Goal: Transaction & Acquisition: Book appointment/travel/reservation

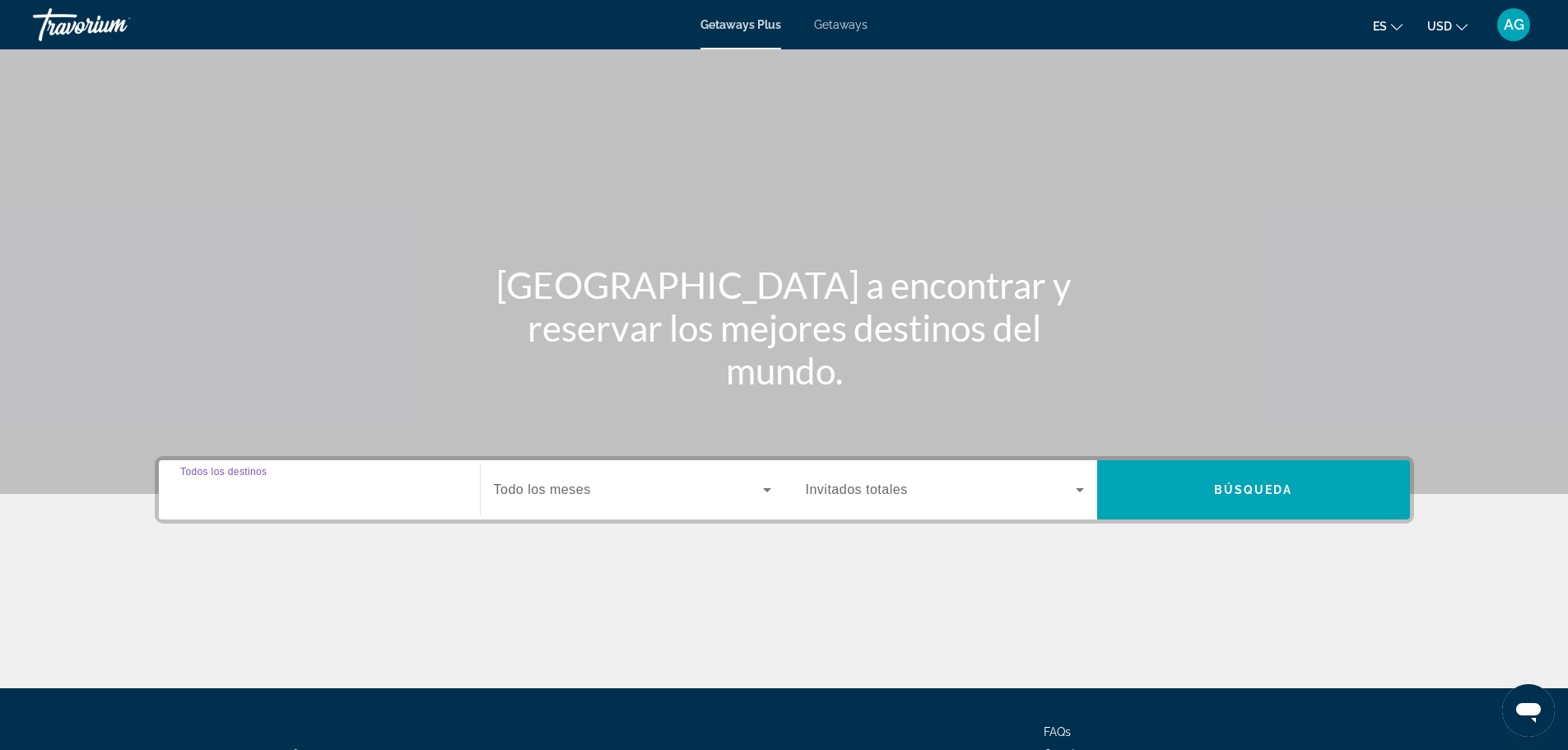
click at [342, 492] on input "Destination Todos los destinos" at bounding box center [319, 491] width 278 height 20
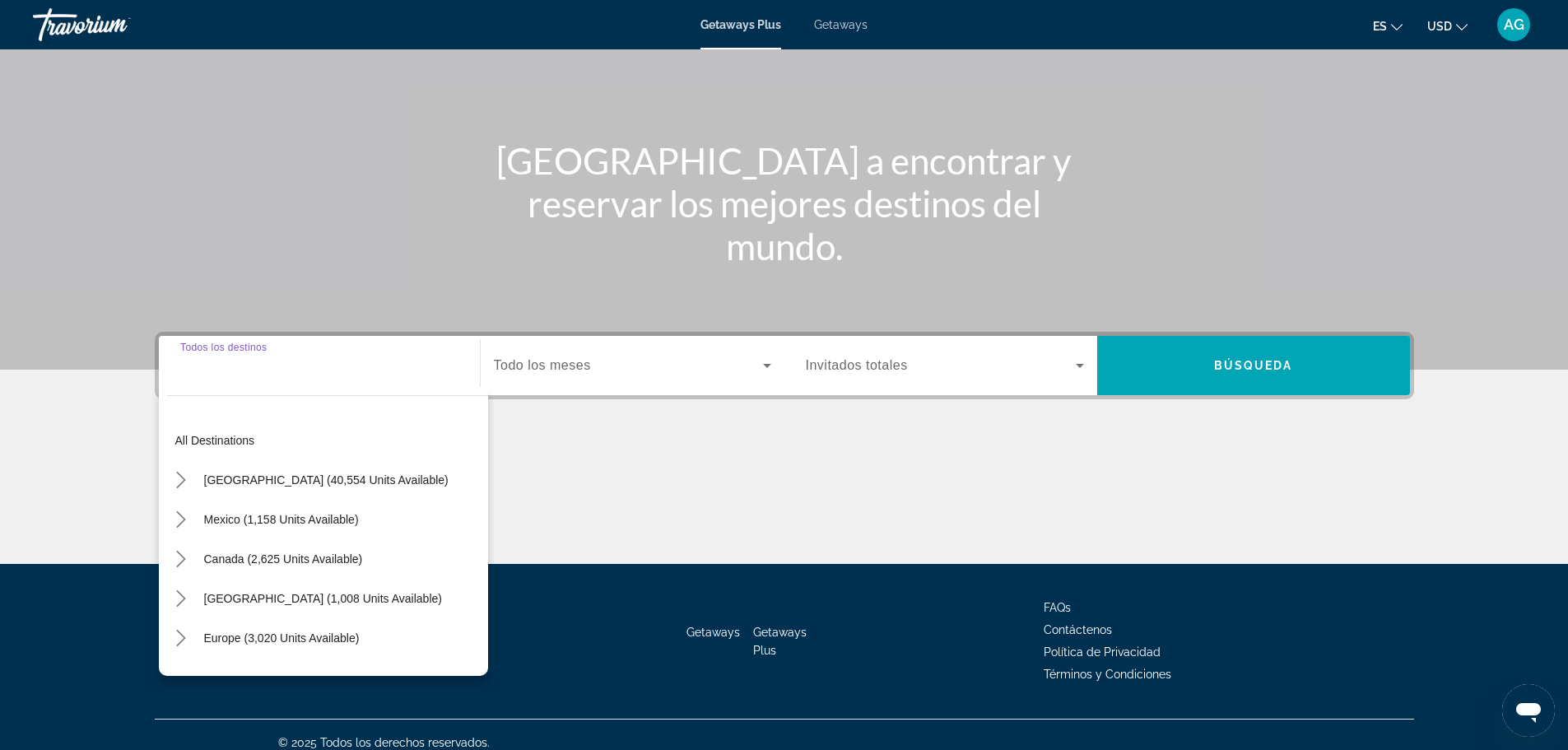
scroll to position [140, 0]
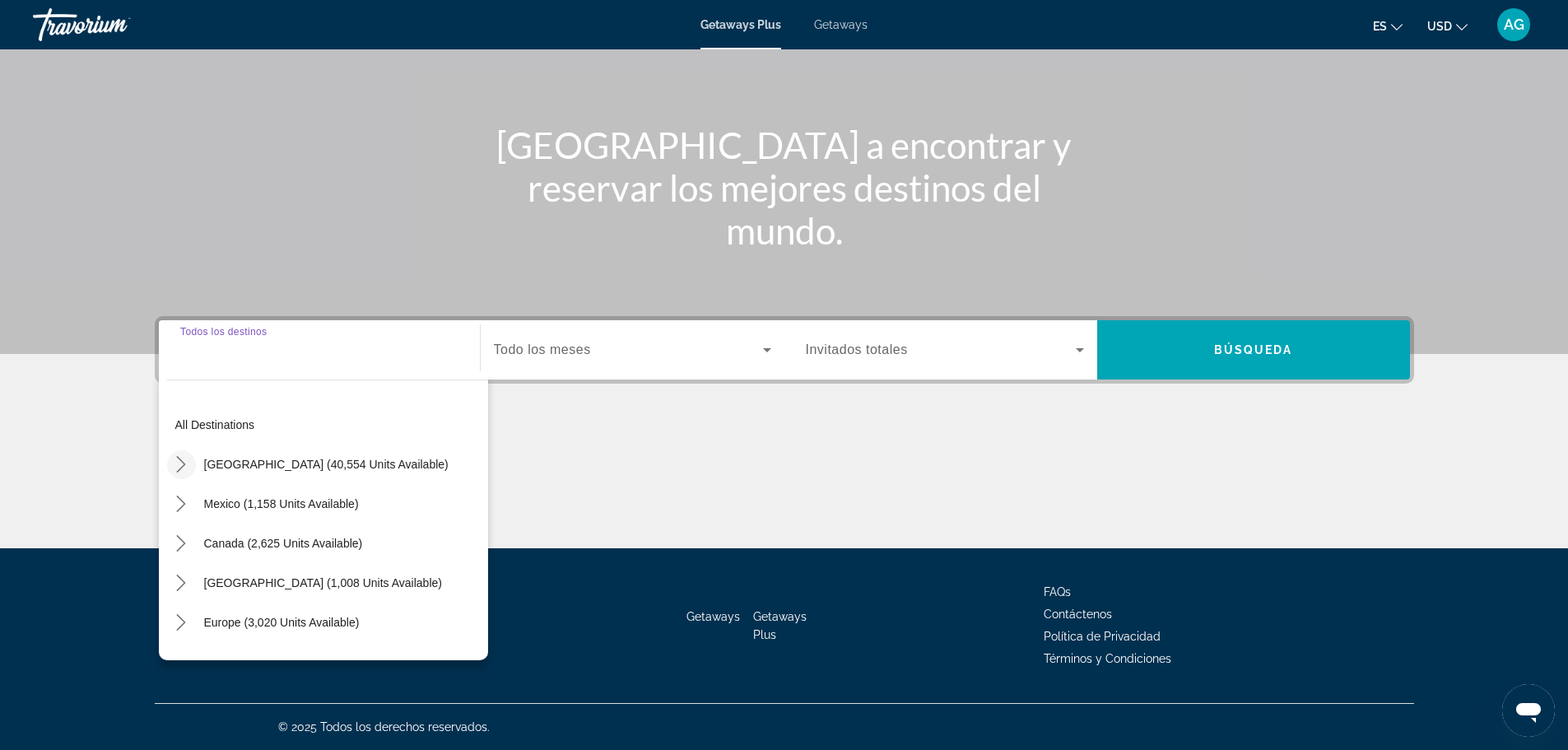
click at [179, 464] on icon "Toggle United States (40,554 units available) submenu" at bounding box center [180, 464] width 16 height 16
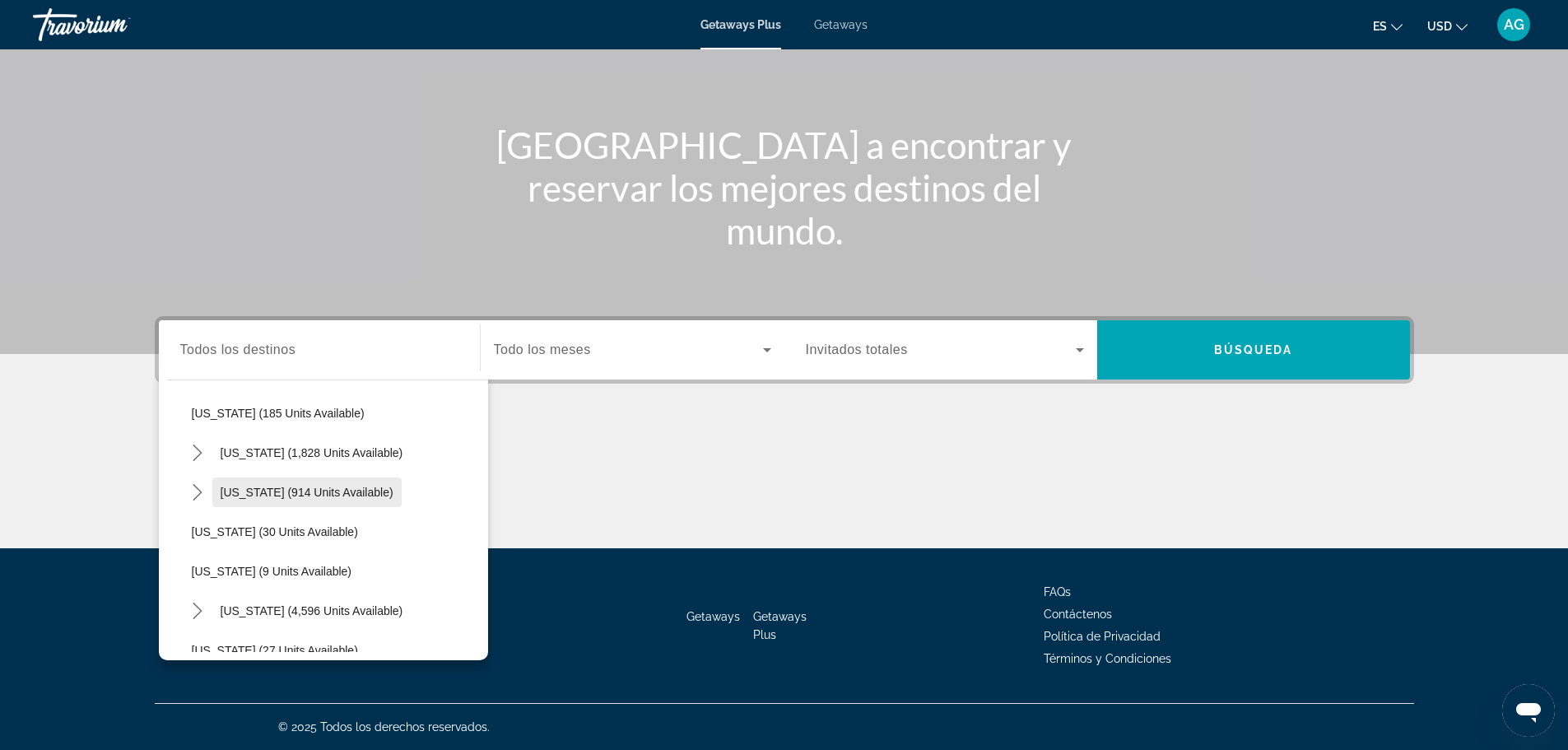
scroll to position [212, 0]
click at [191, 523] on icon "Toggle Florida (4,596 units available) submenu" at bounding box center [197, 528] width 16 height 16
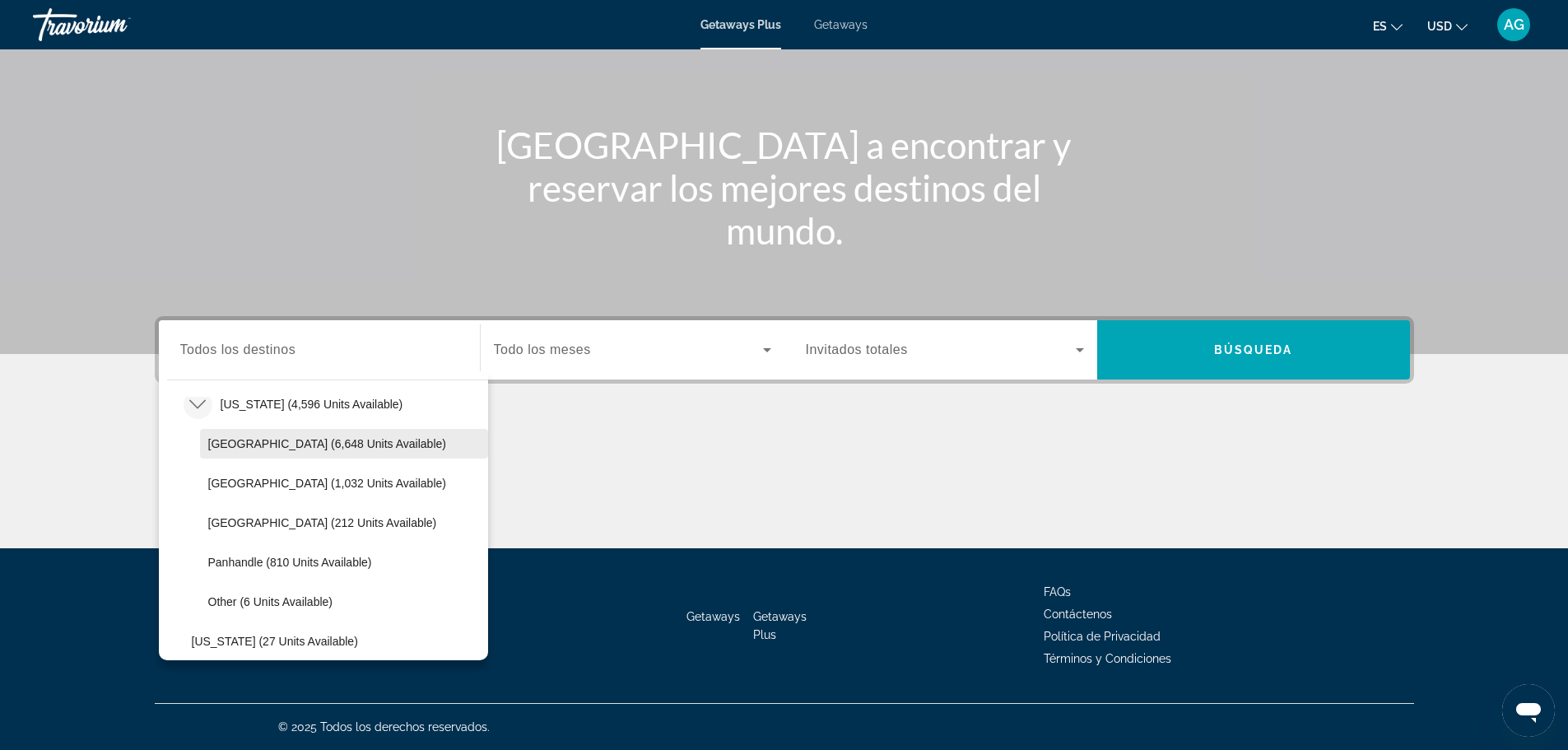
scroll to position [377, 0]
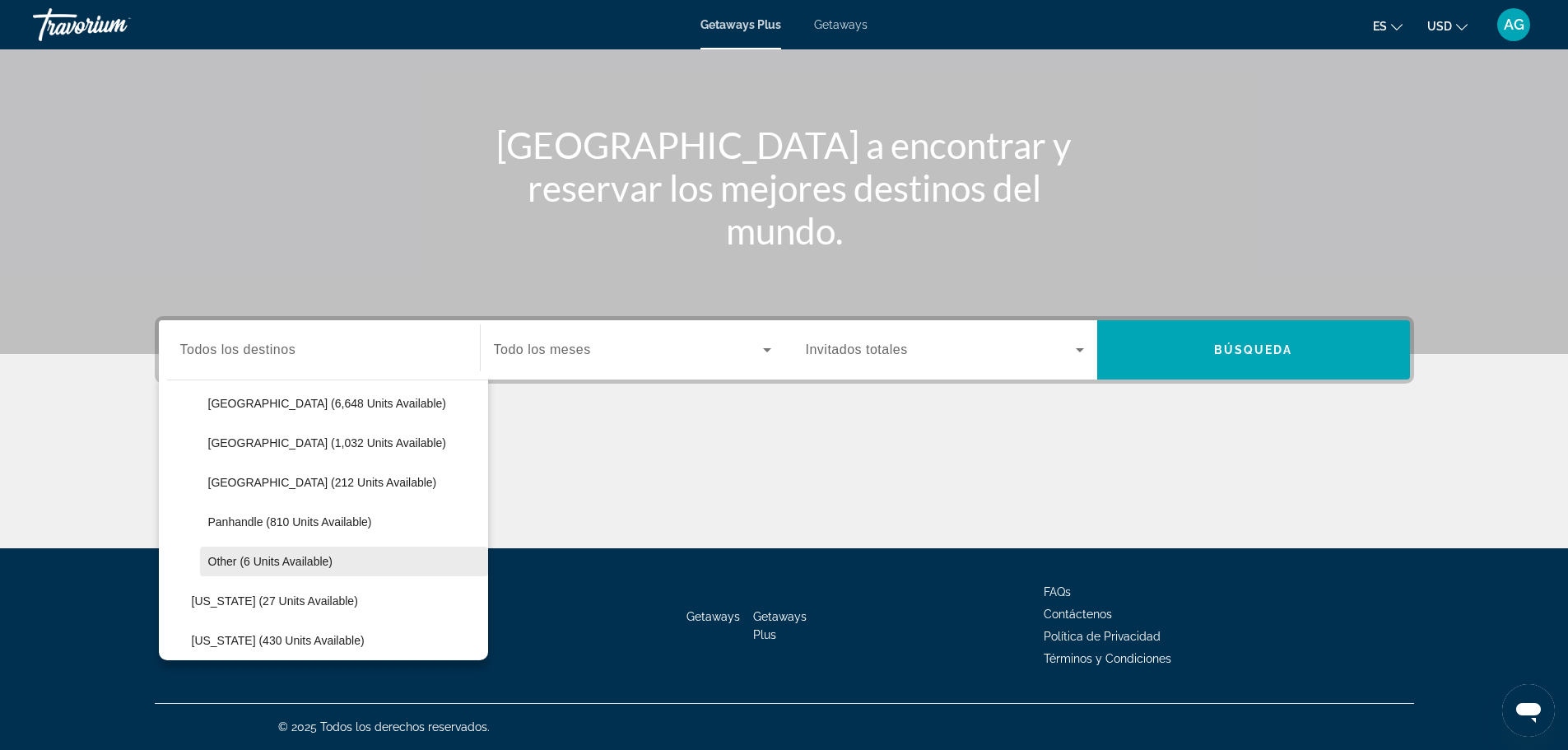
click at [417, 564] on span "Select destination: Other (6 units available)" at bounding box center [344, 561] width 289 height 40
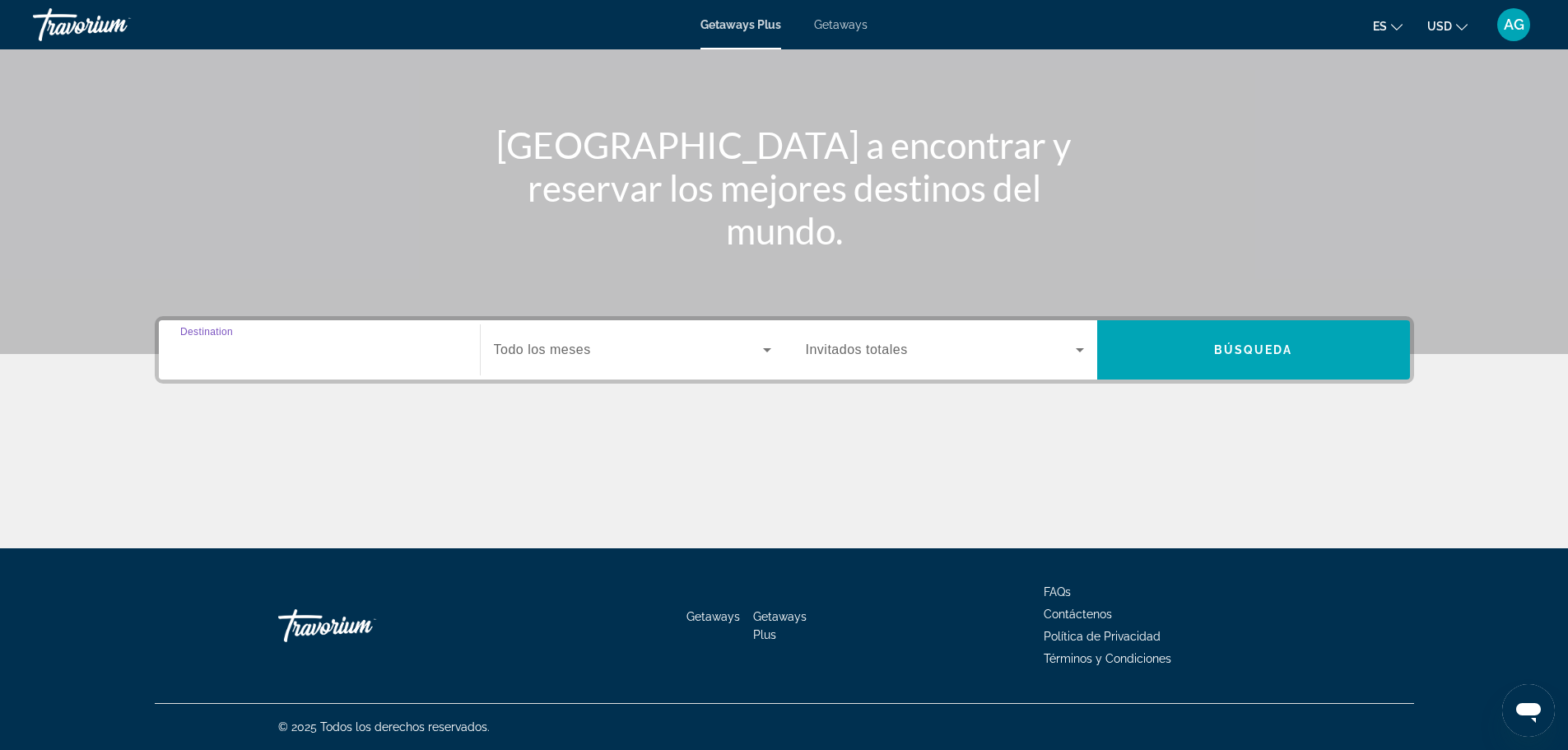
type input "**********"
click at [607, 354] on span "Search widget" at bounding box center [628, 350] width 269 height 20
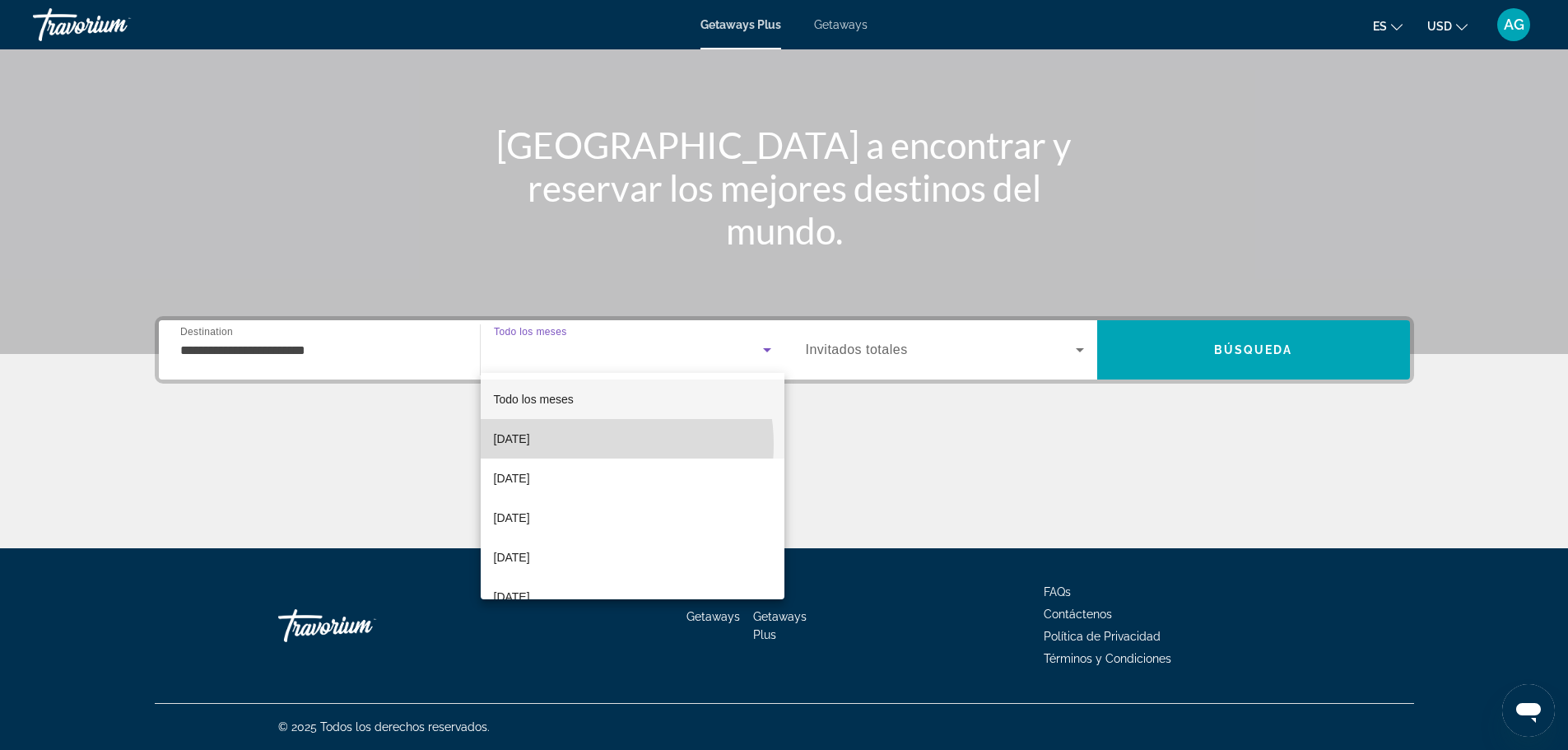
click at [583, 444] on mat-option "[DATE]" at bounding box center [633, 439] width 304 height 40
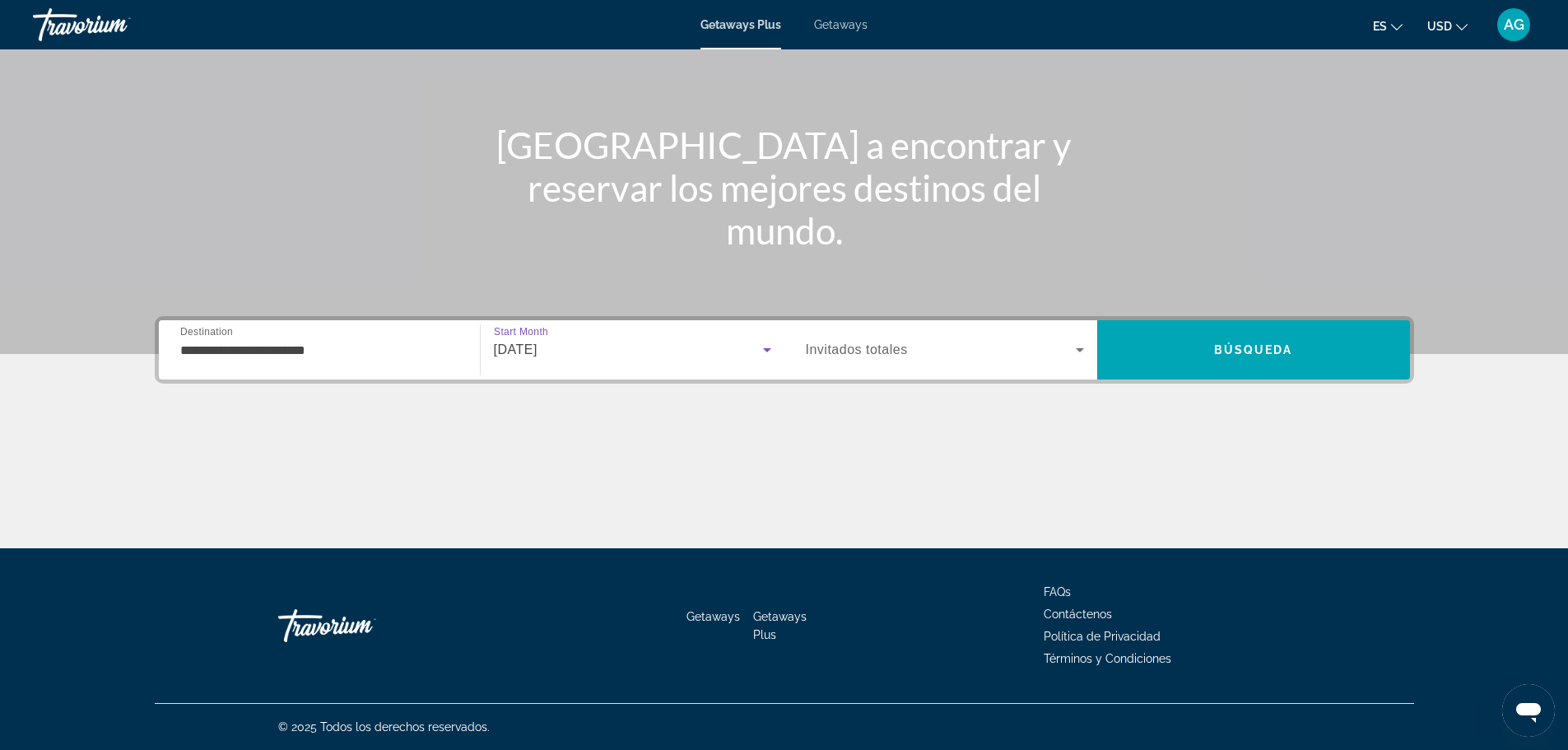
click at [1077, 353] on icon "Search widget" at bounding box center [1080, 350] width 20 height 20
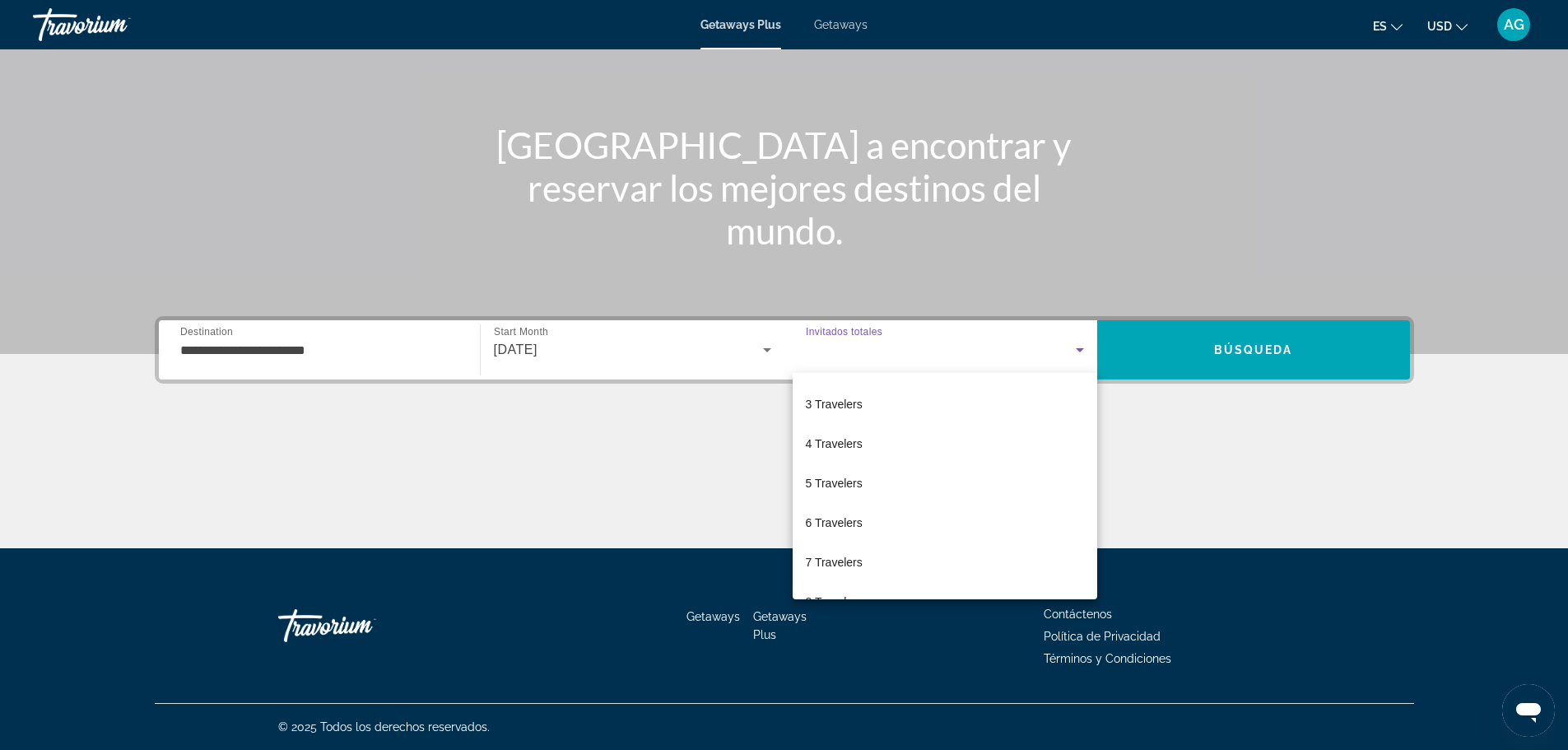
scroll to position [165, 0]
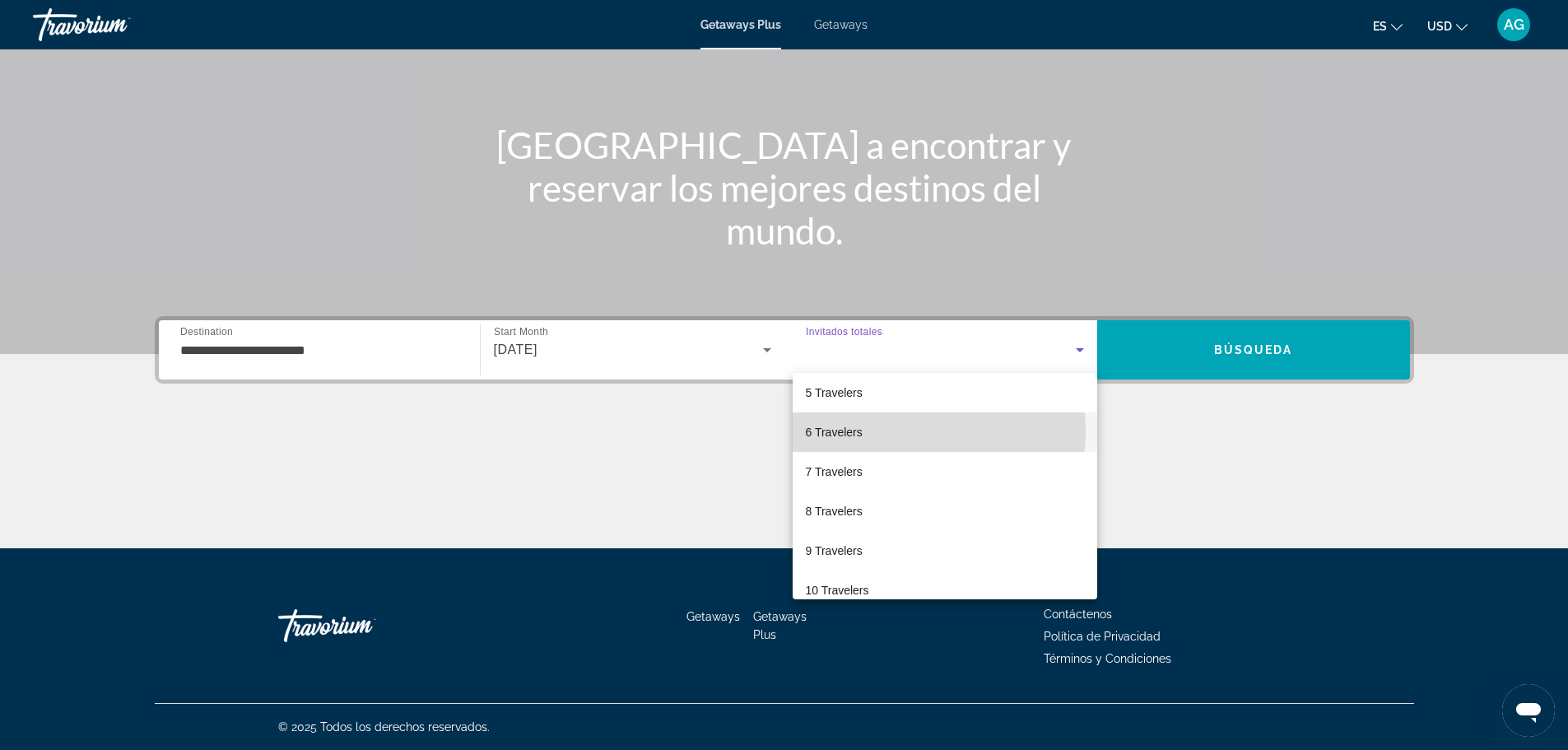
click at [886, 431] on mat-option "6 Travelers" at bounding box center [945, 432] width 305 height 40
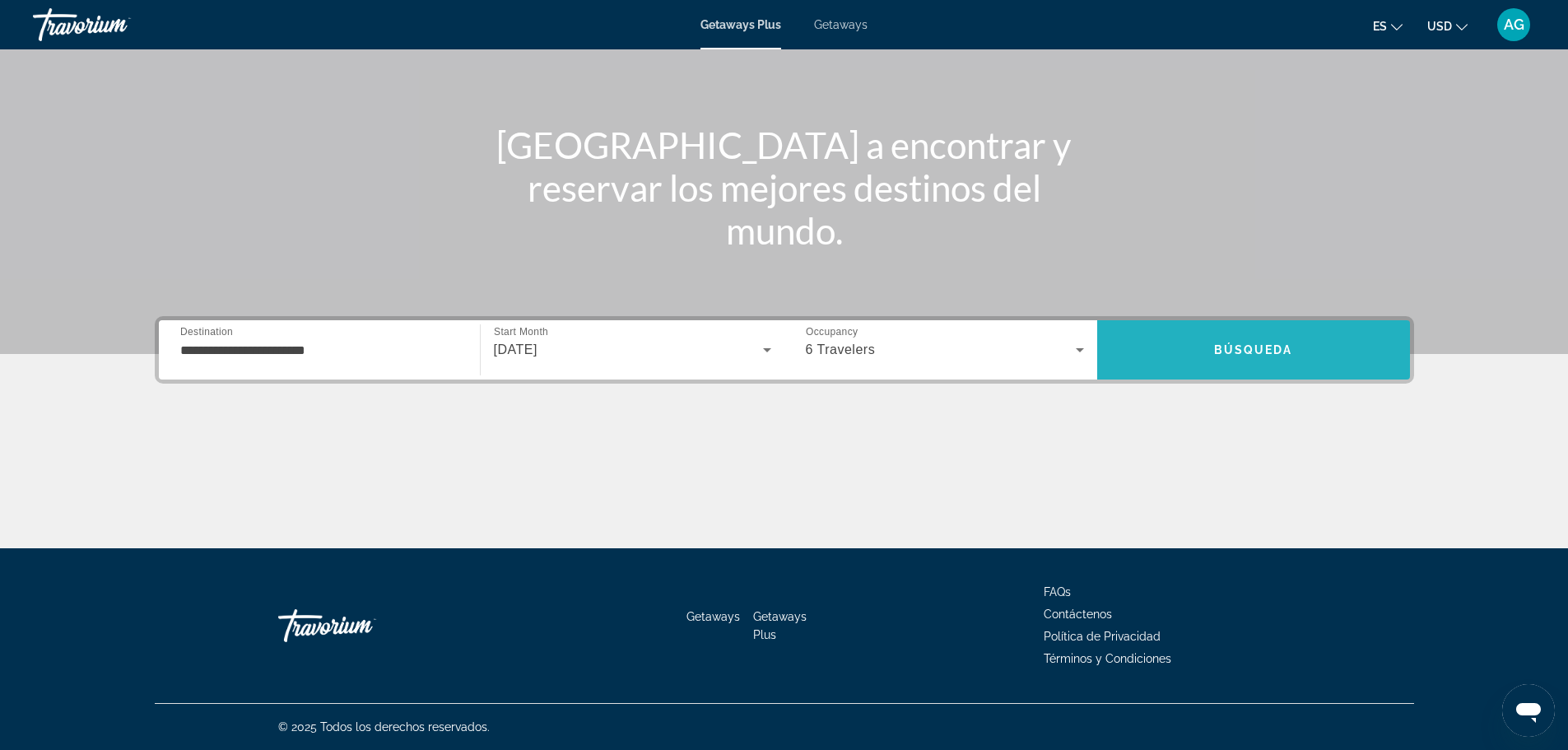
click at [1180, 367] on span "Search" at bounding box center [1254, 350] width 313 height 40
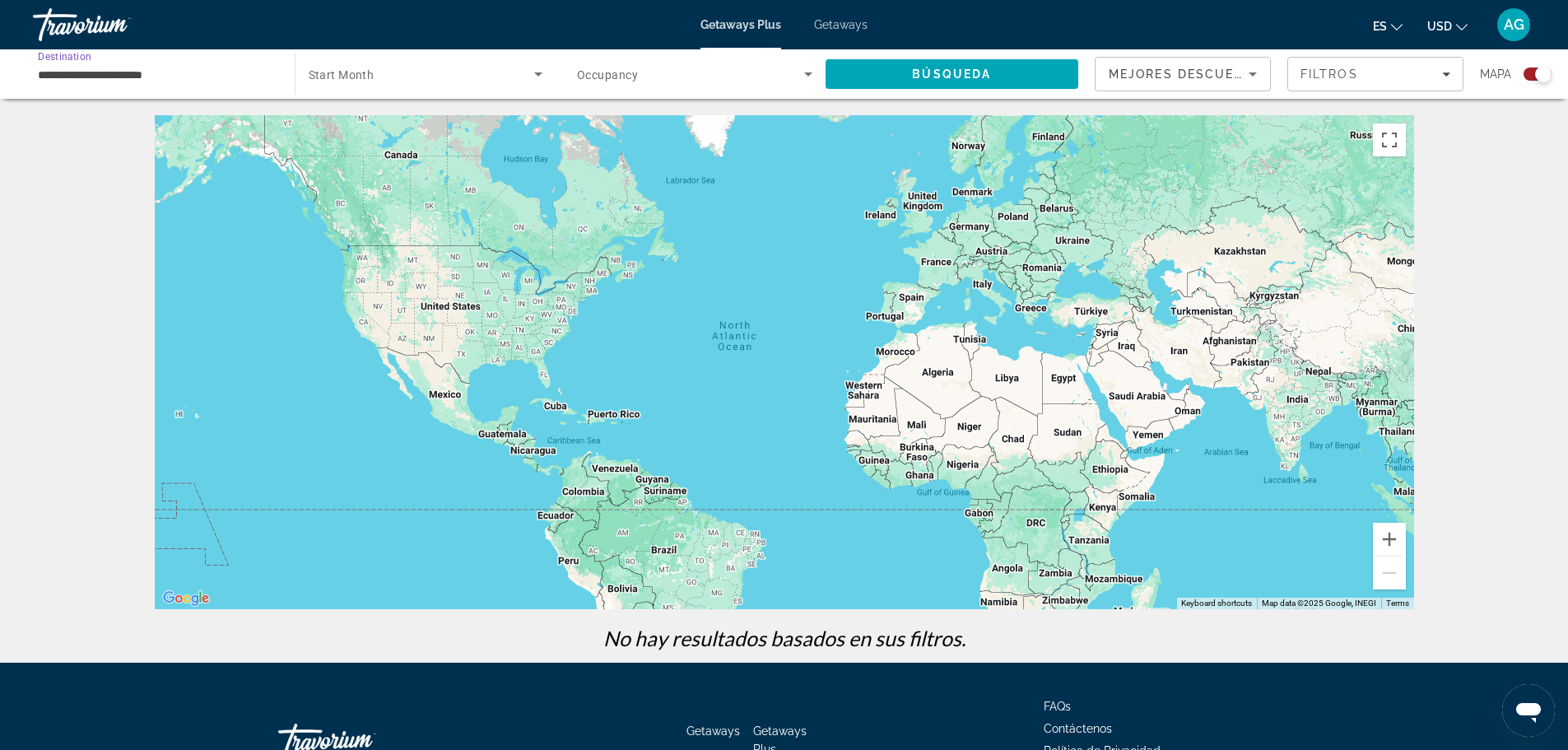
click at [179, 75] on input "**********" at bounding box center [156, 75] width 236 height 20
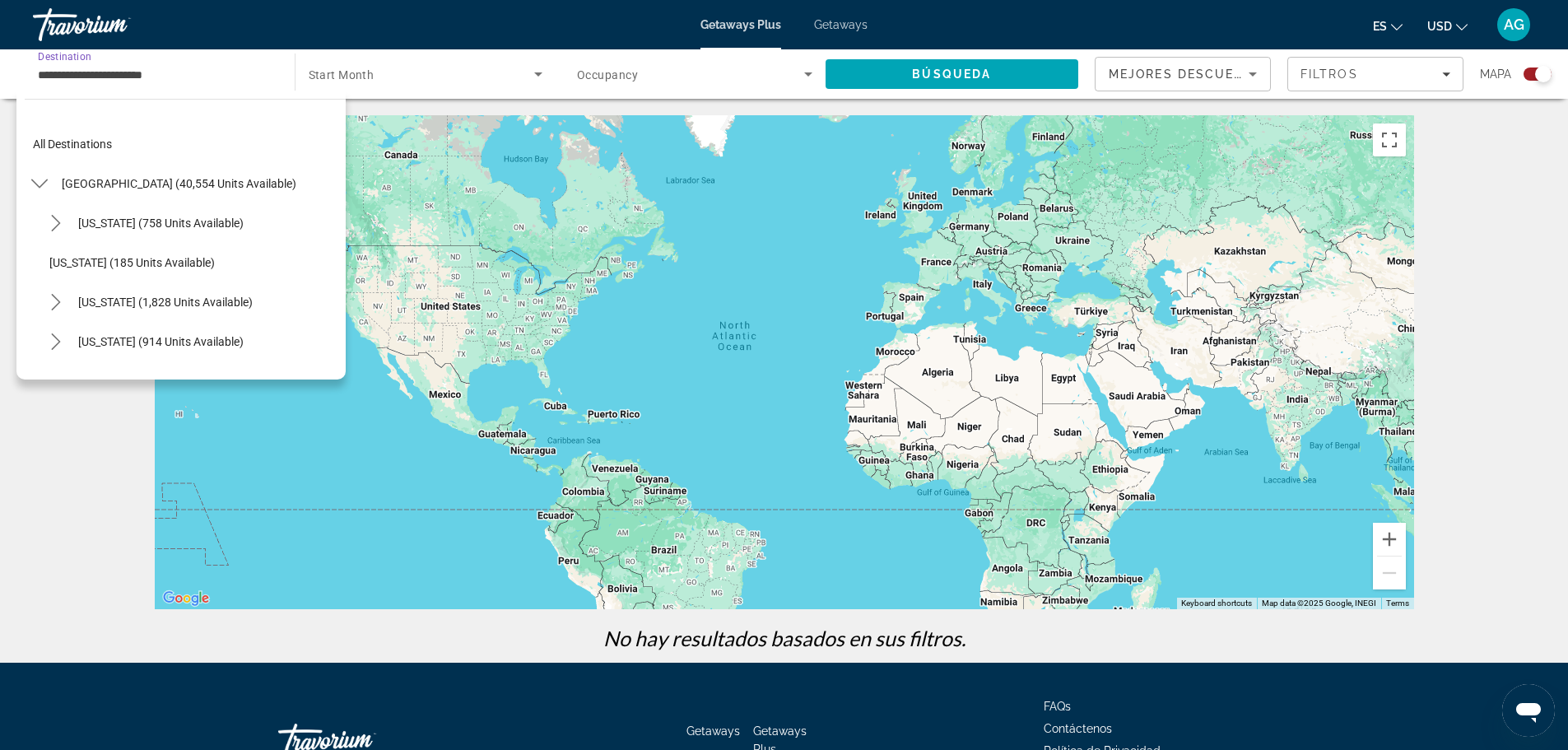
scroll to position [414, 0]
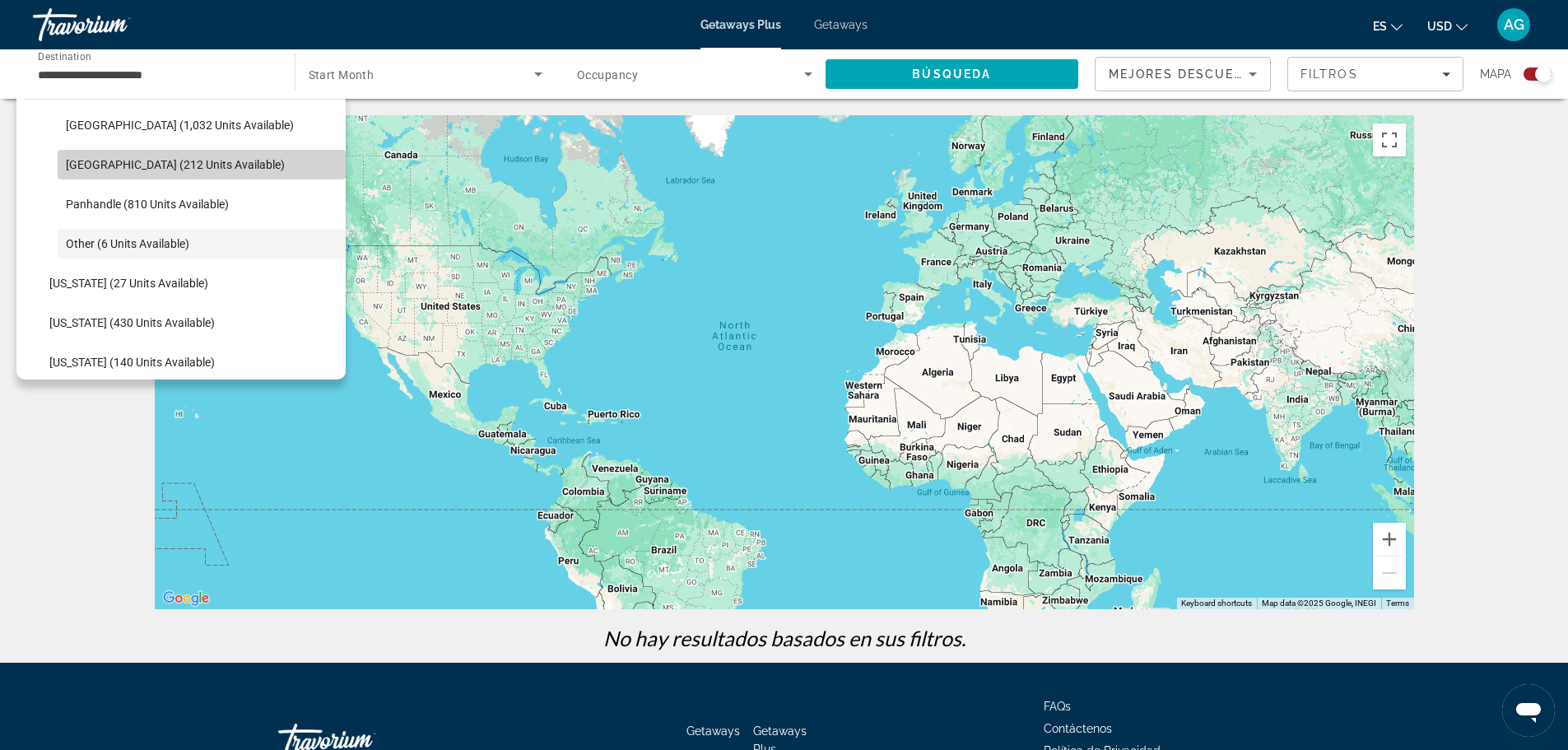
click at [215, 166] on span "[GEOGRAPHIC_DATA] (212 units available)" at bounding box center [175, 165] width 219 height 13
type input "**********"
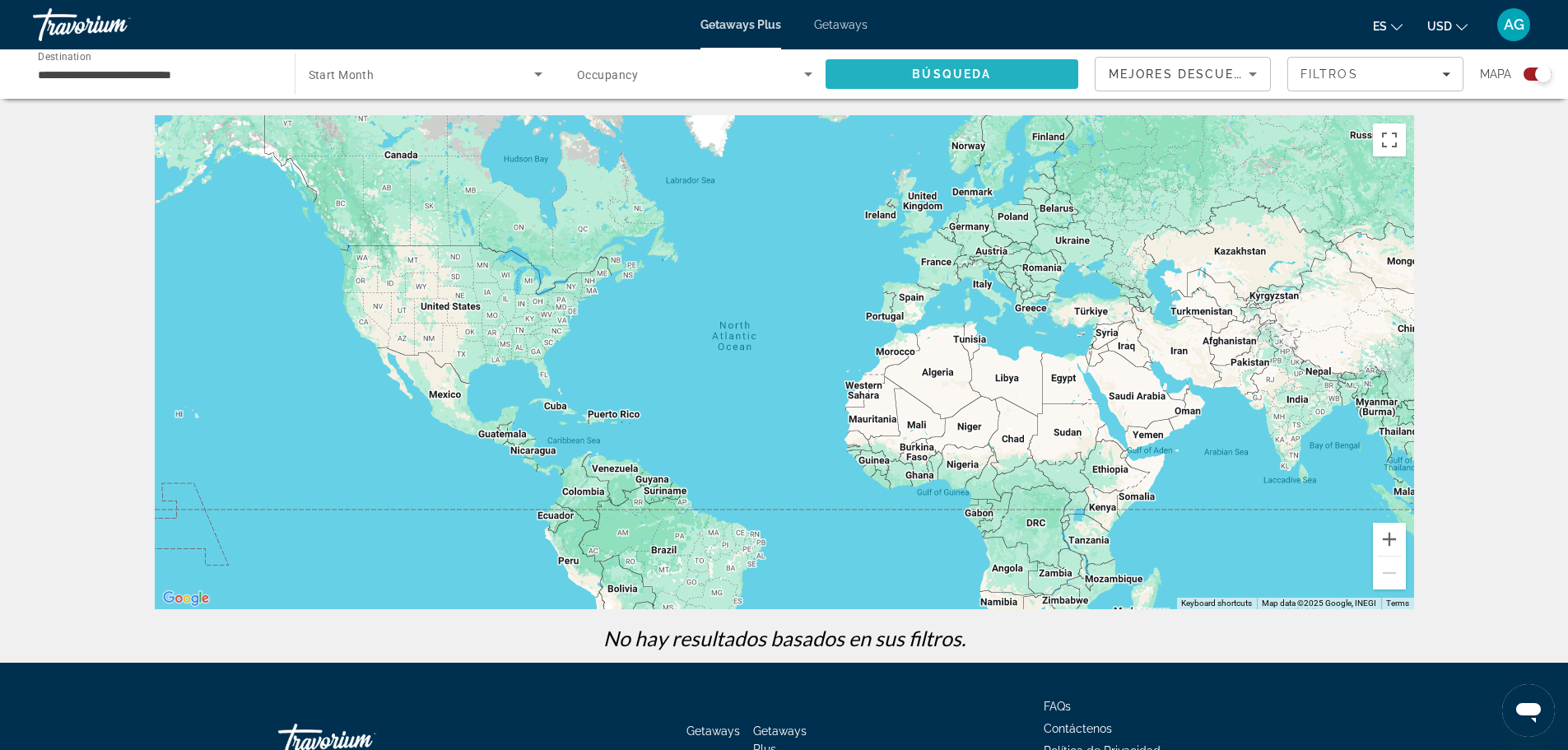
click at [963, 82] on span "Search" at bounding box center [952, 75] width 254 height 40
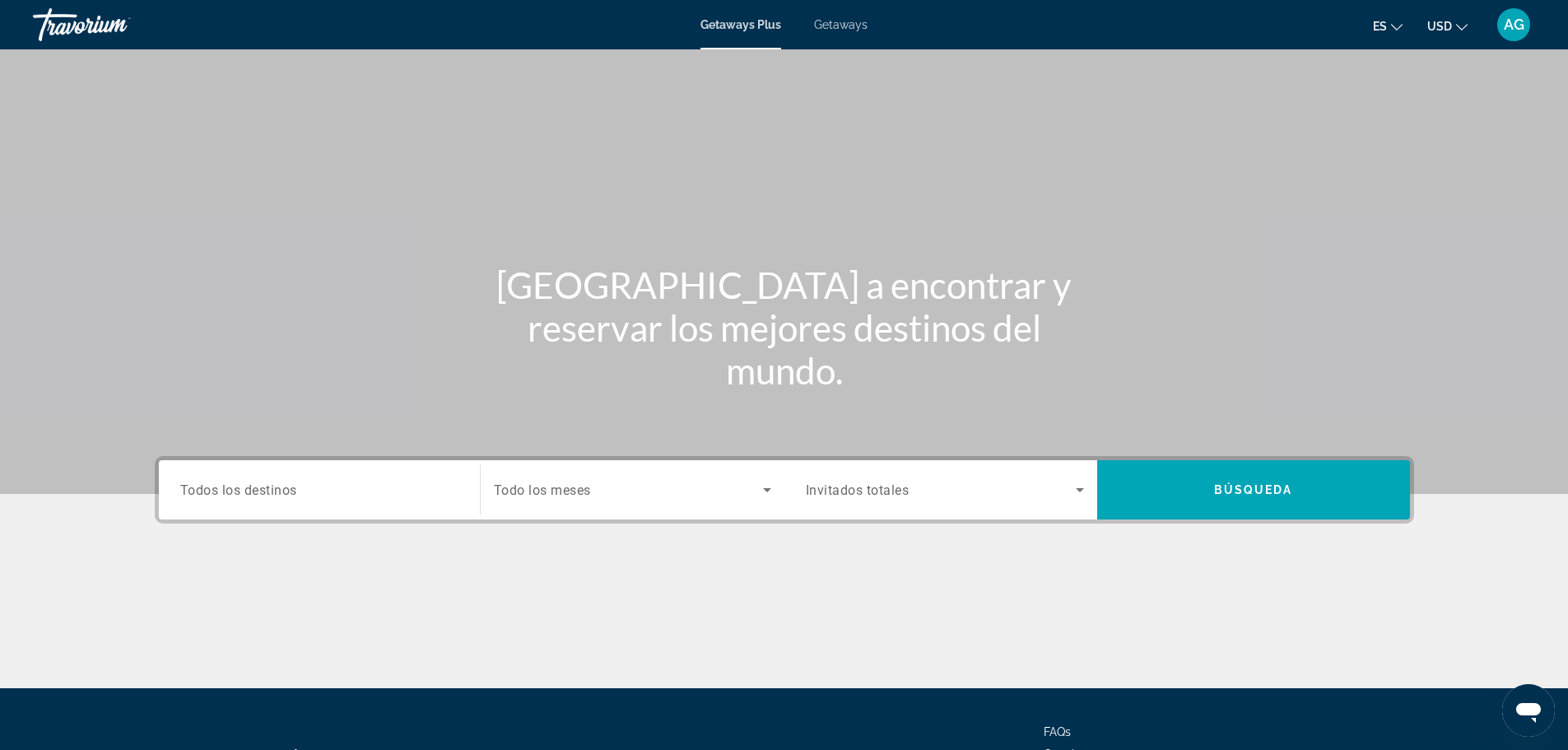
click at [322, 501] on div "Search widget" at bounding box center [319, 491] width 278 height 47
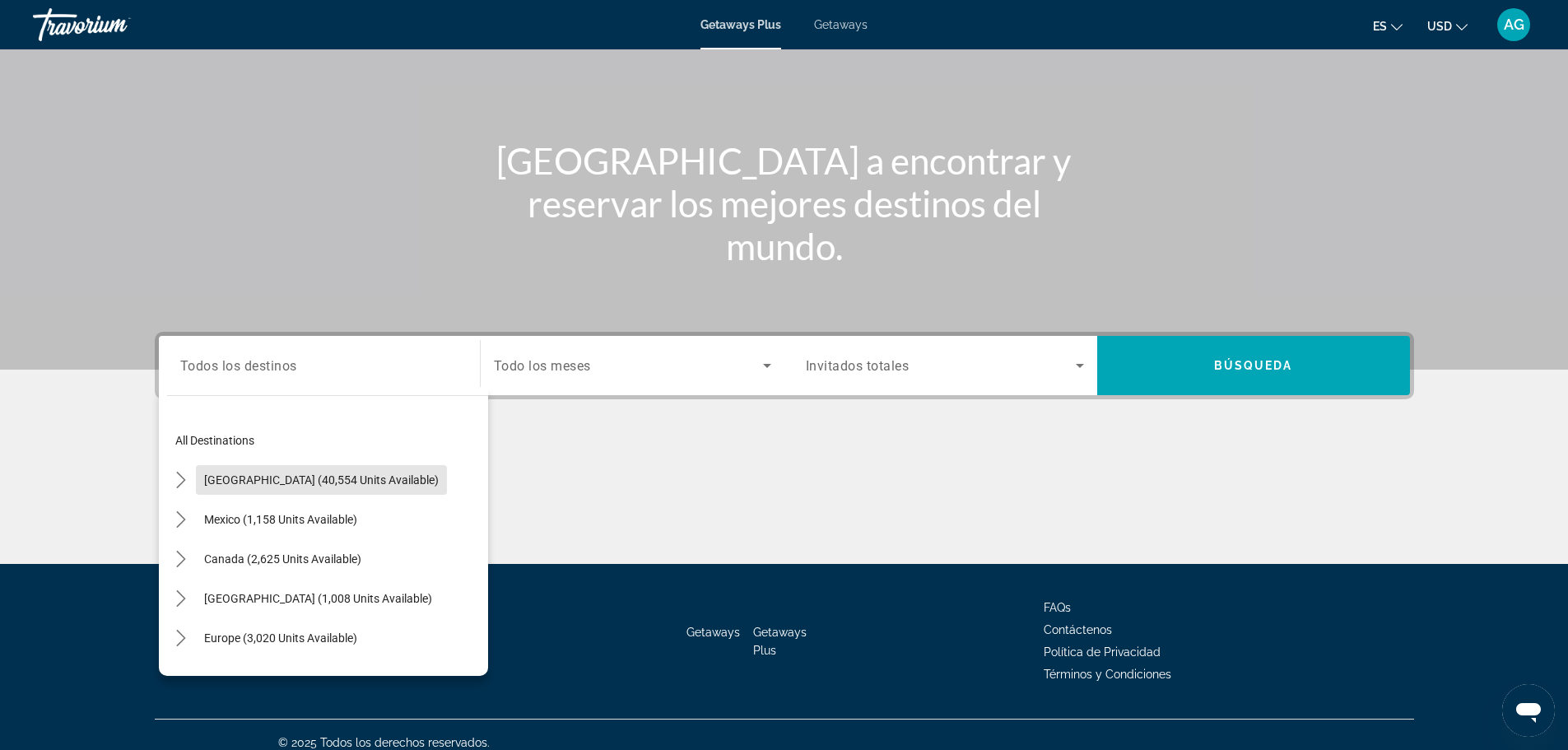
scroll to position [140, 0]
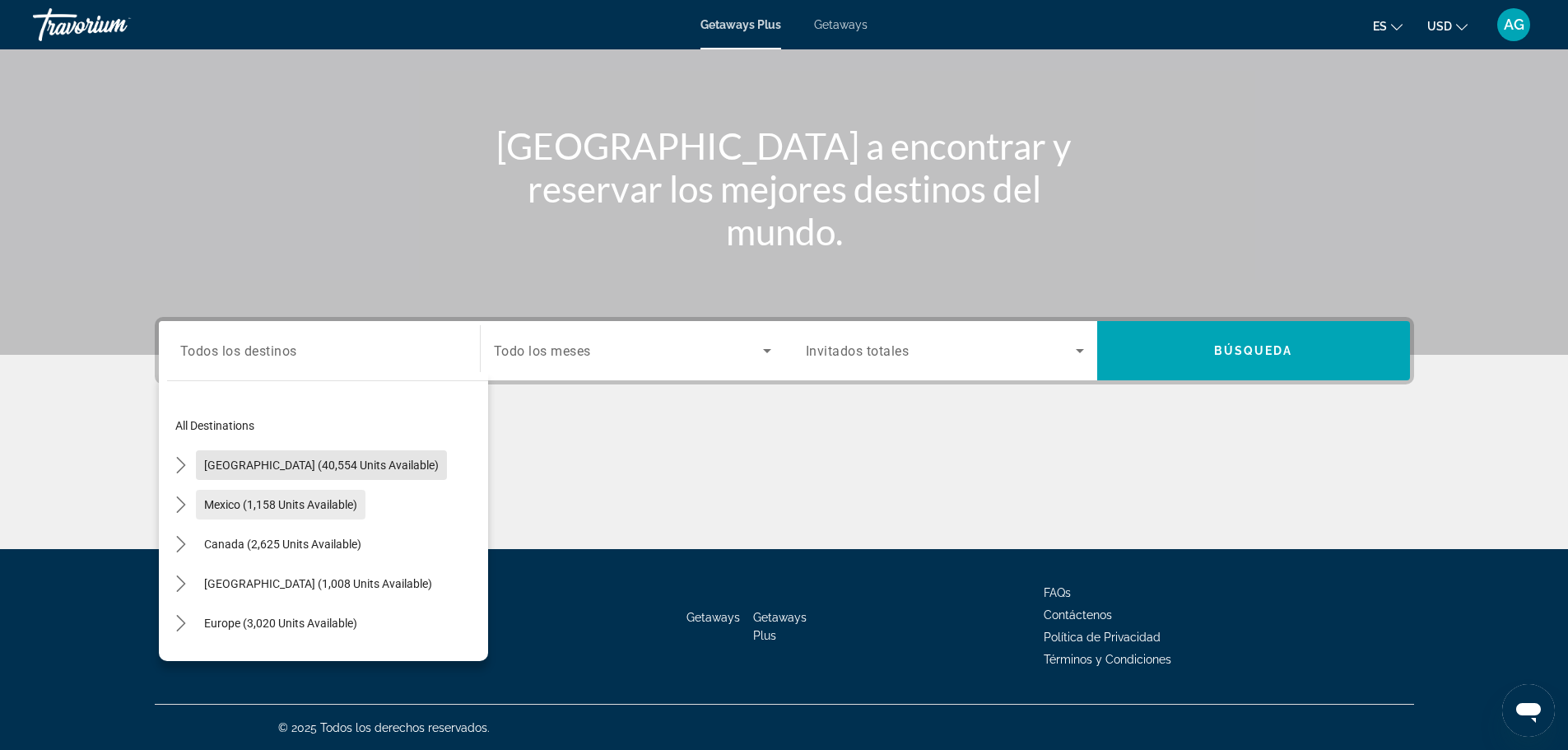
click at [322, 500] on mat-tree "All destinations [GEOGRAPHIC_DATA] (40,554 units available) [GEOGRAPHIC_DATA] (…" at bounding box center [327, 662] width 322 height 514
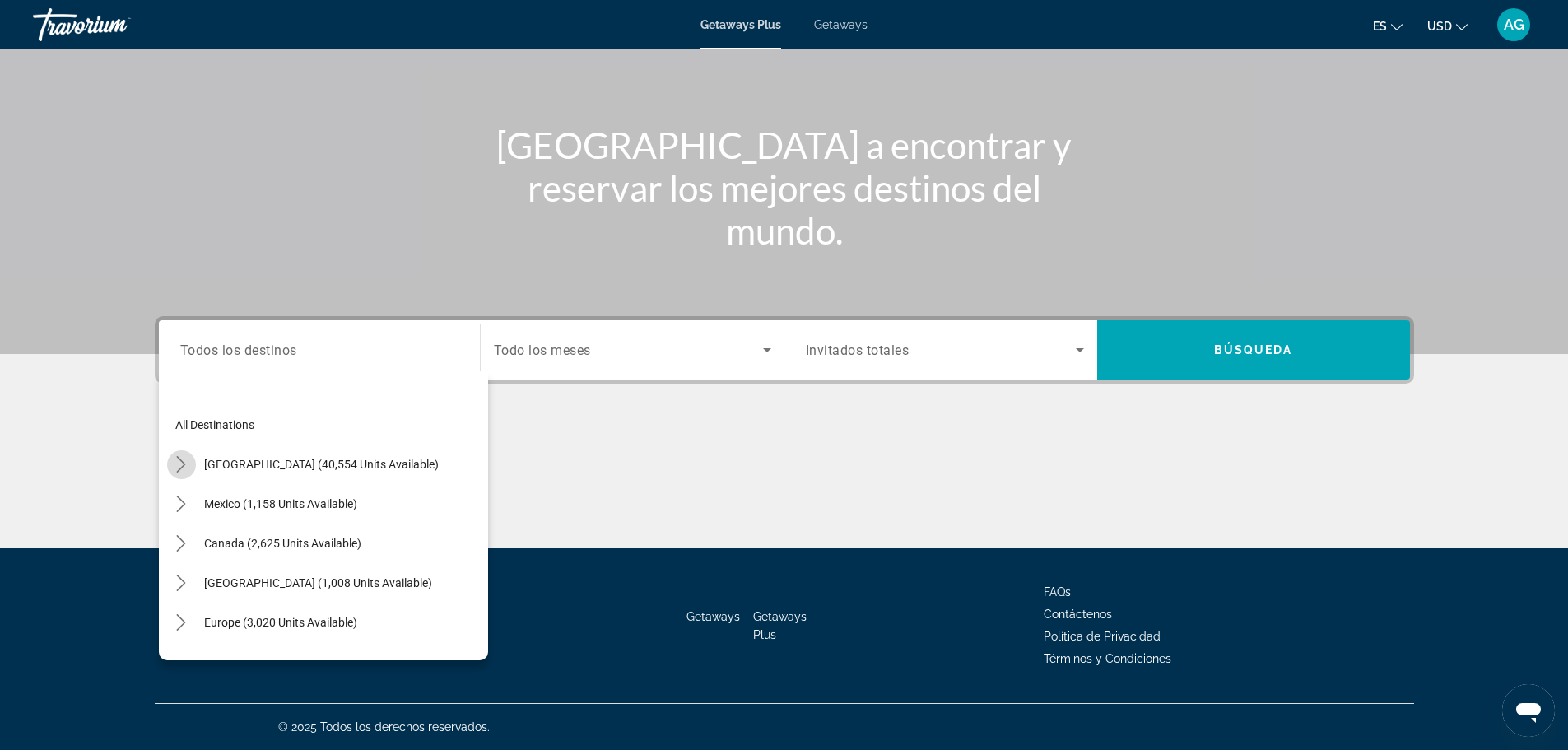
click at [172, 459] on mat-icon "Toggle United States (40,554 units available) submenu" at bounding box center [181, 465] width 29 height 29
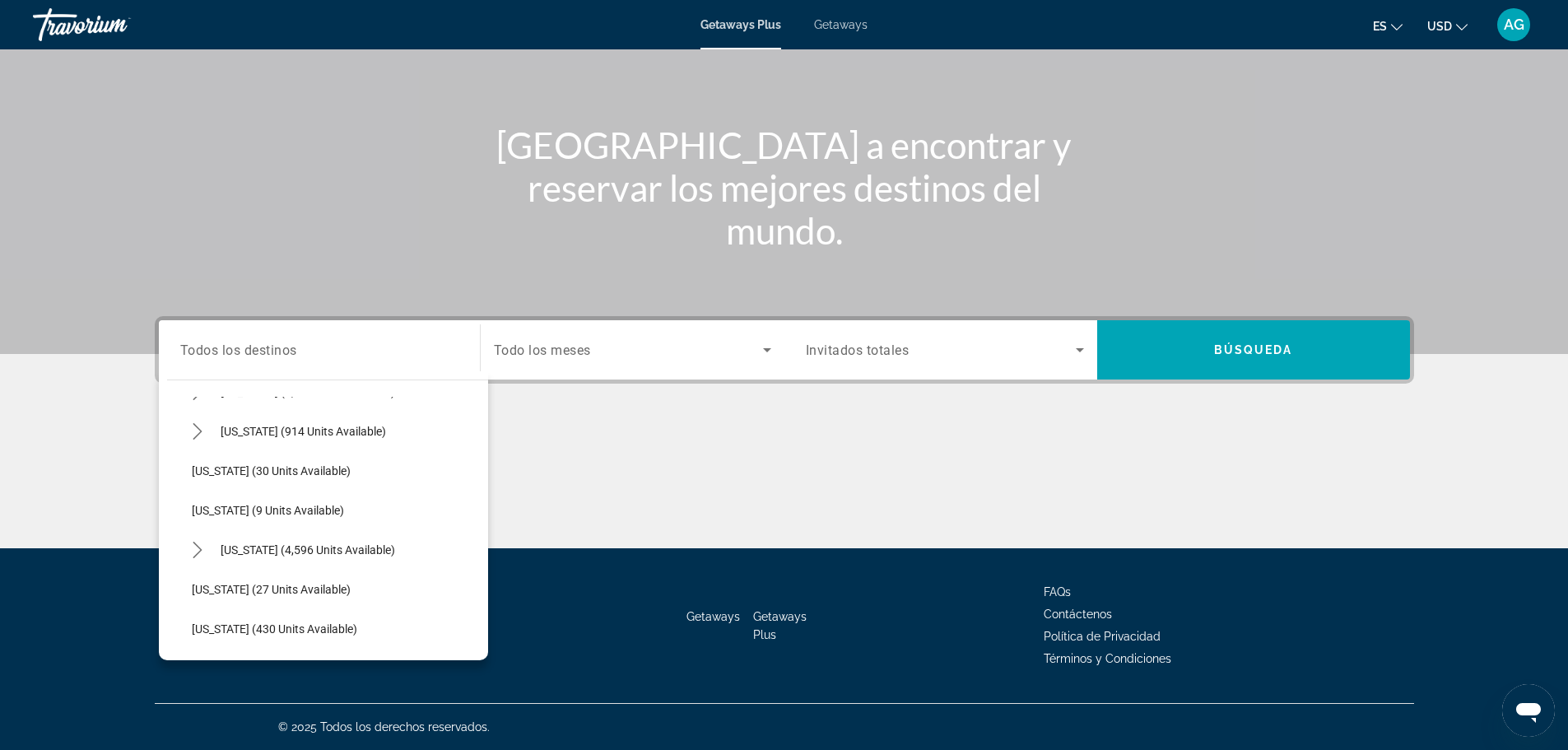
scroll to position [212, 0]
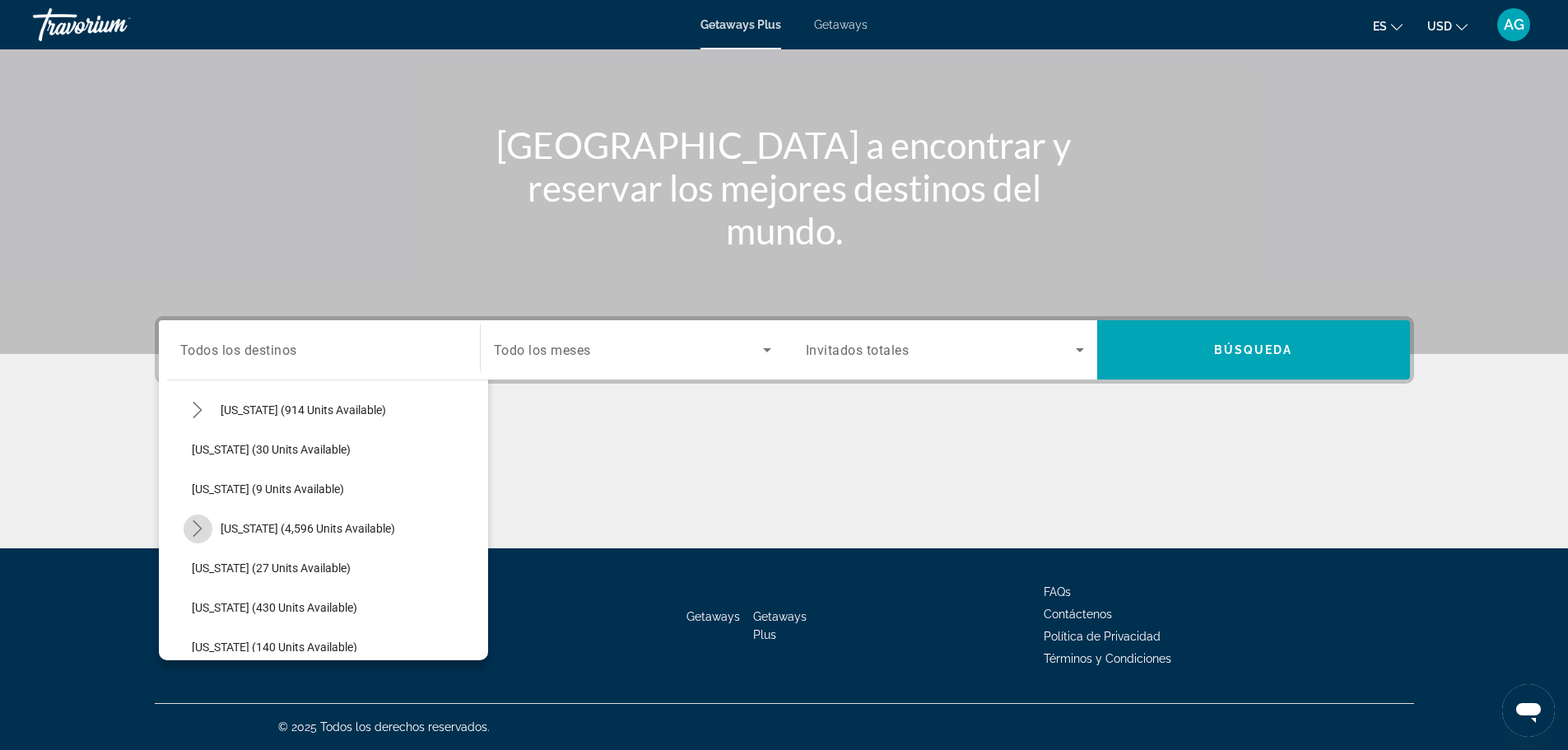
click at [198, 521] on icon "Toggle Florida (4,596 units available) submenu" at bounding box center [197, 528] width 16 height 16
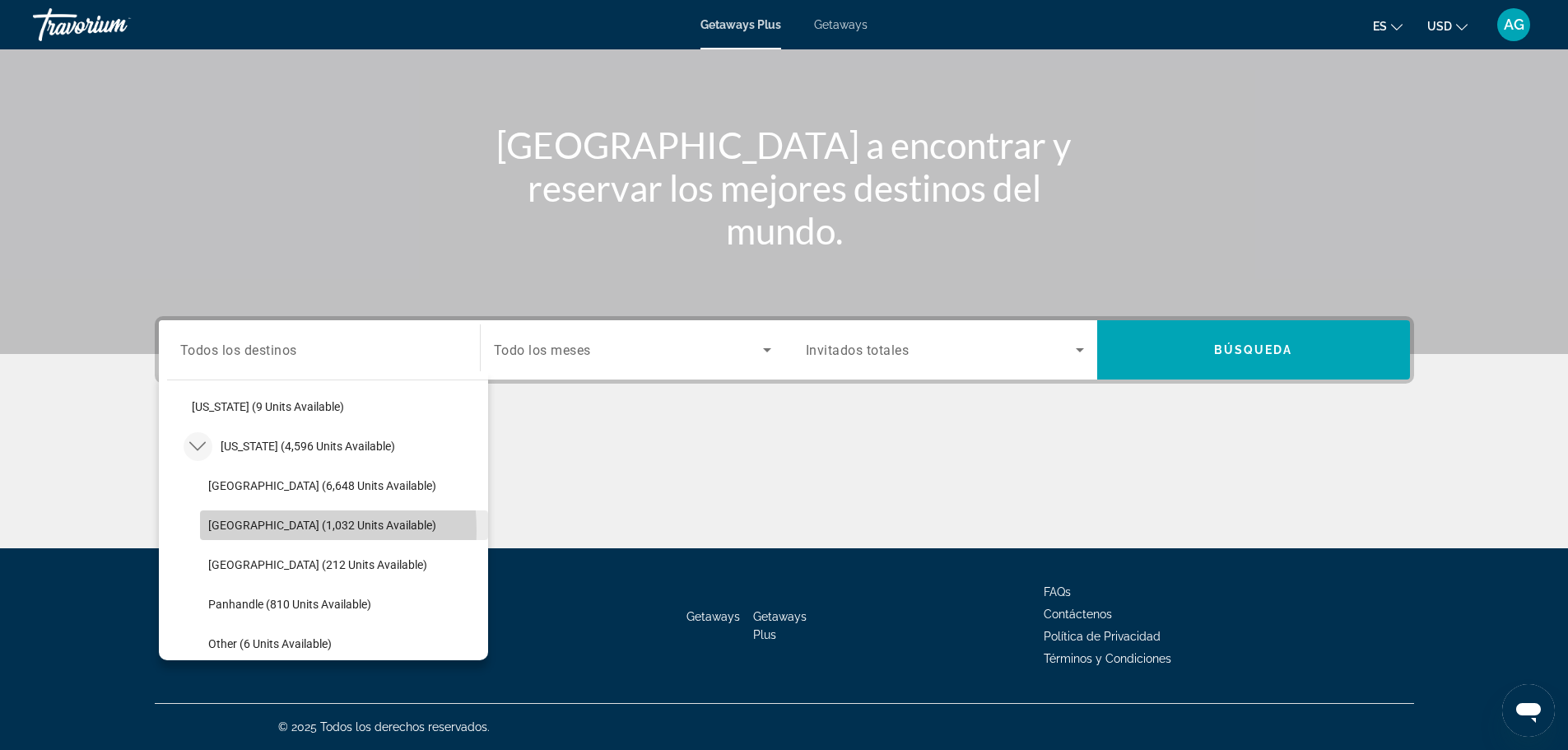
click at [247, 531] on span "[GEOGRAPHIC_DATA] (1,032 units available)" at bounding box center [322, 525] width 228 height 13
type input "**********"
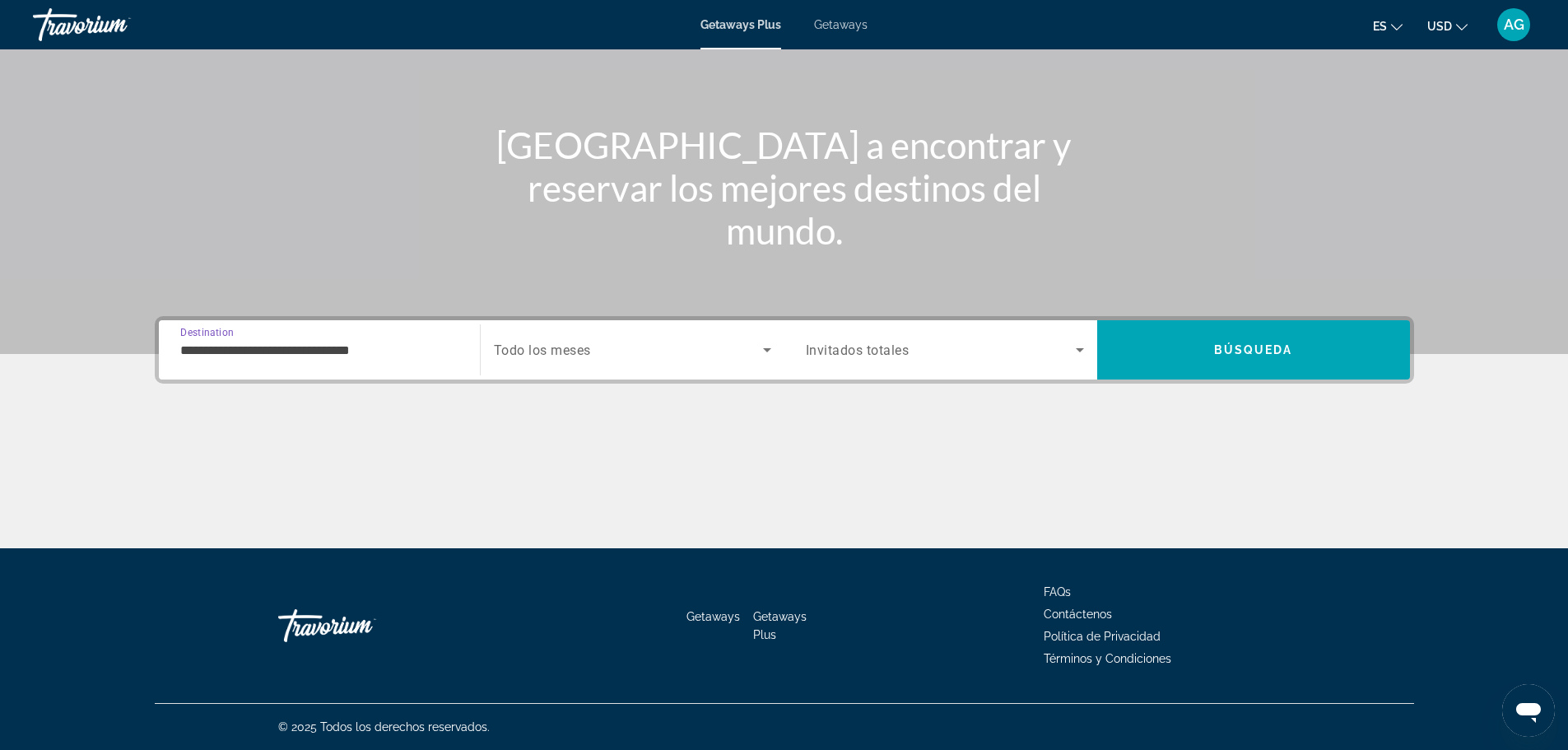
click at [767, 347] on icon "Search widget" at bounding box center [767, 350] width 20 height 20
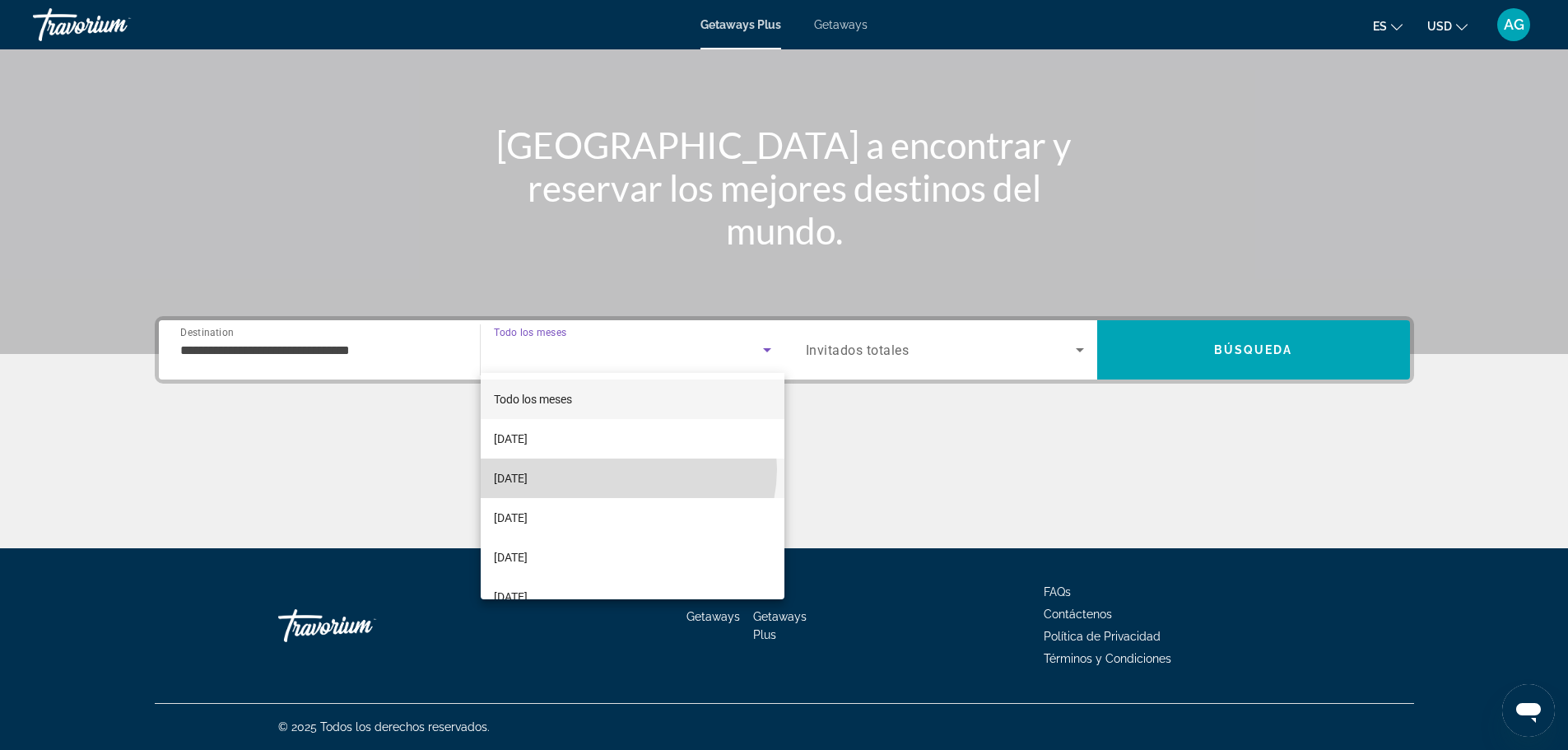
click at [627, 470] on mat-option "[DATE]" at bounding box center [633, 478] width 304 height 40
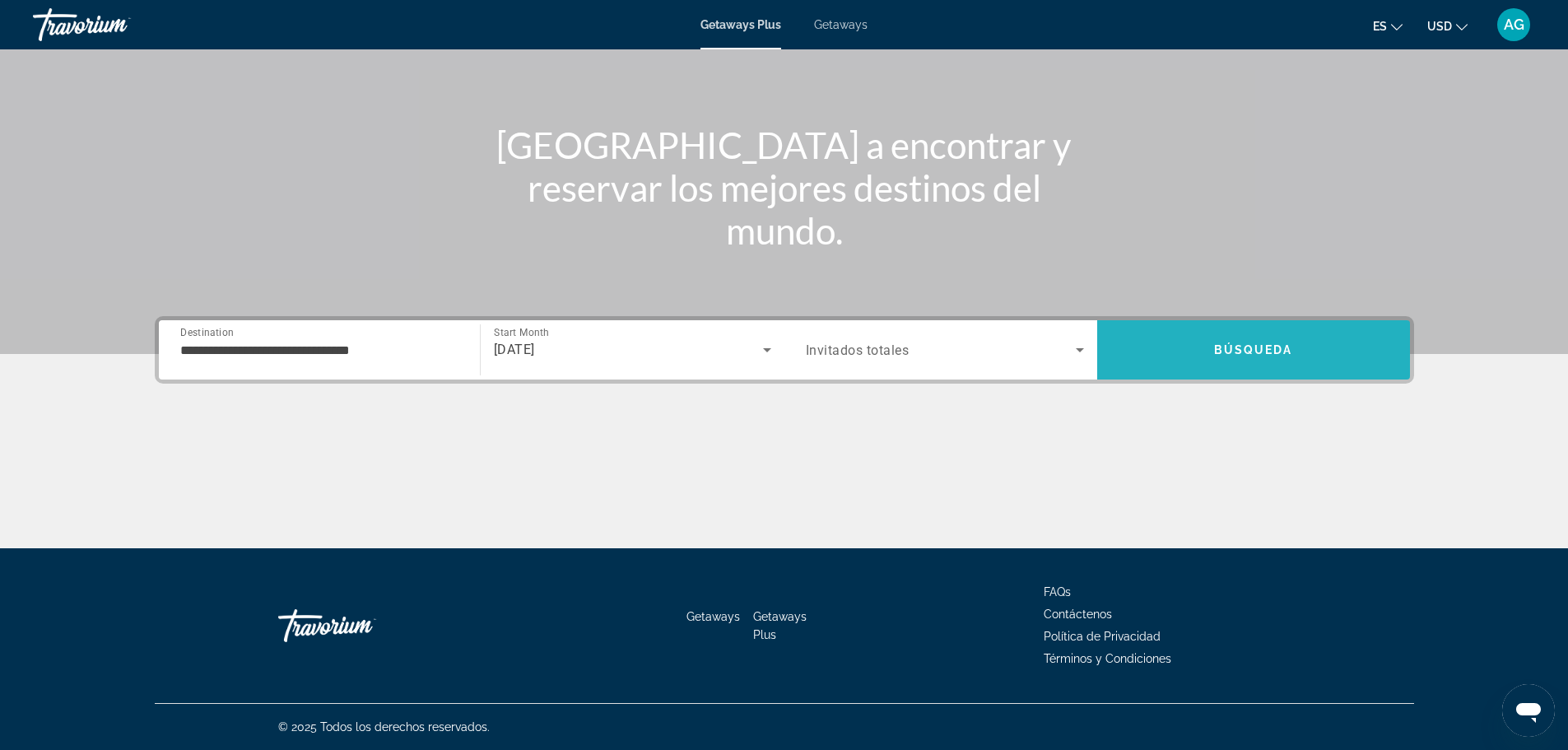
click at [1198, 360] on span "Search" at bounding box center [1254, 350] width 313 height 40
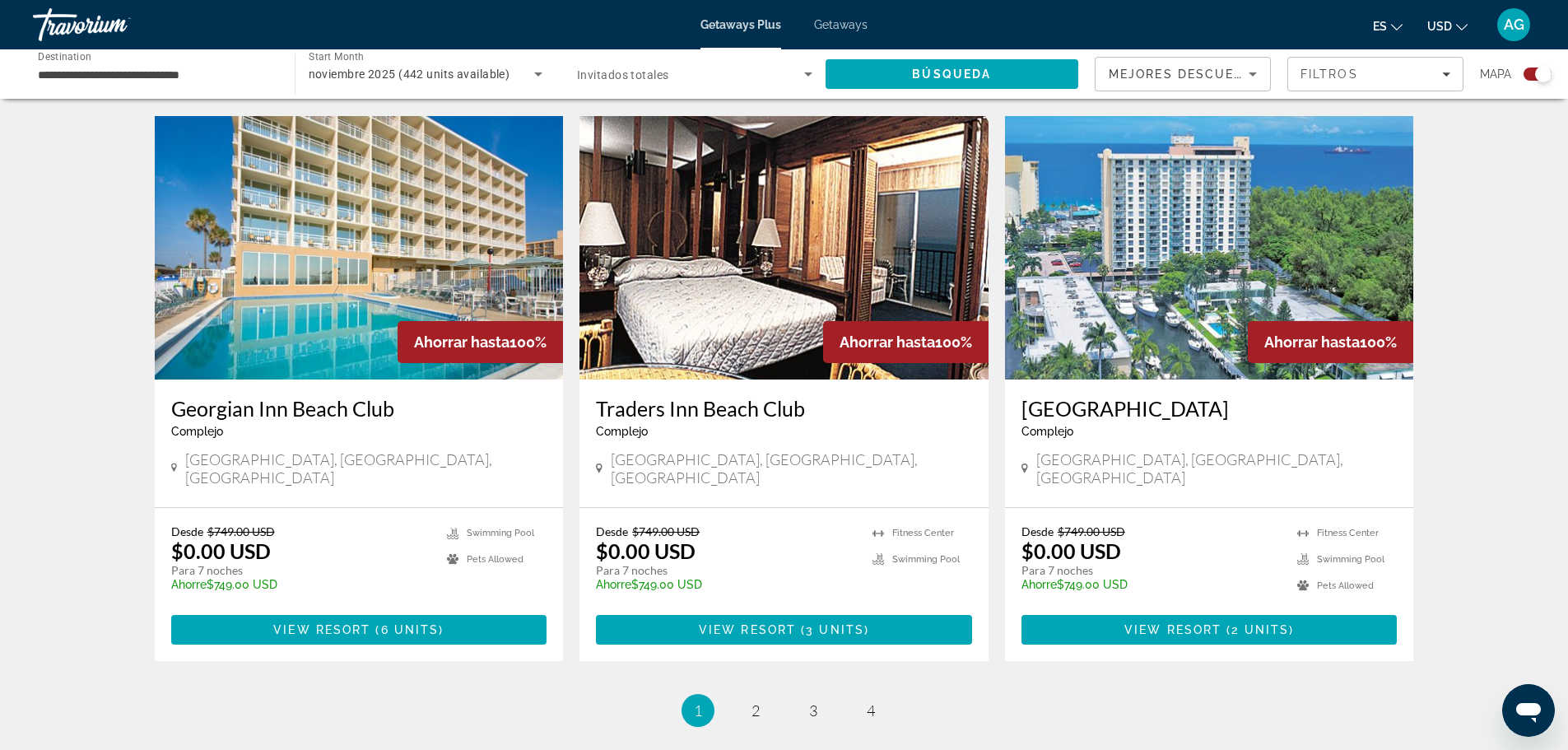
scroll to position [2307, 0]
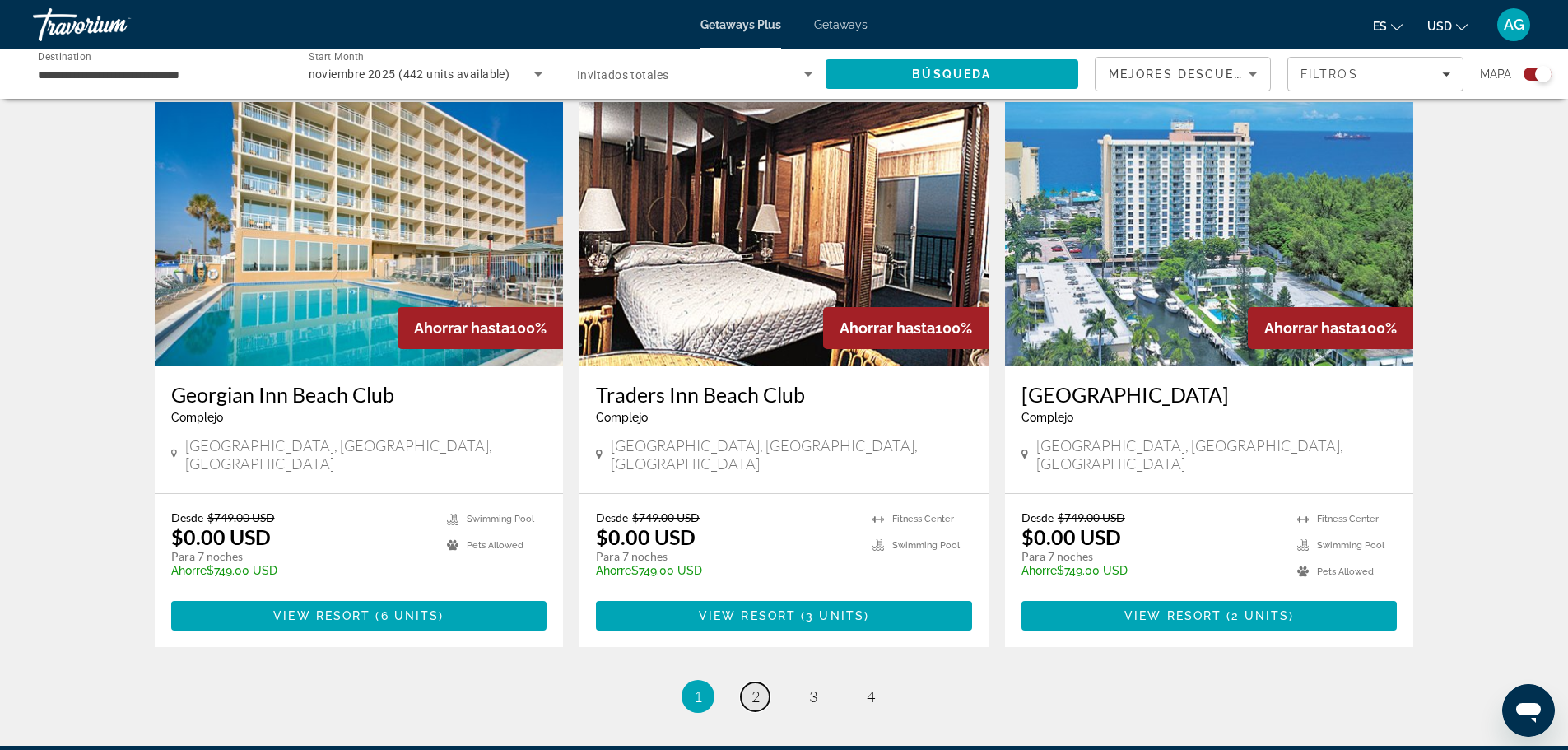
click at [758, 688] on span "2" at bounding box center [755, 696] width 8 height 18
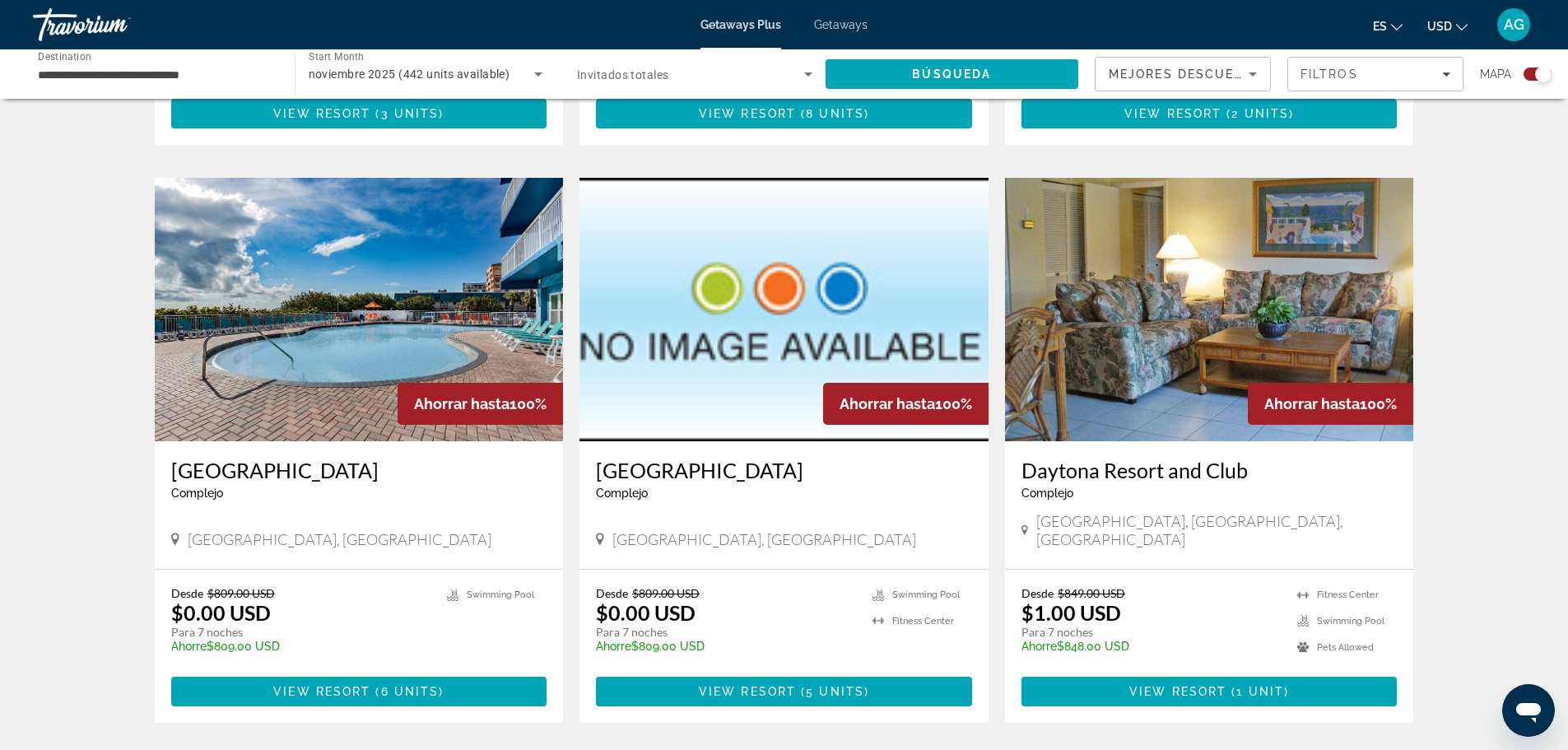
scroll to position [2307, 0]
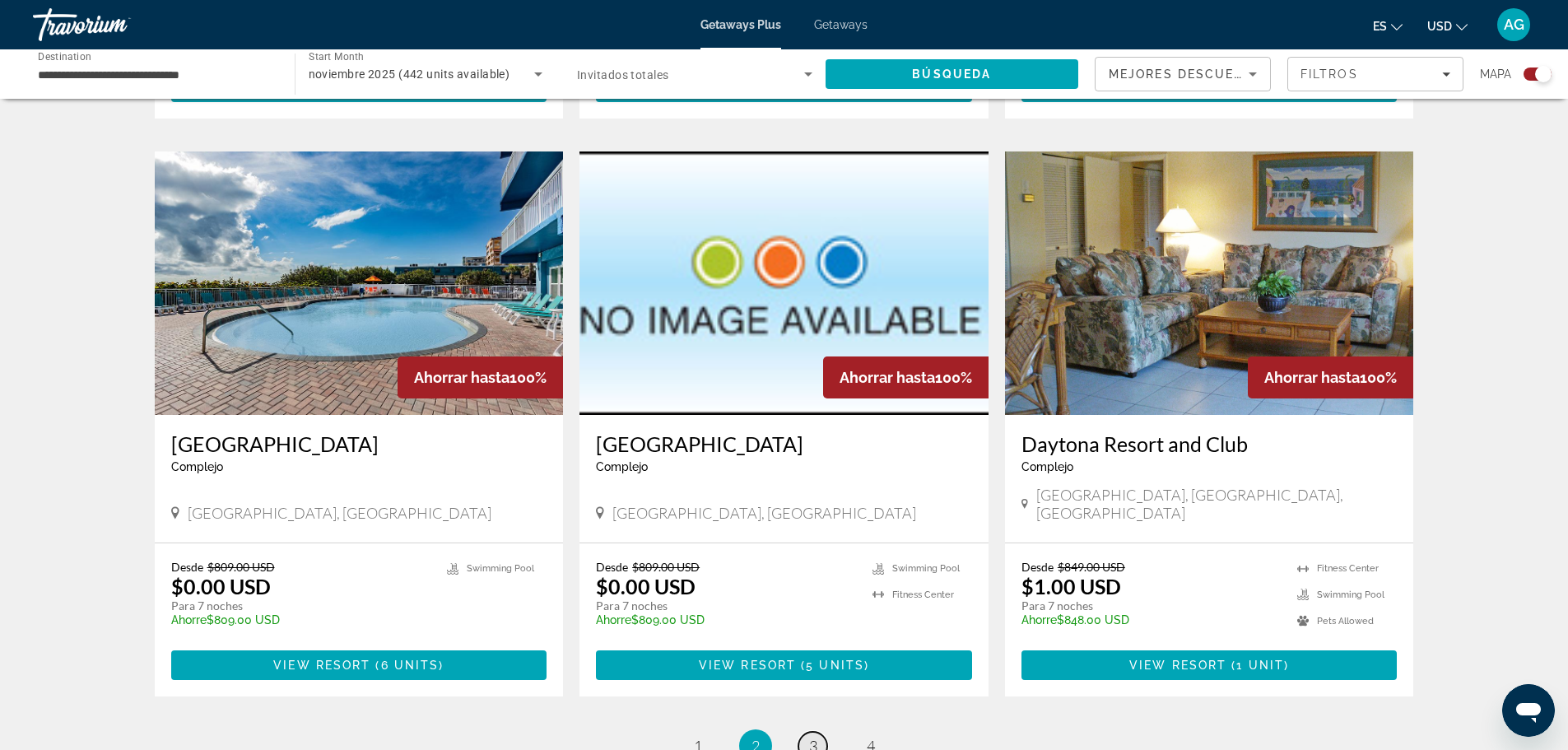
click at [807, 732] on link "page 3" at bounding box center [813, 746] width 29 height 29
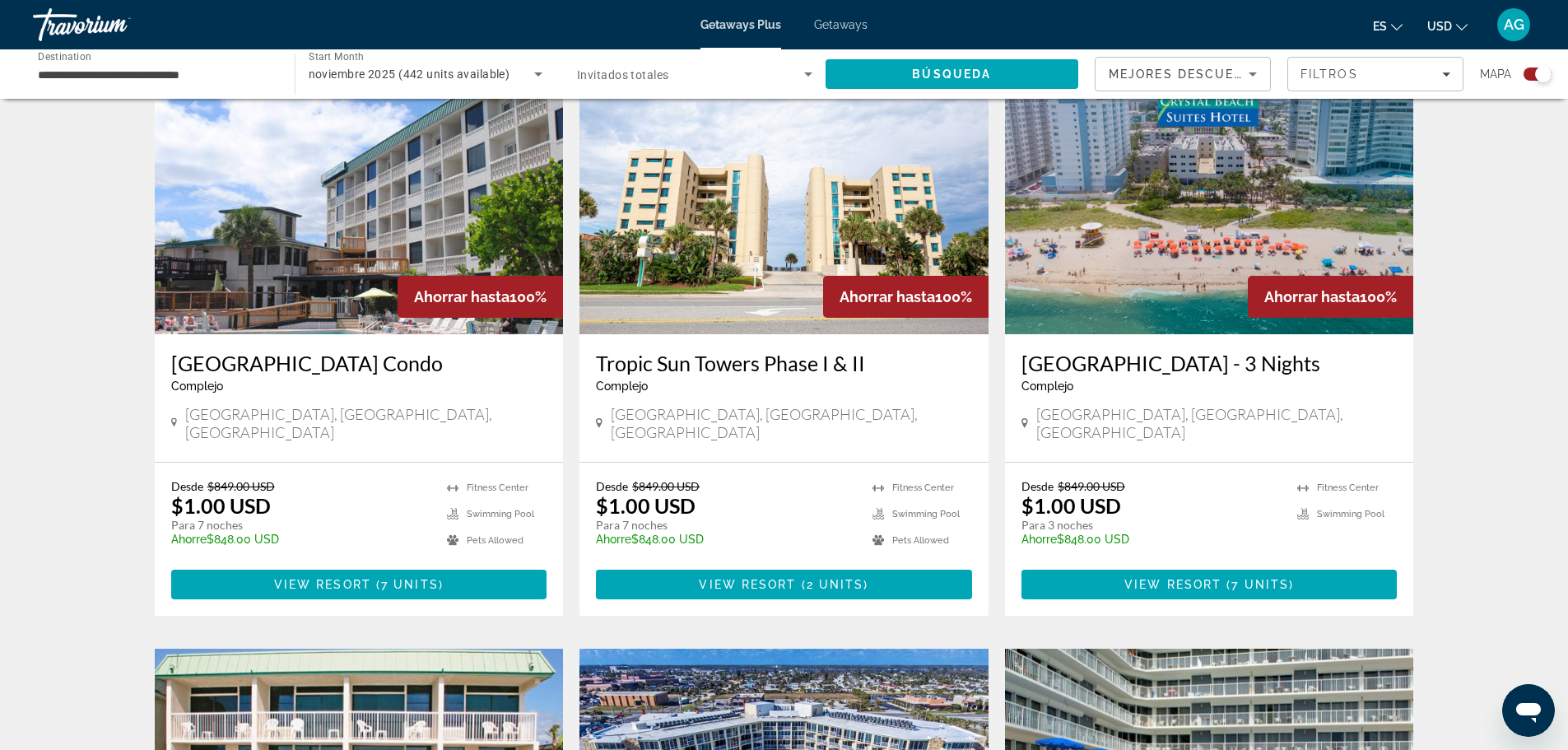
scroll to position [576, 0]
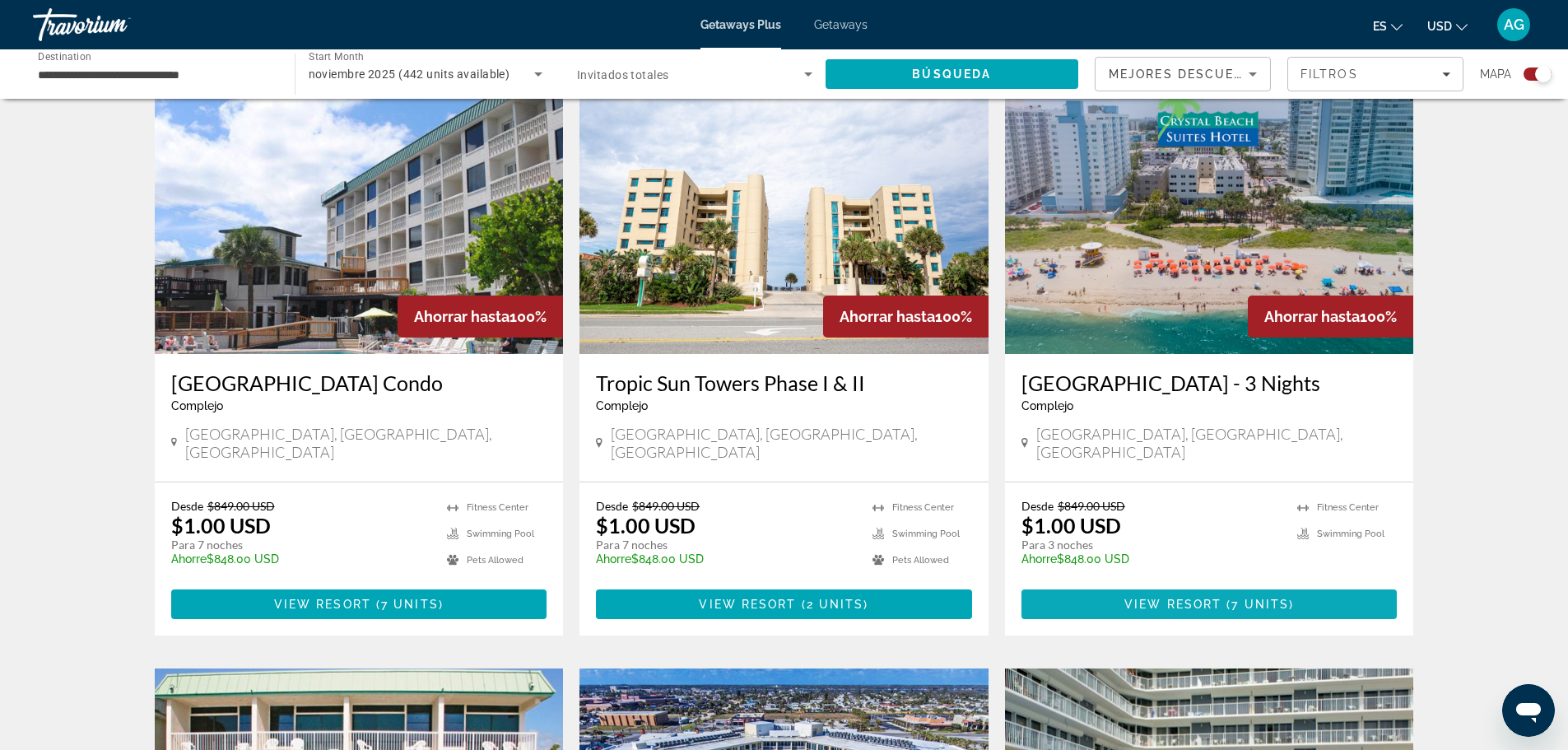
click at [1287, 608] on span "( 7 units )" at bounding box center [1258, 605] width 73 height 13
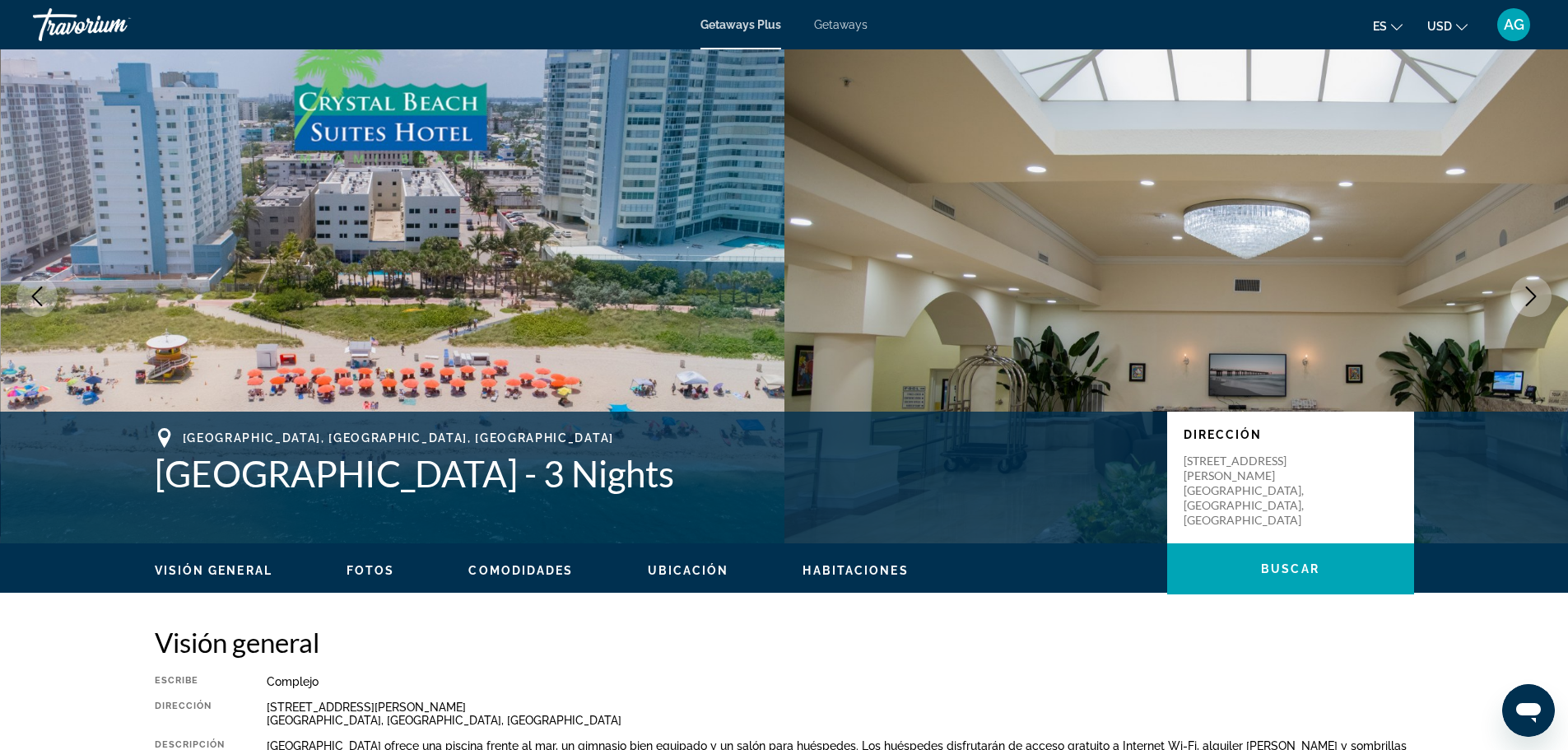
click at [381, 575] on span "Fotos" at bounding box center [371, 571] width 49 height 13
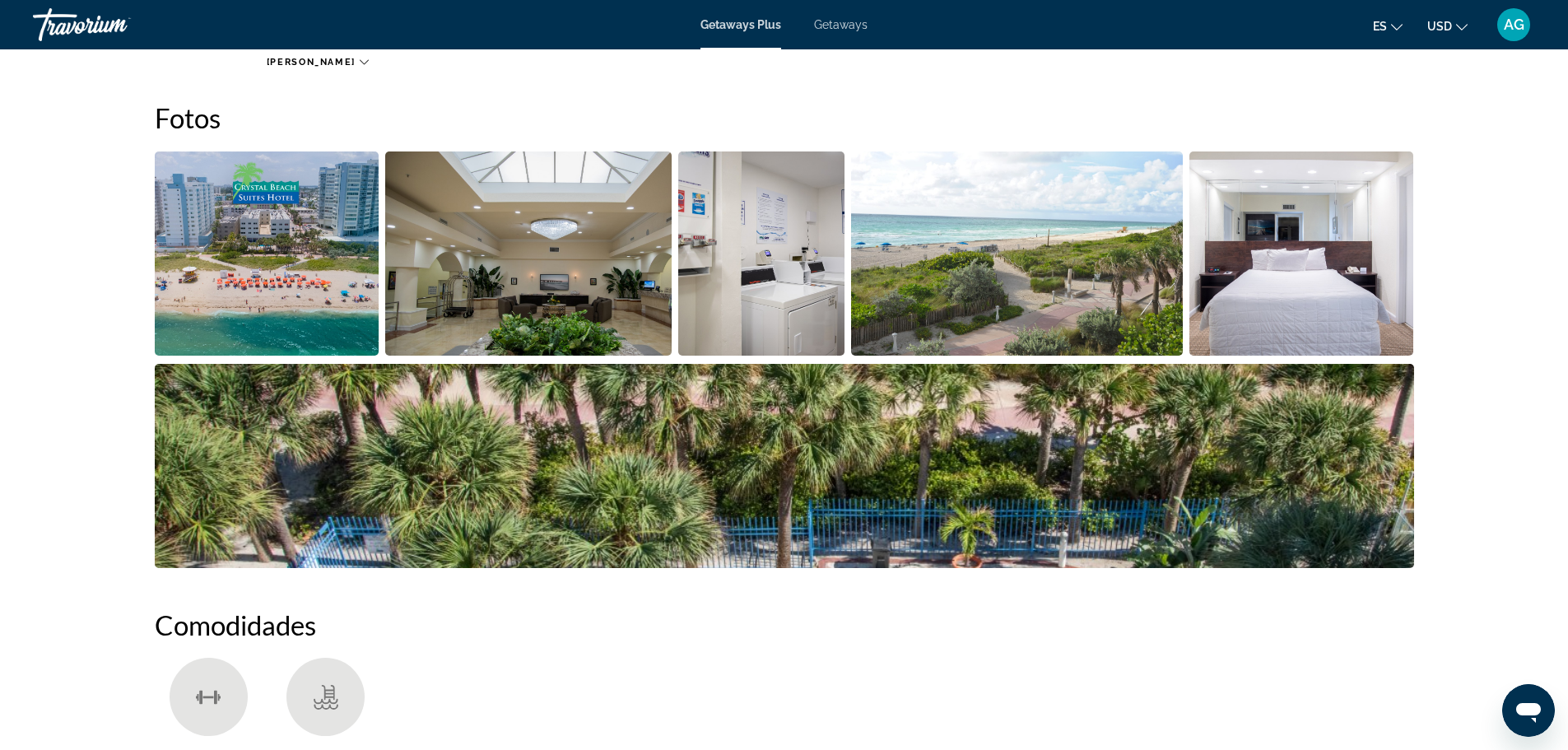
scroll to position [734, 0]
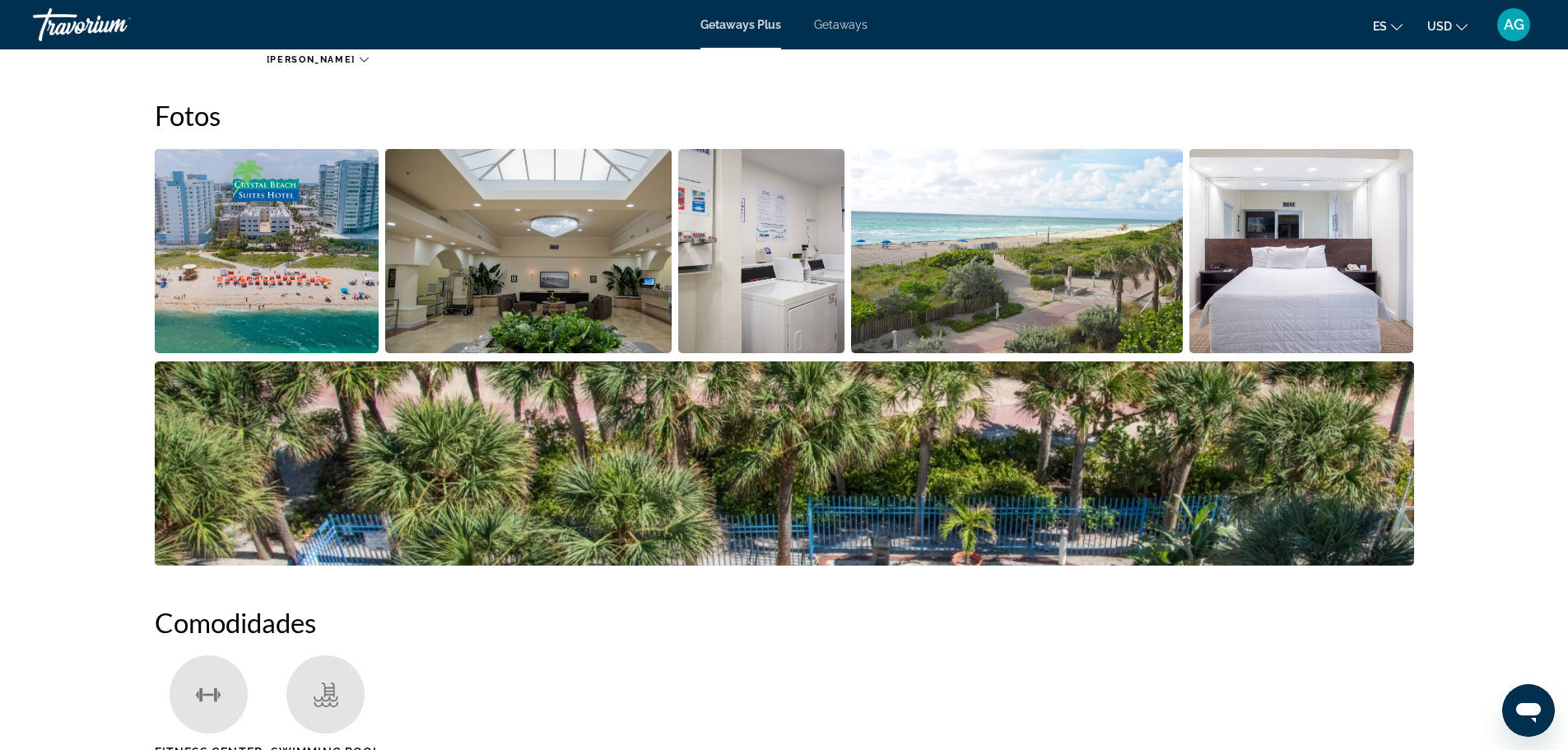
click at [334, 275] on img "Open full-screen image slider" at bounding box center [267, 251] width 224 height 205
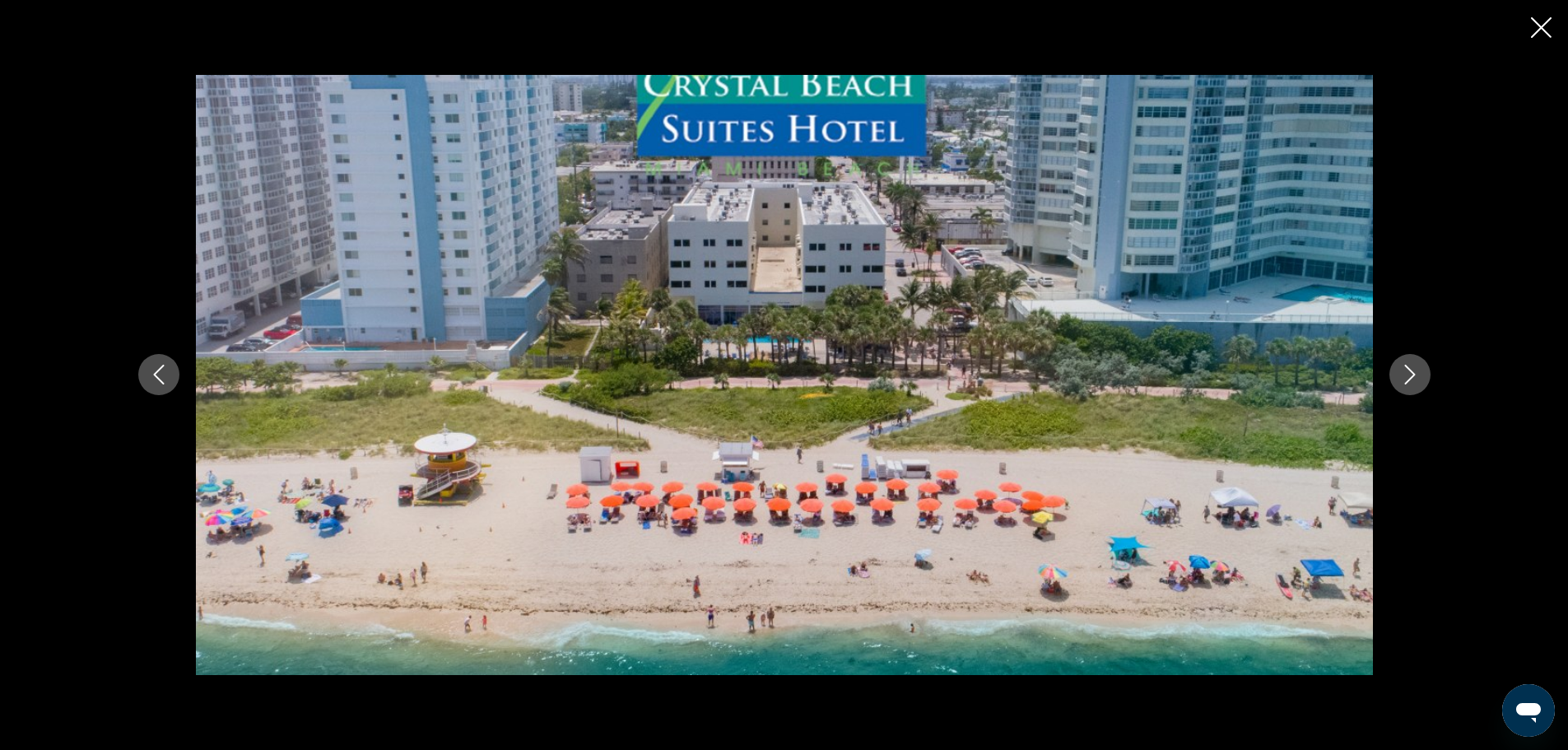
click at [1404, 383] on icon "Next image" at bounding box center [1410, 375] width 20 height 20
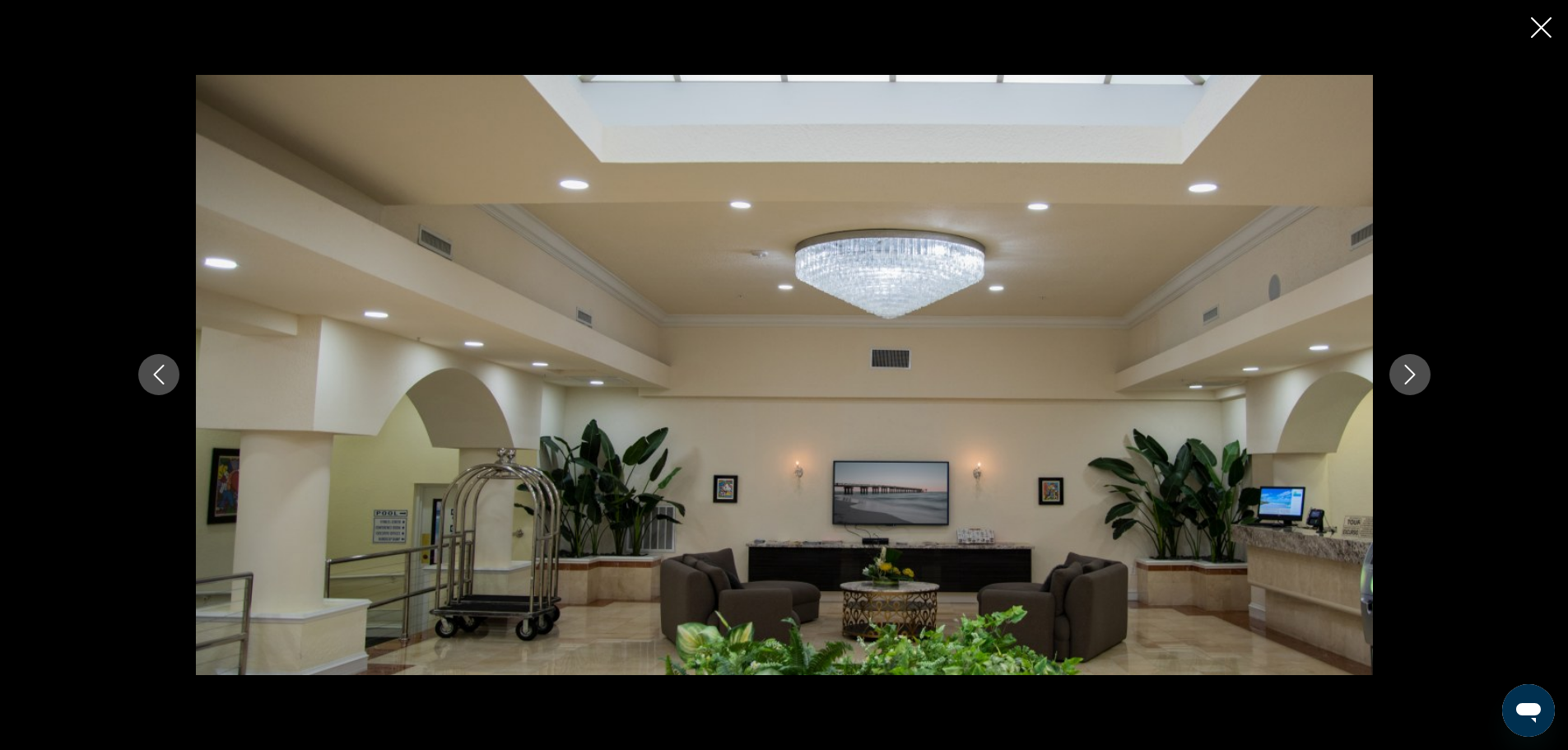
click at [1404, 383] on icon "Next image" at bounding box center [1410, 375] width 20 height 20
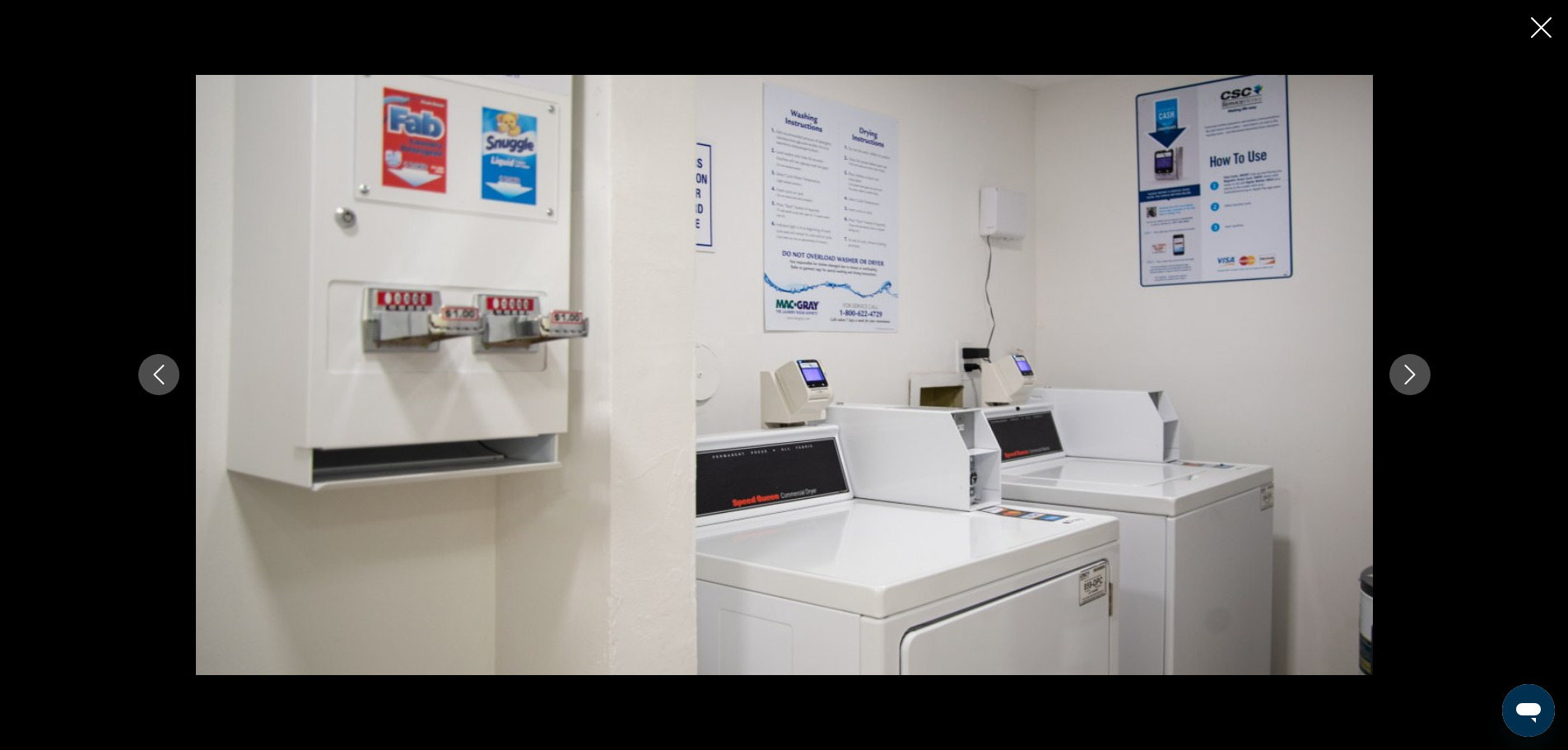
click at [1404, 383] on icon "Next image" at bounding box center [1410, 375] width 20 height 20
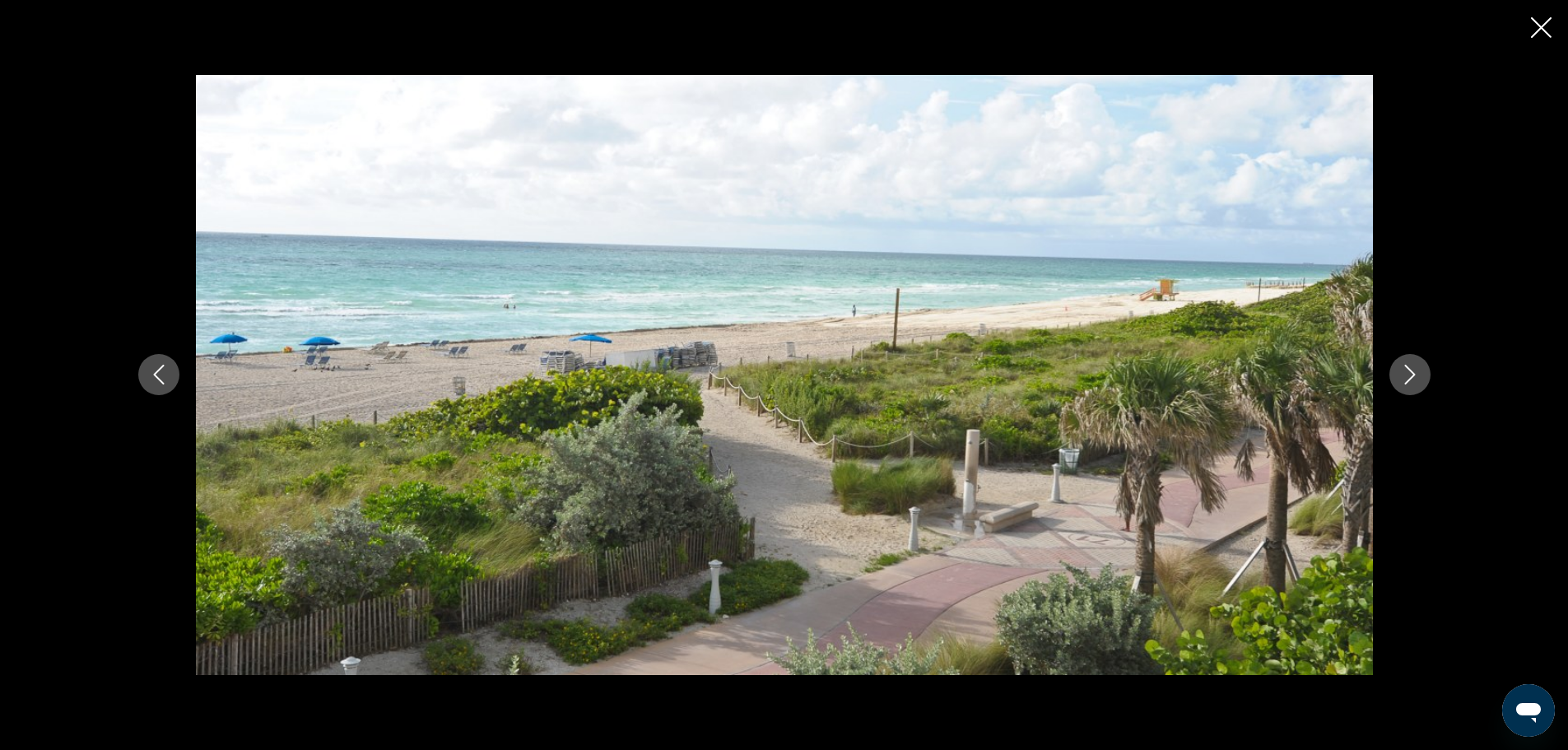
click at [1416, 379] on icon "Next image" at bounding box center [1410, 375] width 20 height 20
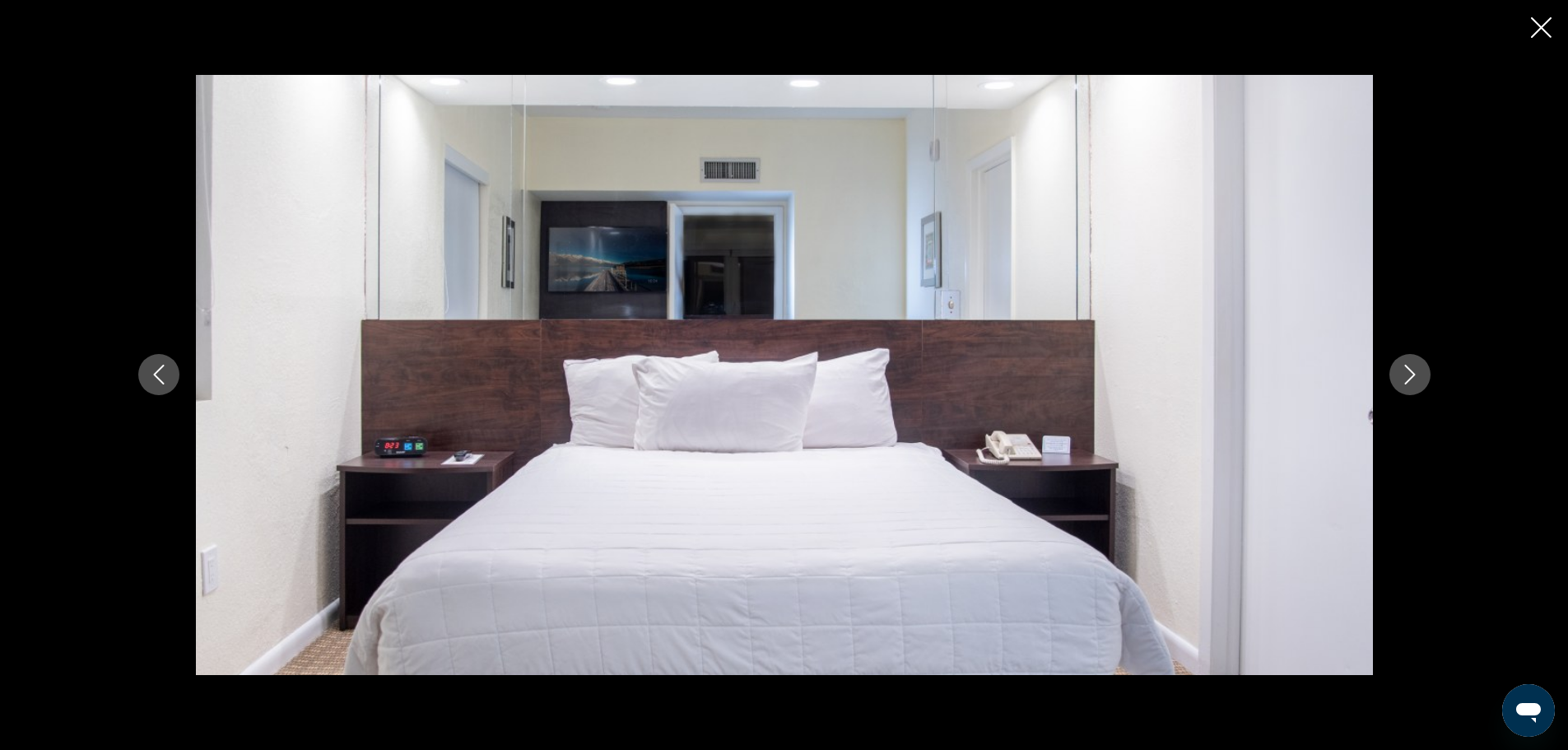
click at [1416, 379] on icon "Next image" at bounding box center [1410, 375] width 20 height 20
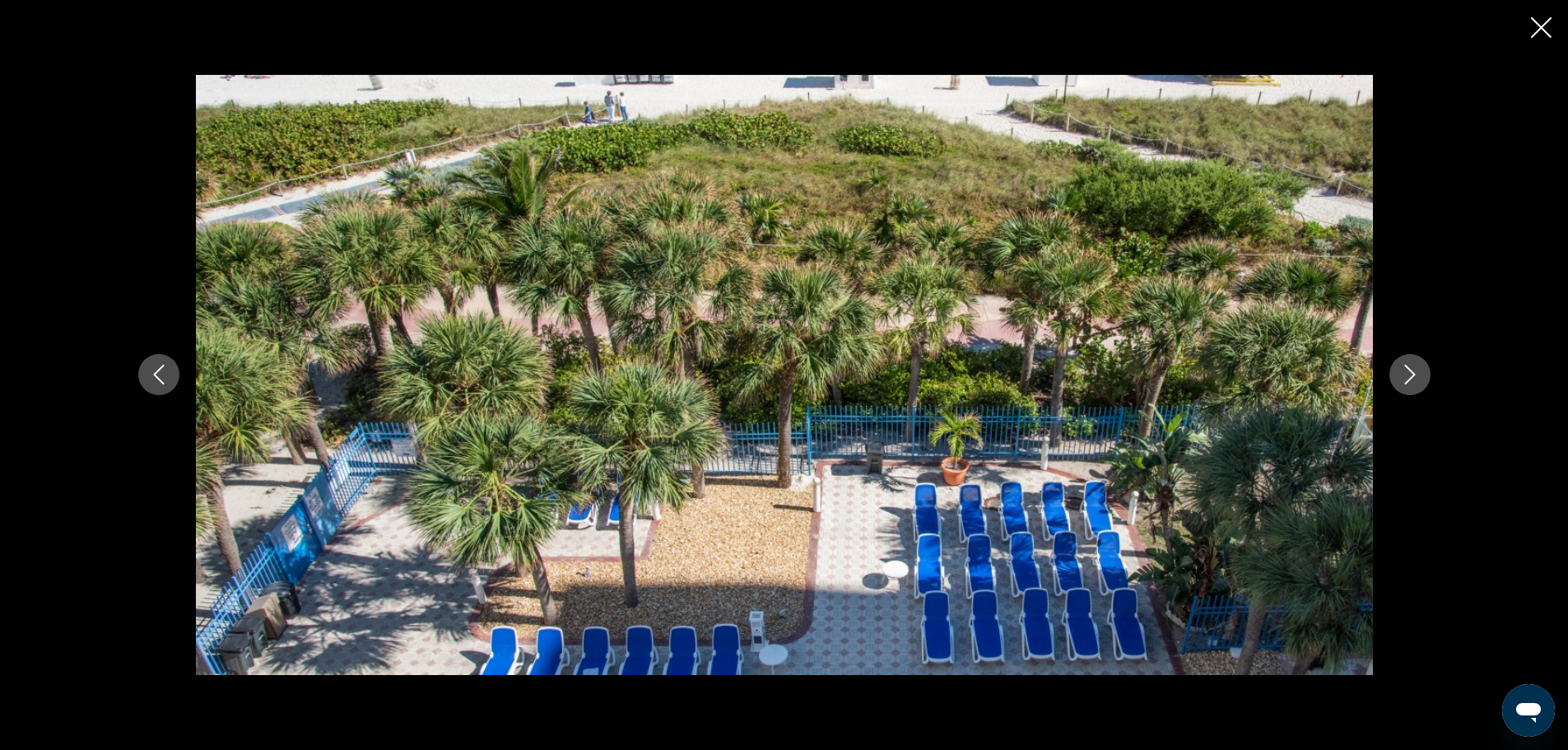
click at [1419, 384] on icon "Next image" at bounding box center [1410, 375] width 20 height 20
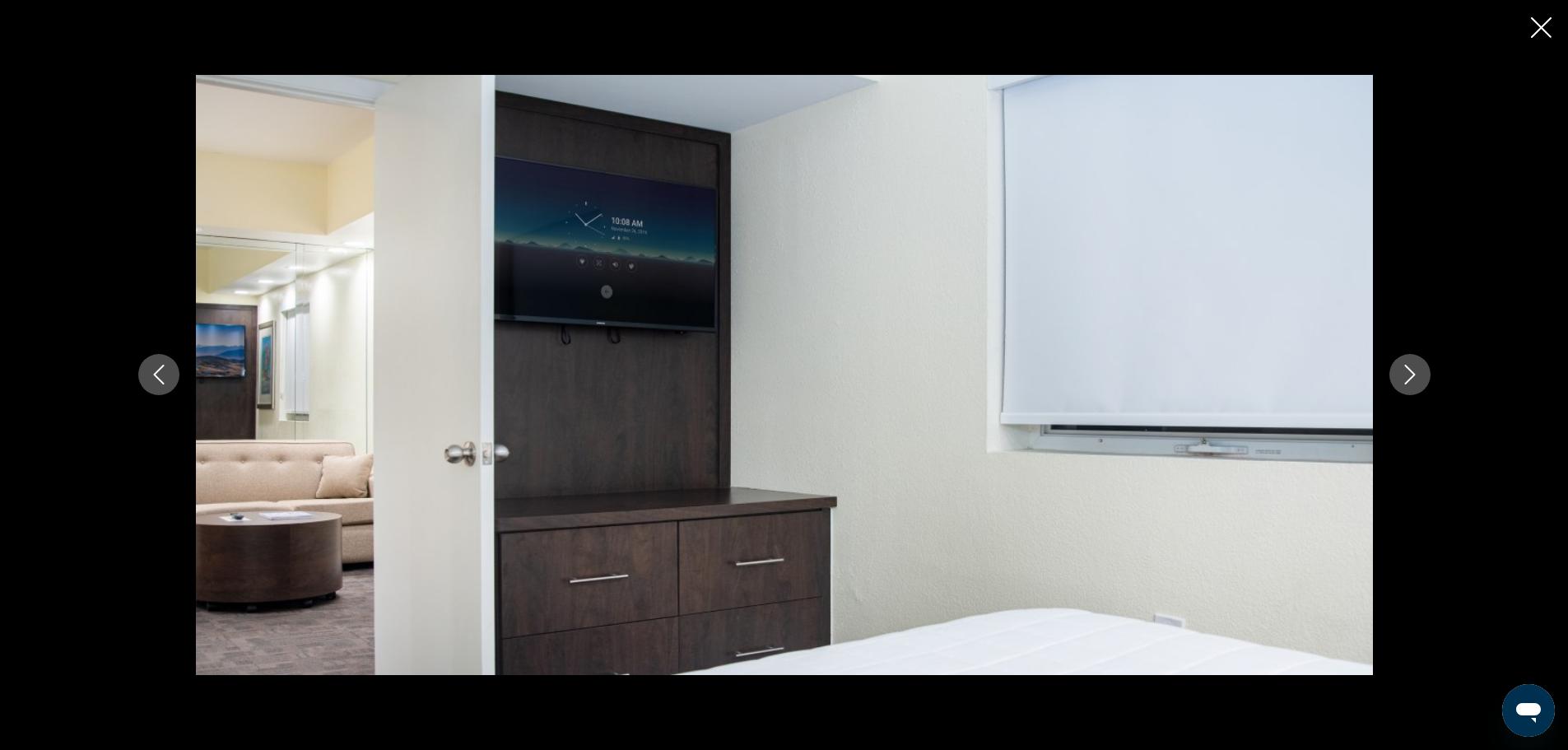
click at [1420, 384] on button "Next image" at bounding box center [1411, 375] width 41 height 42
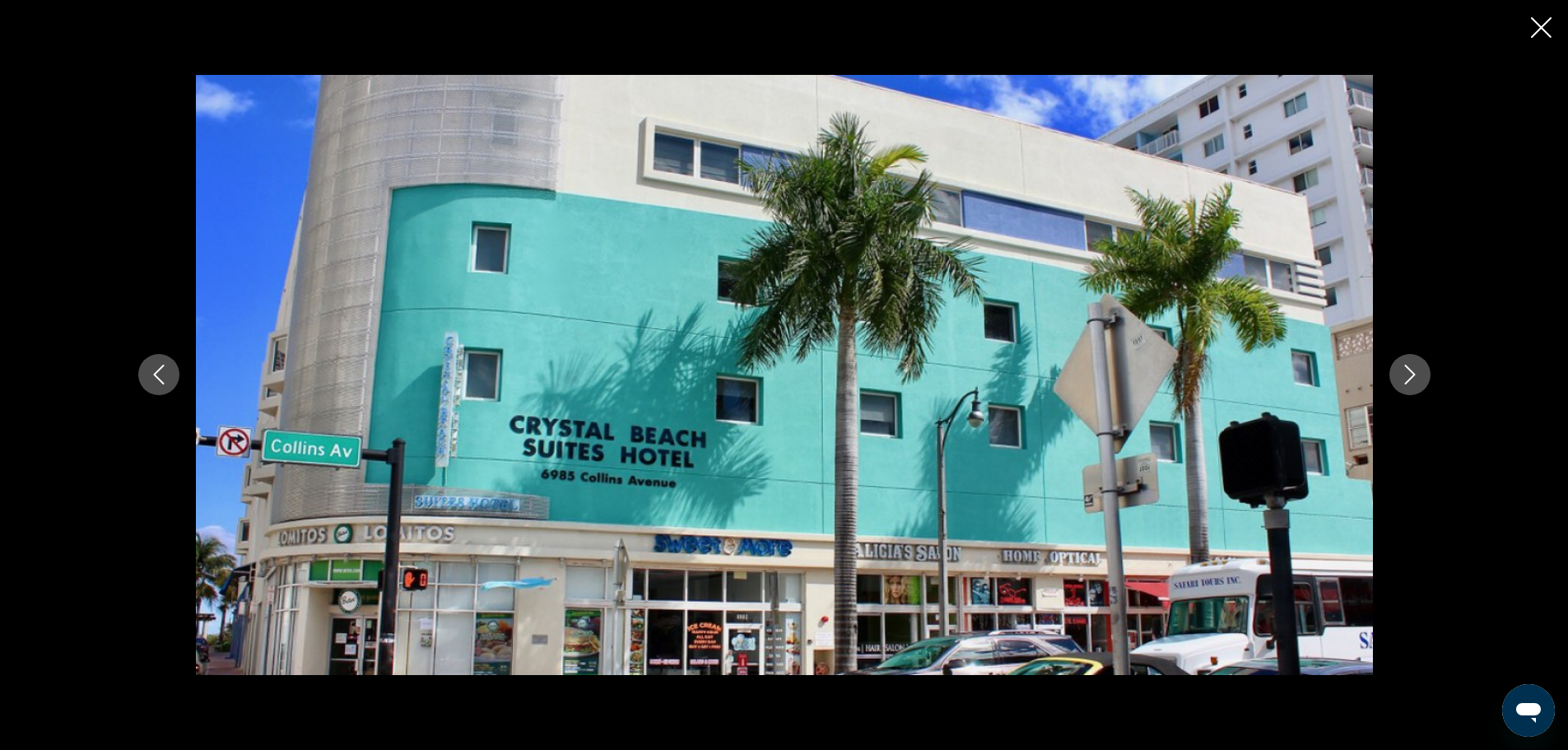
click at [1420, 385] on button "Next image" at bounding box center [1411, 375] width 41 height 42
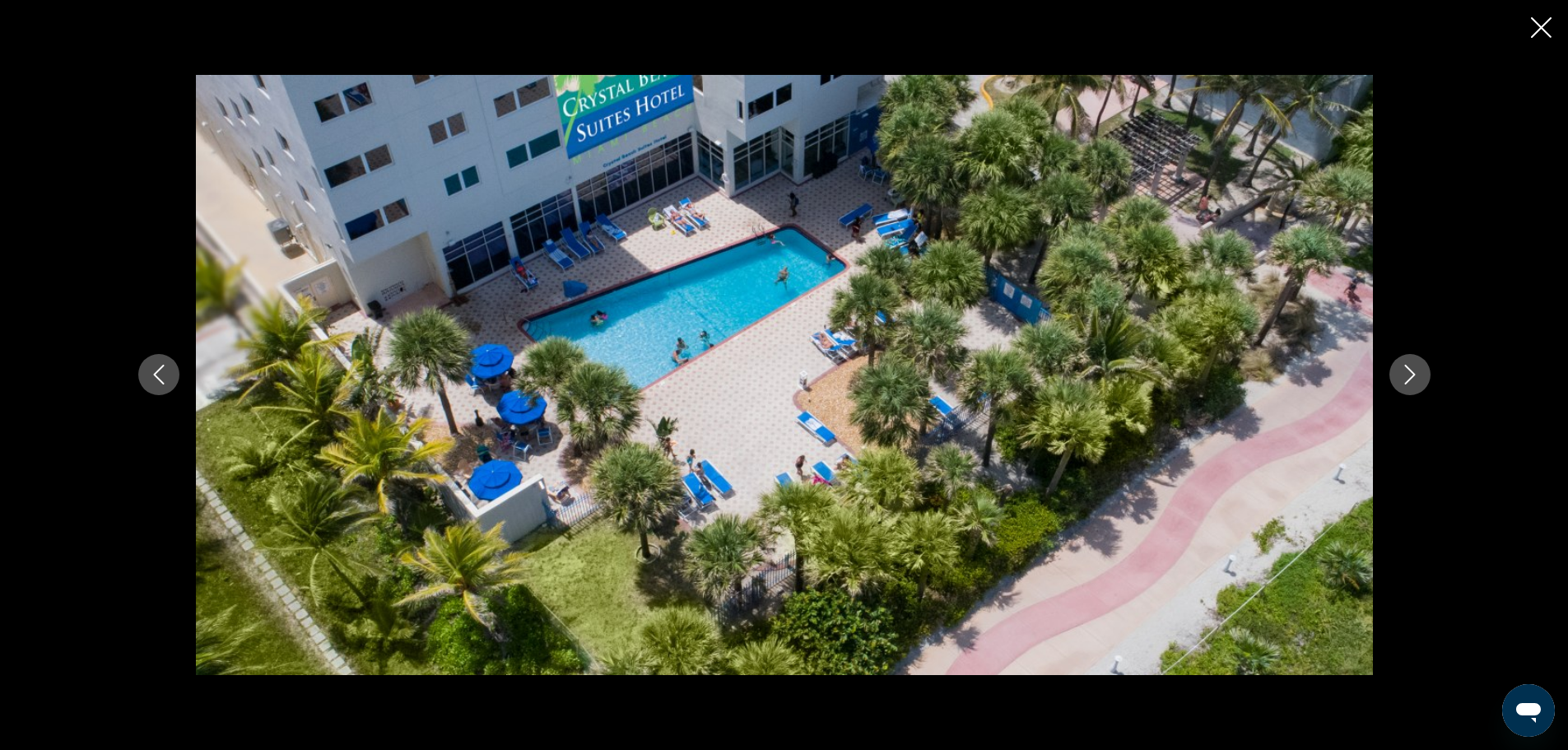
click at [164, 364] on button "Previous image" at bounding box center [159, 375] width 41 height 42
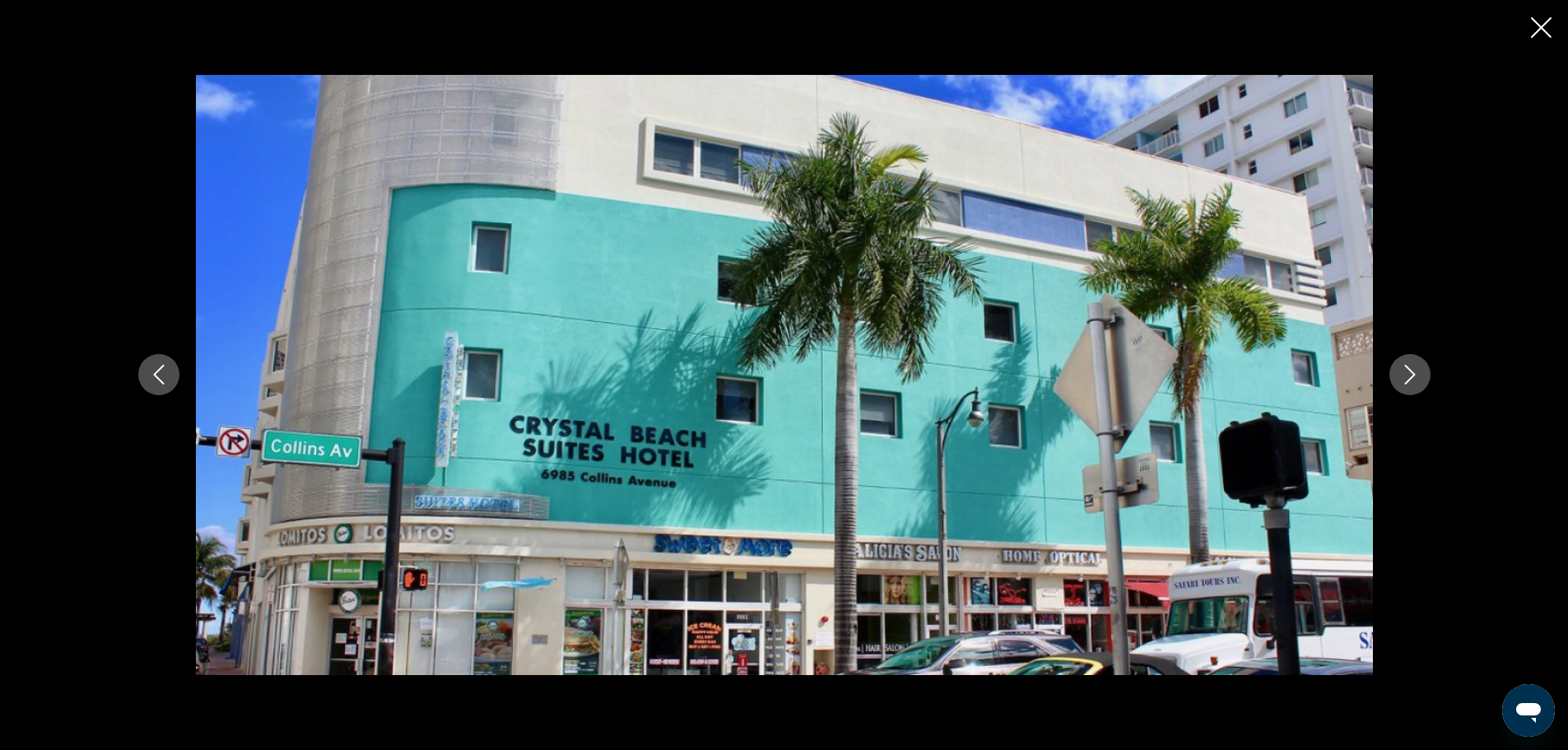
click at [1415, 382] on icon "Next image" at bounding box center [1410, 375] width 20 height 20
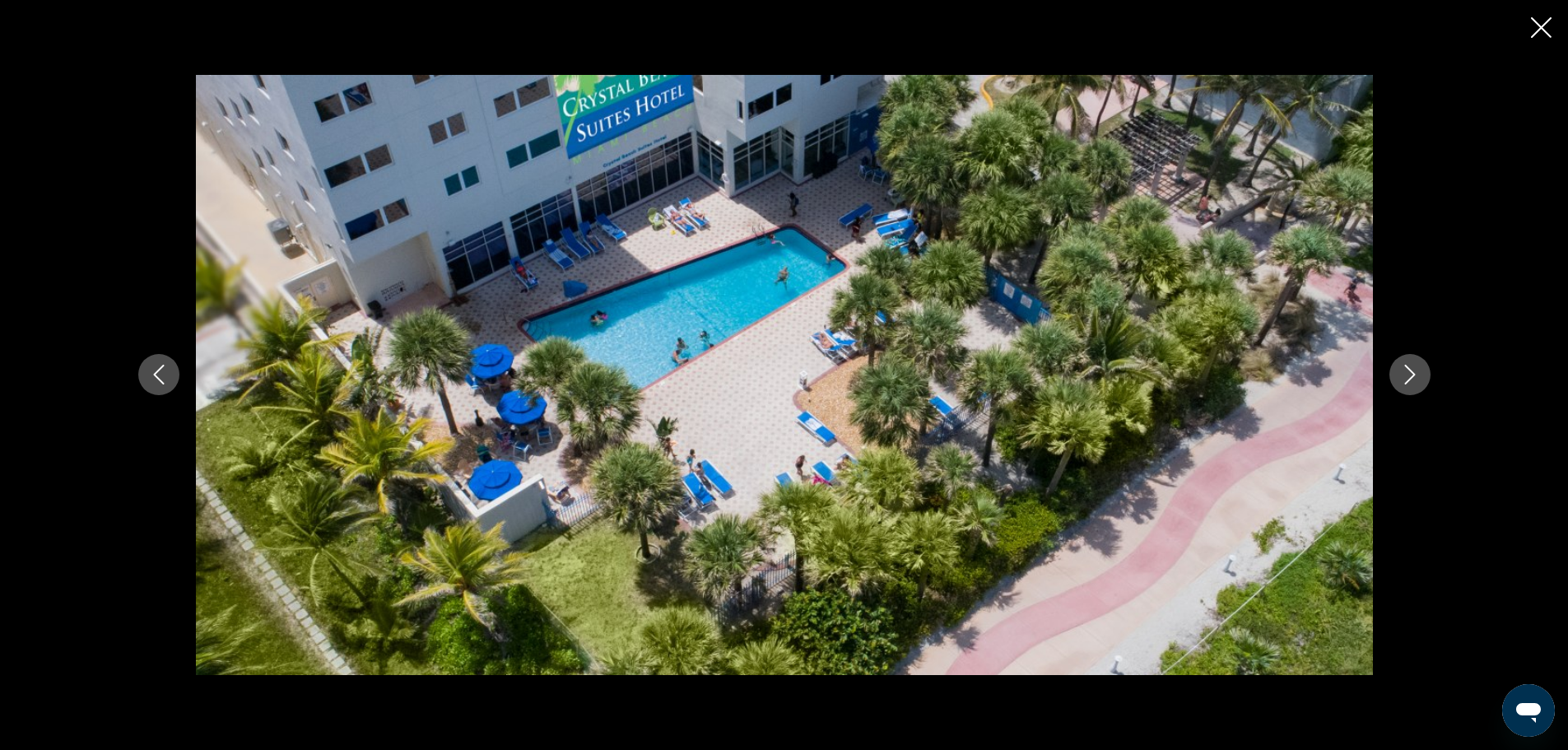
drag, startPoint x: 1541, startPoint y: 26, endPoint x: 1541, endPoint y: 16, distance: 10.0
click at [1541, 25] on icon "Close slideshow" at bounding box center [1542, 27] width 21 height 21
drag, startPoint x: 1541, startPoint y: 16, endPoint x: 1541, endPoint y: 38, distance: 22.0
click at [1541, 34] on div "Getaways Plus Getaways es English Español Français Italiano Português русский U…" at bounding box center [784, 24] width 1568 height 42
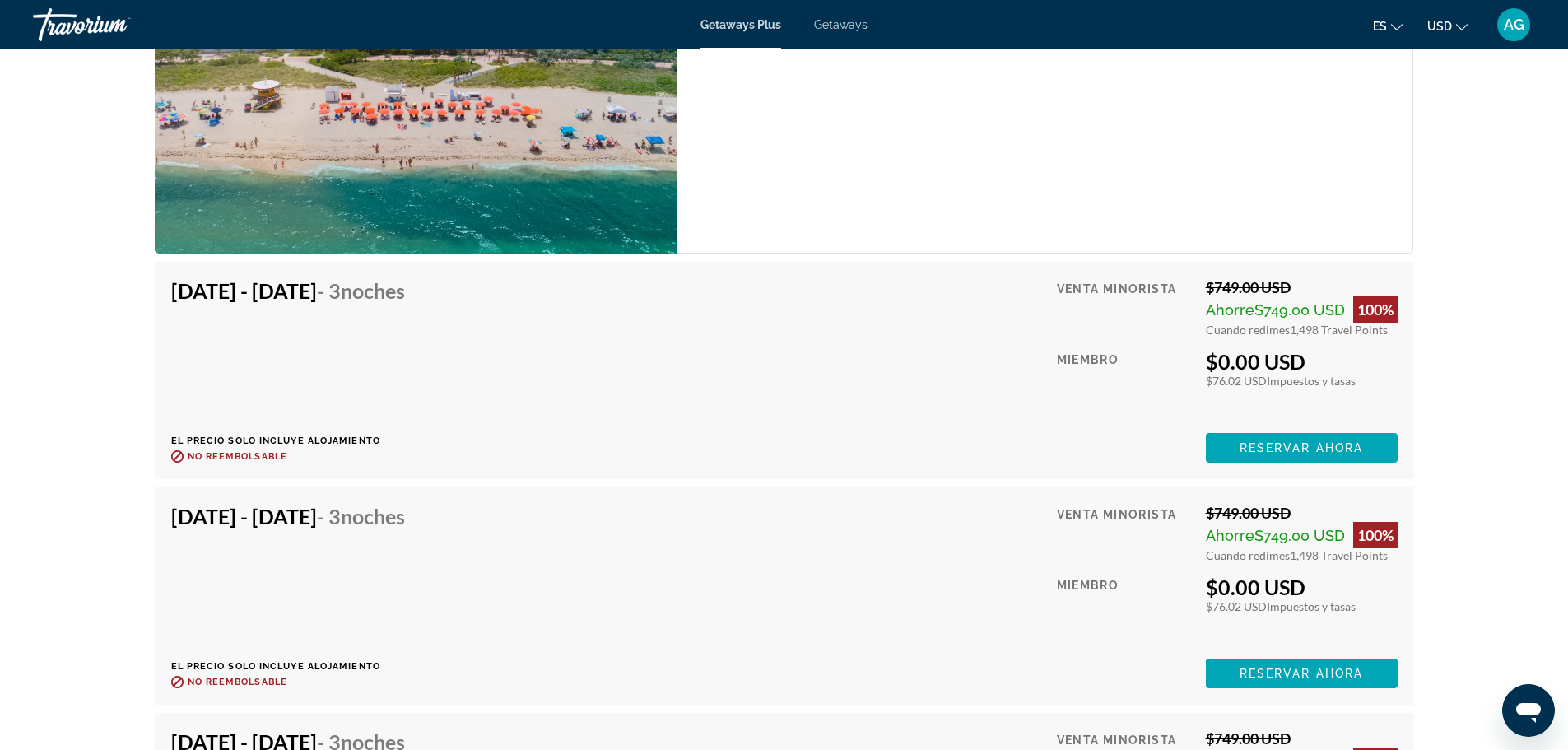
scroll to position [2793, 0]
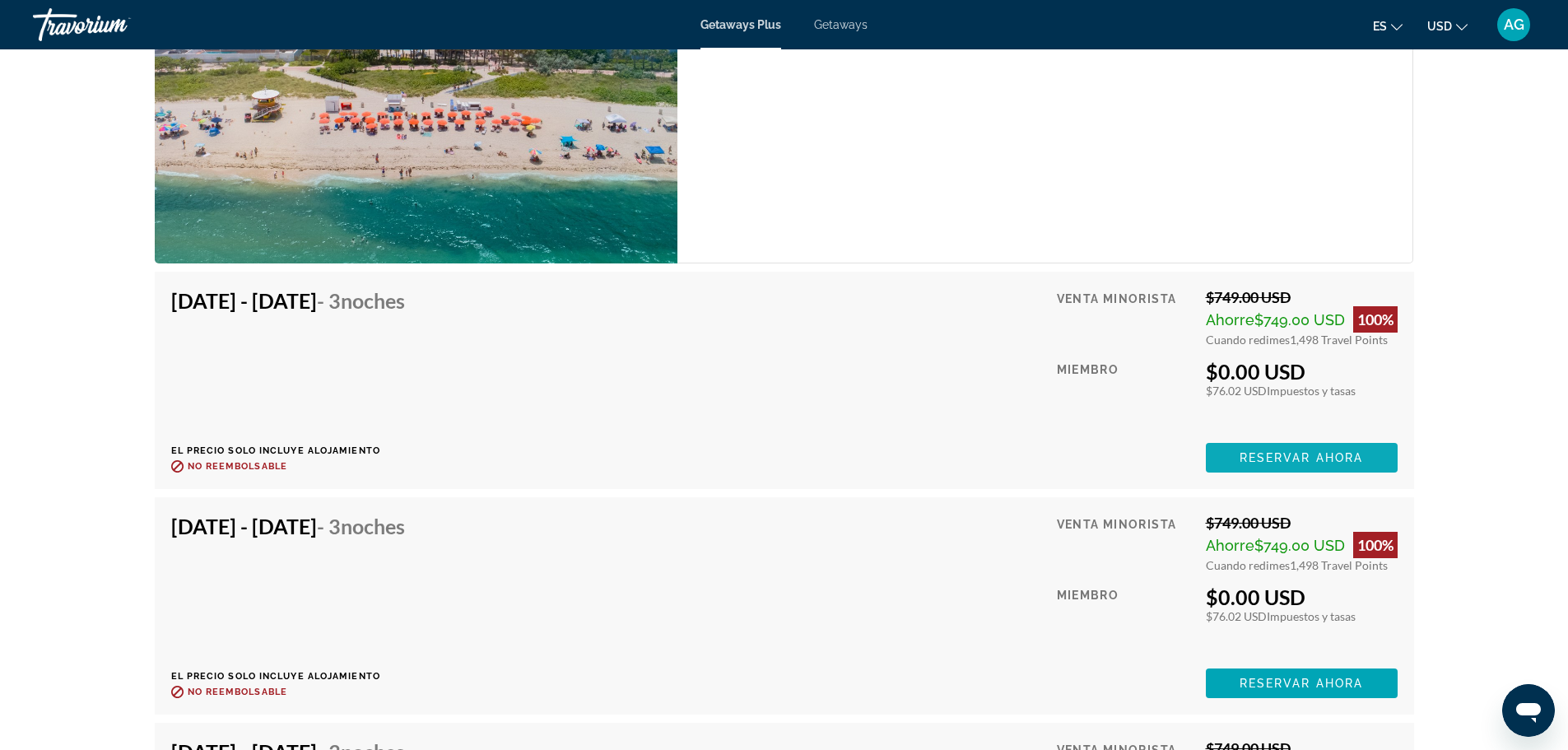
click at [1370, 456] on span "Main content" at bounding box center [1301, 458] width 191 height 40
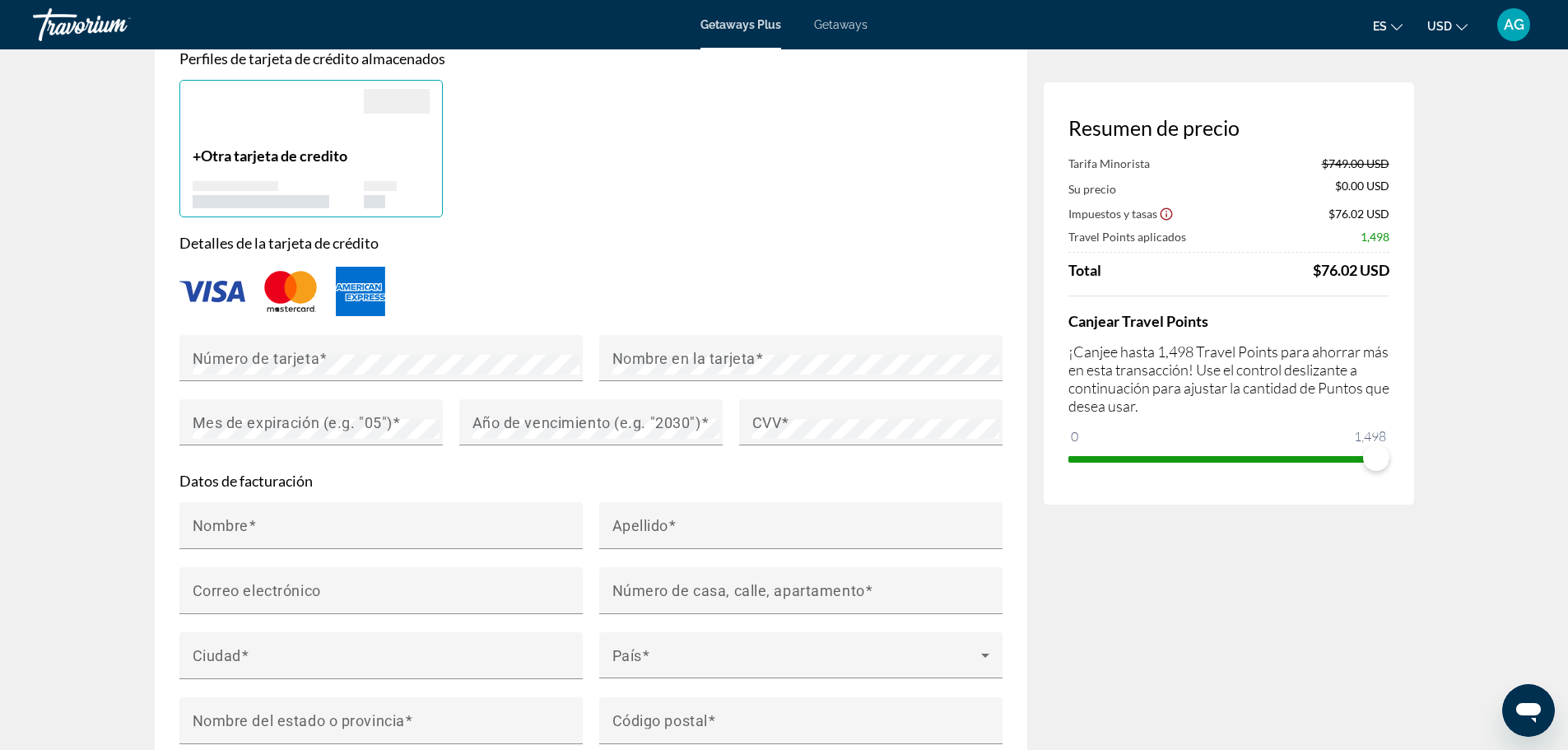
scroll to position [1236, 0]
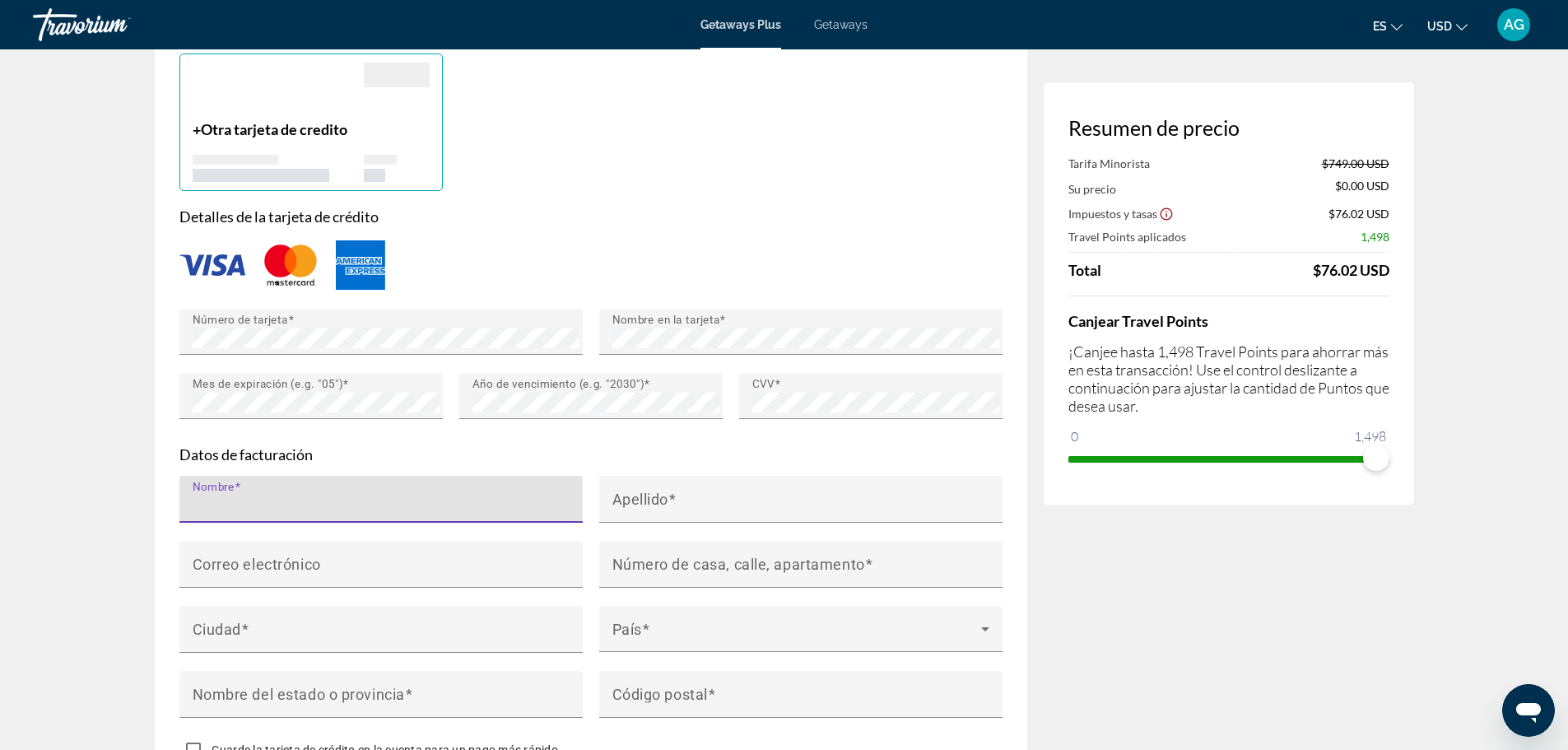
click at [525, 516] on input "Nombre" at bounding box center [386, 506] width 387 height 20
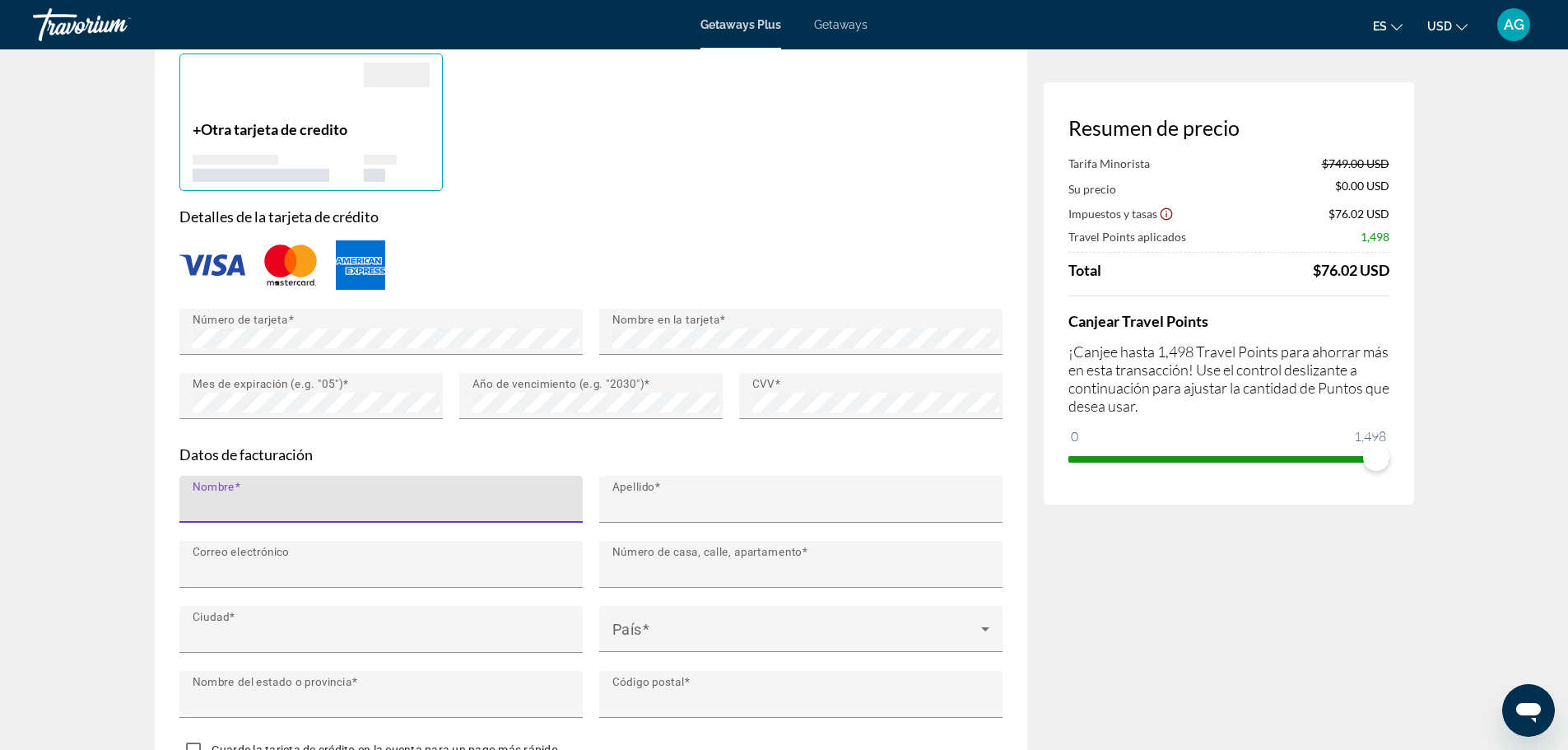
type input "**********"
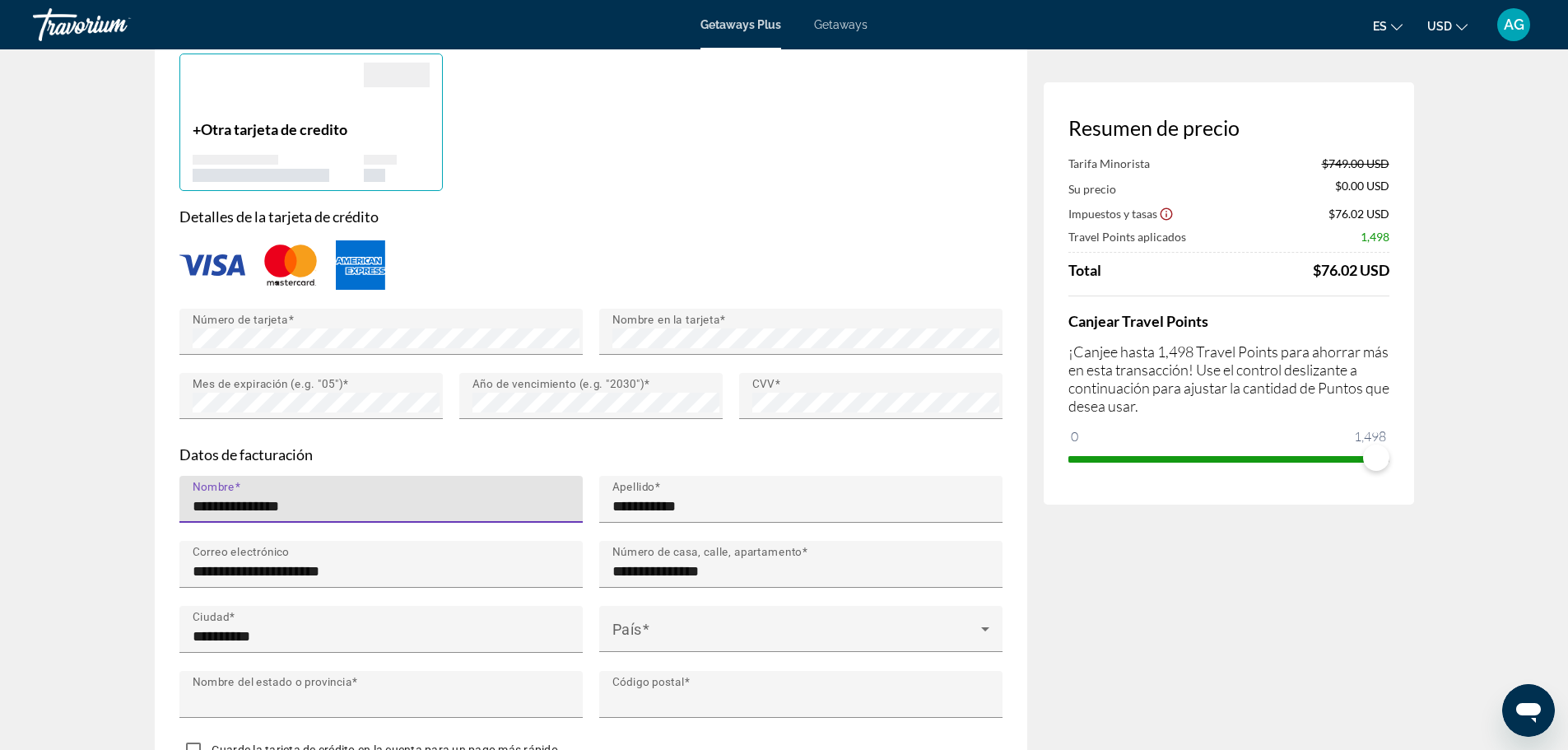
type input "*******"
type input "*****"
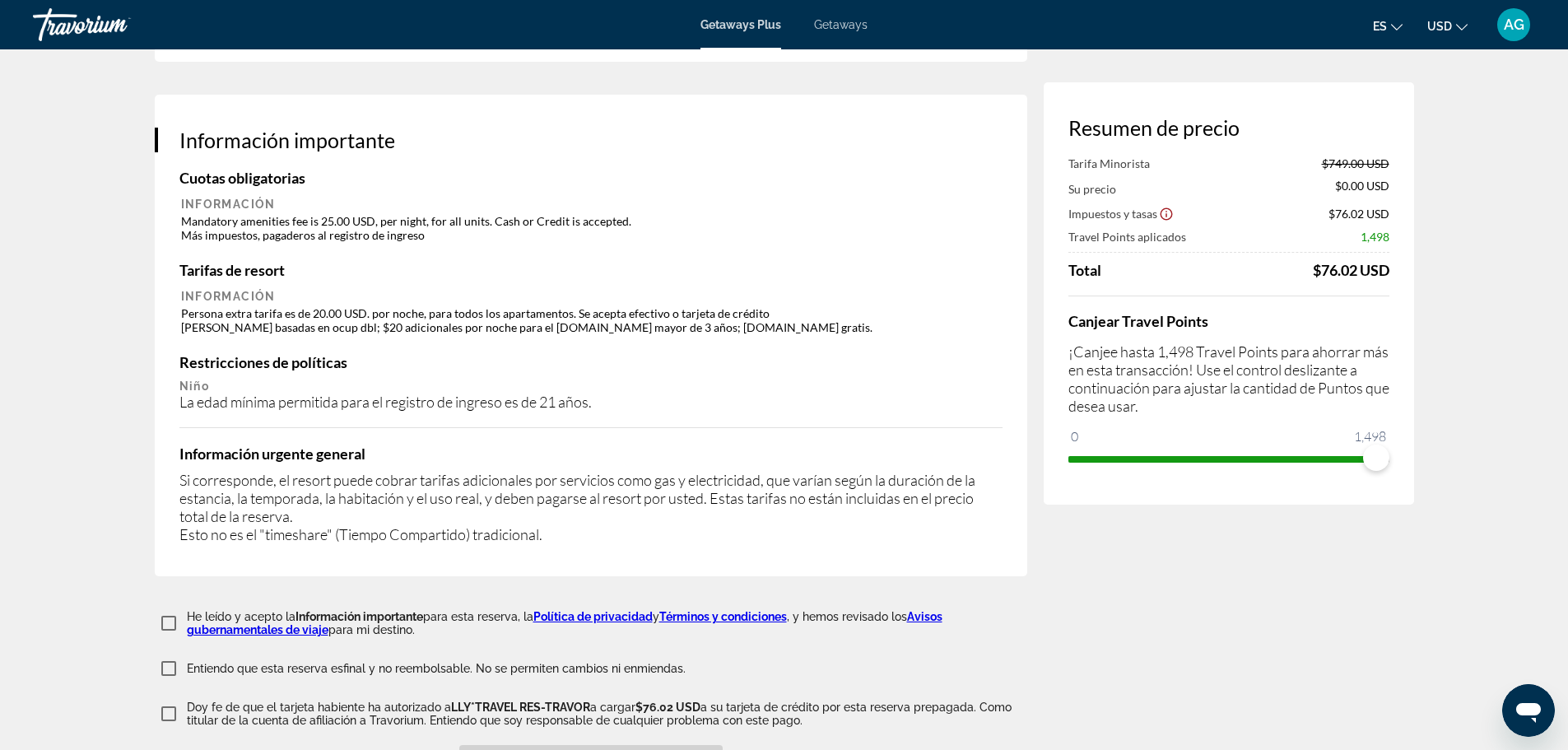
scroll to position [2694, 0]
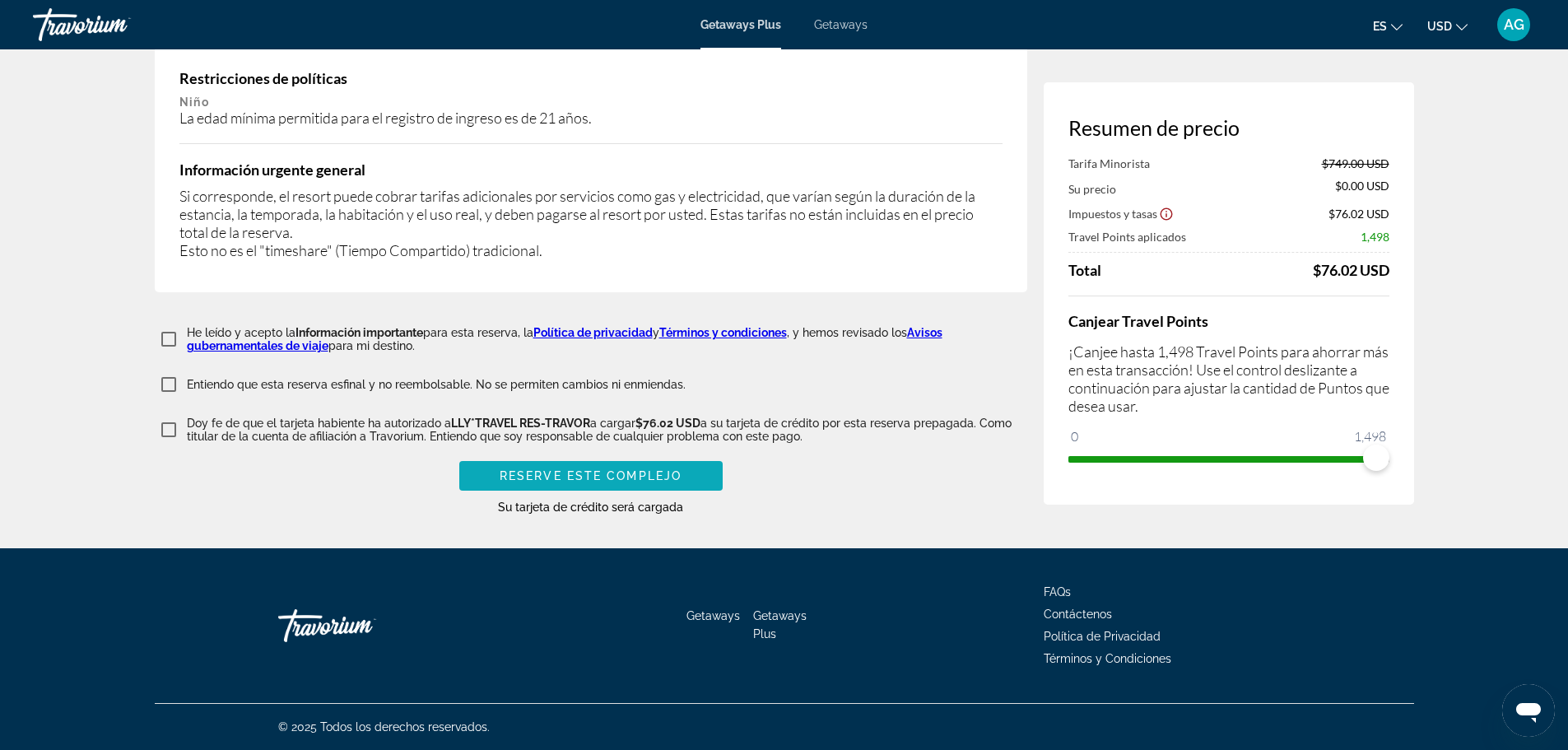
click at [571, 480] on span "Reserve este complejo" at bounding box center [590, 476] width 182 height 13
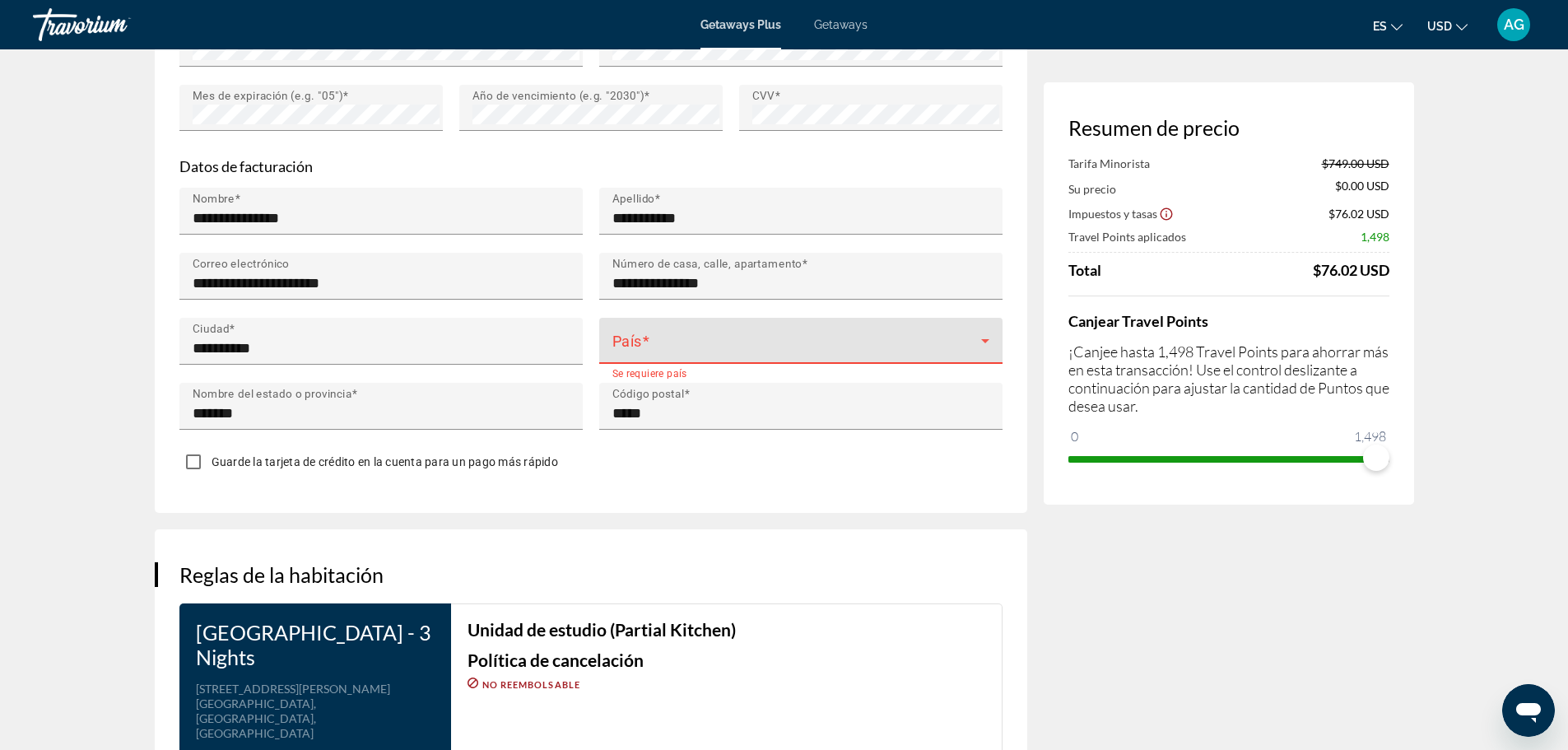
click at [688, 358] on span "Main content" at bounding box center [797, 347] width 369 height 20
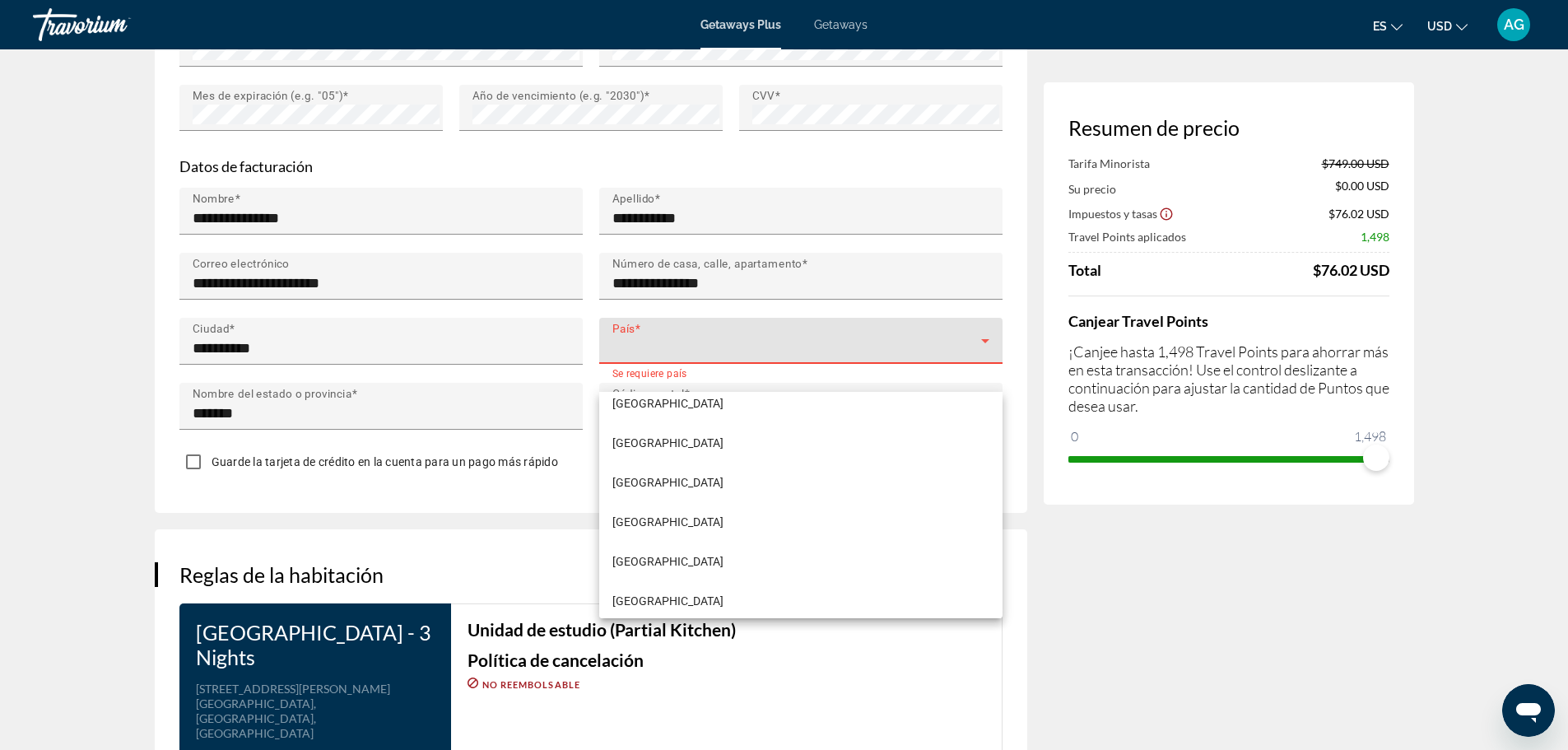
scroll to position [2636, 0]
click at [666, 371] on div at bounding box center [784, 375] width 1568 height 750
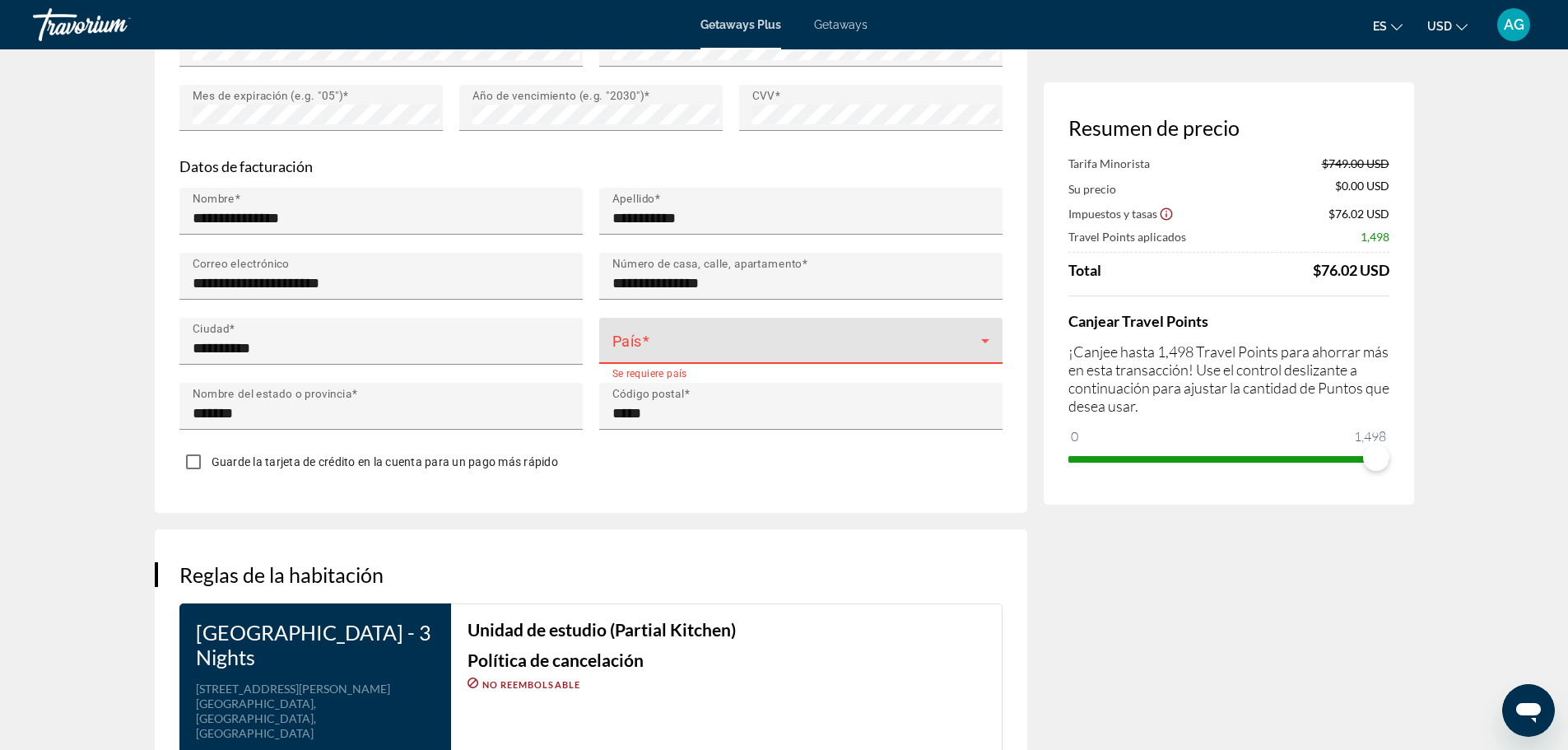
click at [672, 358] on span "Main content" at bounding box center [797, 347] width 369 height 20
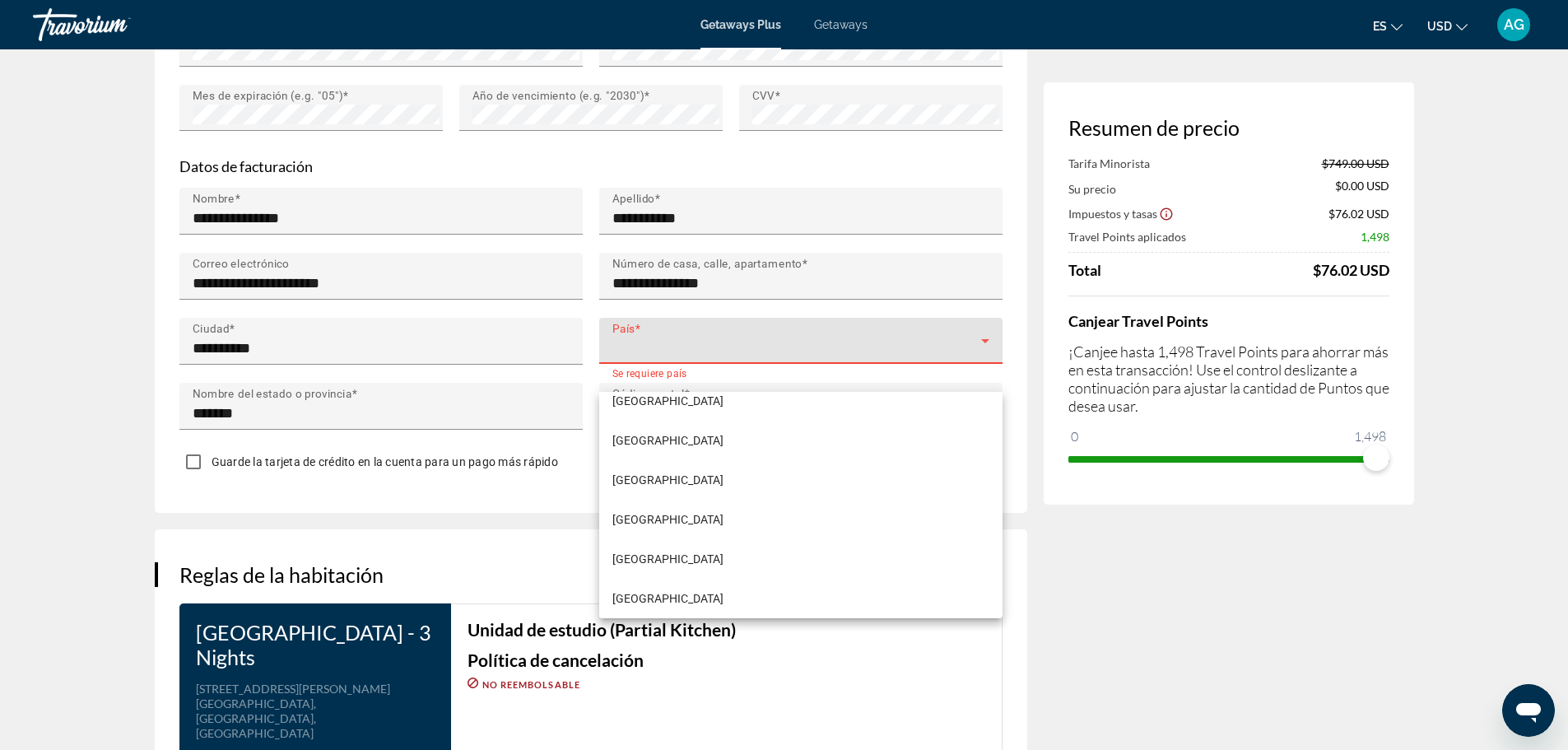
scroll to position [4711, 0]
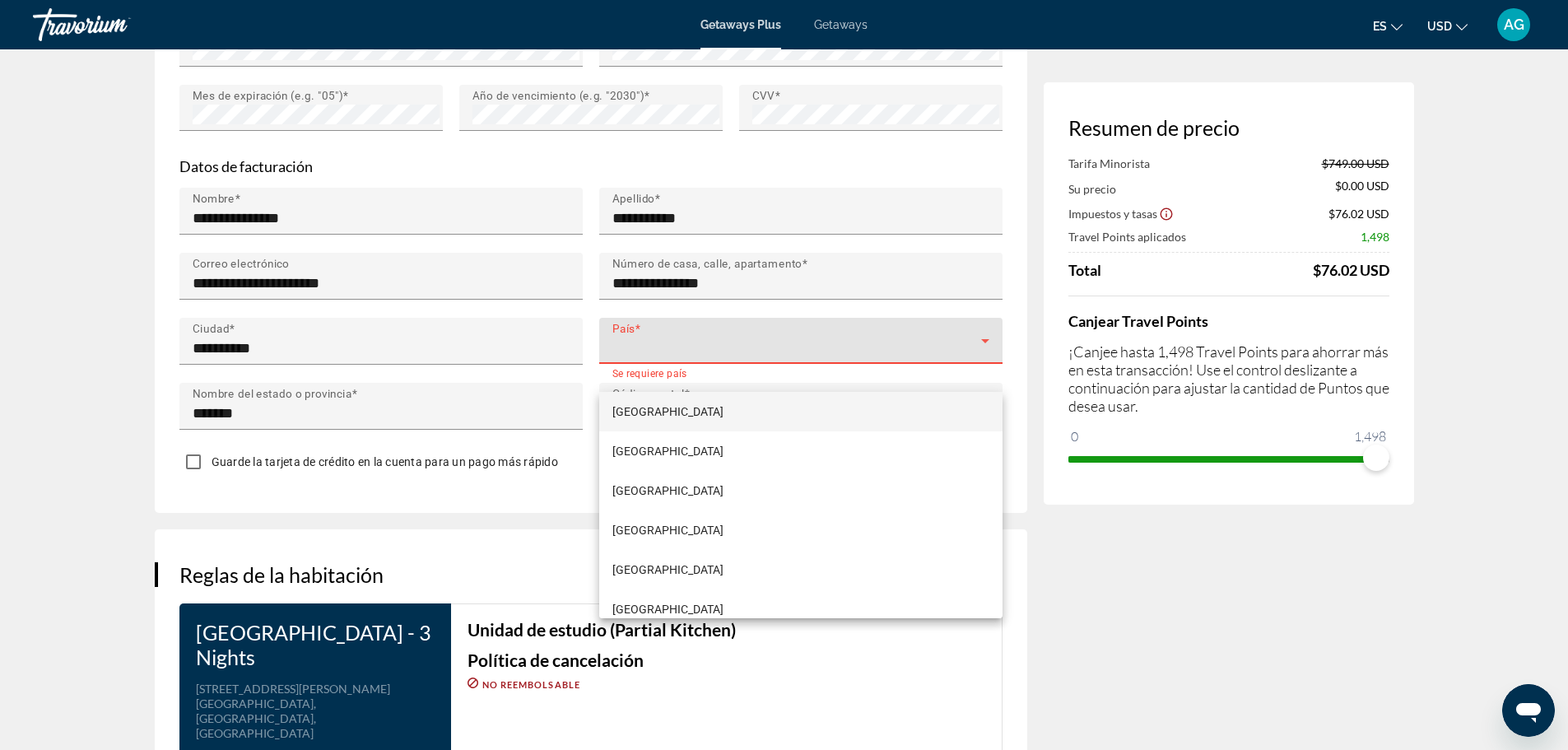
click at [747, 379] on div at bounding box center [784, 375] width 1568 height 750
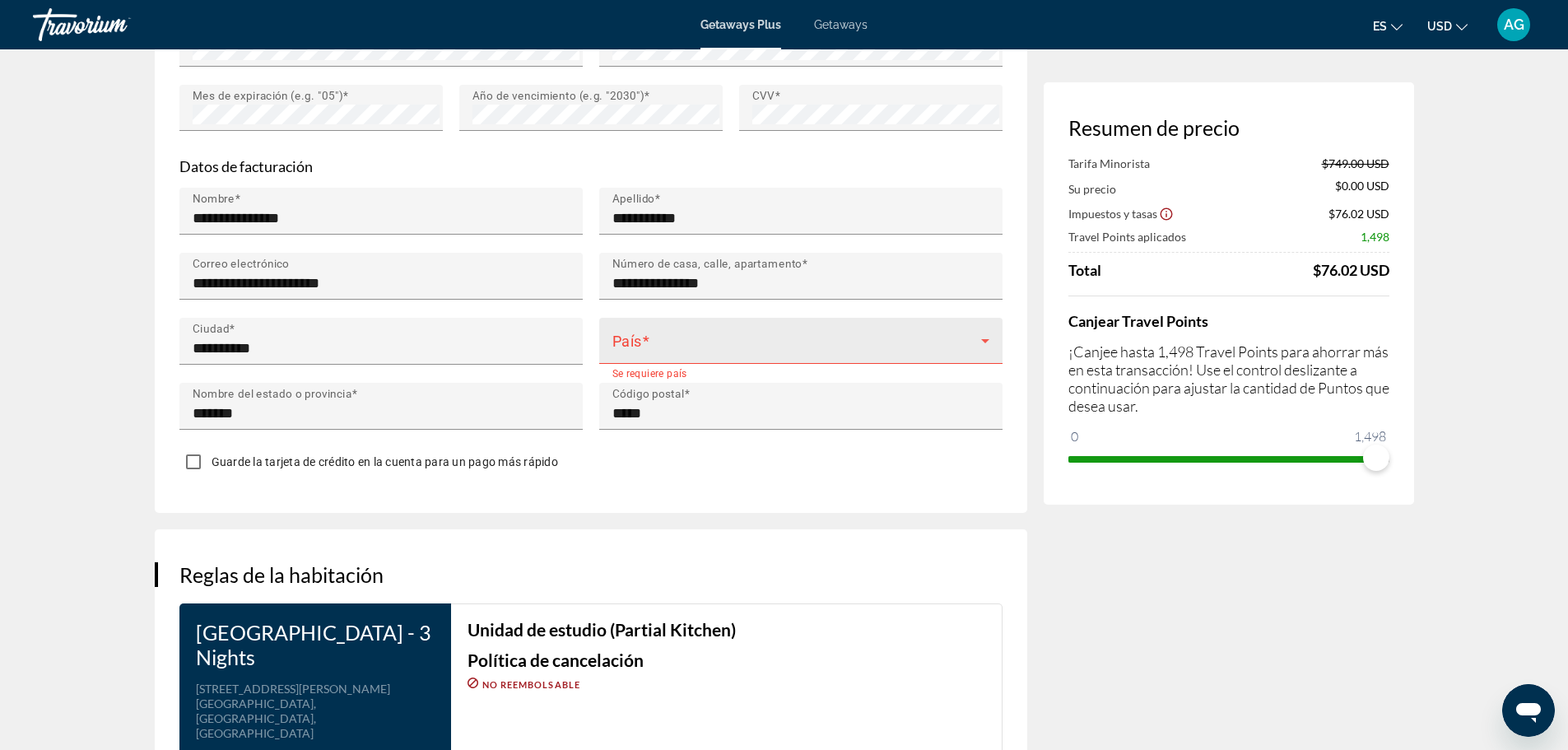
click at [712, 358] on span "Main content" at bounding box center [797, 347] width 369 height 20
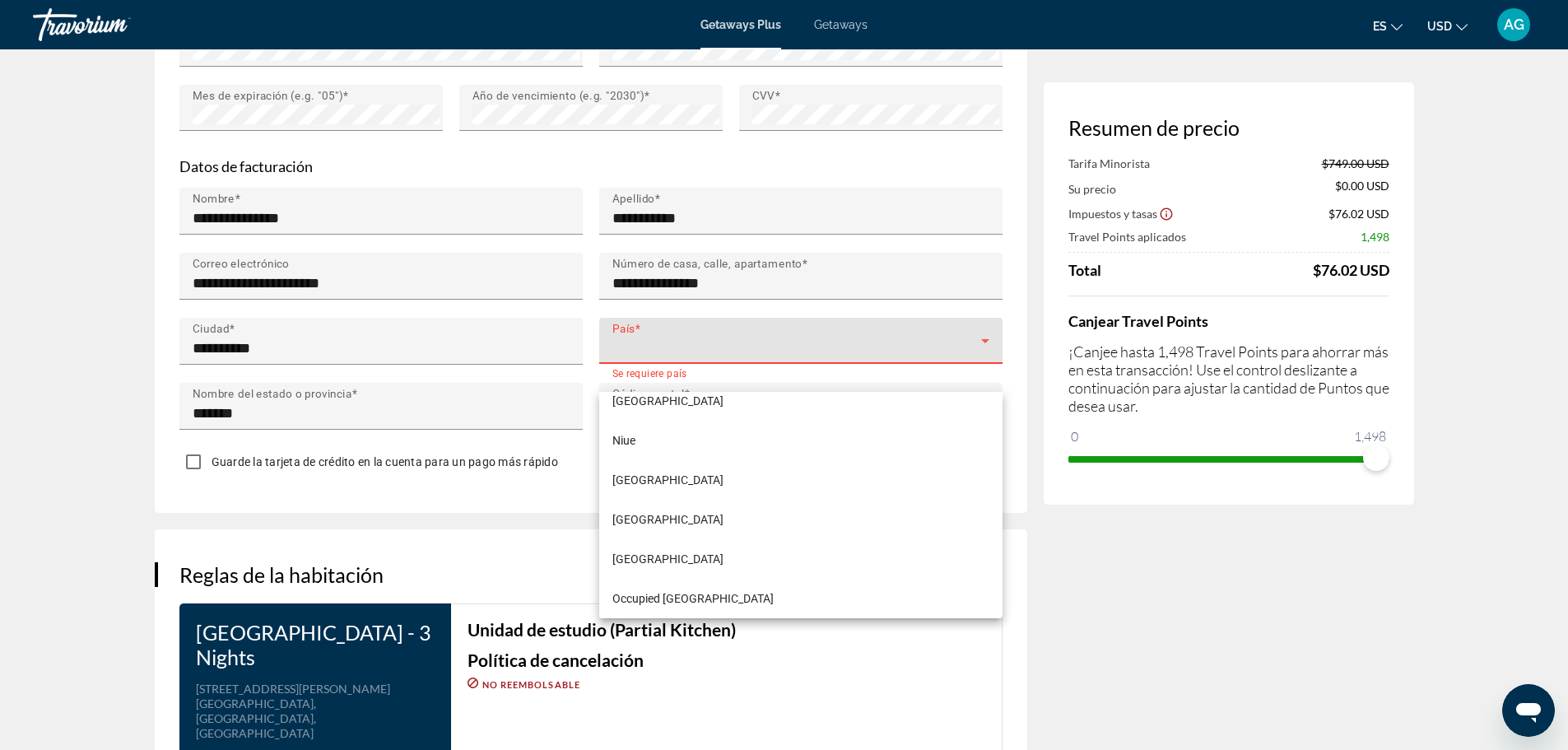
scroll to position [7331, 0]
click at [713, 374] on div at bounding box center [784, 375] width 1568 height 750
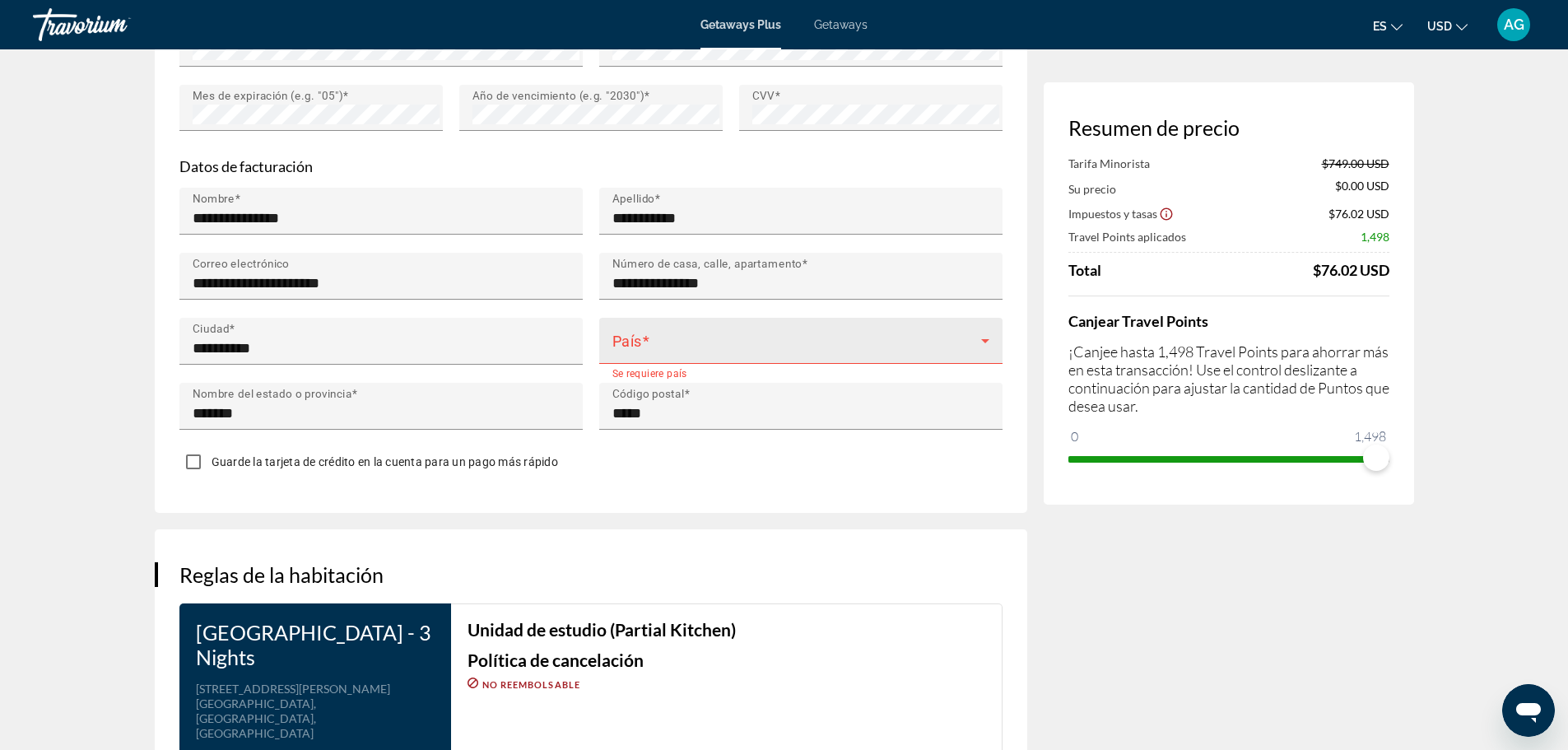
click at [685, 358] on span "Main content" at bounding box center [797, 347] width 369 height 20
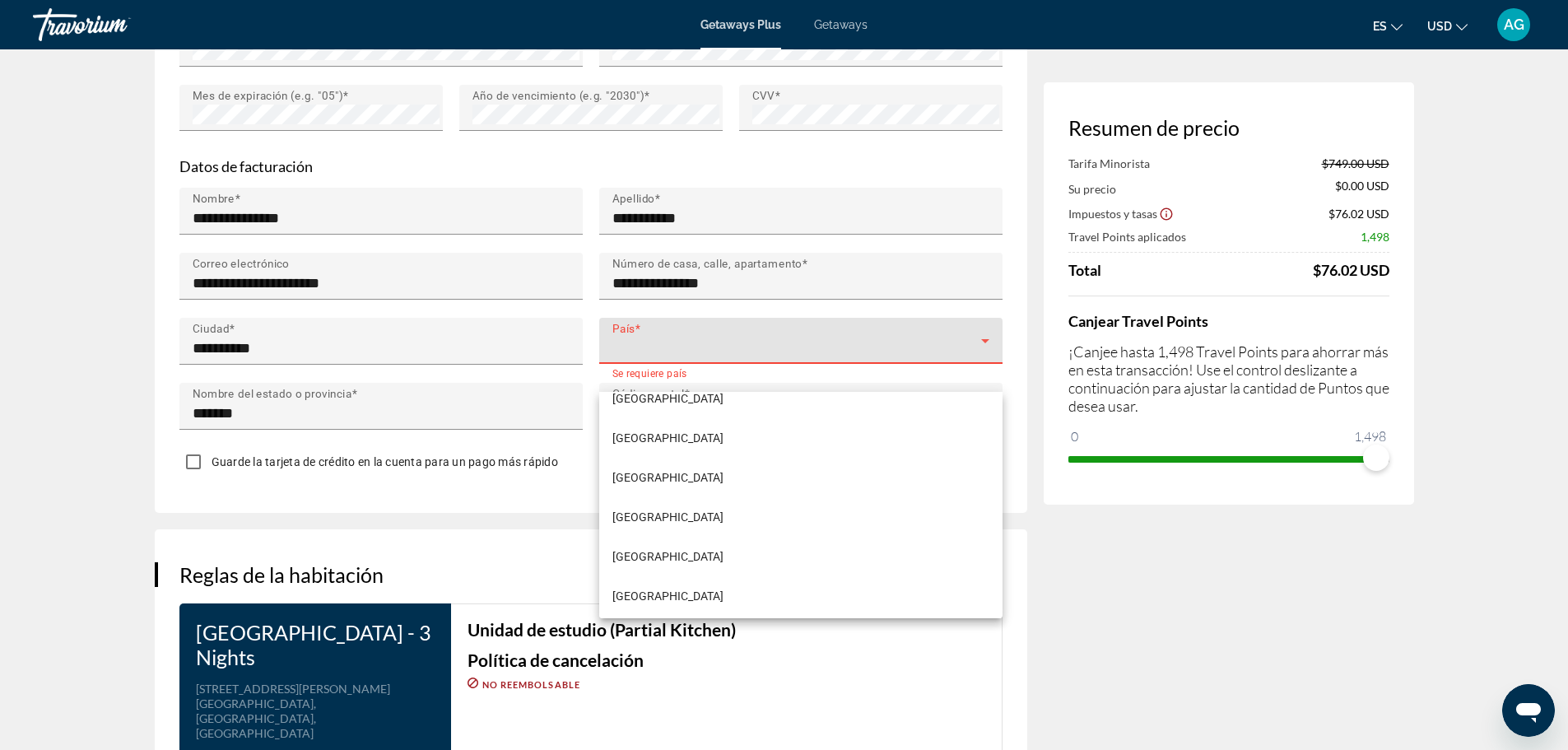
scroll to position [9393, 0]
click at [703, 585] on span "[GEOGRAPHIC_DATA]" at bounding box center [668, 592] width 111 height 20
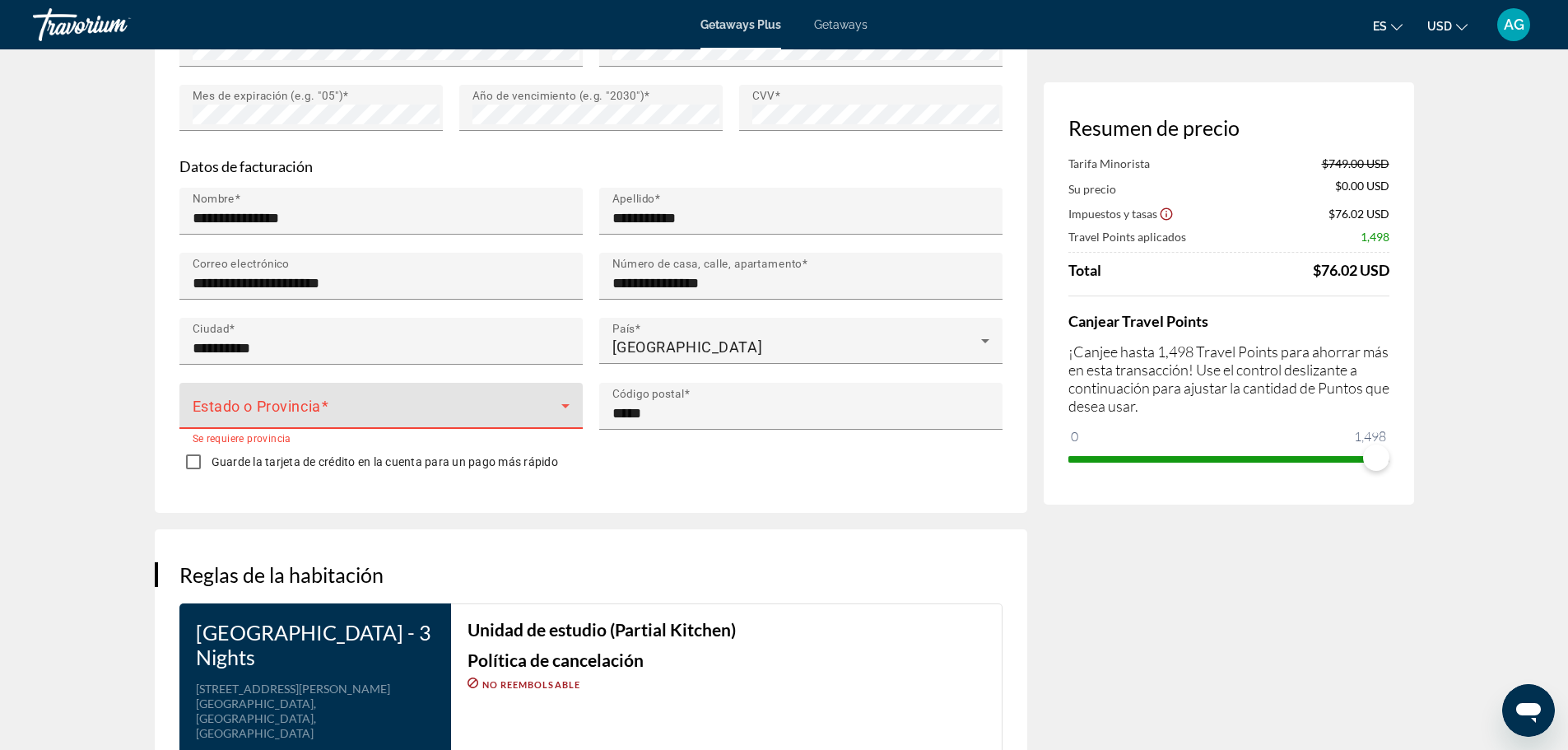
click at [451, 423] on span "Main content" at bounding box center [376, 412] width 369 height 20
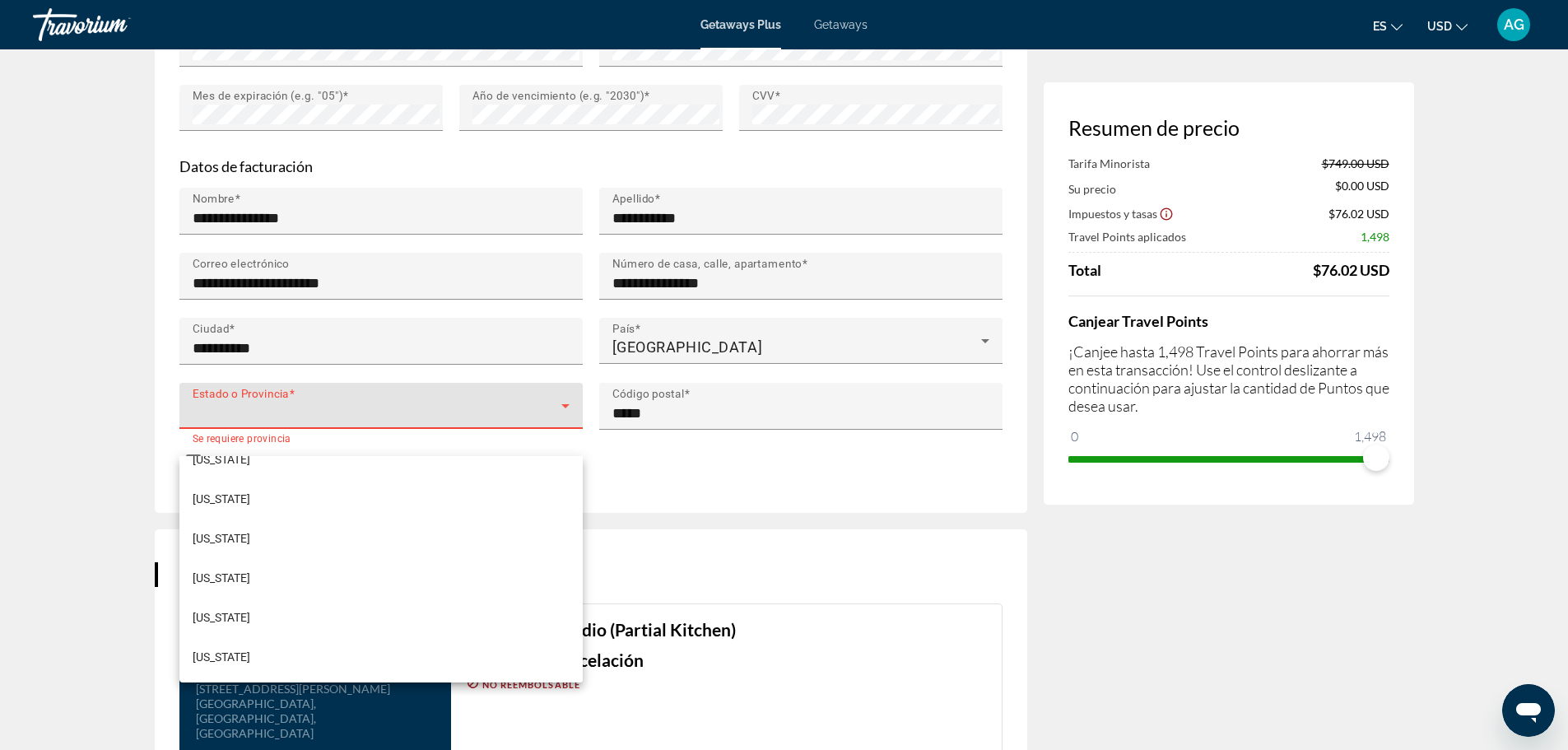
scroll to position [329, 0]
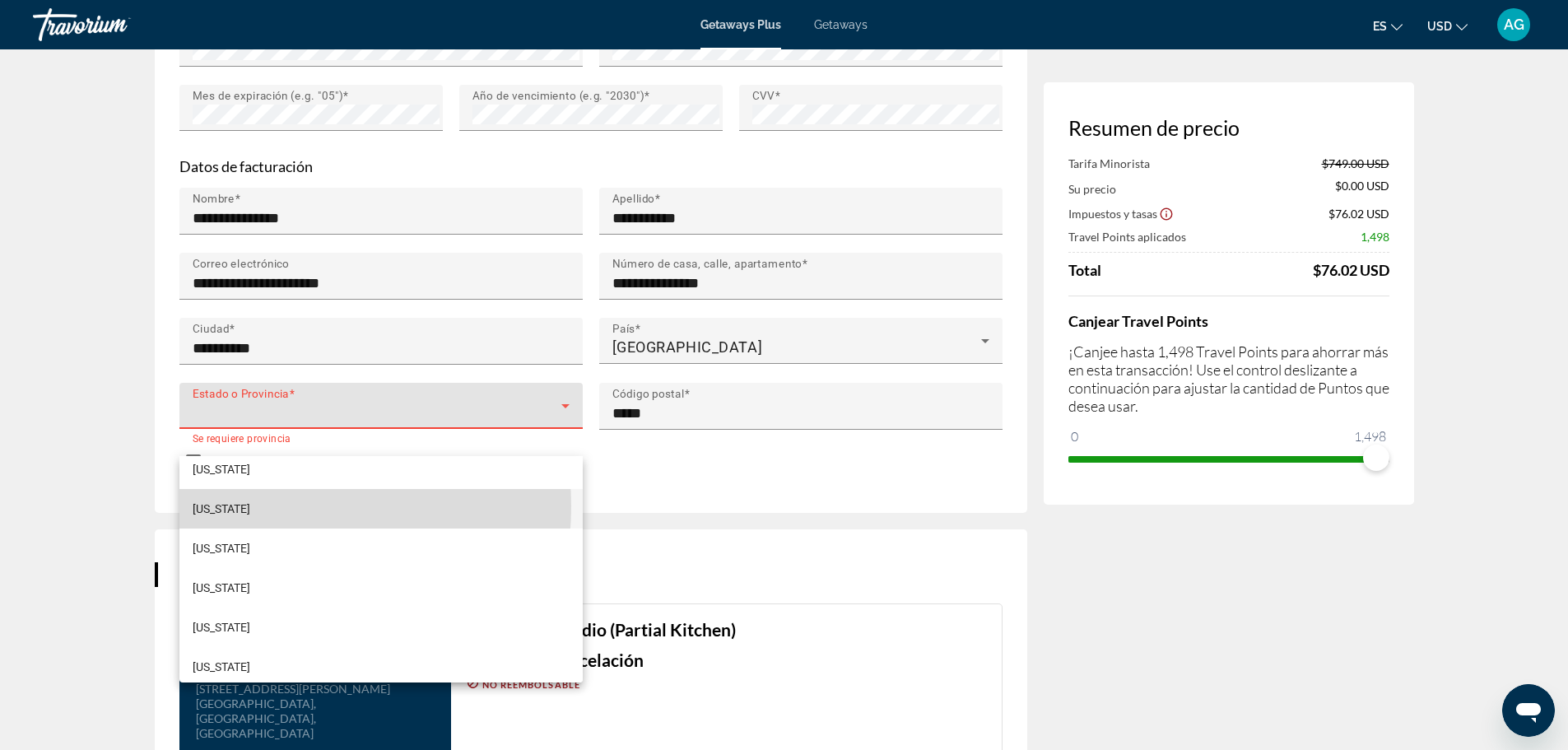
click at [286, 507] on mat-option "[US_STATE]" at bounding box center [381, 509] width 404 height 40
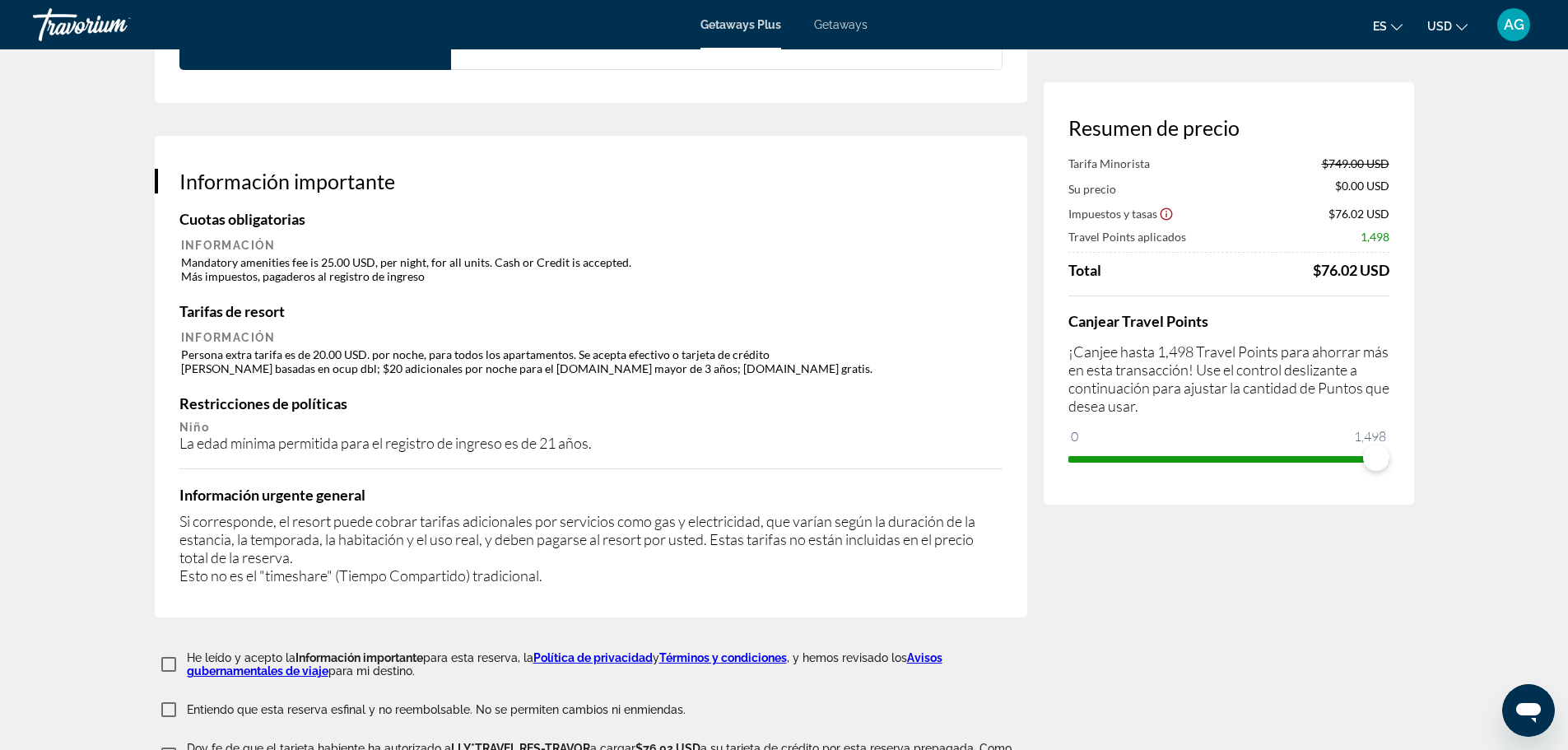
scroll to position [2694, 0]
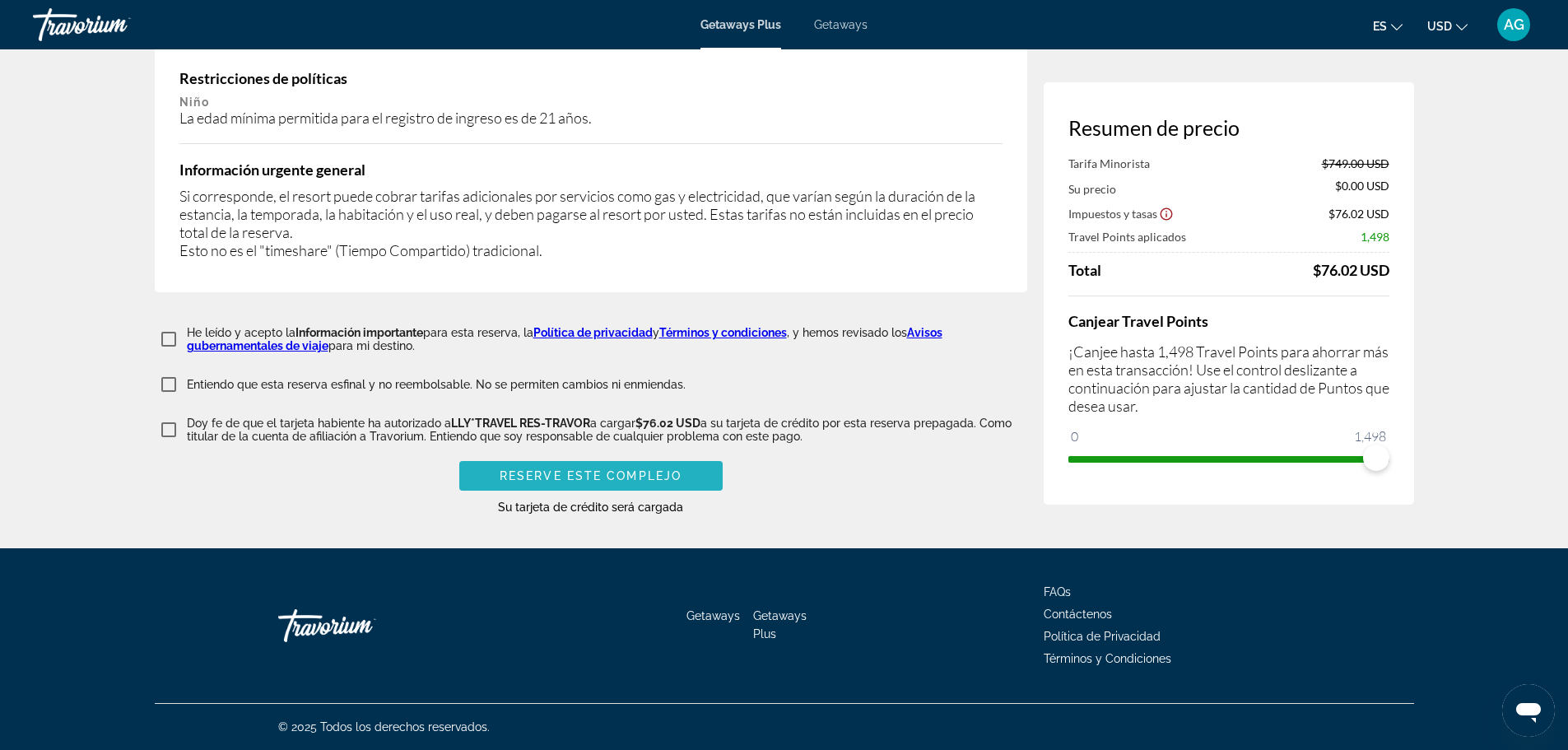
click at [626, 477] on span "Reserve este complejo" at bounding box center [590, 476] width 182 height 13
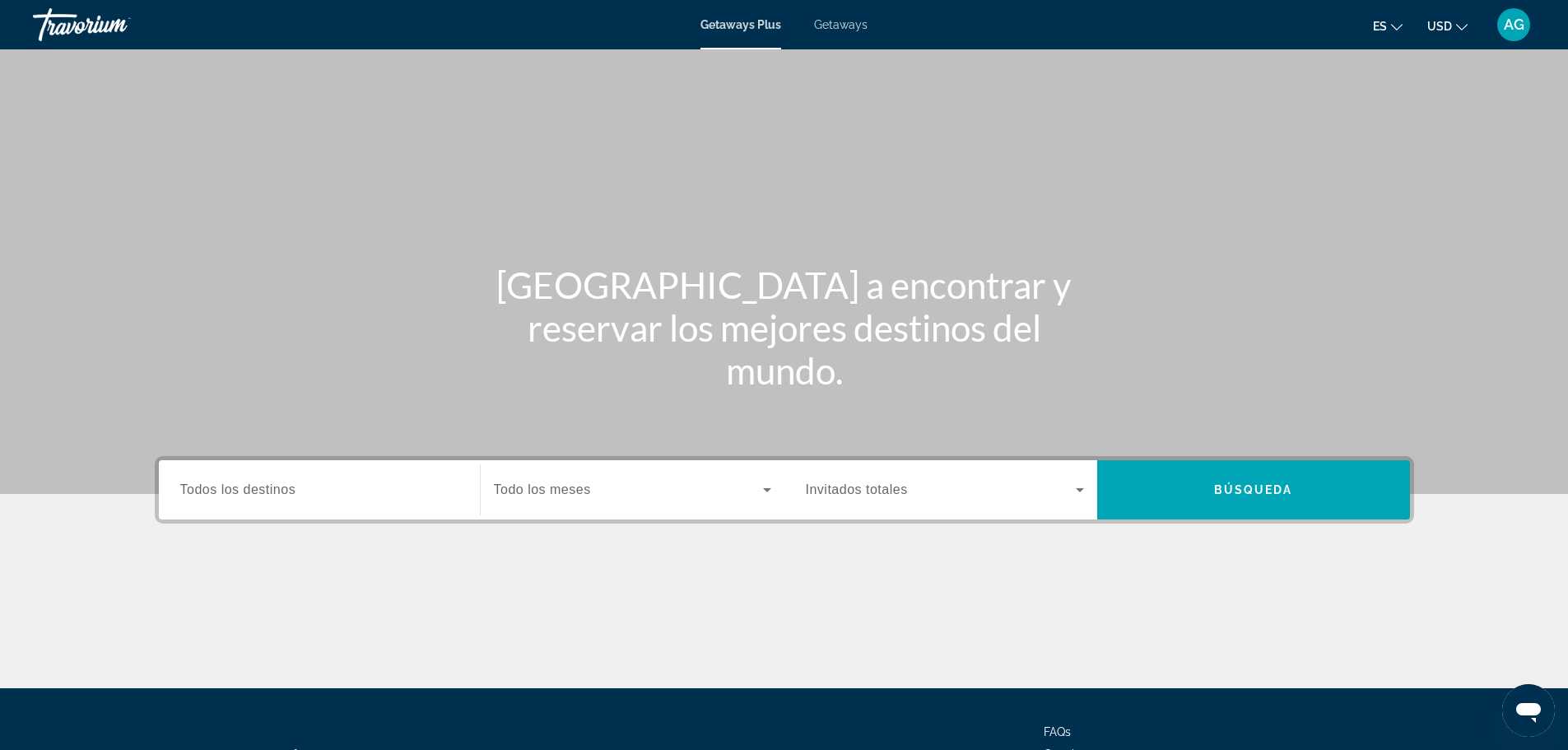
click at [272, 487] on span "Todos los destinos" at bounding box center [238, 490] width 116 height 14
click at [272, 487] on input "Destination Todos los destinos" at bounding box center [319, 491] width 278 height 20
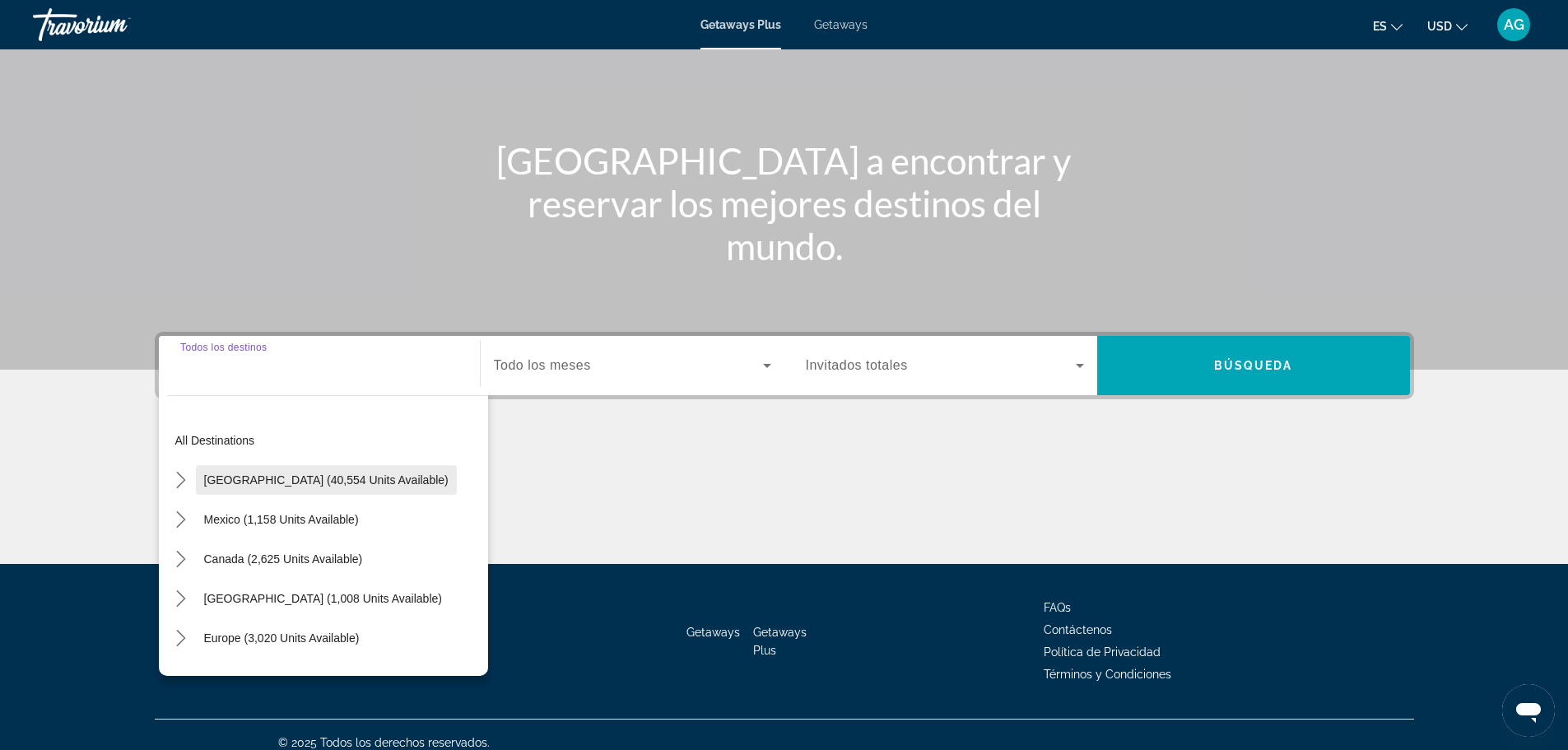
scroll to position [140, 0]
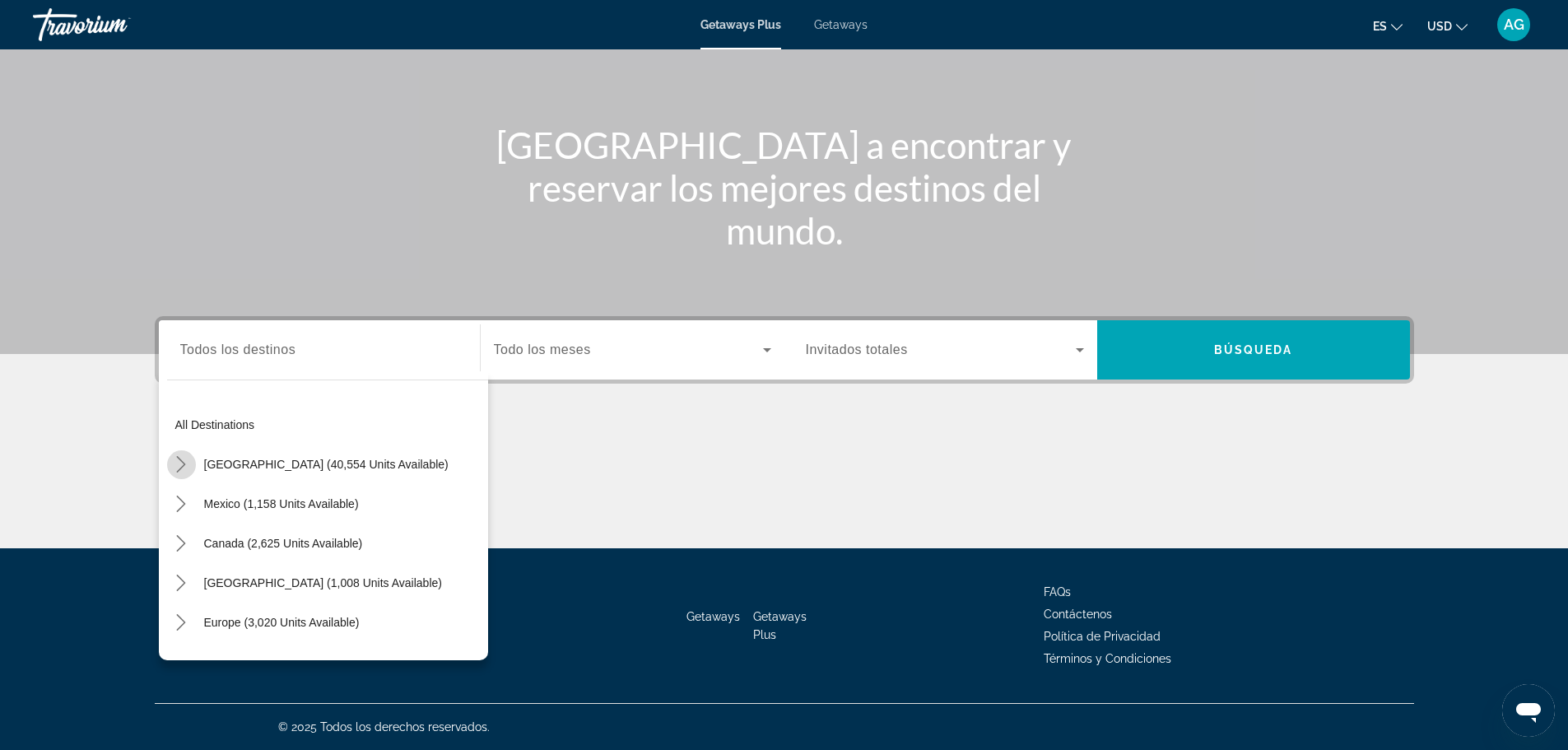
click at [182, 460] on icon "Toggle United States (40,554 units available) submenu" at bounding box center [180, 464] width 16 height 16
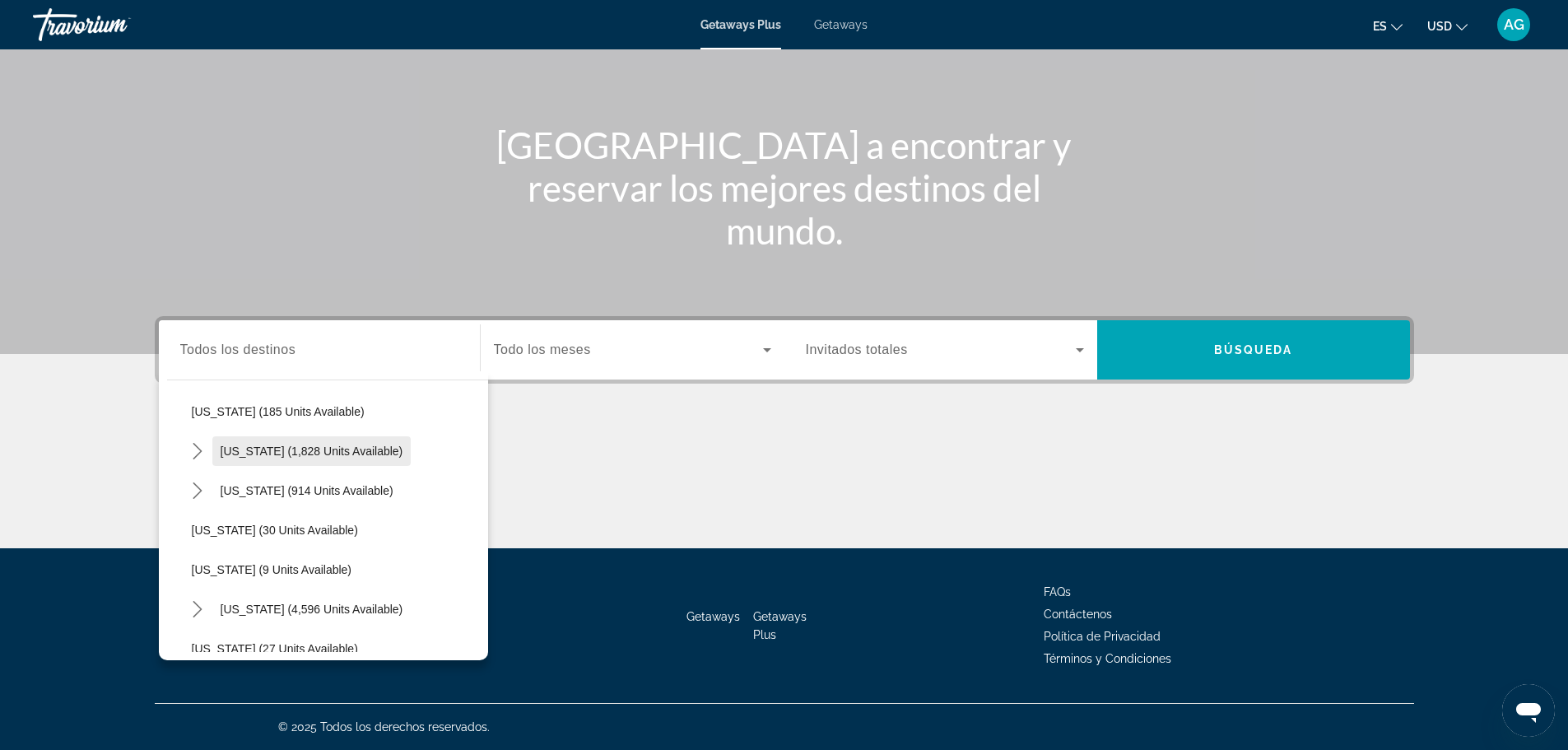
scroll to position [212, 0]
click at [196, 526] on icon "Toggle Florida (4,596 units available) submenu" at bounding box center [197, 528] width 16 height 16
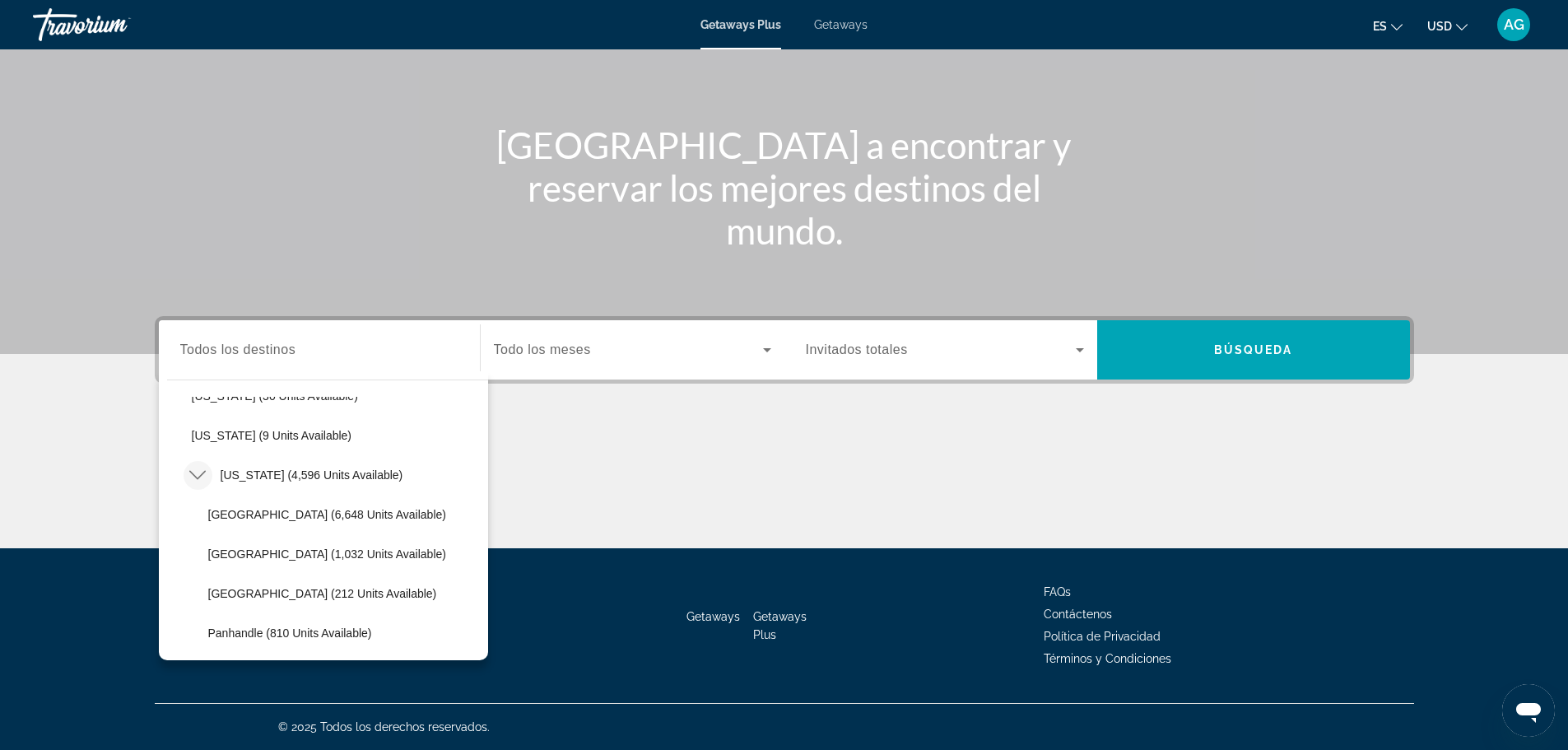
scroll to position [295, 0]
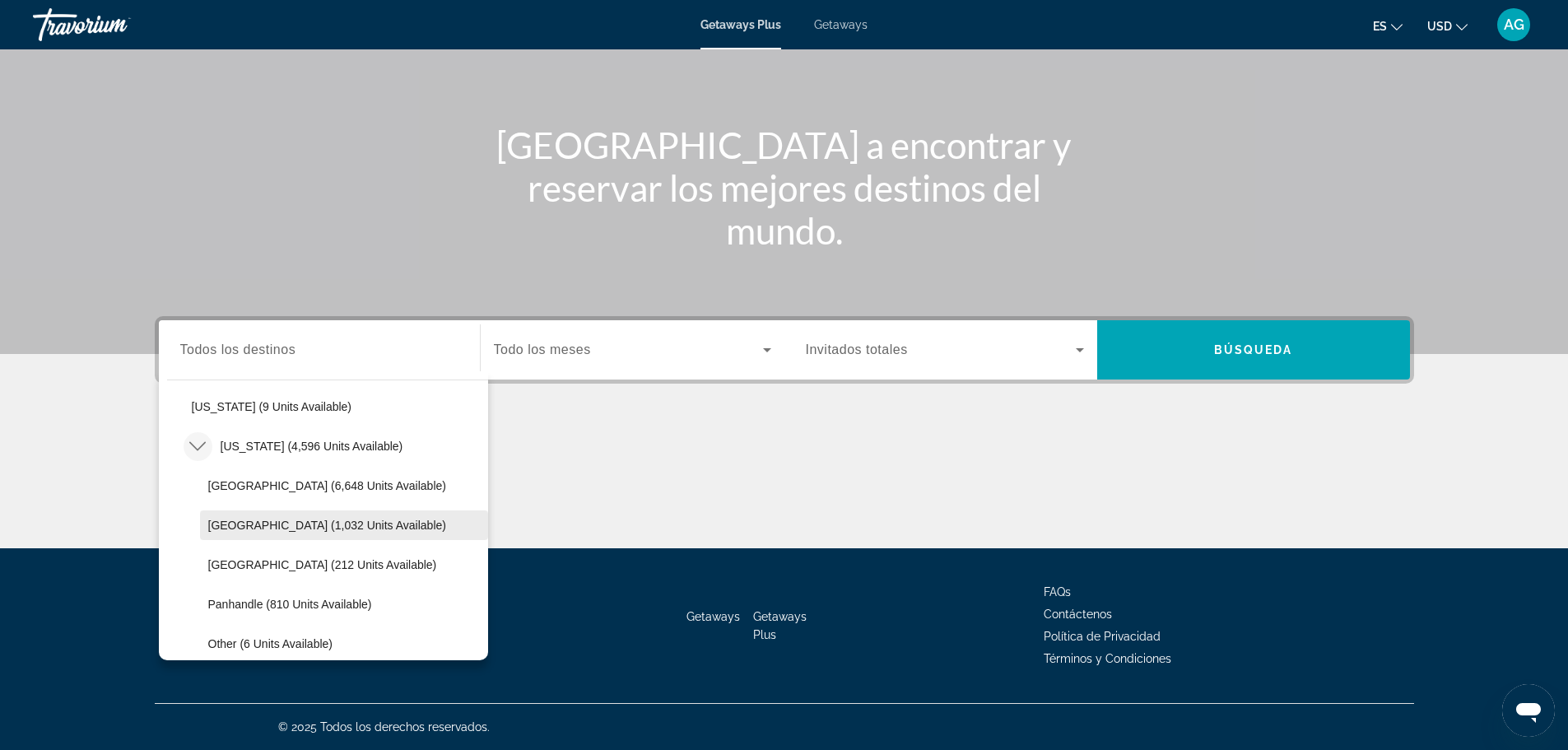
click at [228, 526] on span "[GEOGRAPHIC_DATA] (1,032 units available)" at bounding box center [327, 525] width 238 height 13
type input "**********"
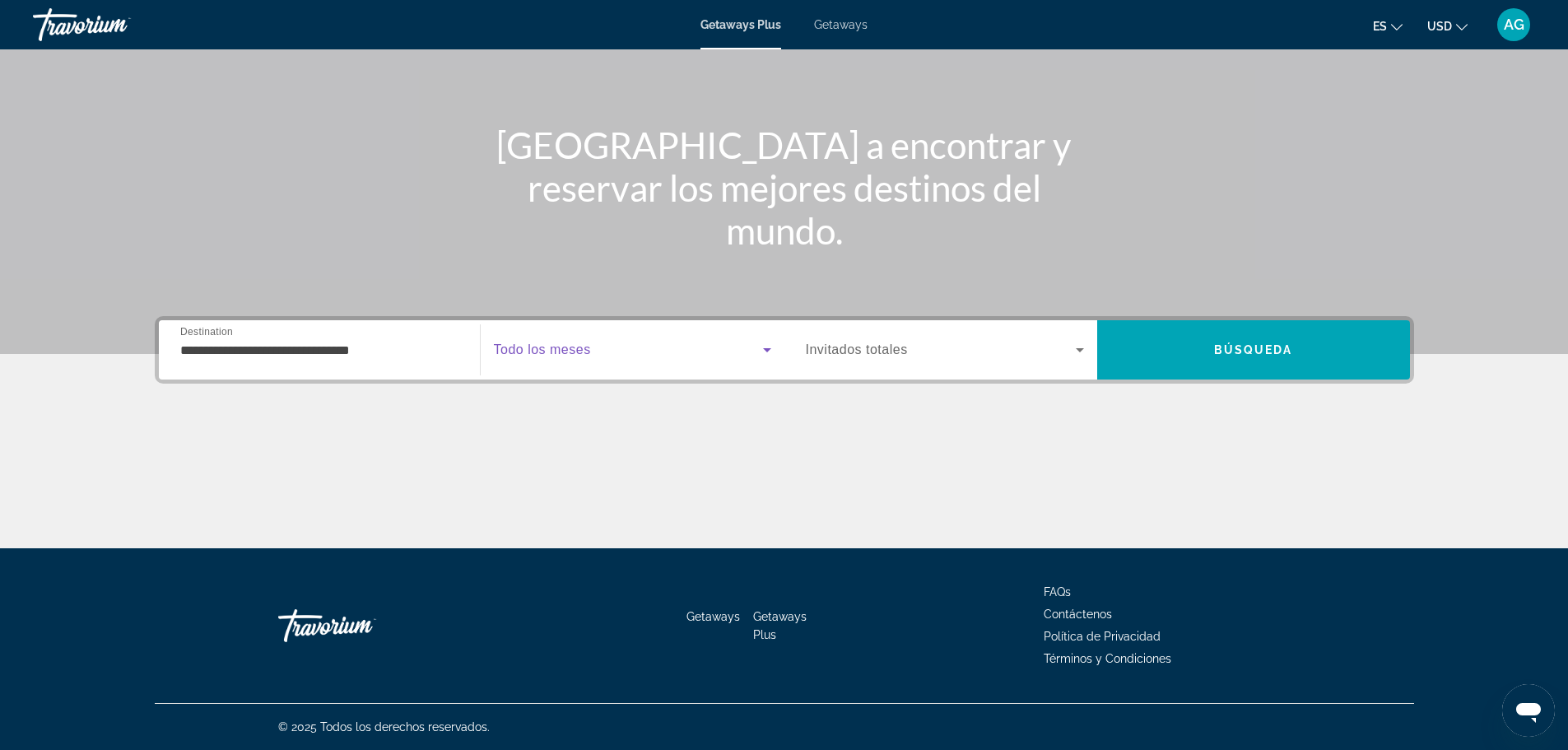
click at [767, 350] on icon "Search widget" at bounding box center [767, 350] width 8 height 4
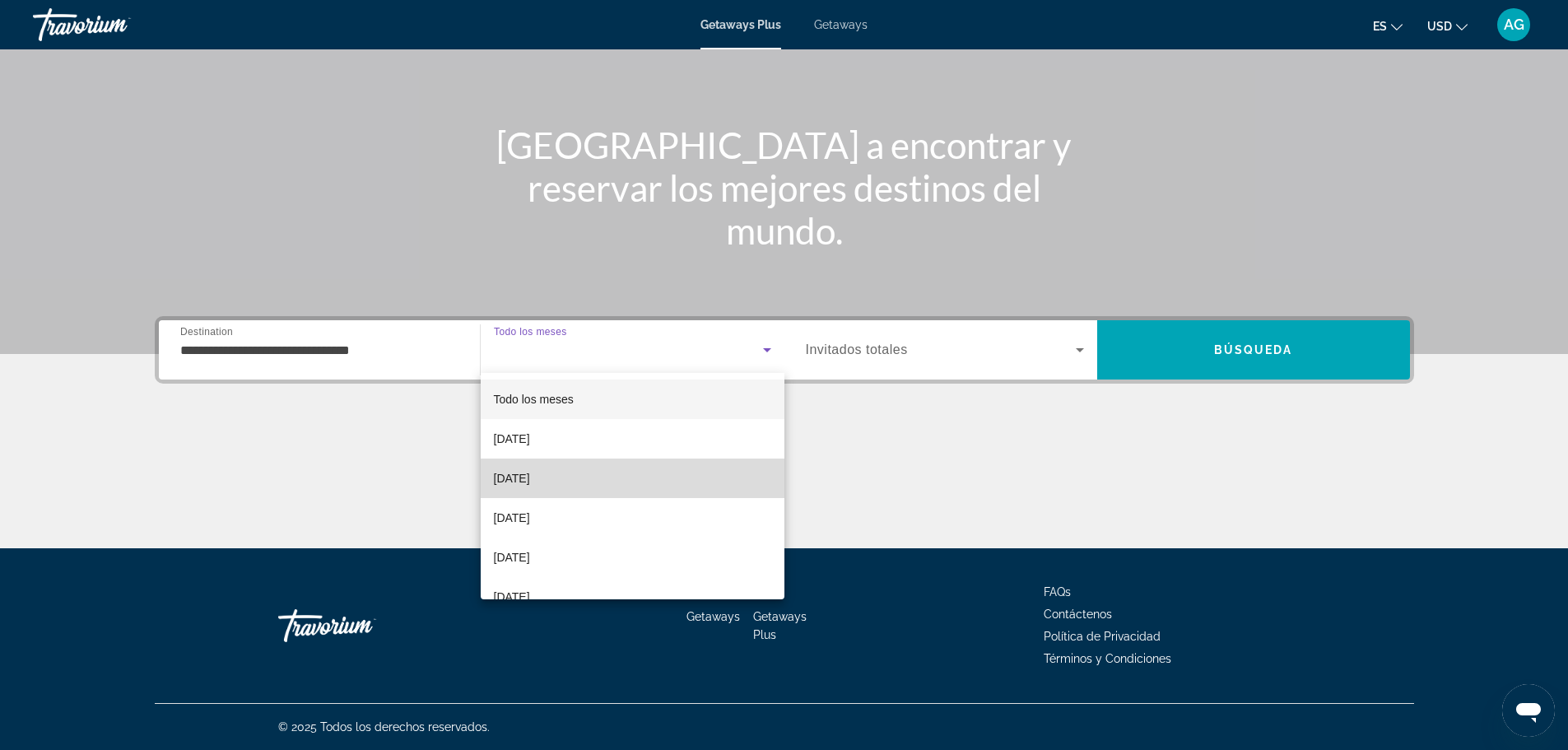
click at [657, 483] on mat-option "[DATE]" at bounding box center [633, 478] width 304 height 40
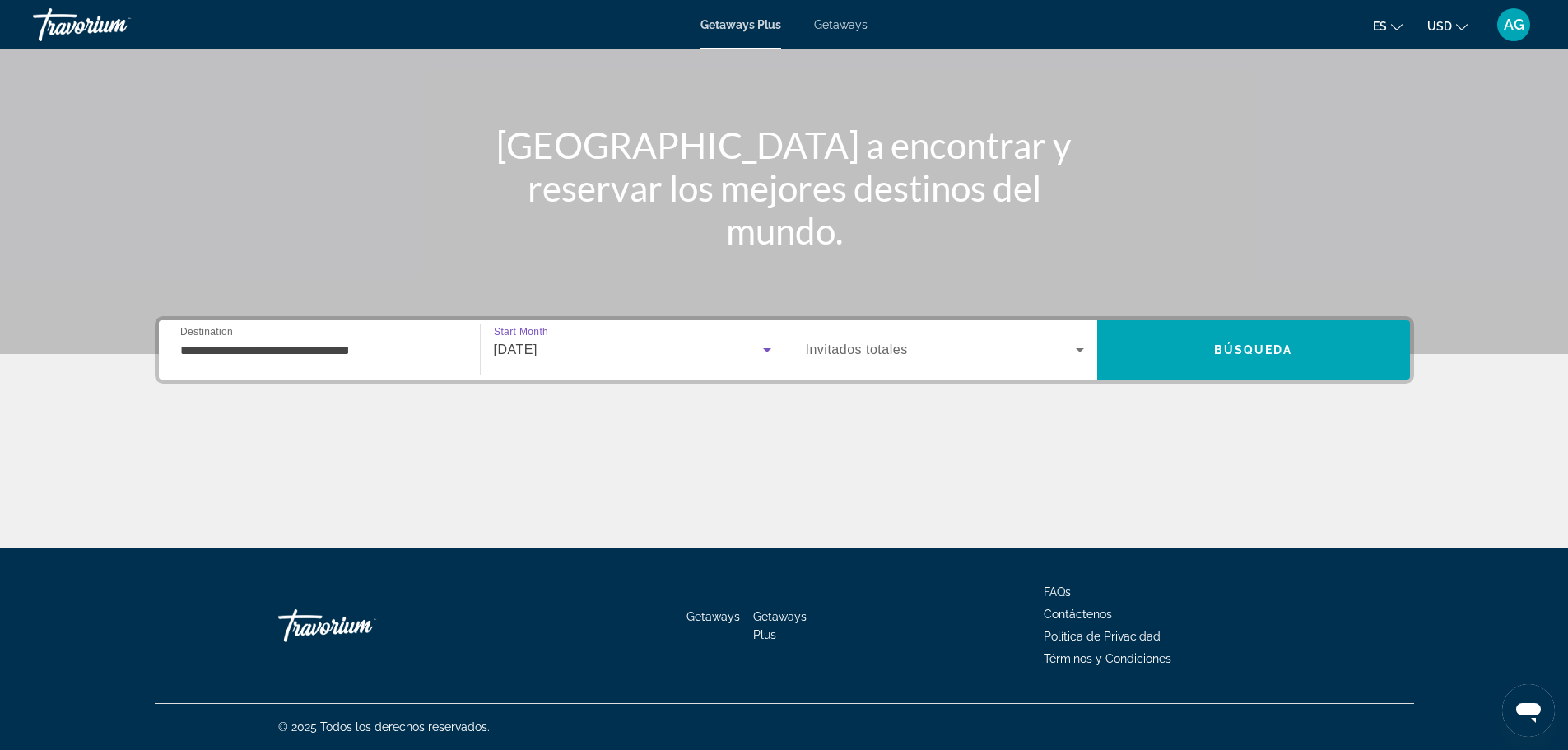
click at [933, 350] on span "Search widget" at bounding box center [941, 350] width 270 height 20
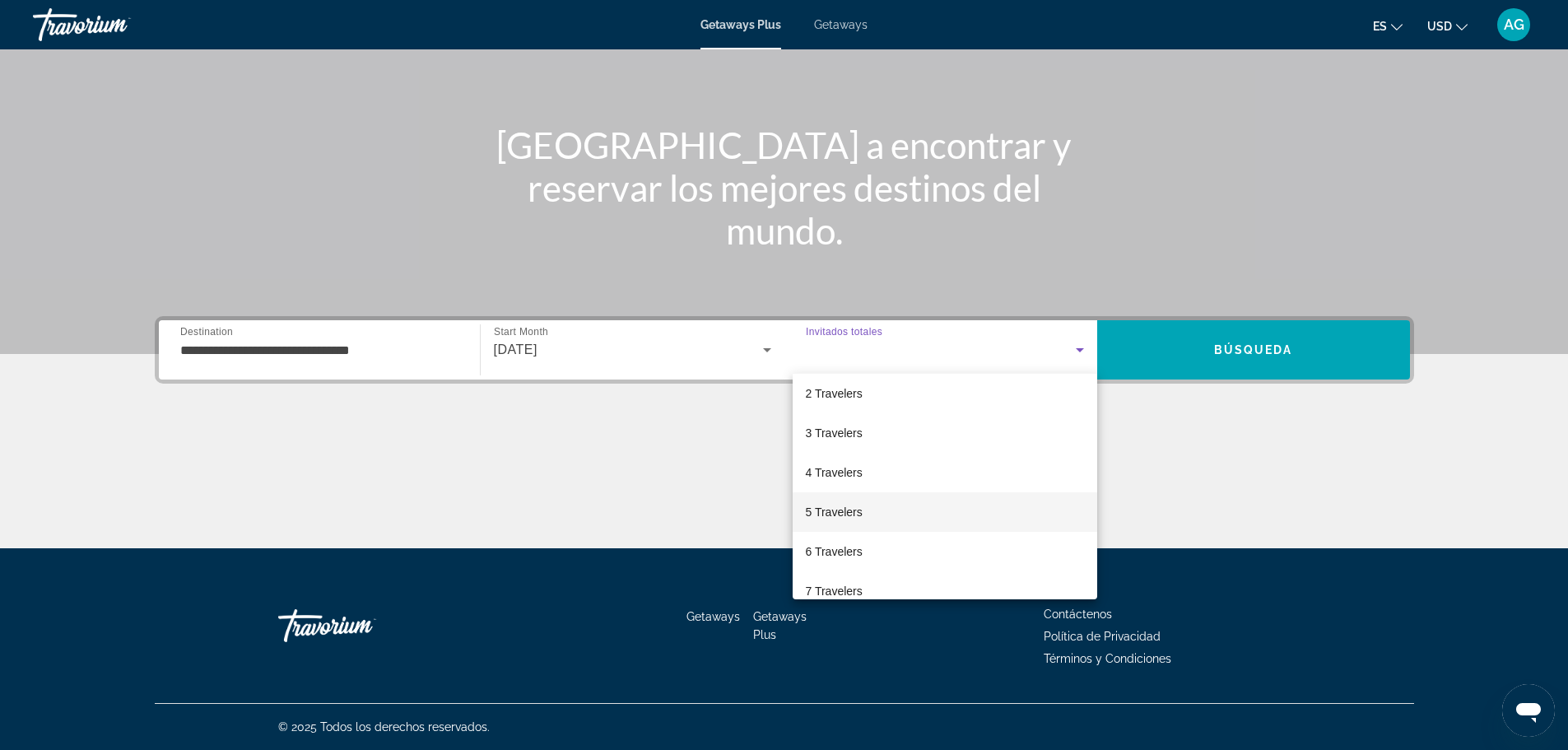
scroll to position [82, 0]
click at [894, 511] on mat-option "6 Travelers" at bounding box center [945, 515] width 305 height 40
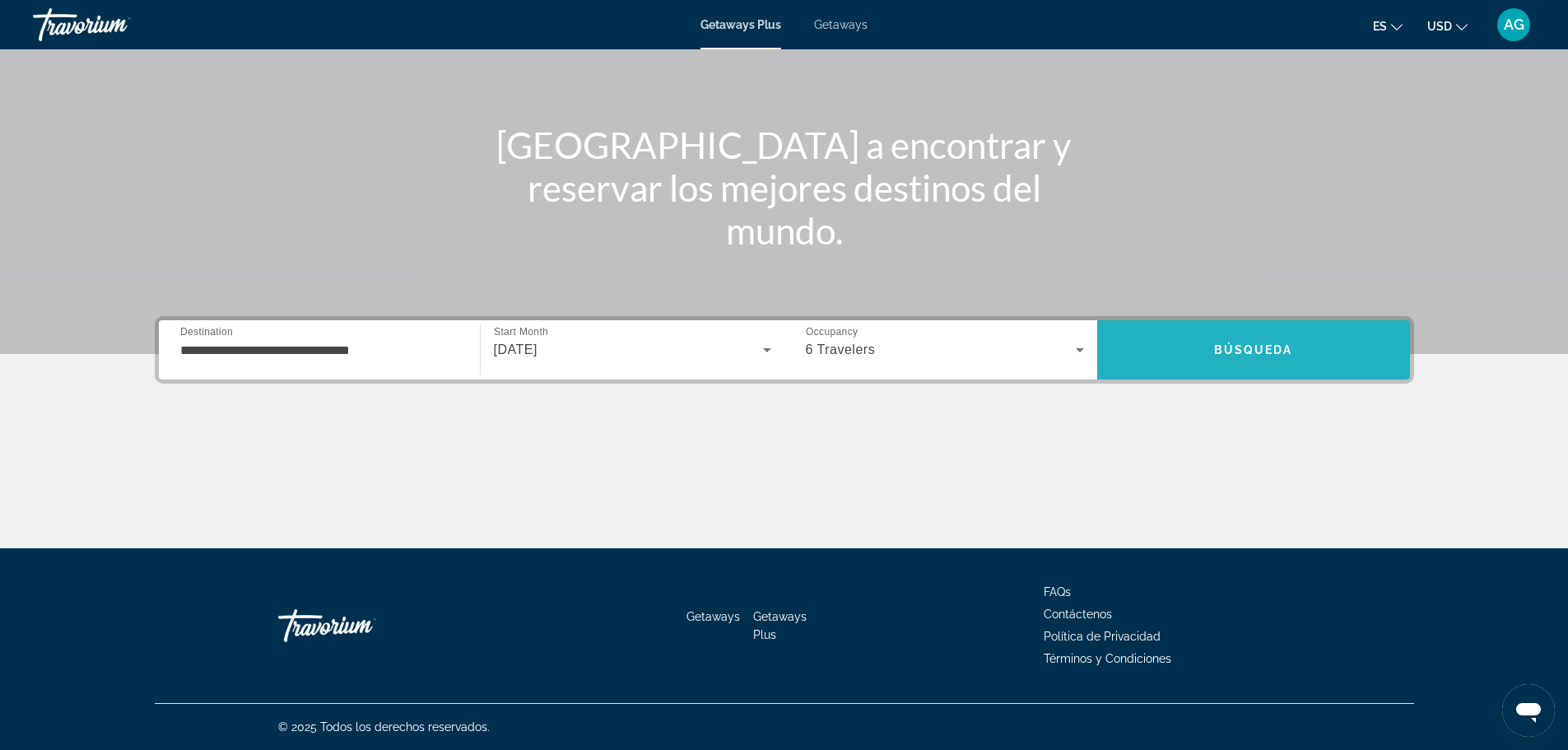
click at [1185, 349] on span "Search" at bounding box center [1254, 350] width 313 height 40
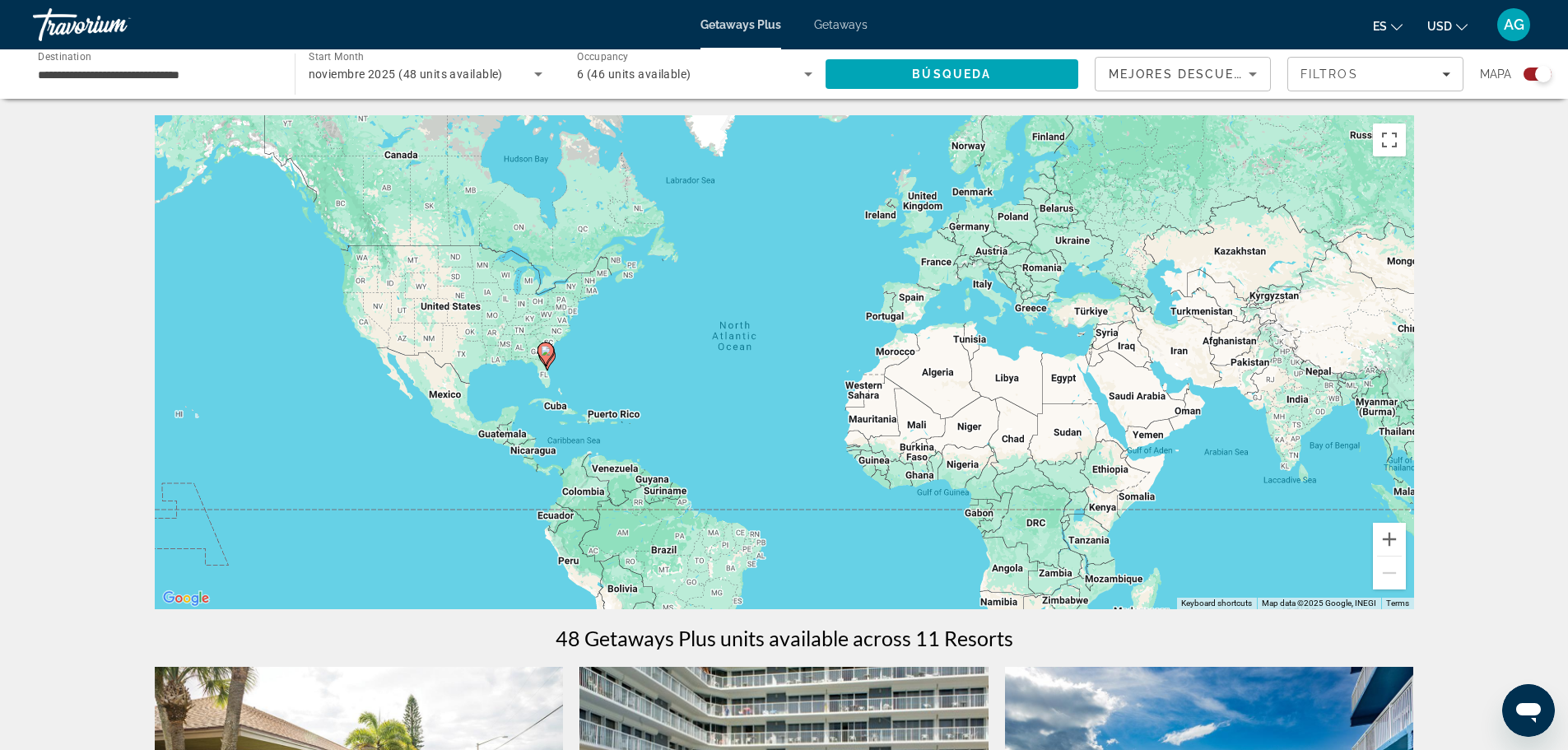
click at [220, 84] on div "**********" at bounding box center [156, 75] width 236 height 47
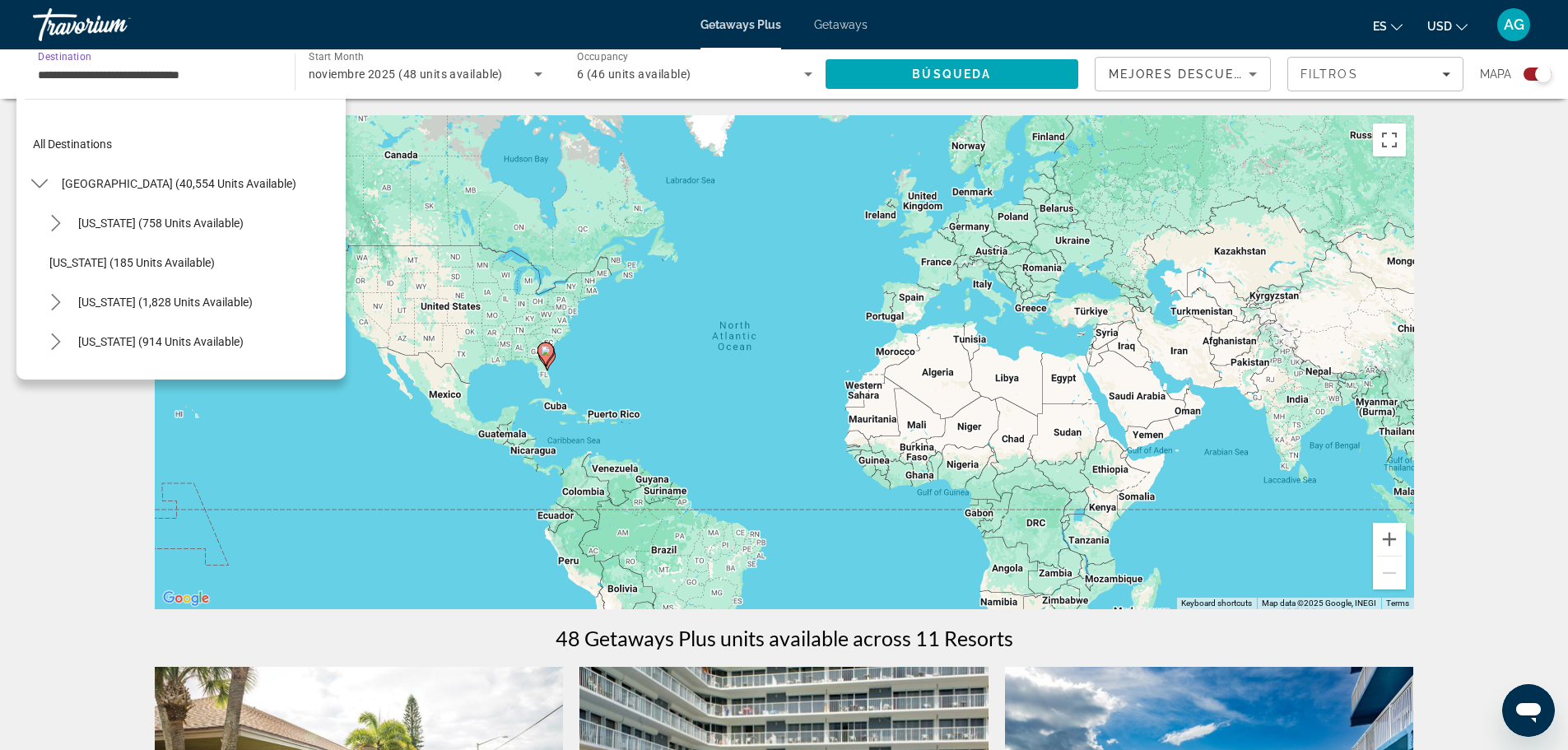
scroll to position [295, 0]
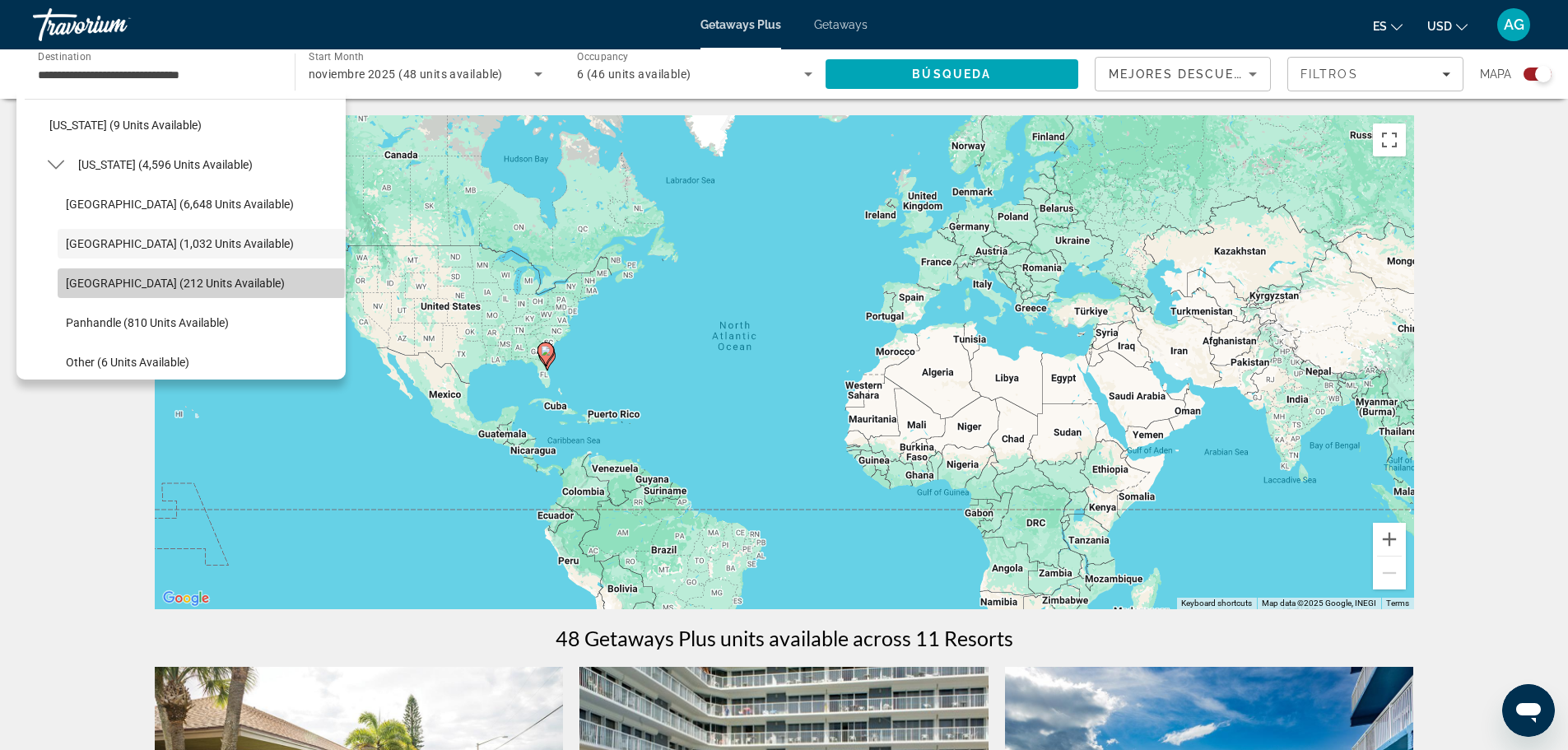
click at [201, 282] on span "[GEOGRAPHIC_DATA] (212 units available)" at bounding box center [175, 283] width 219 height 13
type input "**********"
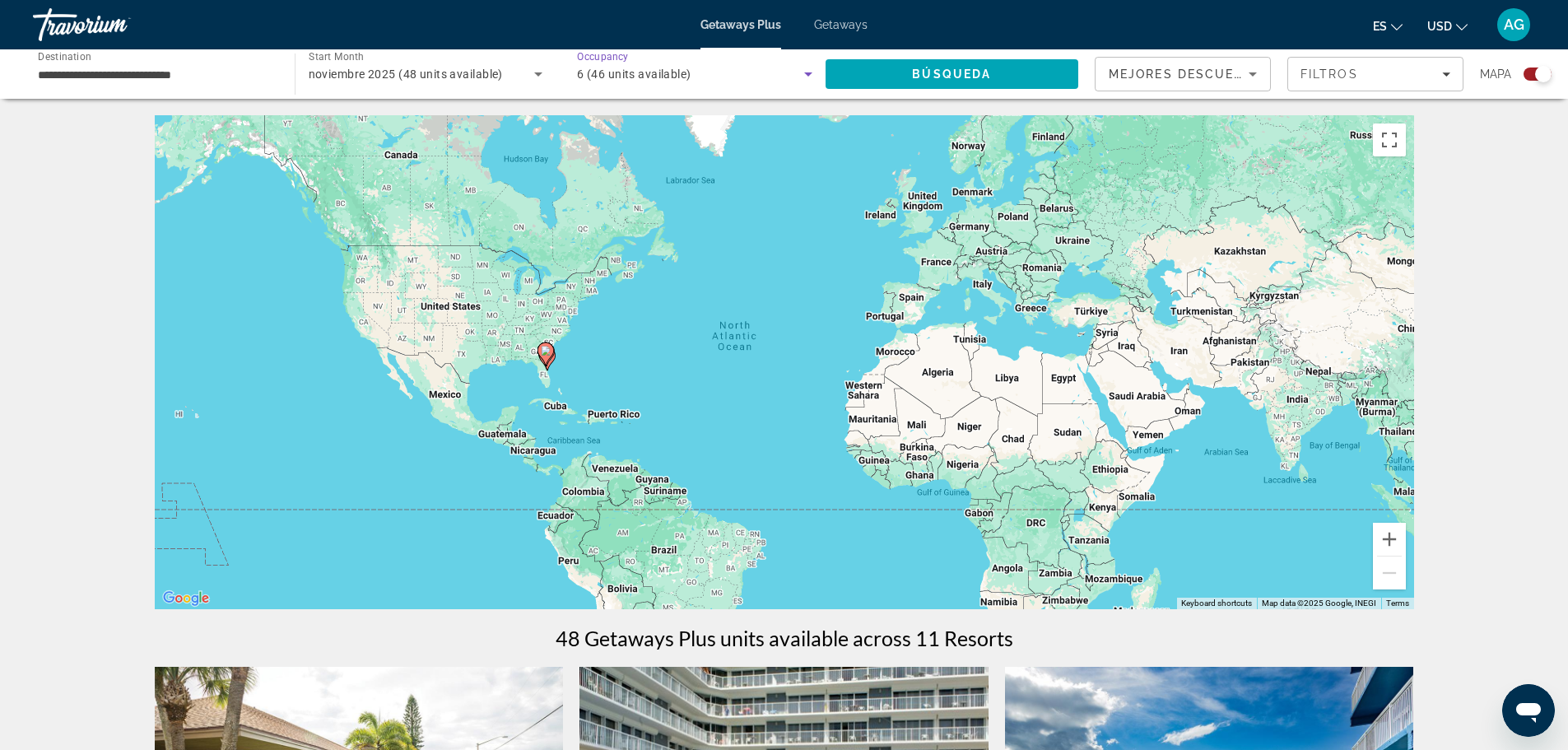
click at [805, 65] on icon "Search widget" at bounding box center [808, 74] width 20 height 20
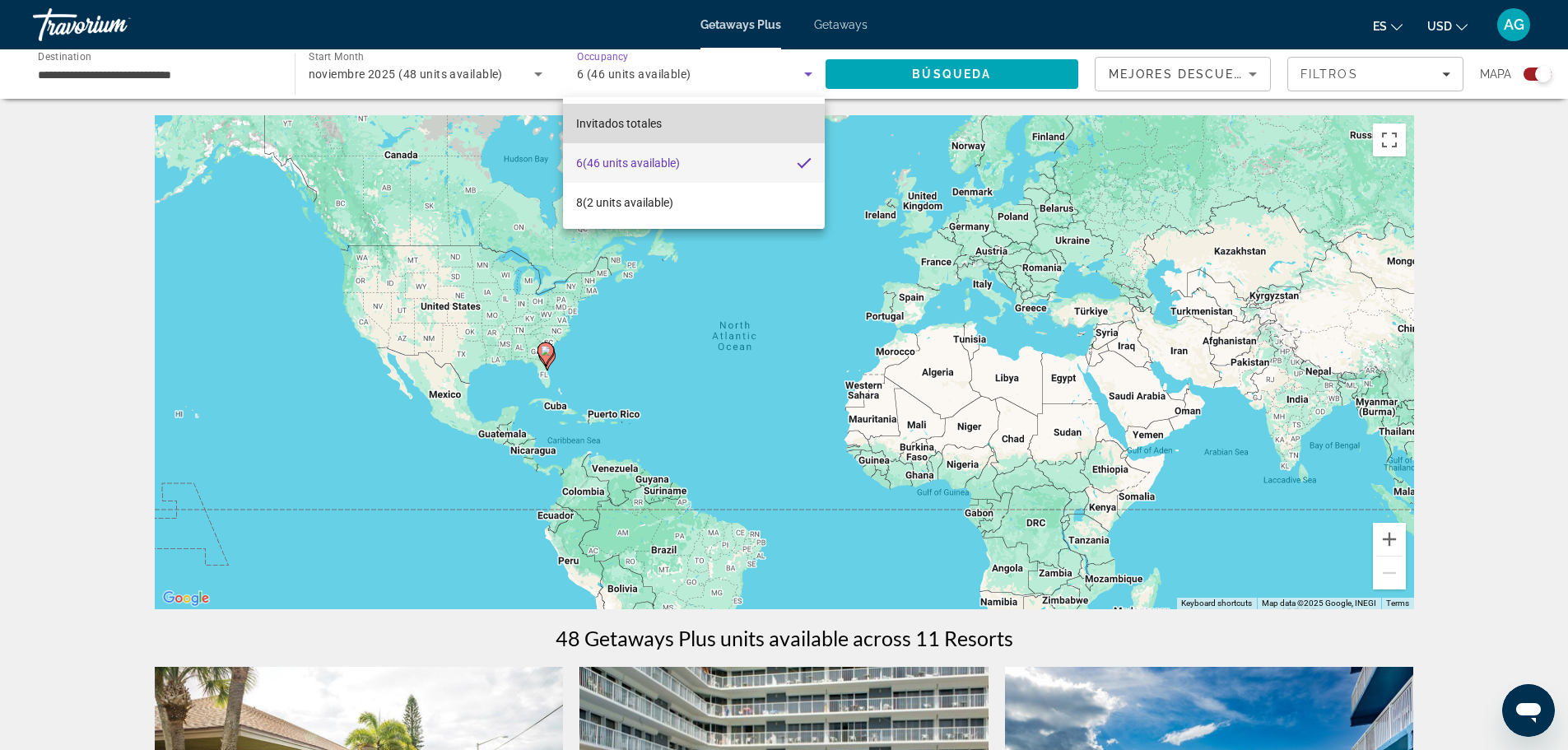
click at [676, 120] on mat-option "Invitados totales" at bounding box center [693, 124] width 261 height 40
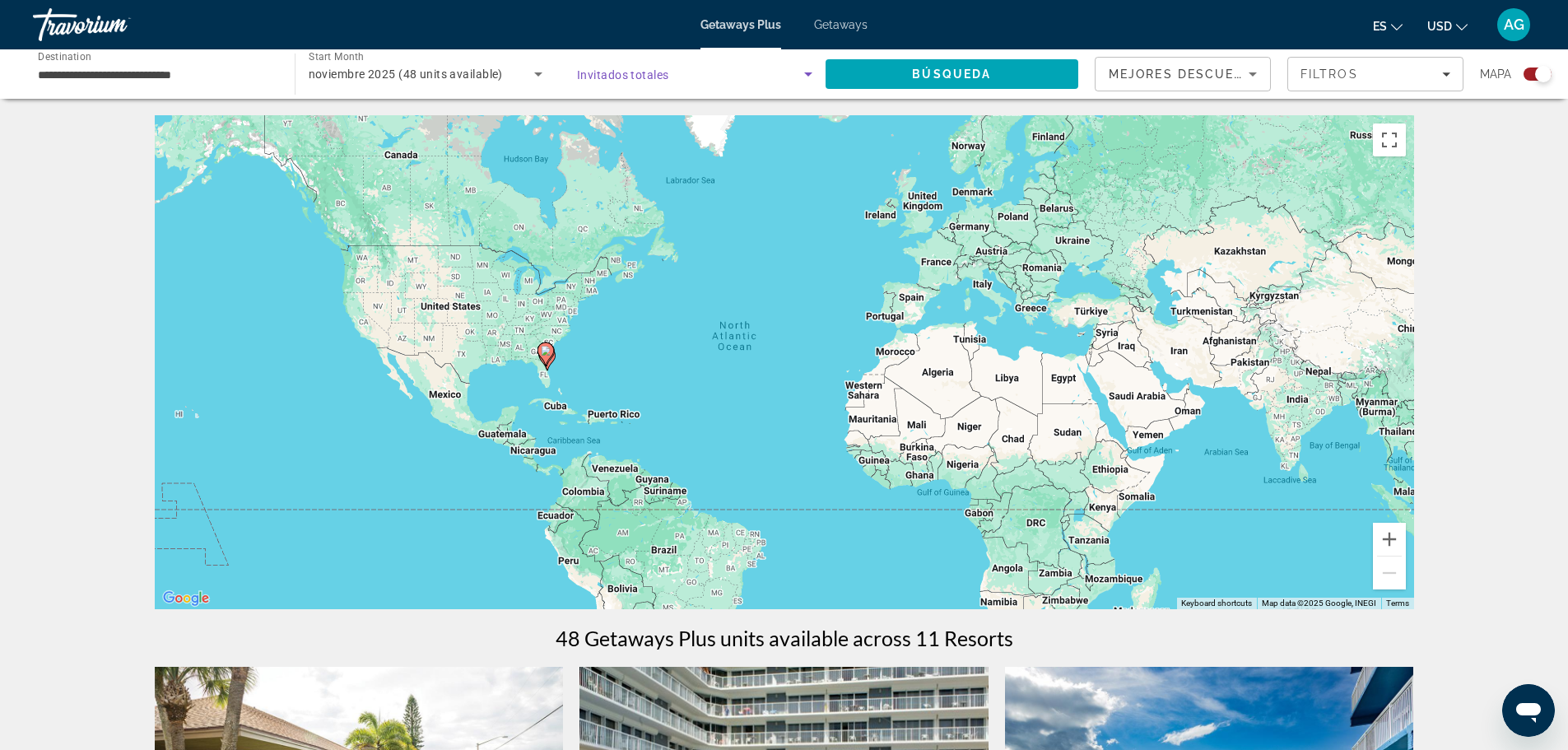
click at [684, 77] on span "Search widget" at bounding box center [690, 74] width 227 height 20
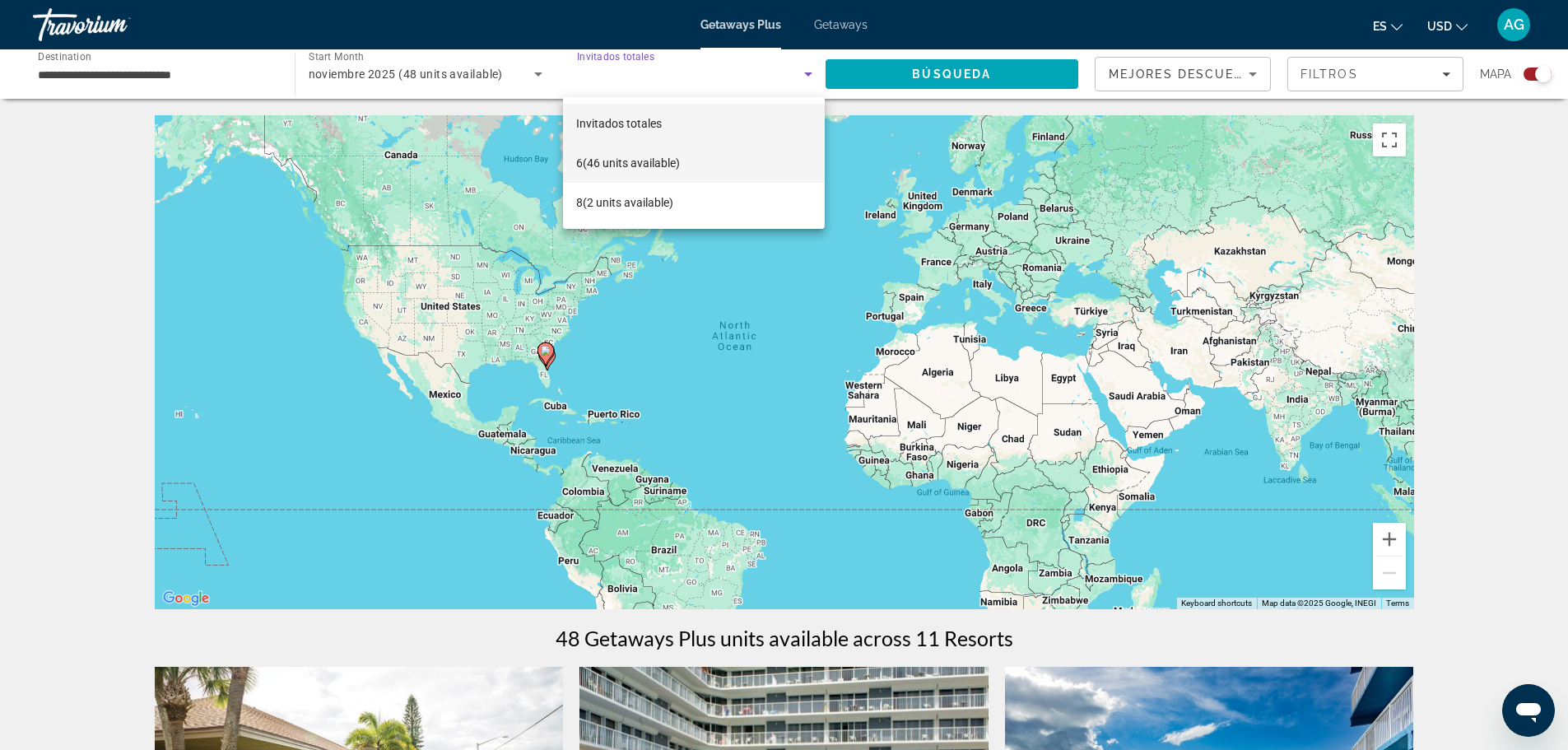
click at [695, 153] on mat-option "6 (46 units available)" at bounding box center [693, 163] width 261 height 40
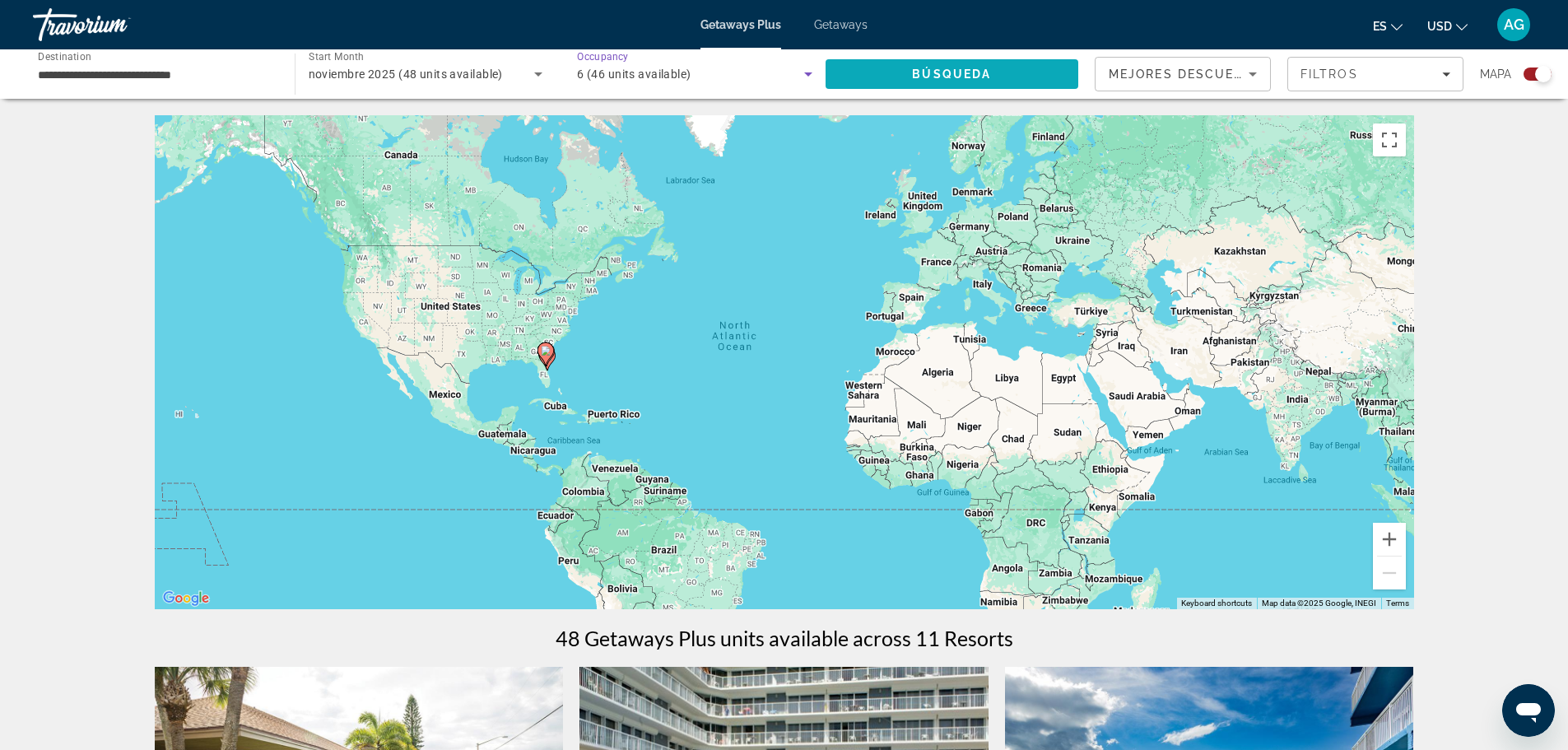
click at [890, 81] on span "Search" at bounding box center [952, 75] width 254 height 40
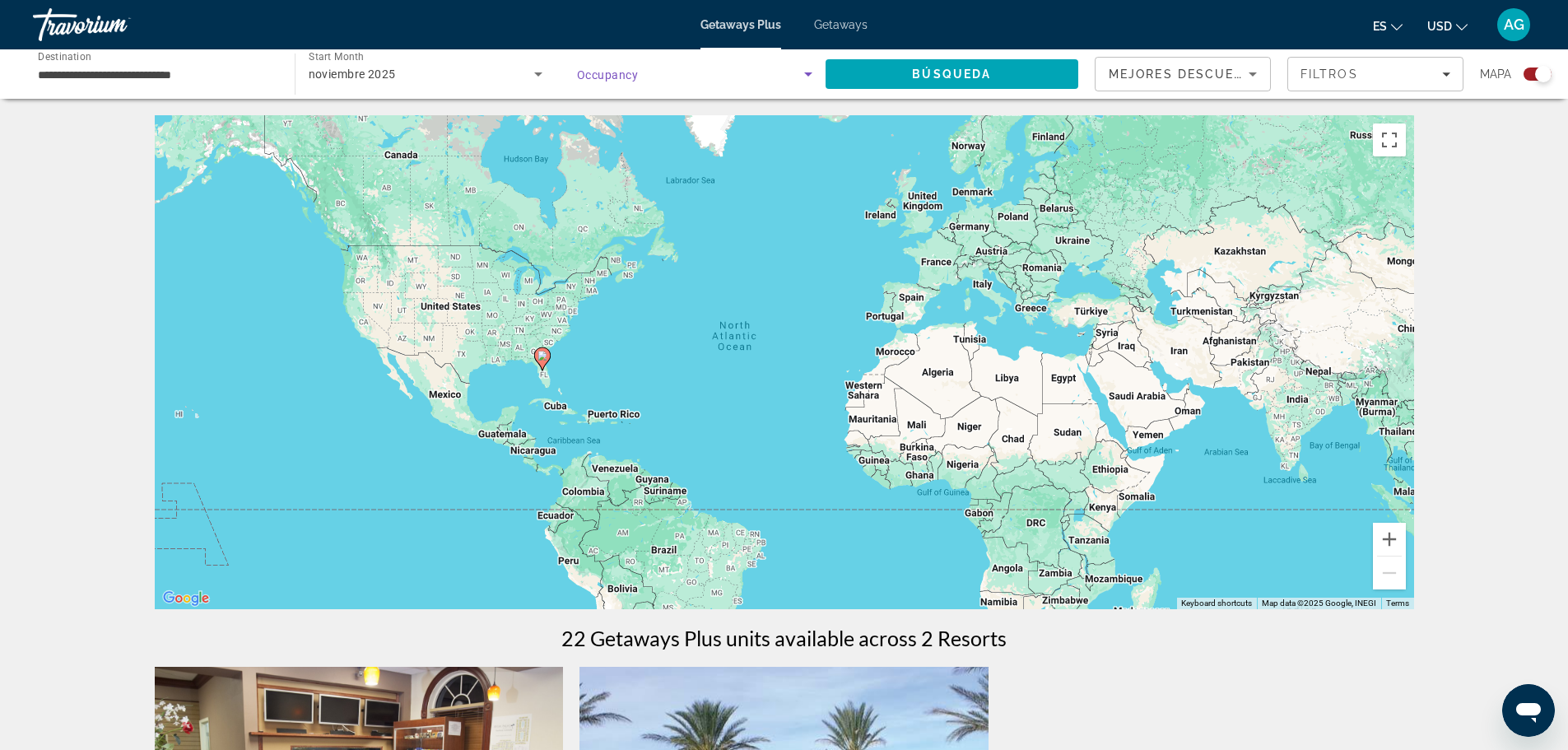
click at [660, 75] on span "Search widget" at bounding box center [690, 74] width 227 height 20
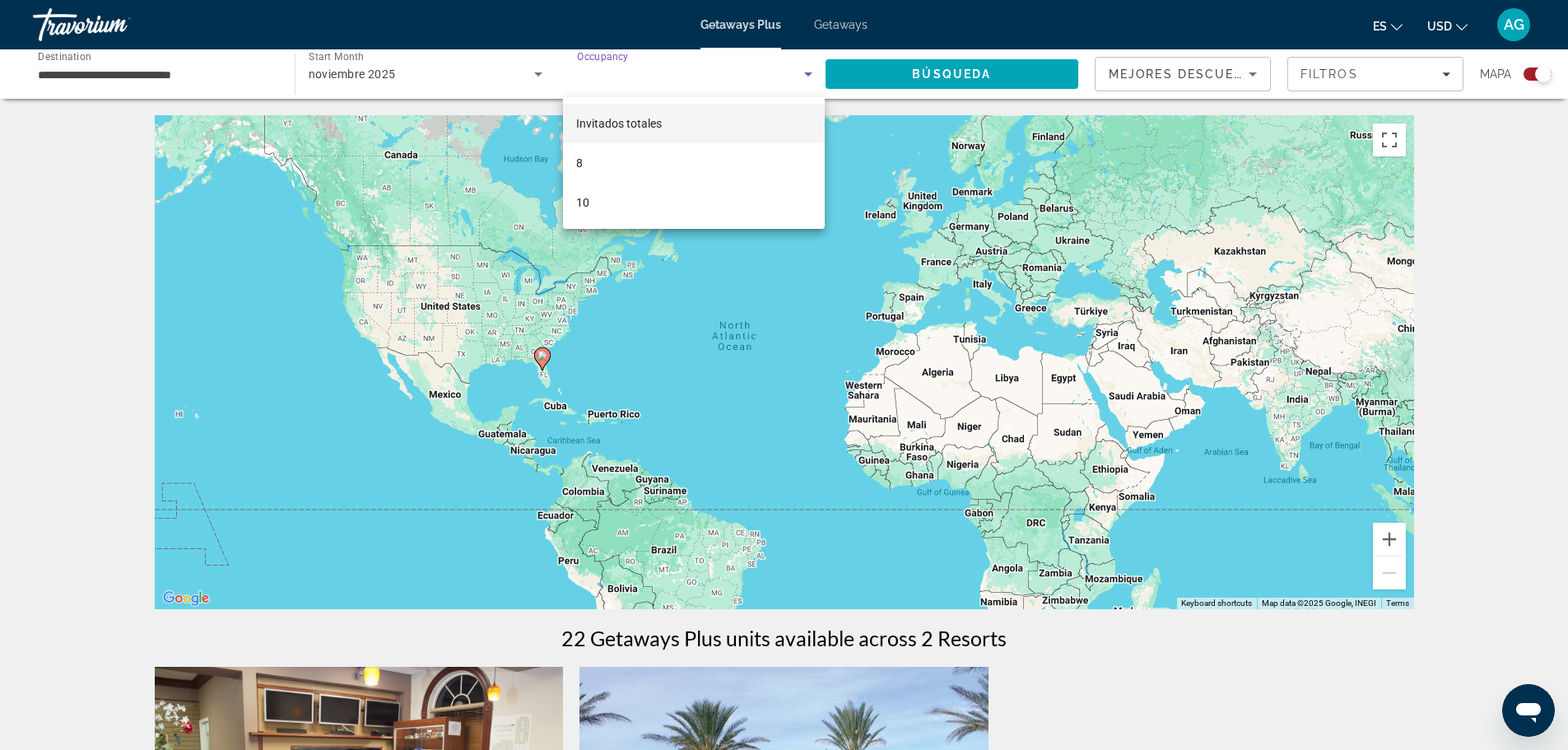
click at [544, 74] on div at bounding box center [784, 375] width 1568 height 750
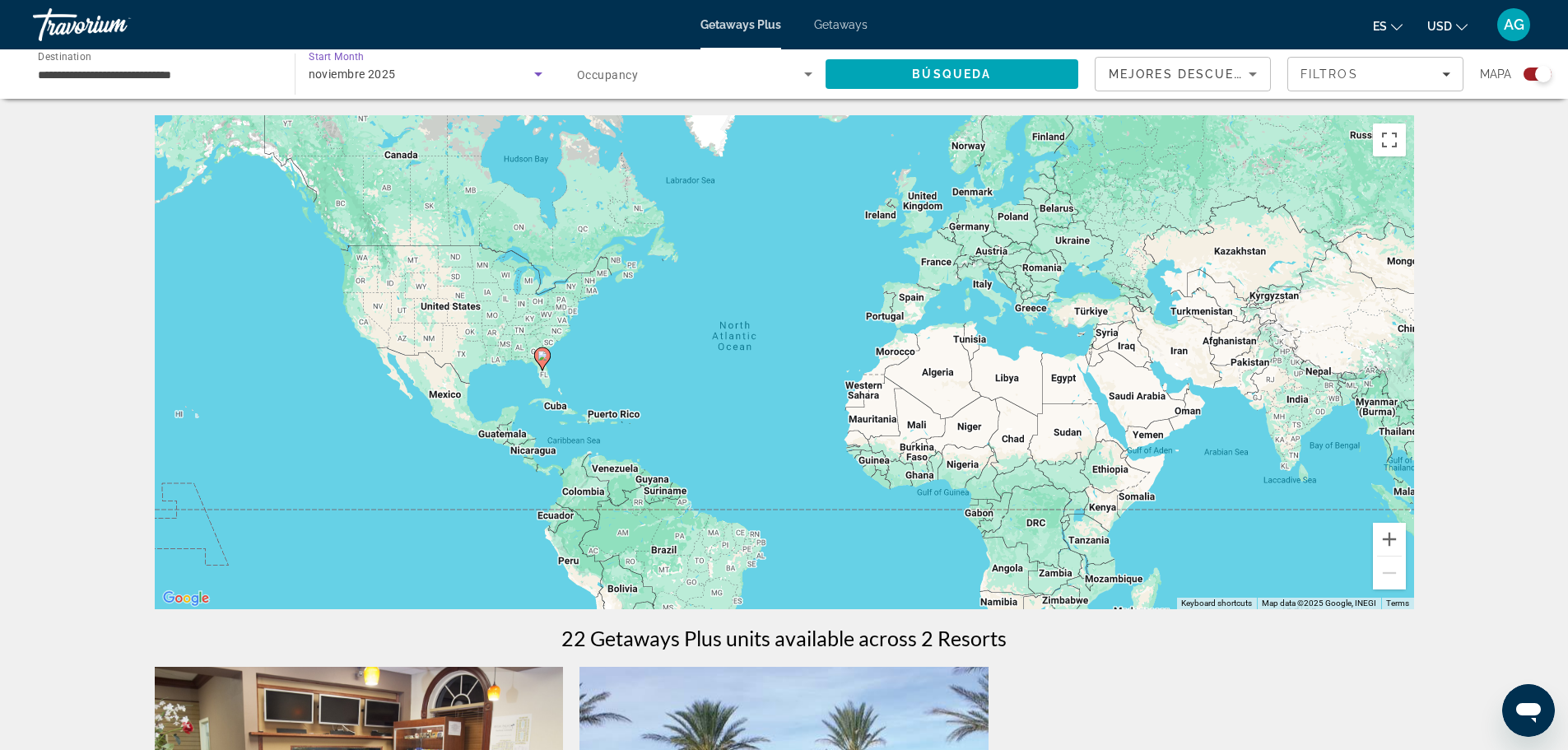
click at [544, 74] on icon "Search widget" at bounding box center [538, 74] width 20 height 20
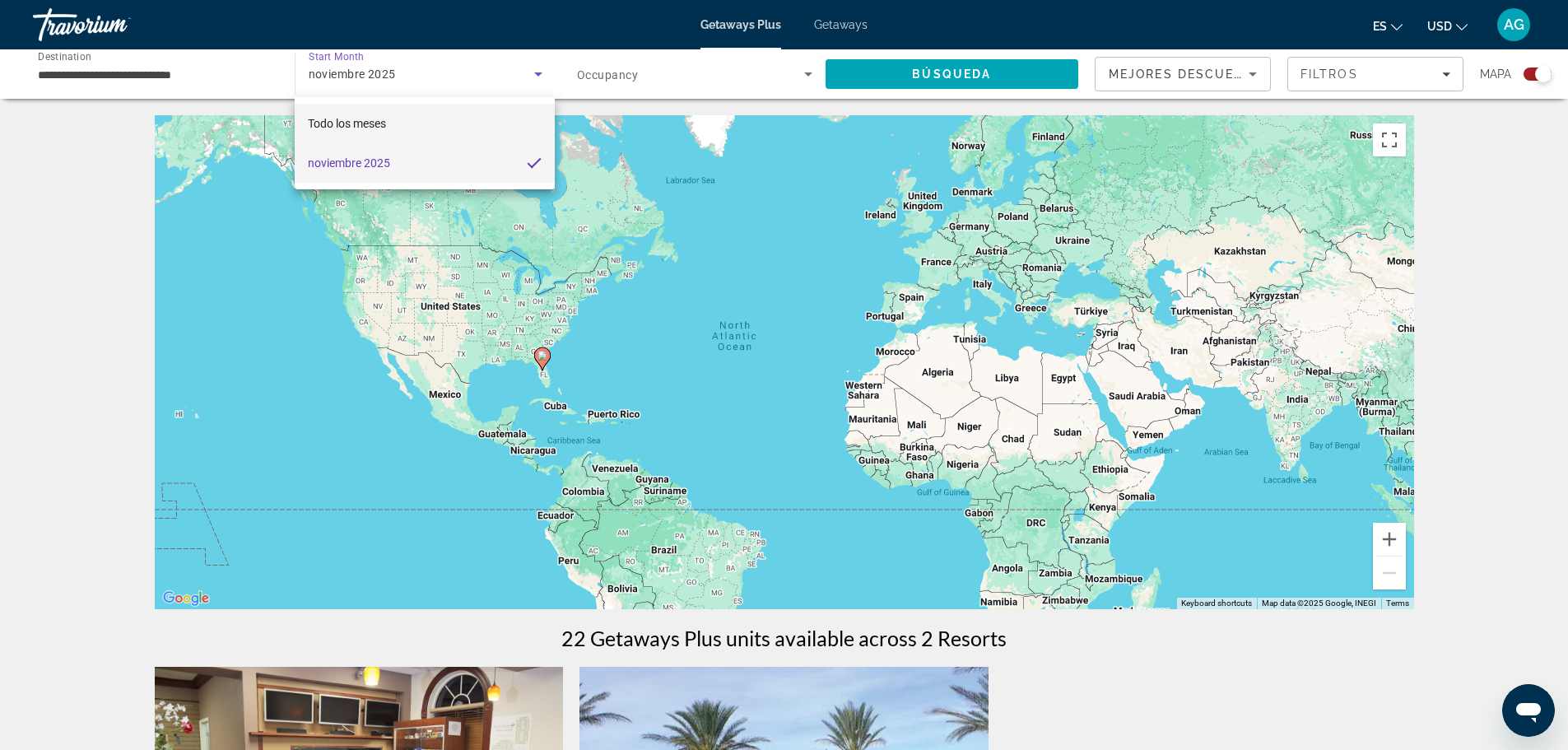
click at [354, 114] on span "Todo los meses" at bounding box center [347, 123] width 78 height 20
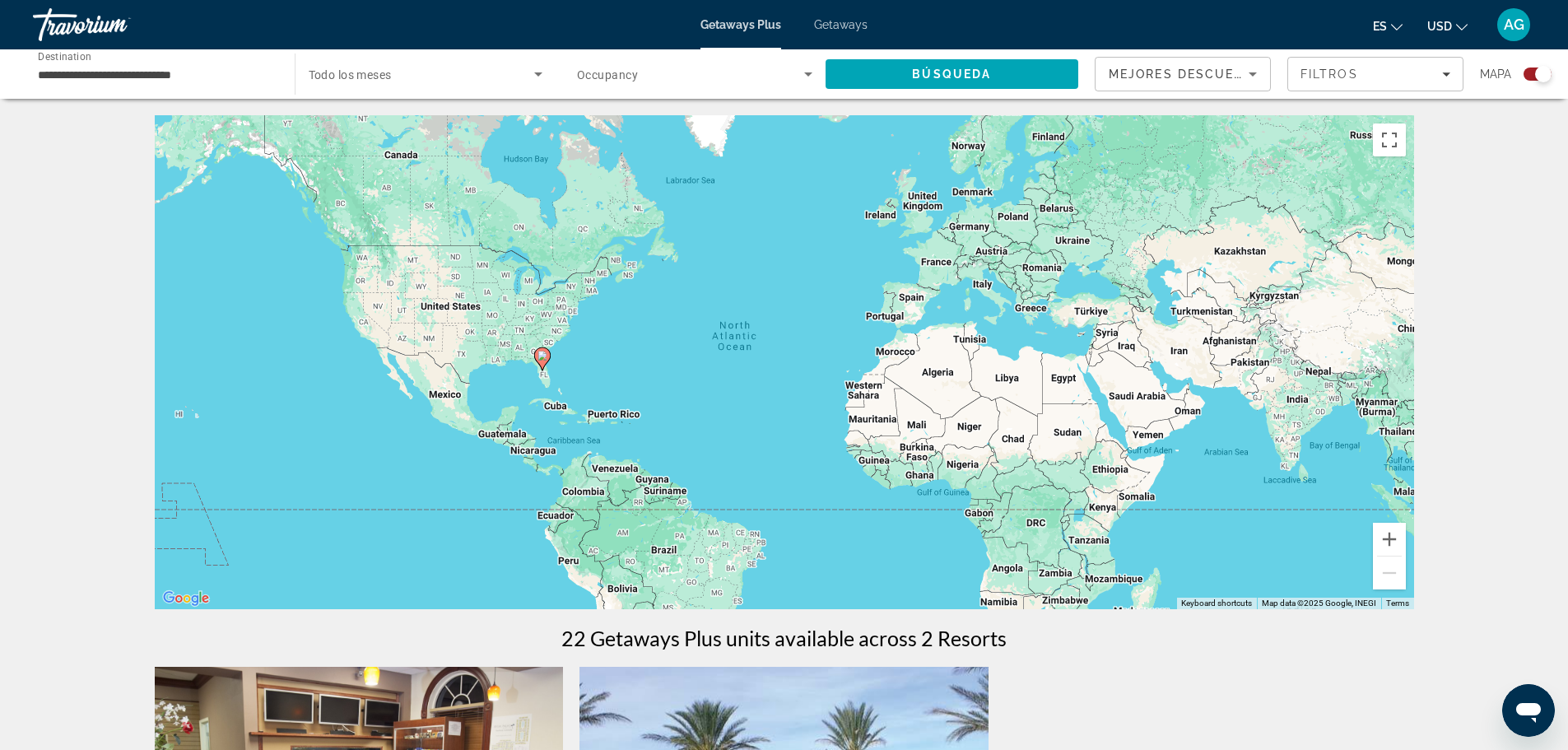
click at [386, 77] on span "Todo los meses" at bounding box center [350, 75] width 83 height 13
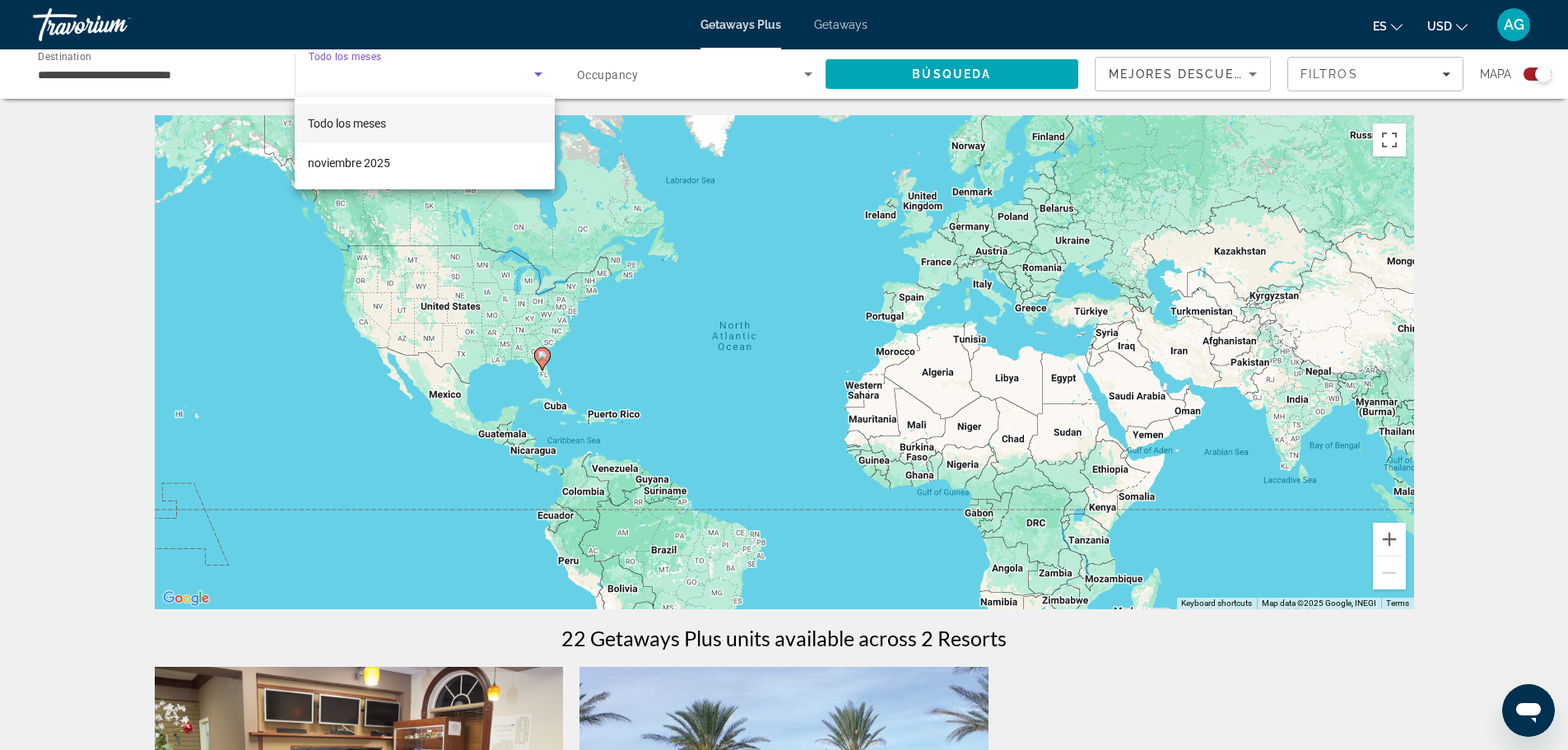
click at [211, 82] on div at bounding box center [784, 375] width 1568 height 750
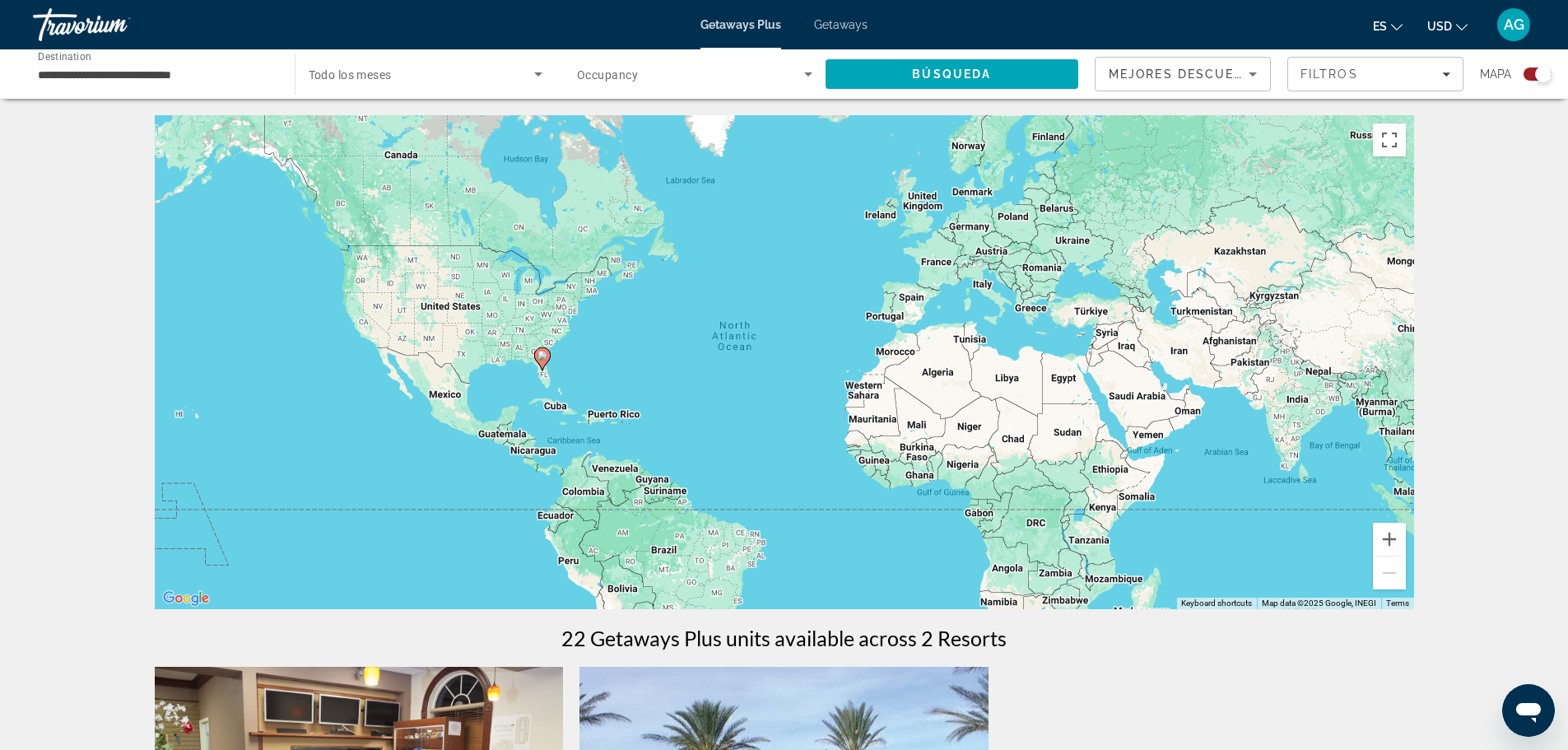
click at [314, 83] on span "Search widget" at bounding box center [421, 74] width 226 height 20
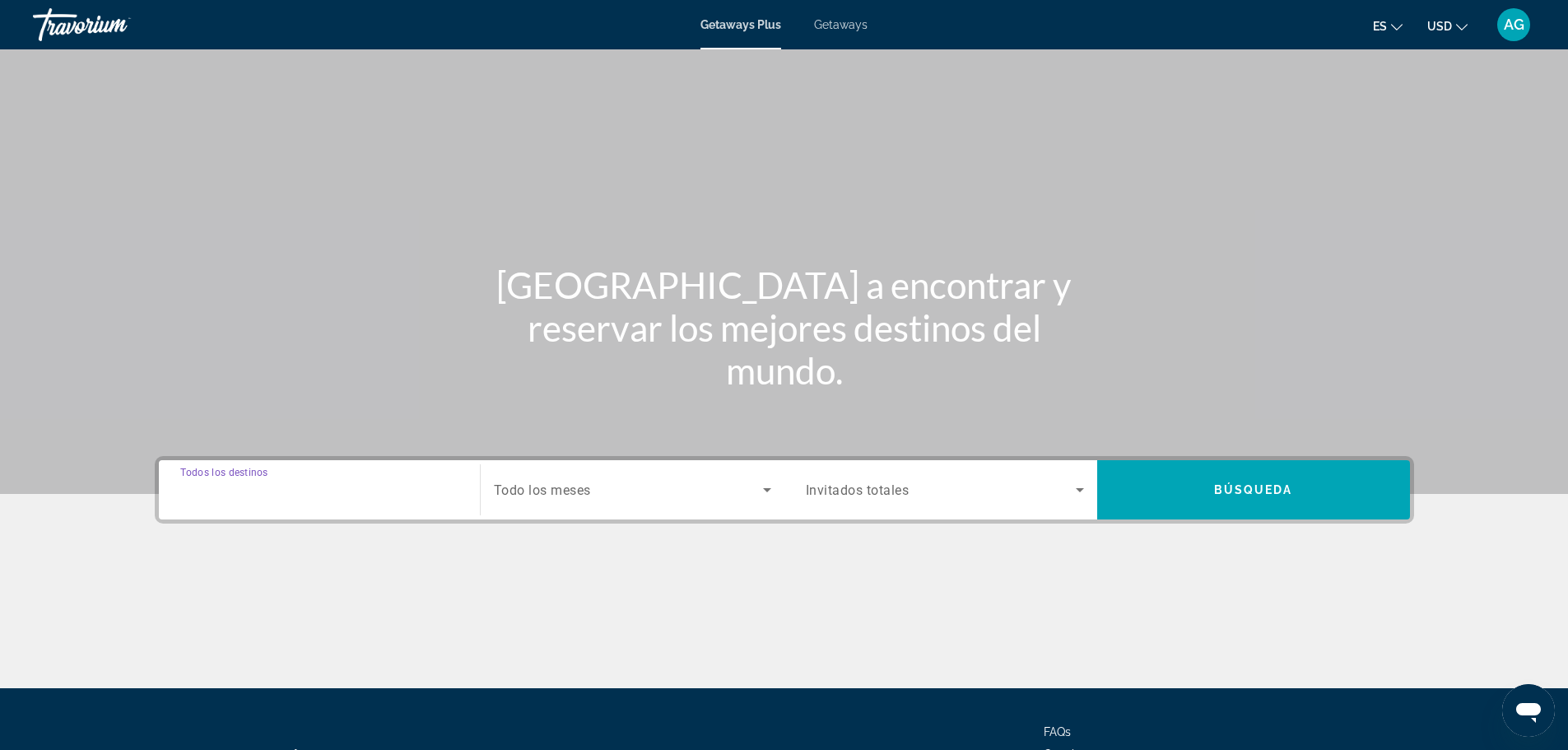
click at [376, 490] on input "Destination Todos los destinos" at bounding box center [319, 491] width 278 height 20
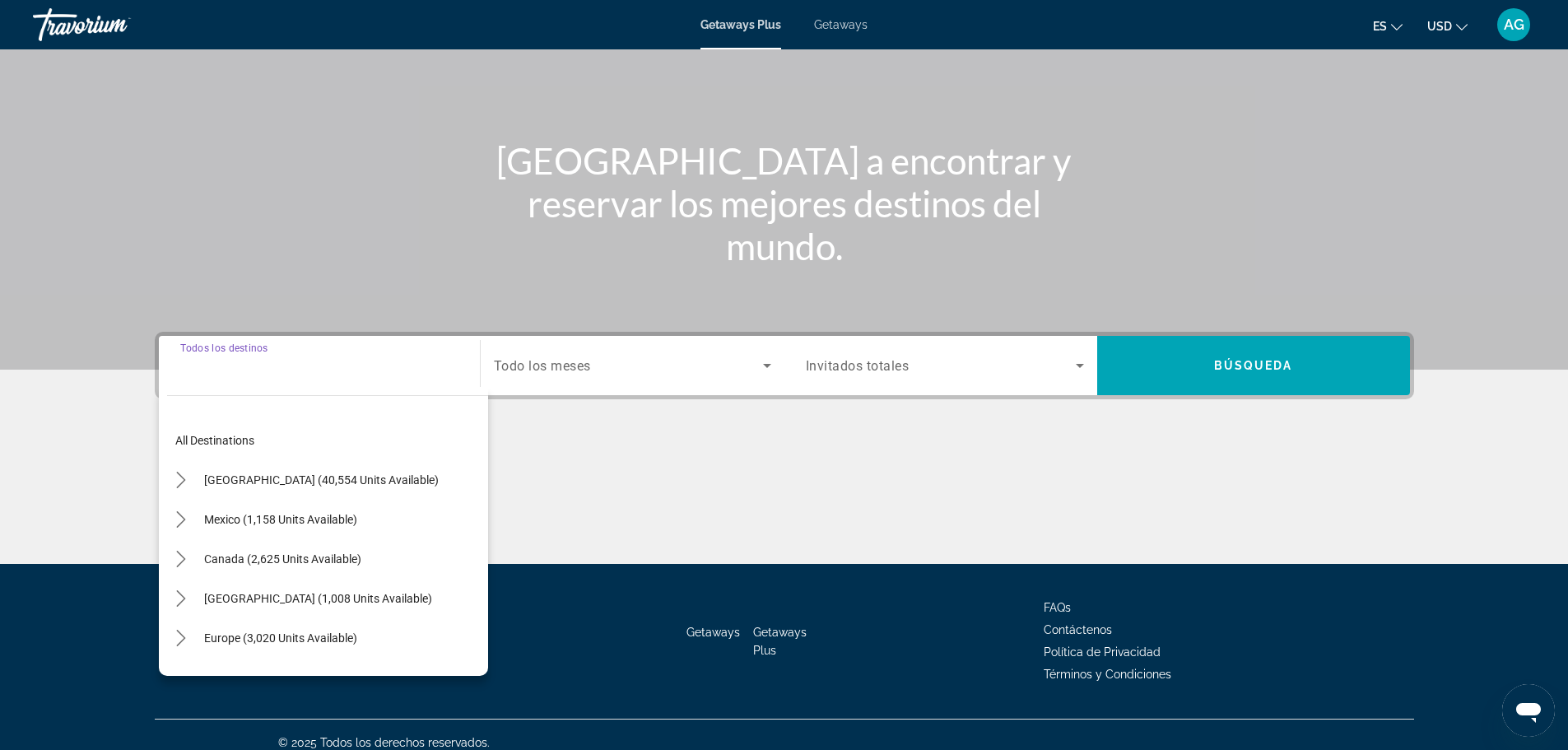
scroll to position [140, 0]
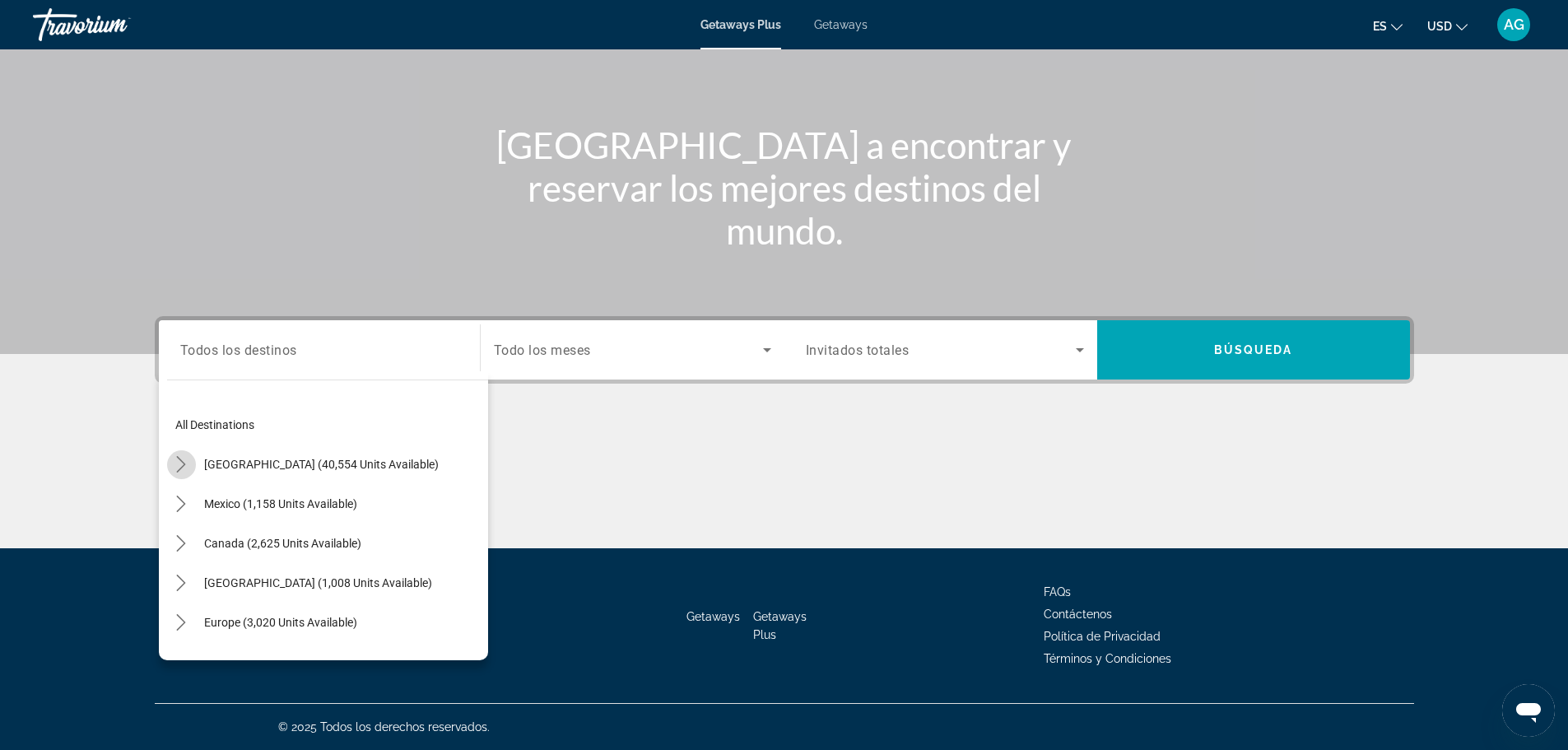
click at [178, 459] on icon "Toggle United States (40,554 units available) submenu" at bounding box center [180, 464] width 16 height 16
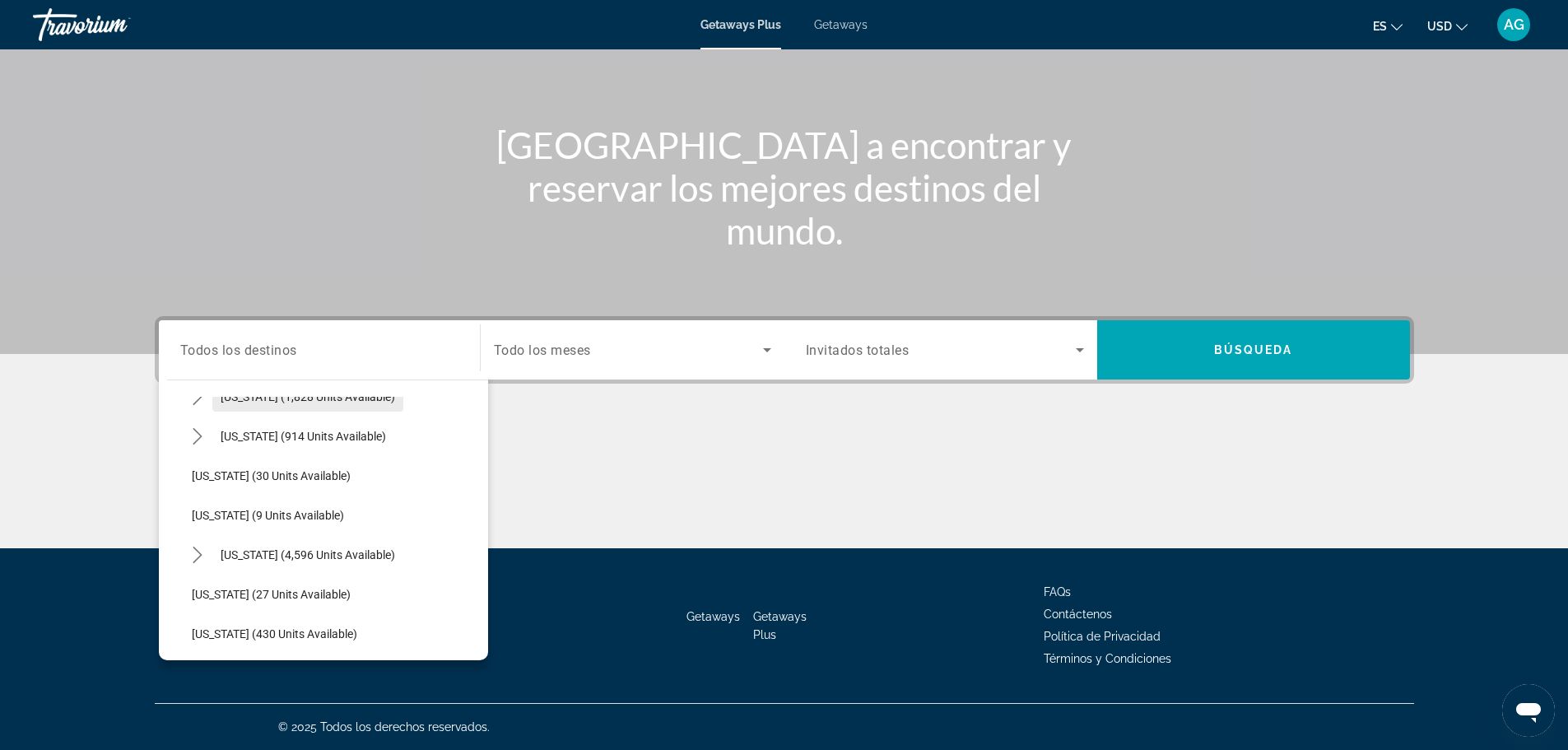
scroll to position [212, 0]
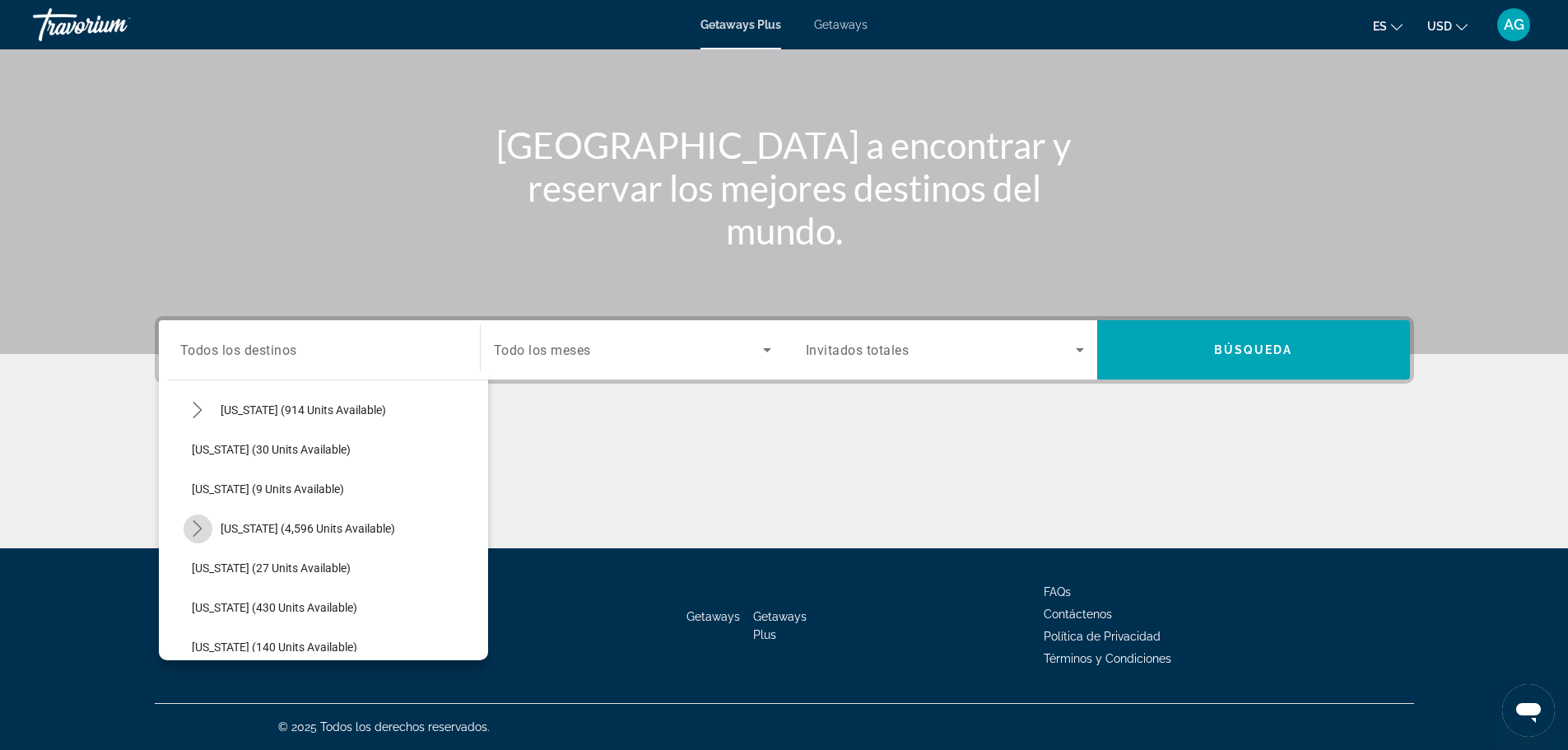
click at [205, 529] on icon "Toggle Florida (4,596 units available) submenu" at bounding box center [197, 528] width 16 height 16
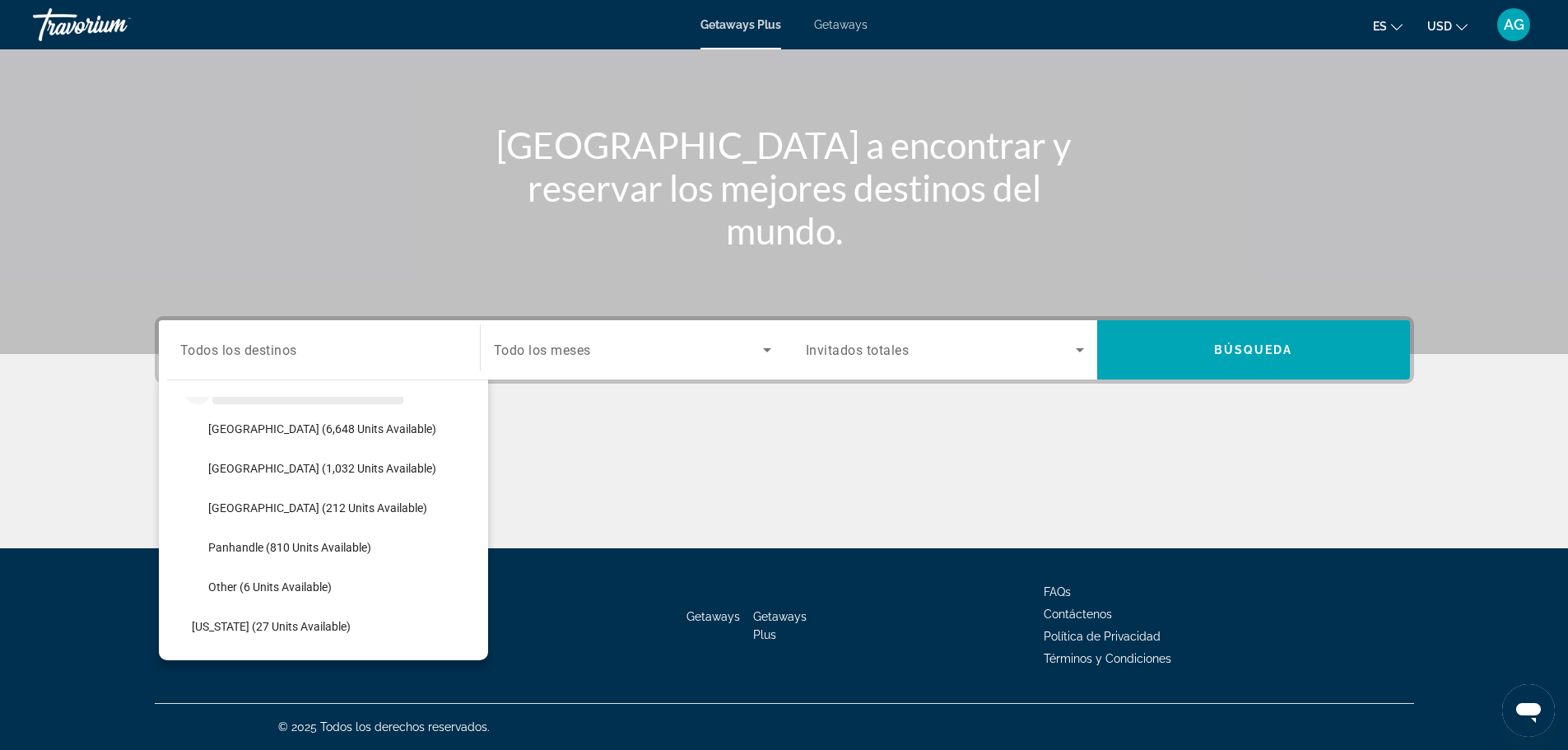
scroll to position [377, 0]
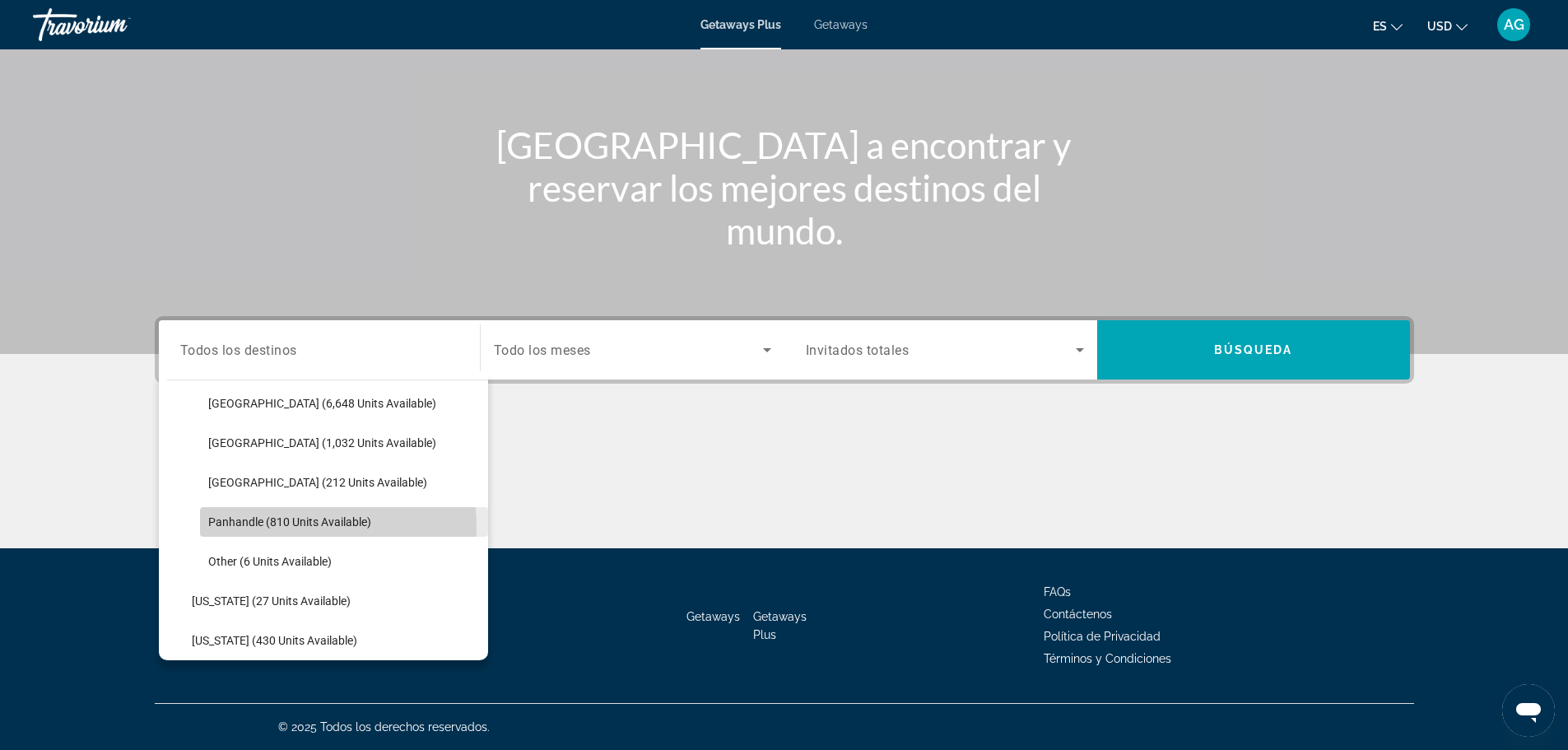
click at [240, 529] on span "Select destination: Panhandle (810 units available)" at bounding box center [344, 523] width 289 height 40
type input "**********"
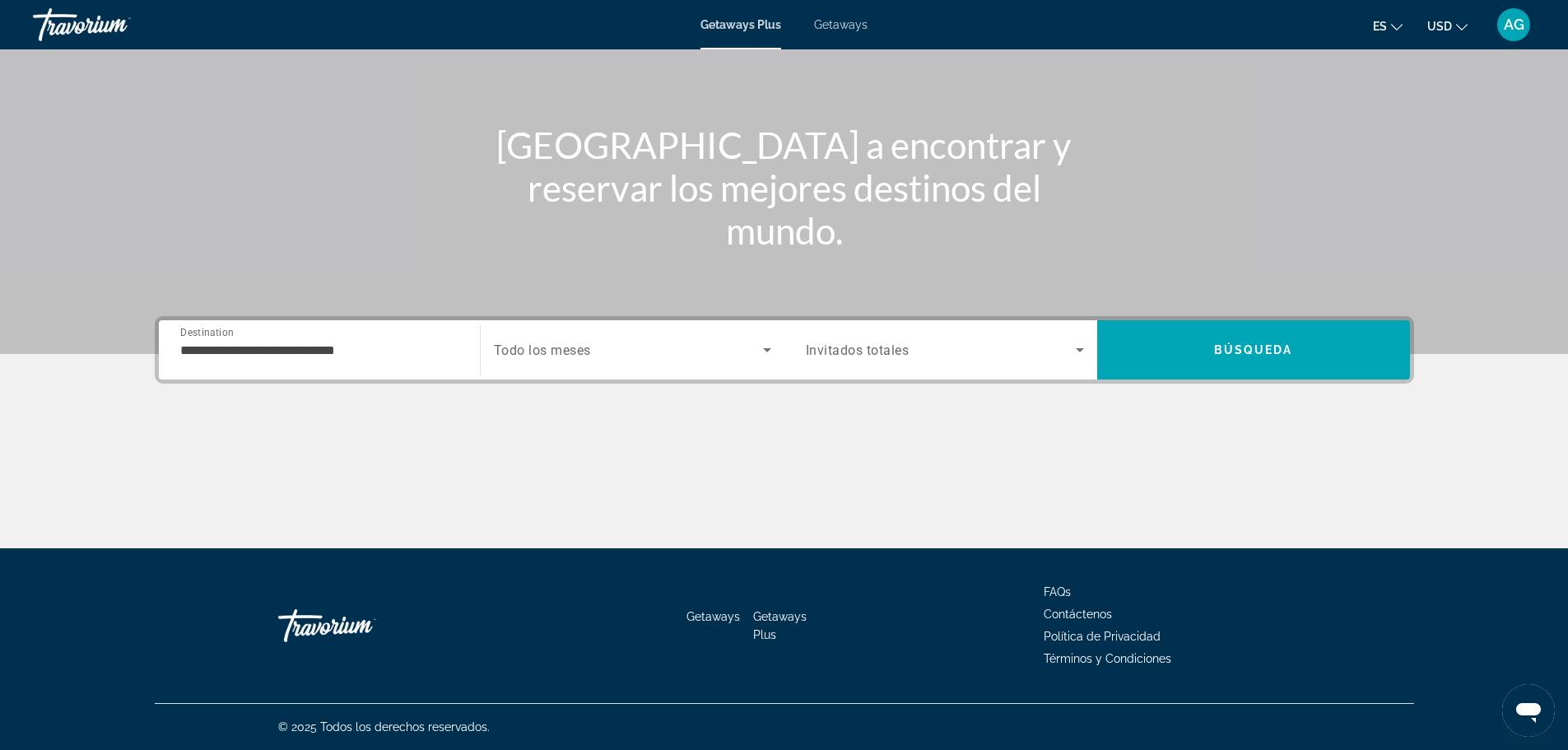
click at [586, 357] on span "Todo los meses" at bounding box center [542, 350] width 97 height 16
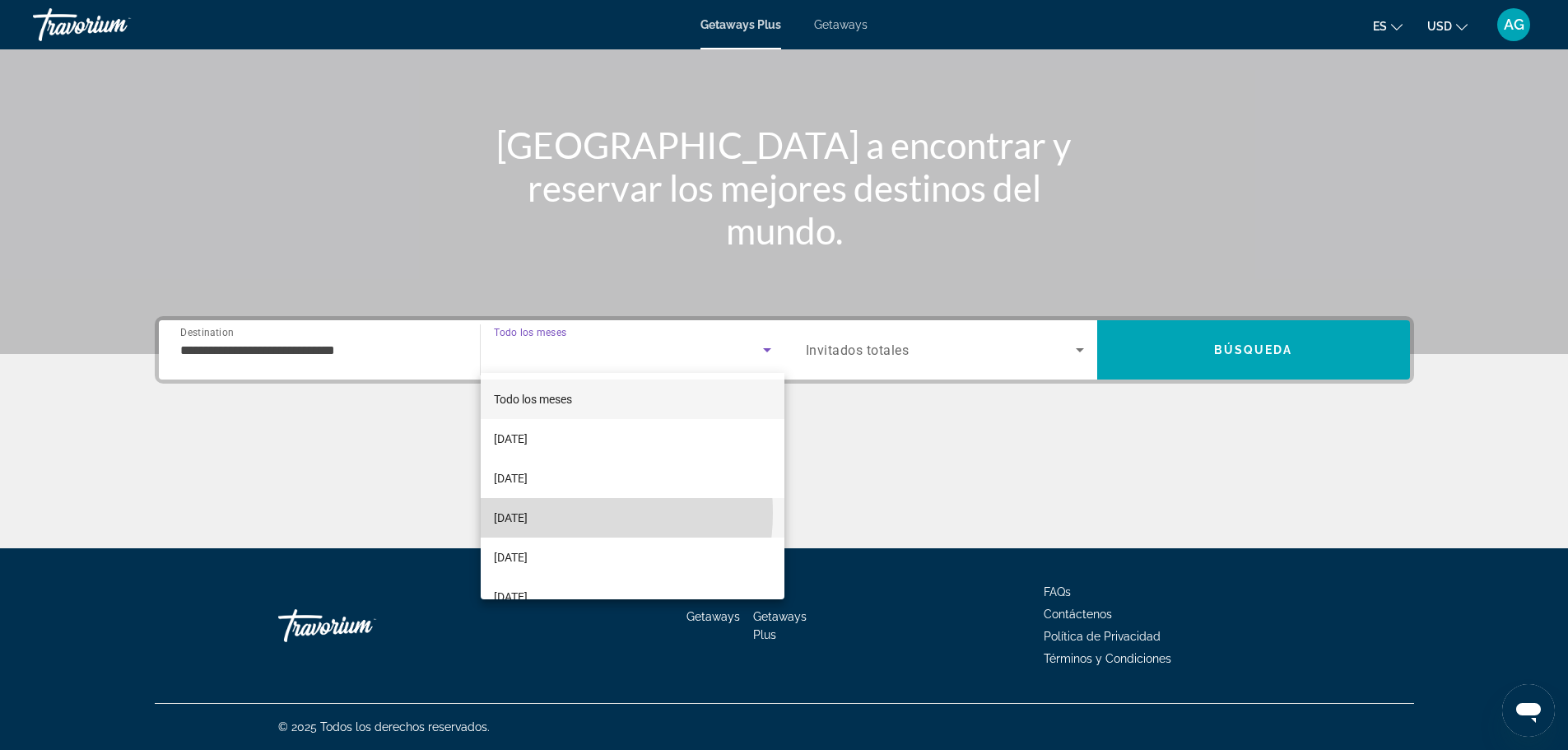
click at [528, 513] on span "[DATE]" at bounding box center [511, 518] width 34 height 20
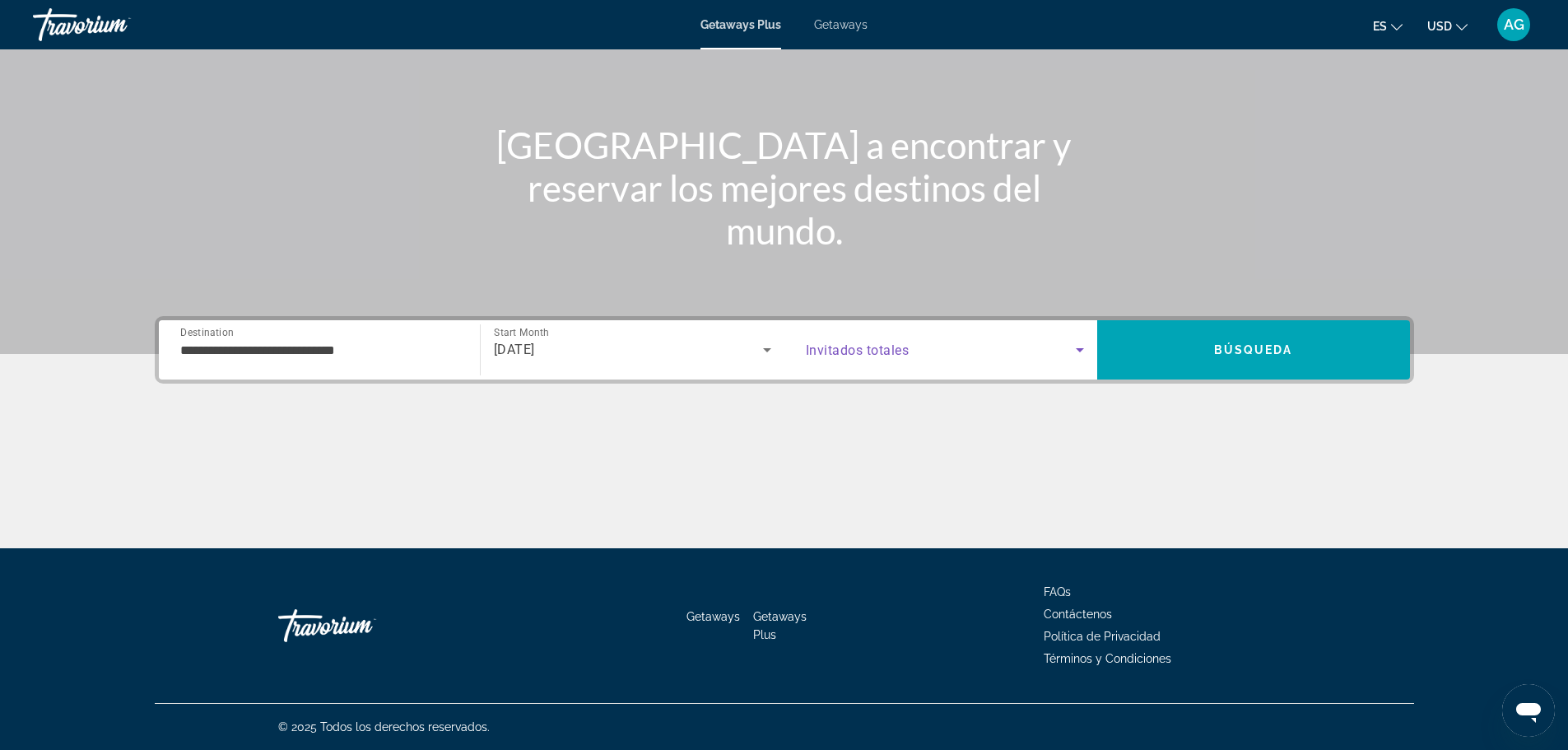
click at [966, 359] on span "Search widget" at bounding box center [941, 350] width 270 height 20
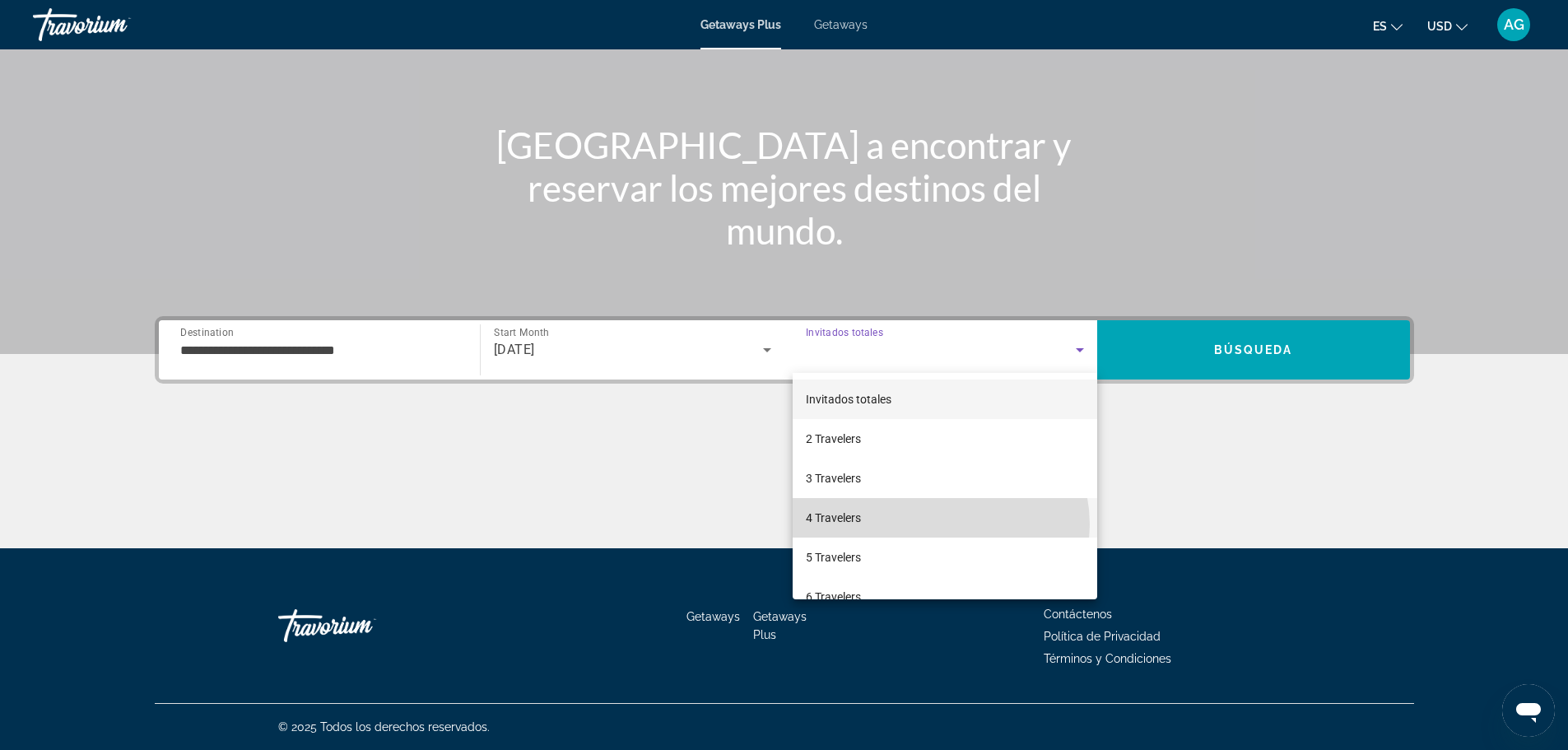
click at [940, 525] on mat-option "4 Travelers" at bounding box center [945, 518] width 305 height 40
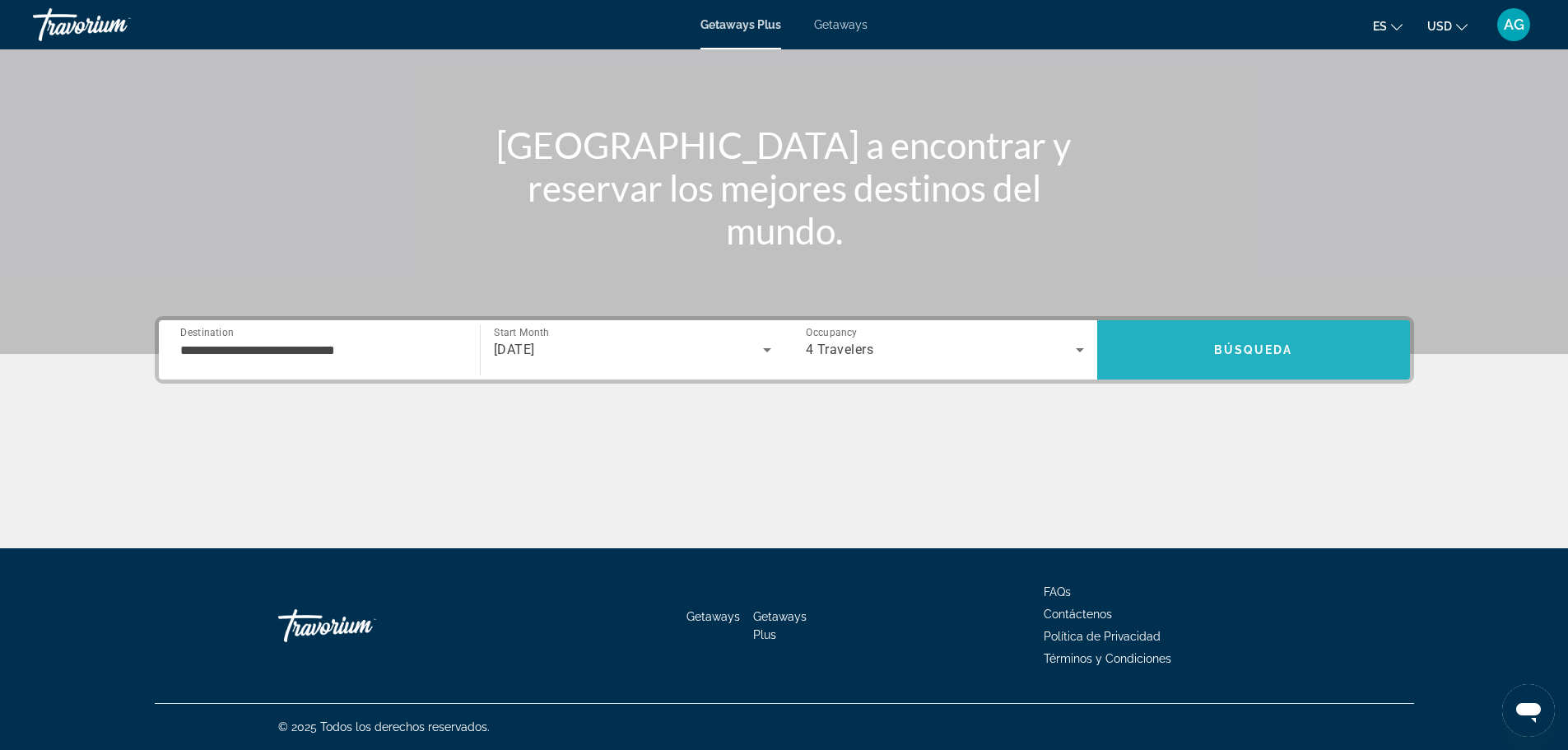
click at [1298, 341] on span "Search" at bounding box center [1254, 350] width 313 height 40
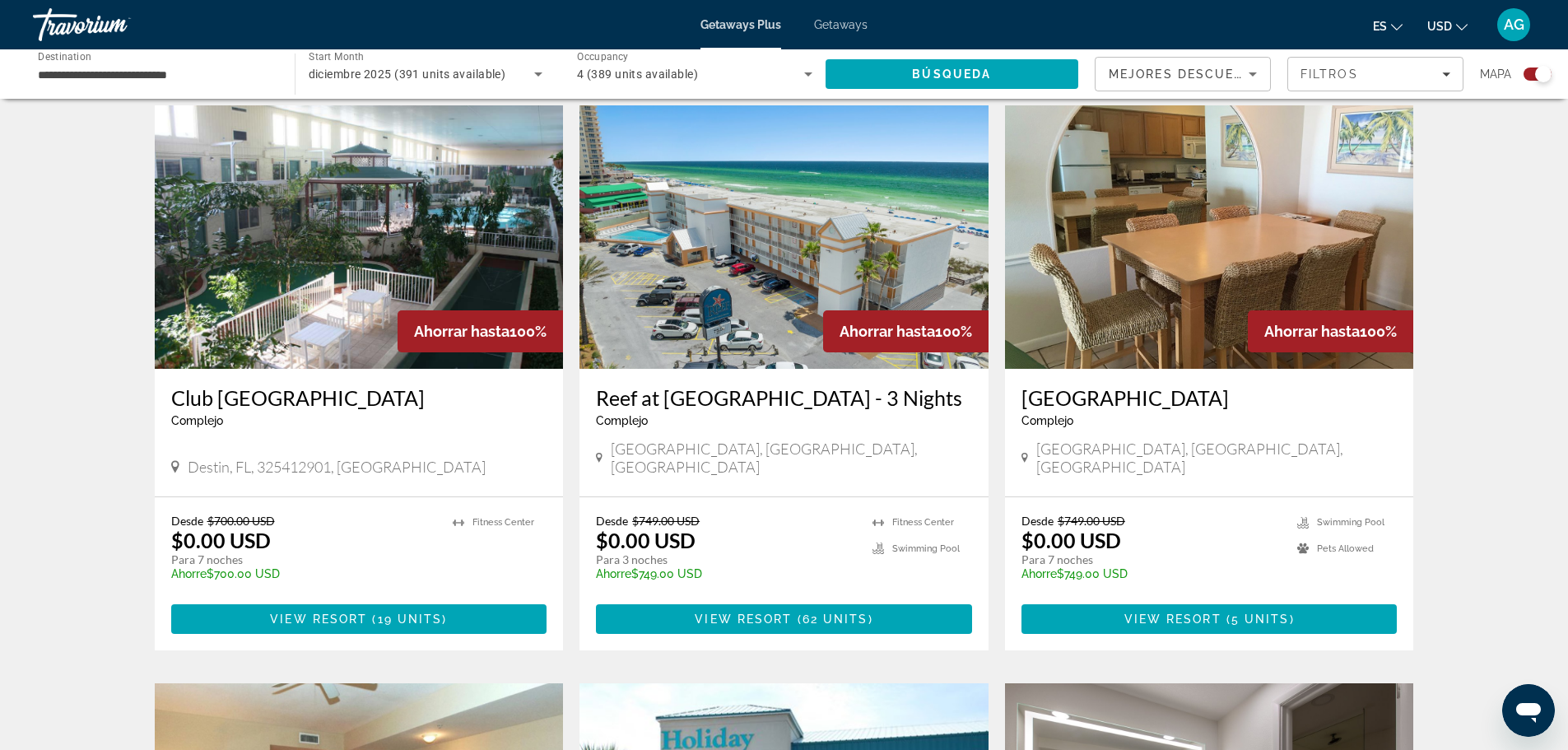
scroll to position [494, 0]
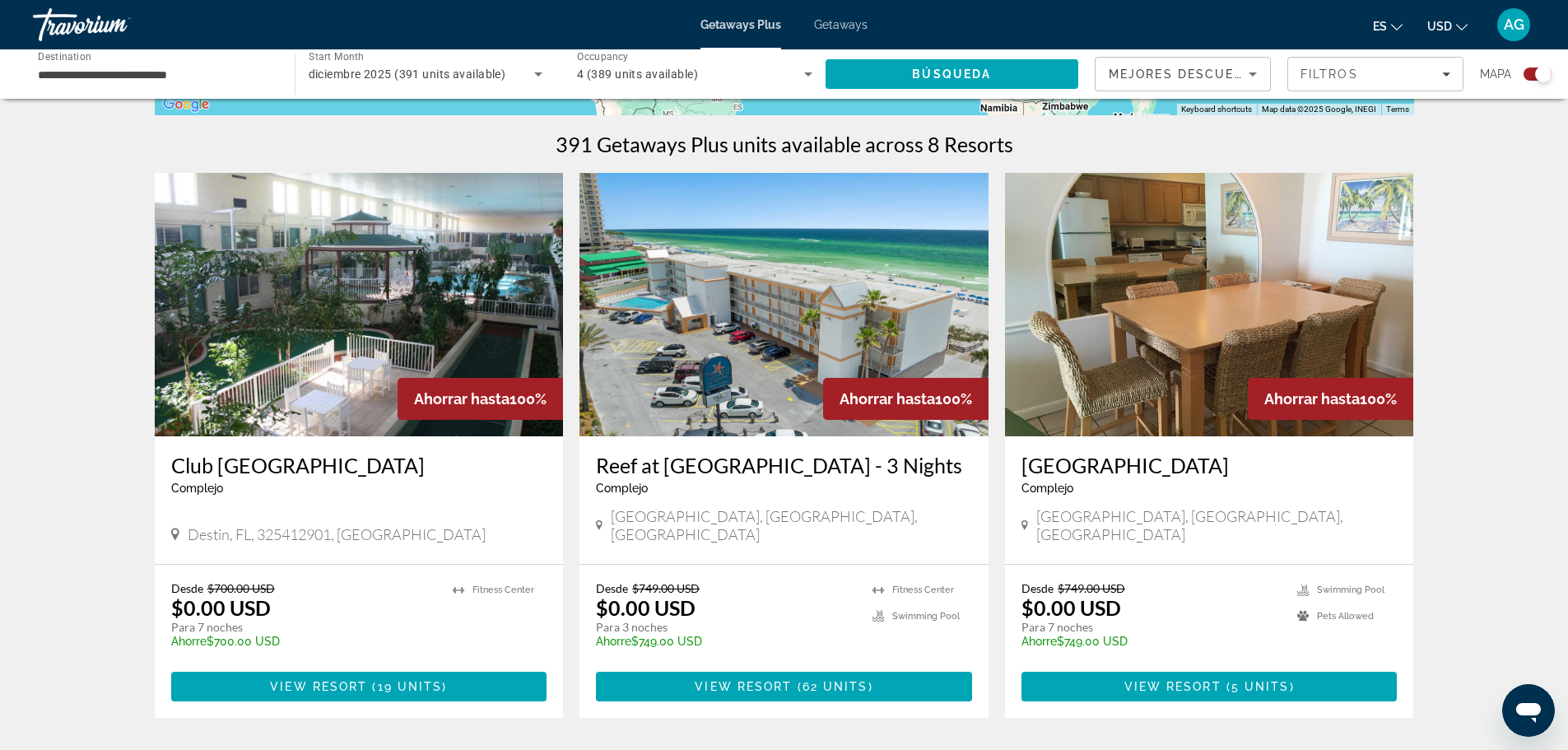
click at [345, 334] on img "Main content" at bounding box center [359, 304] width 409 height 263
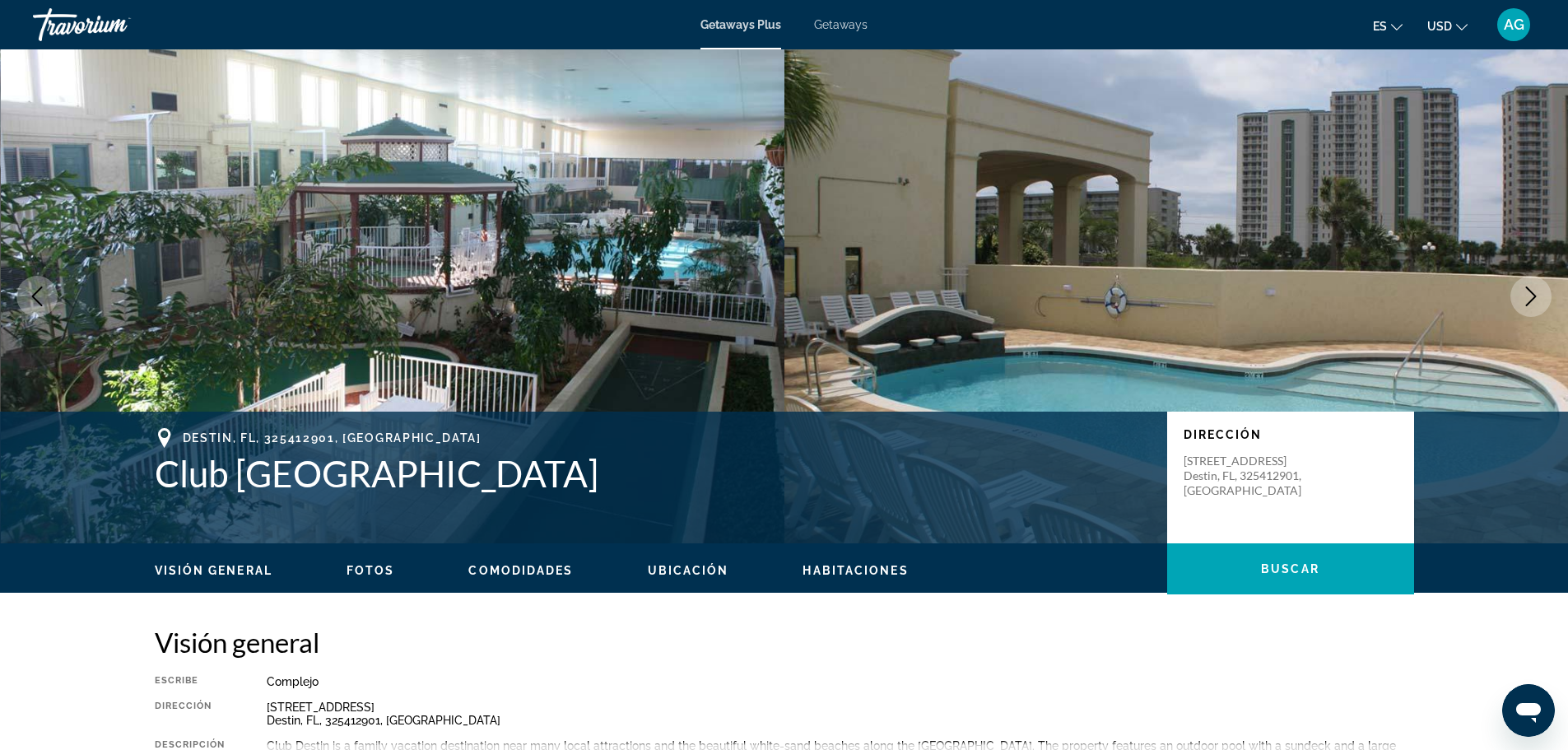
click at [386, 573] on span "Fotos" at bounding box center [371, 571] width 49 height 13
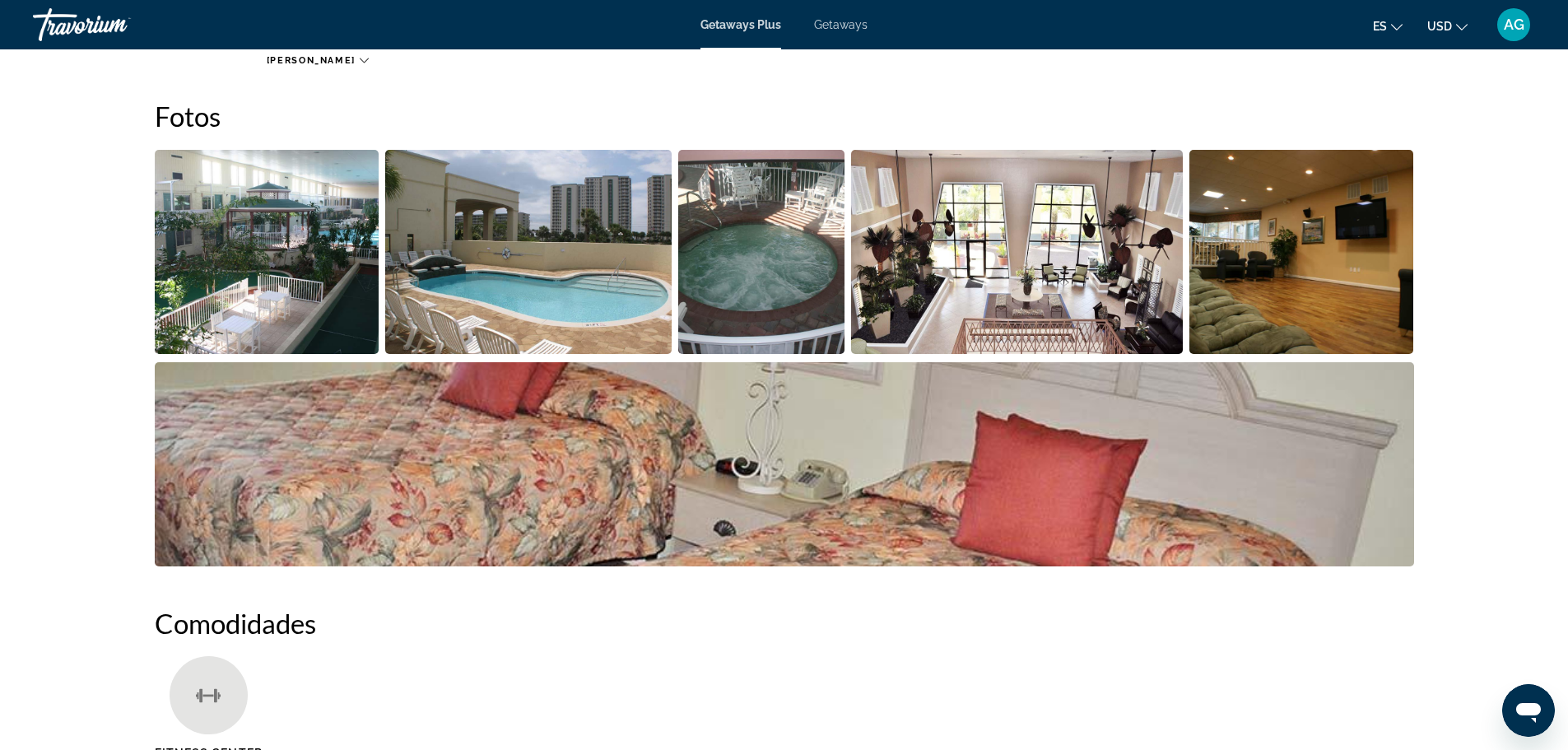
scroll to position [721, 0]
click at [315, 239] on img "Open full-screen image slider" at bounding box center [267, 251] width 224 height 205
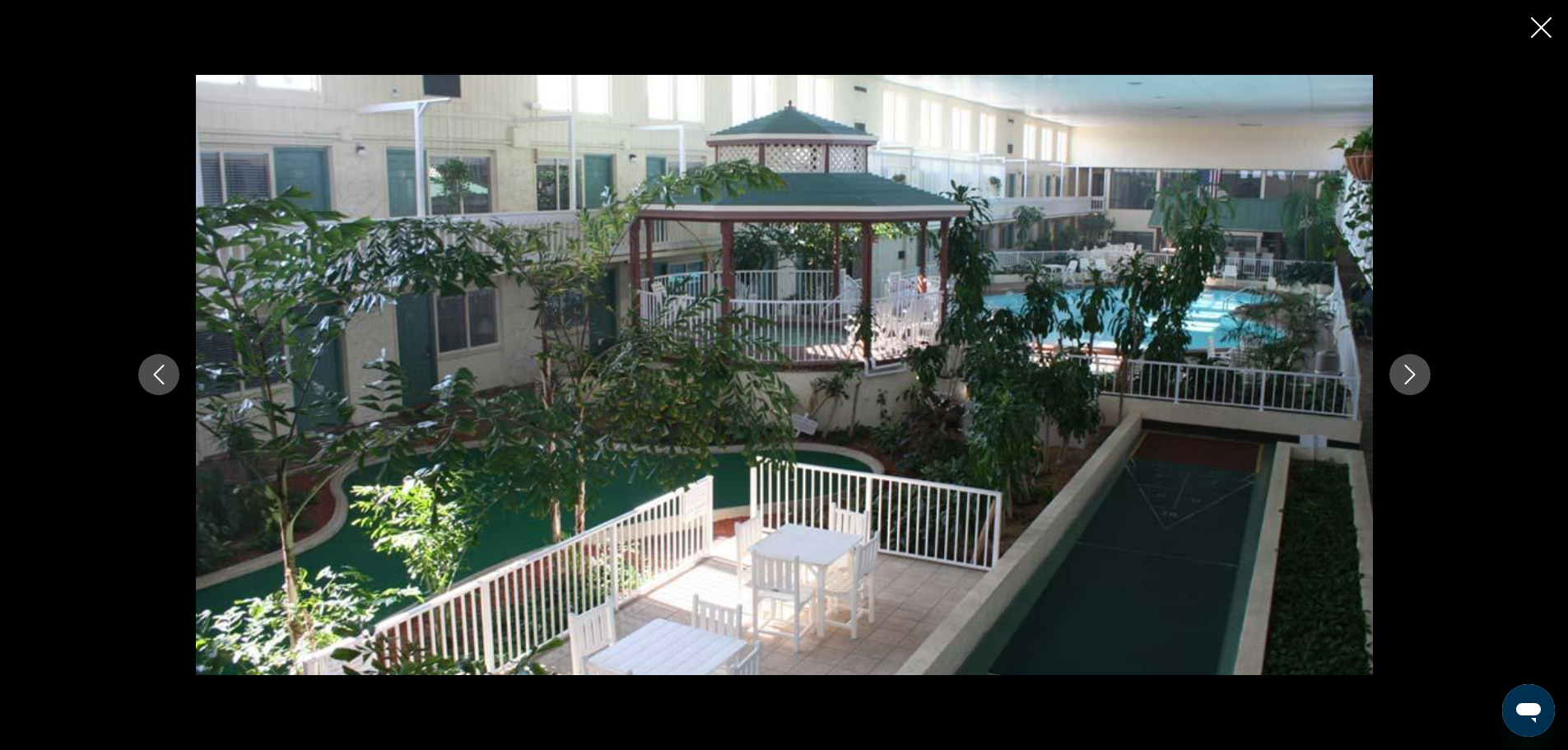
click at [1404, 372] on icon "Next image" at bounding box center [1410, 375] width 20 height 20
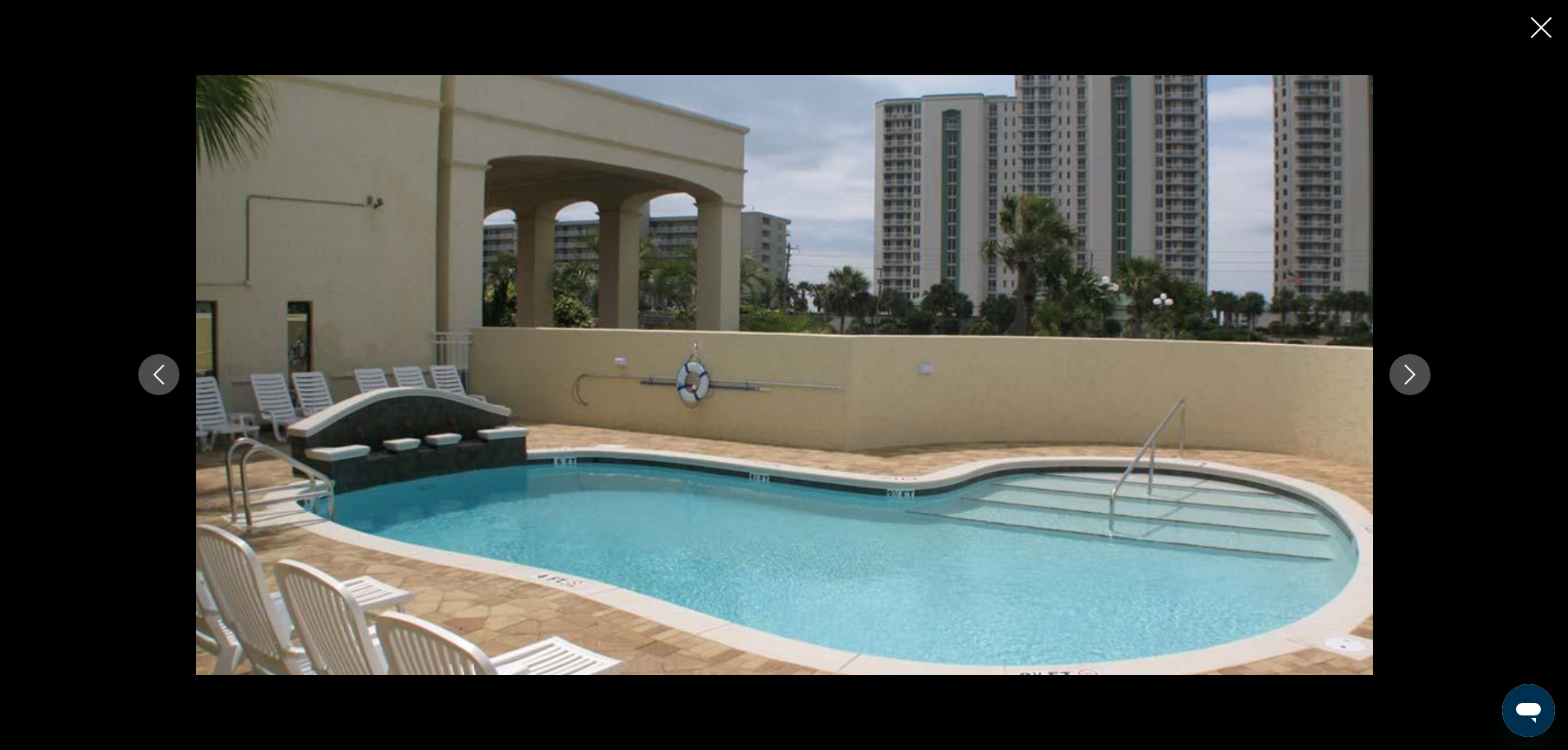
click at [1404, 373] on icon "Next image" at bounding box center [1410, 375] width 20 height 20
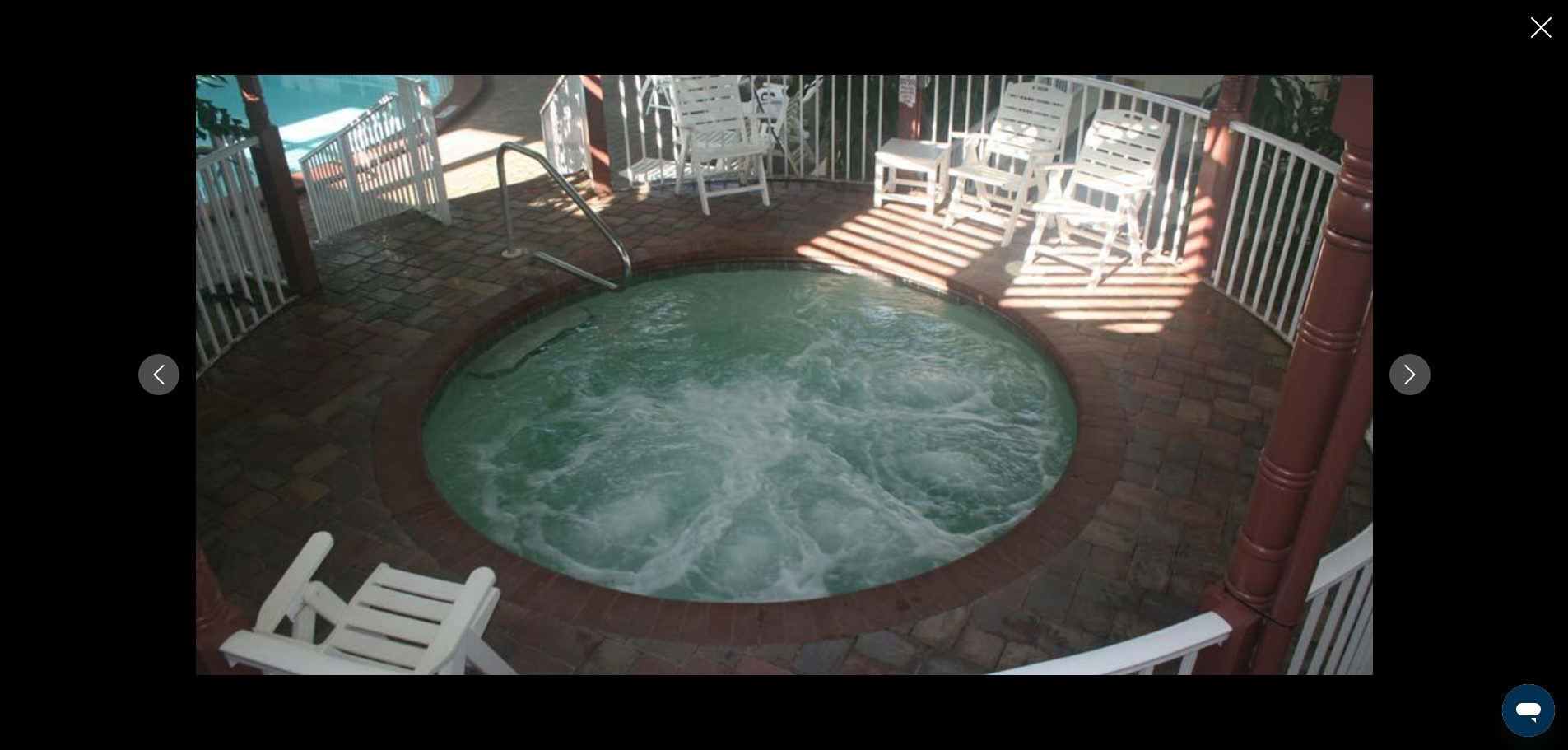
click at [1404, 373] on icon "Next image" at bounding box center [1410, 375] width 20 height 20
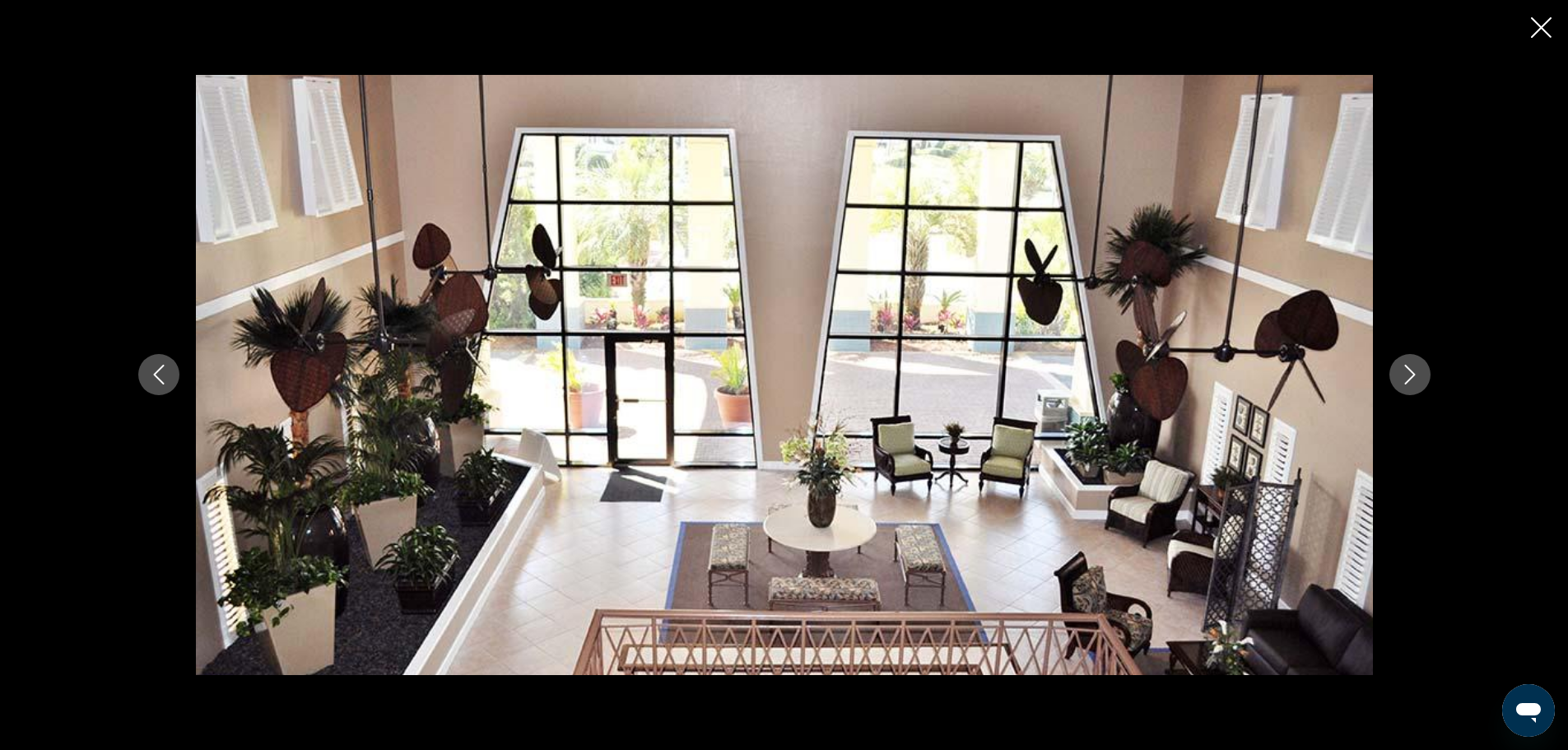
click at [1404, 373] on icon "Next image" at bounding box center [1410, 375] width 20 height 20
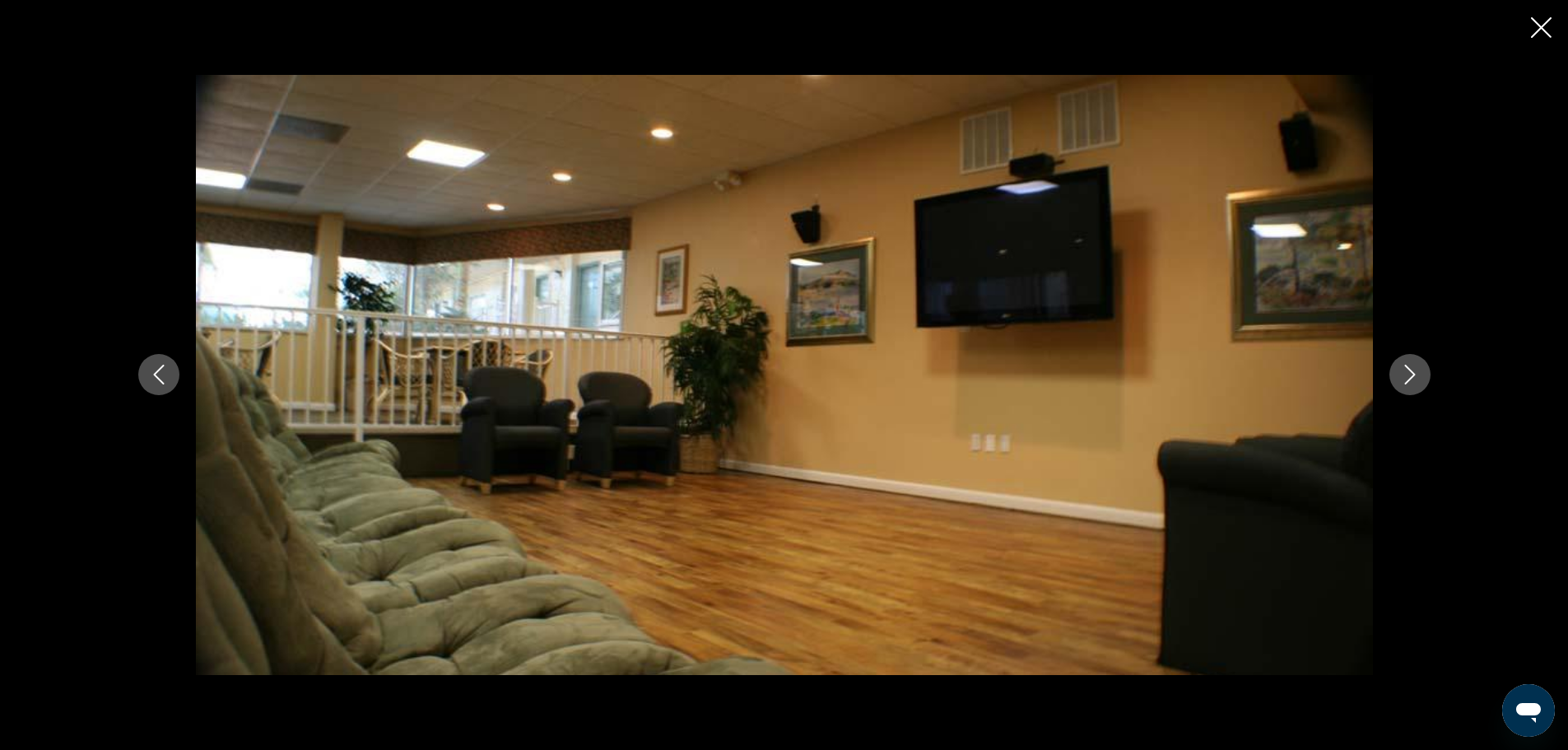
click at [1404, 373] on icon "Next image" at bounding box center [1410, 375] width 20 height 20
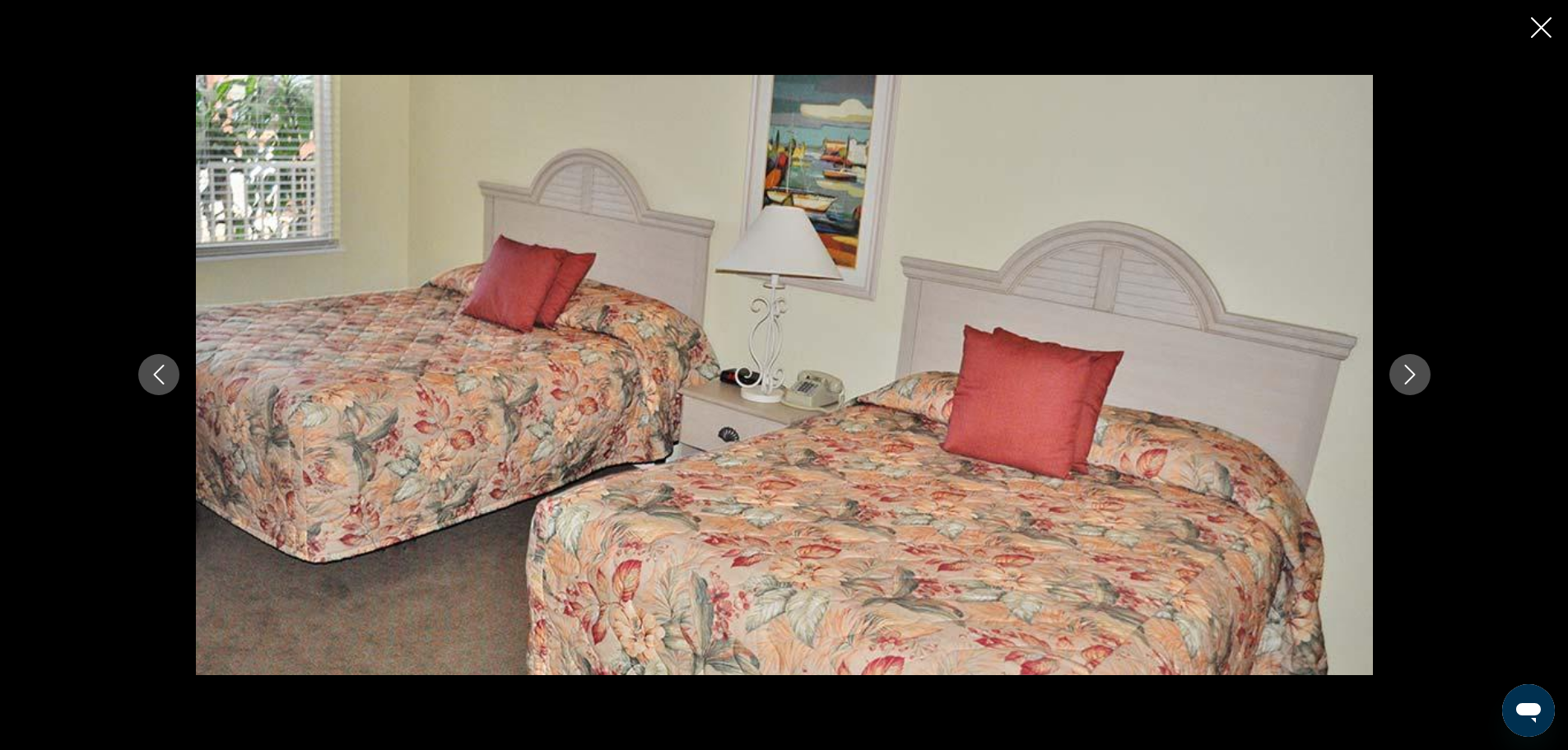
click at [1404, 374] on icon "Next image" at bounding box center [1410, 375] width 20 height 20
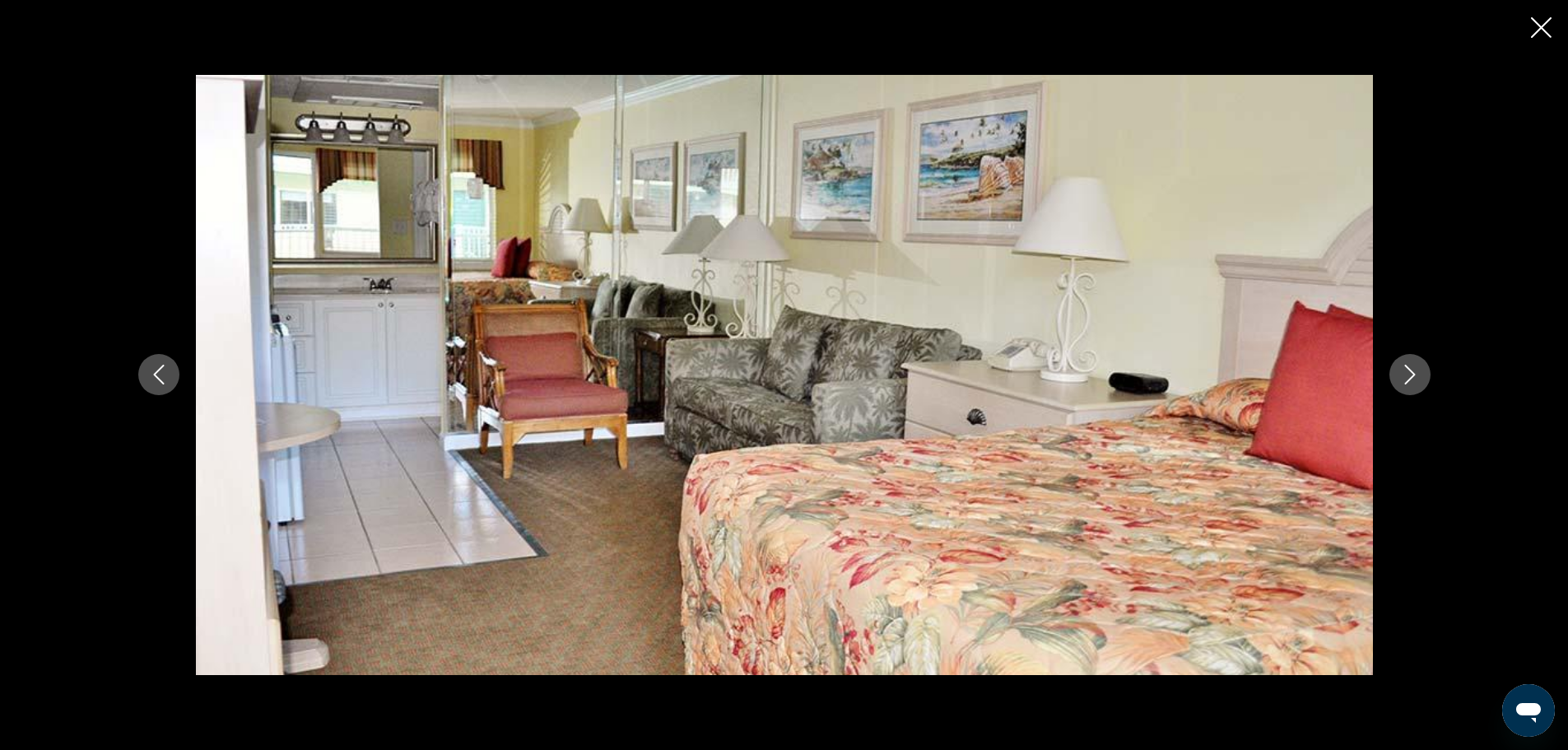
click at [1404, 374] on icon "Next image" at bounding box center [1410, 375] width 20 height 20
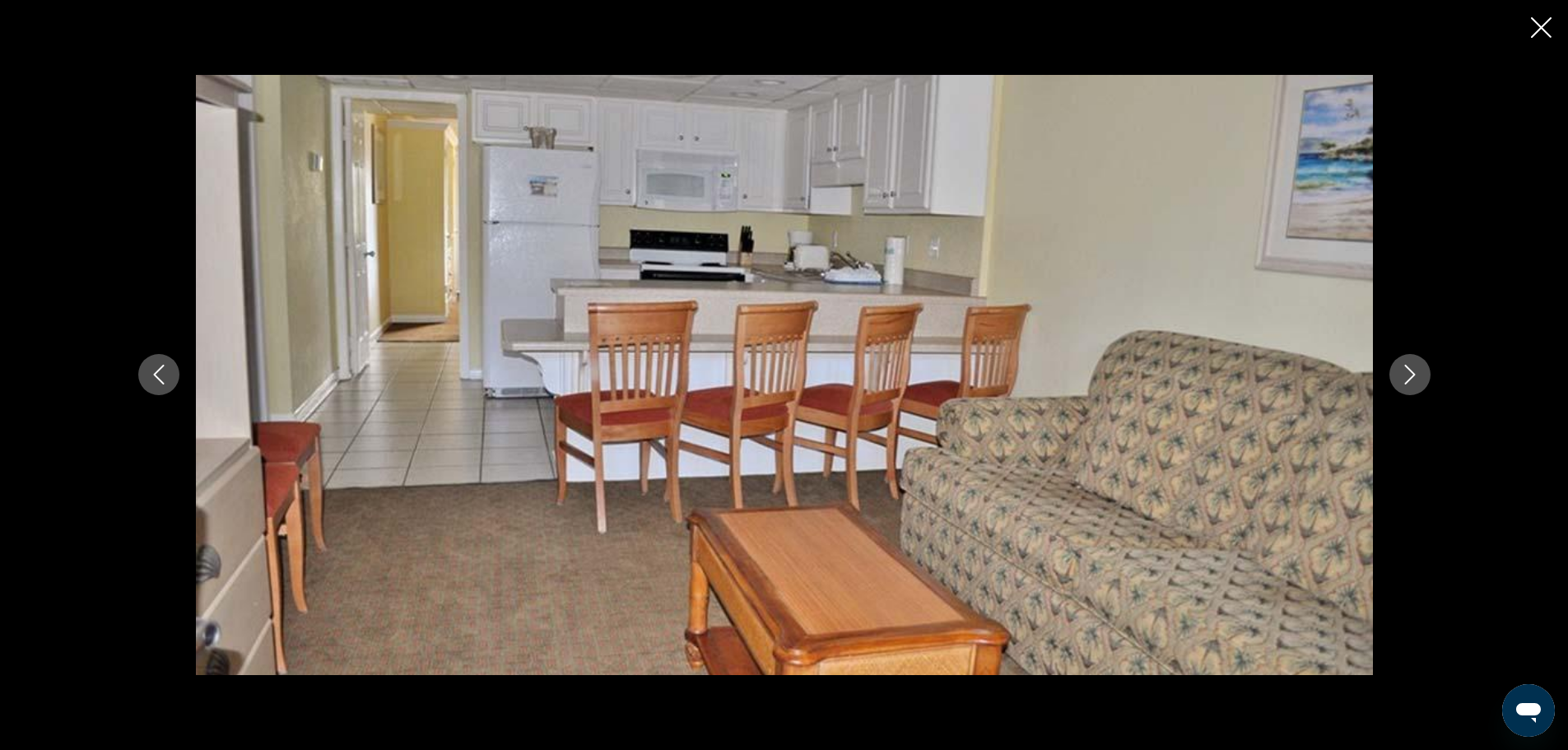
click at [1411, 375] on icon "Next image" at bounding box center [1410, 375] width 20 height 20
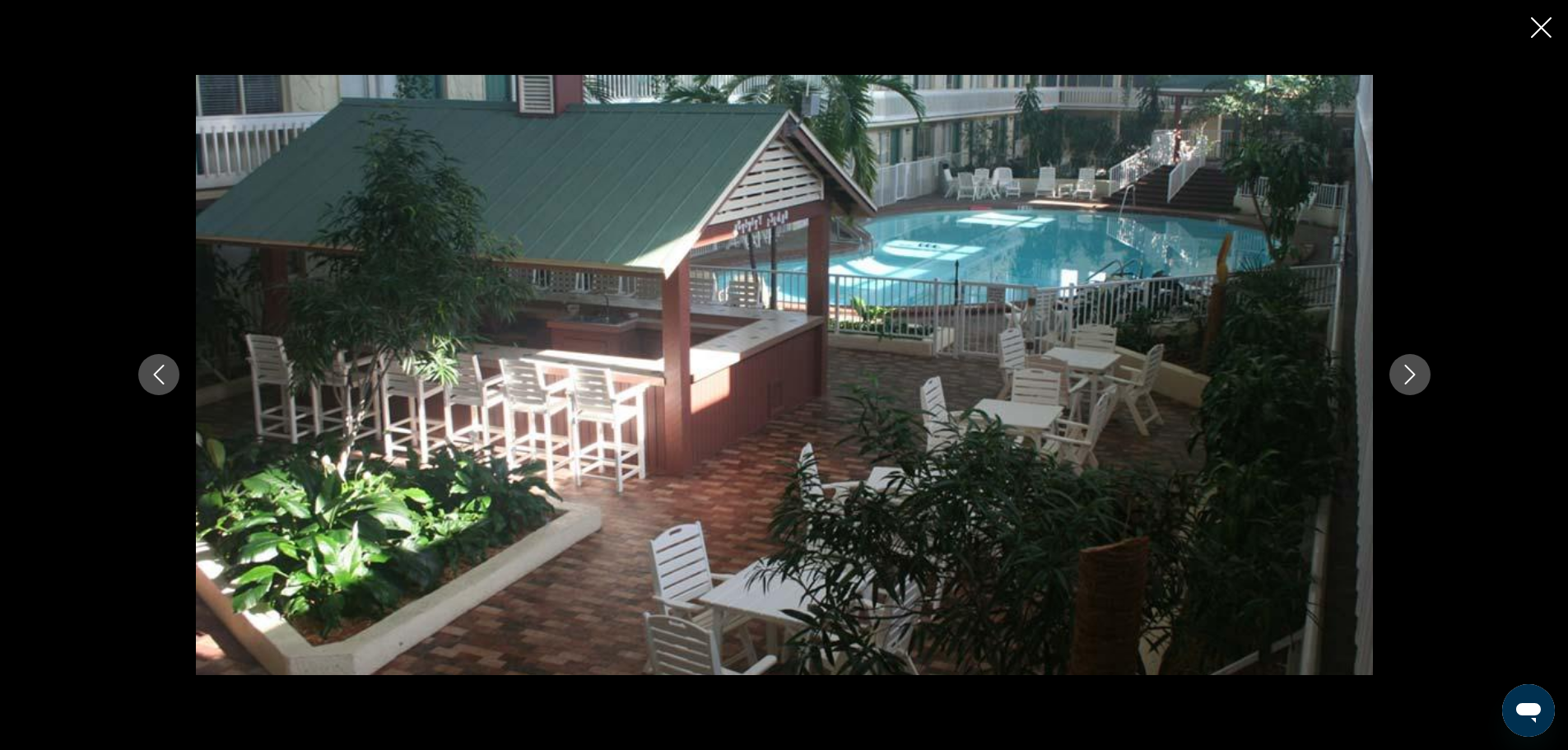
click at [1411, 375] on icon "Next image" at bounding box center [1410, 375] width 20 height 20
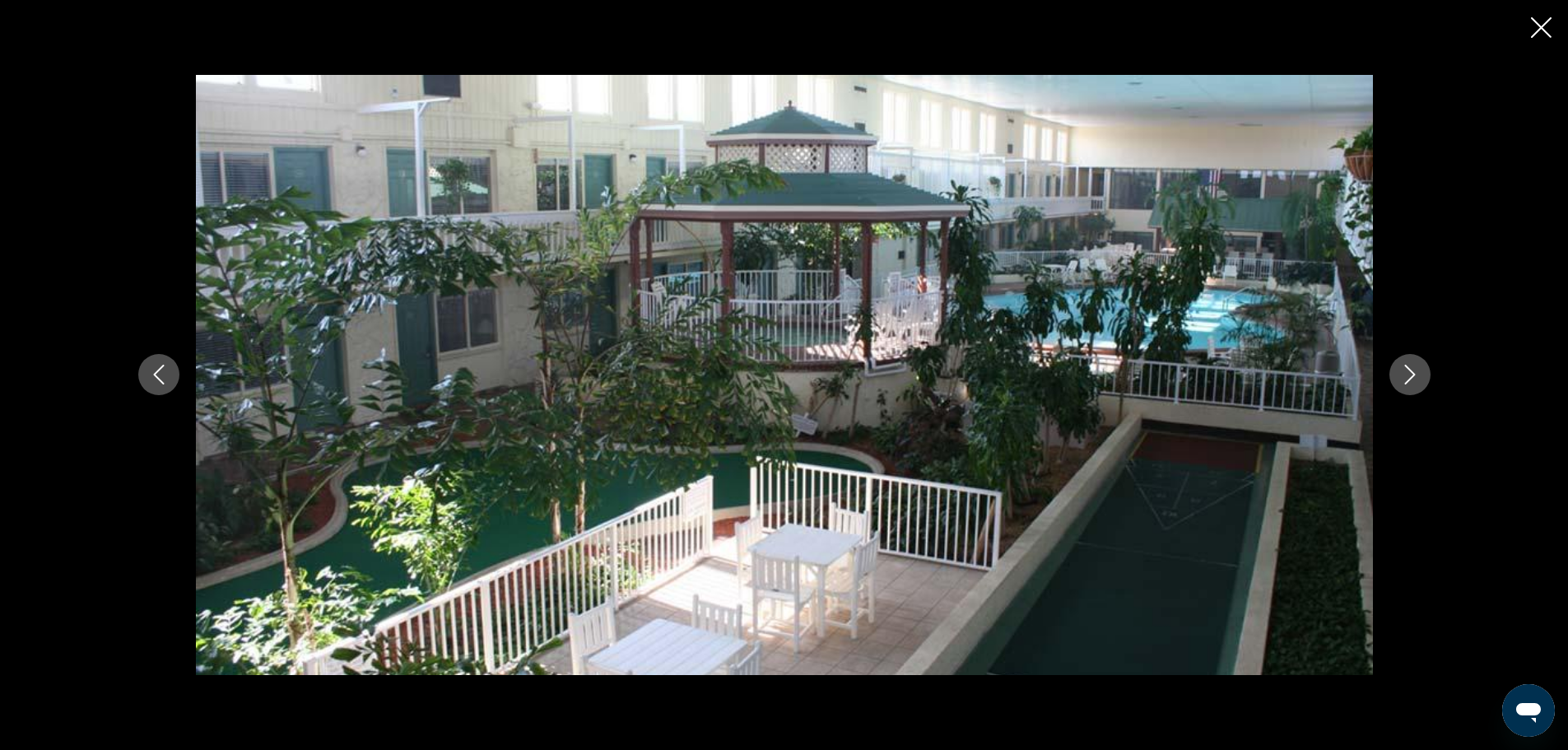
click at [1411, 375] on icon "Next image" at bounding box center [1410, 375] width 20 height 20
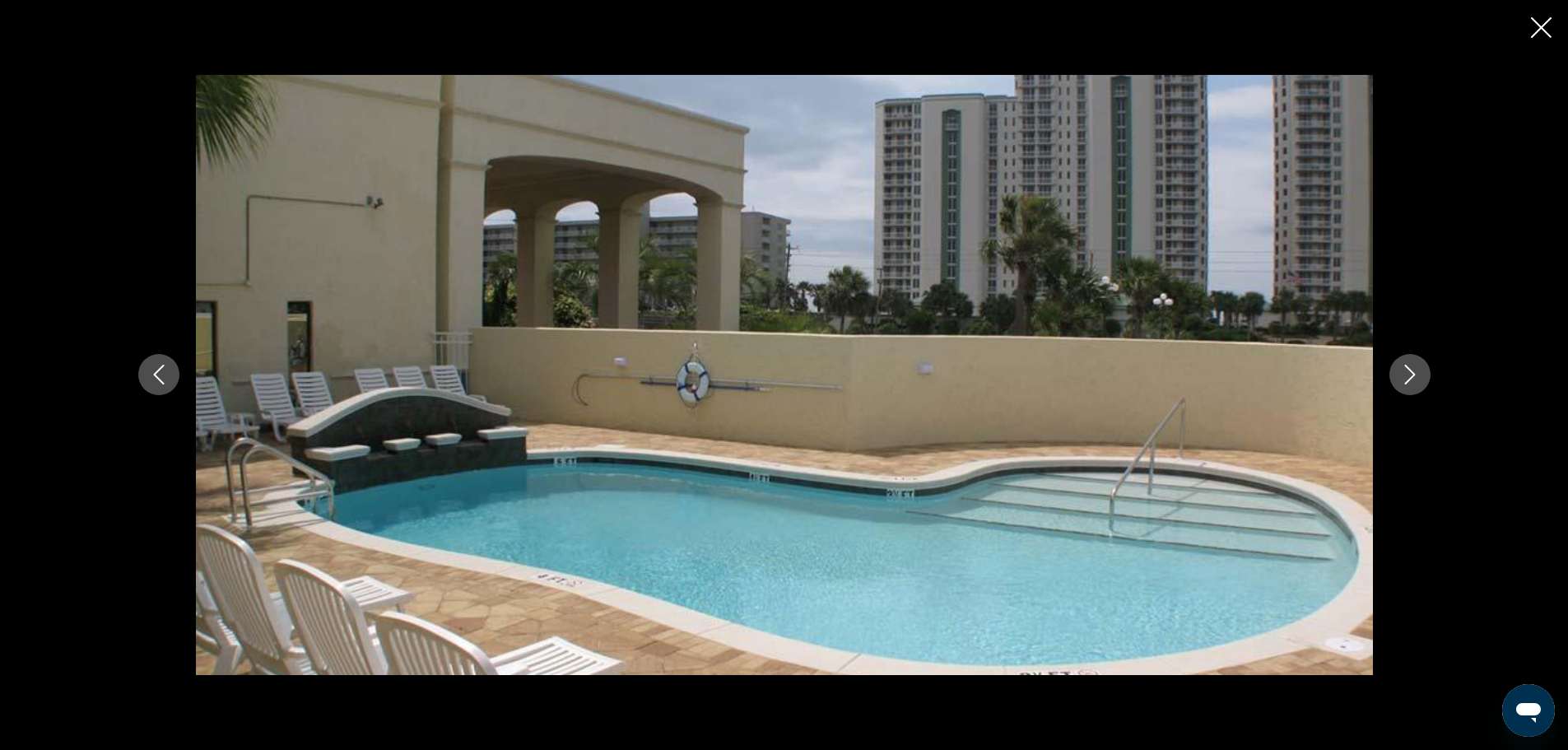
click at [1411, 375] on icon "Next image" at bounding box center [1410, 375] width 20 height 20
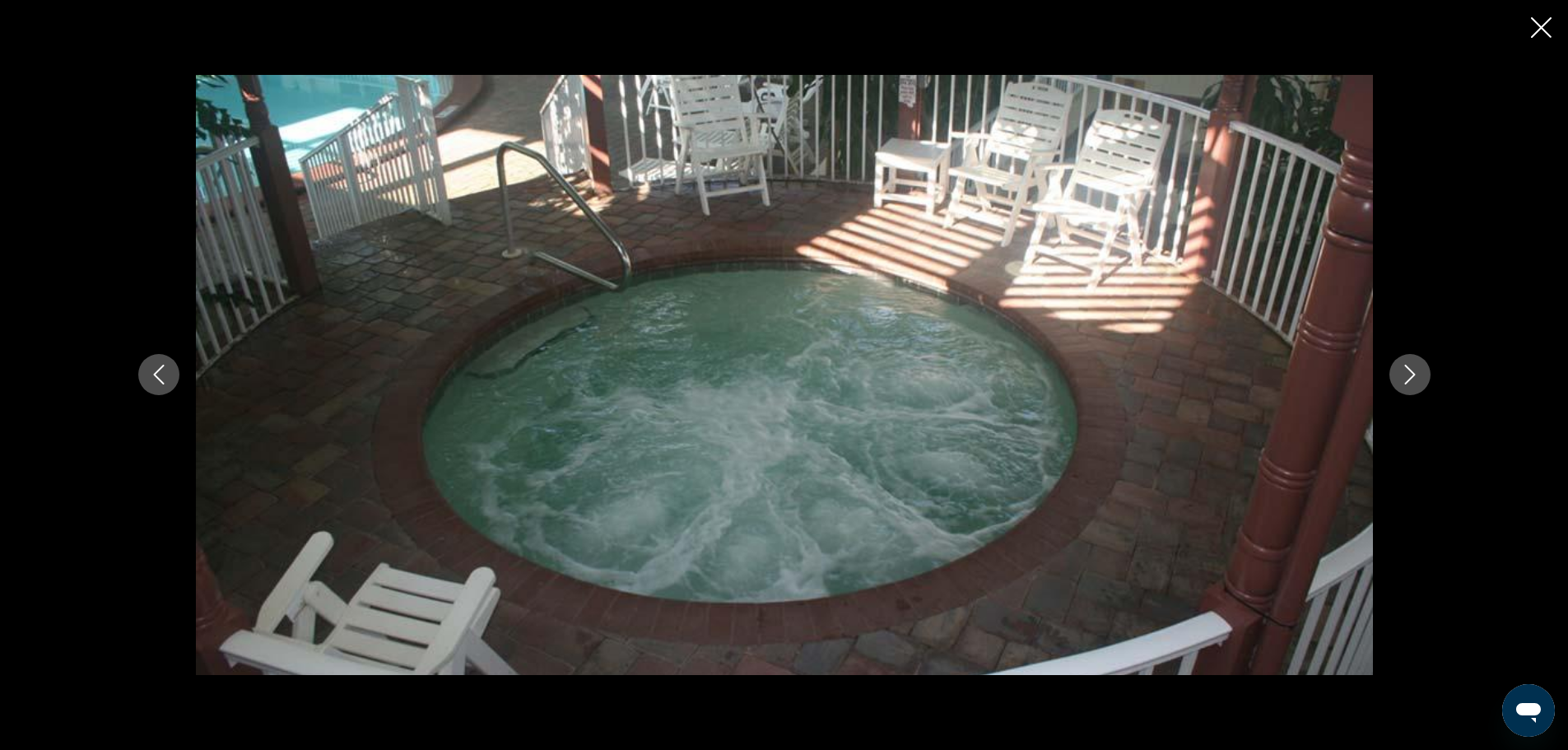
click at [1411, 375] on icon "Next image" at bounding box center [1410, 375] width 20 height 20
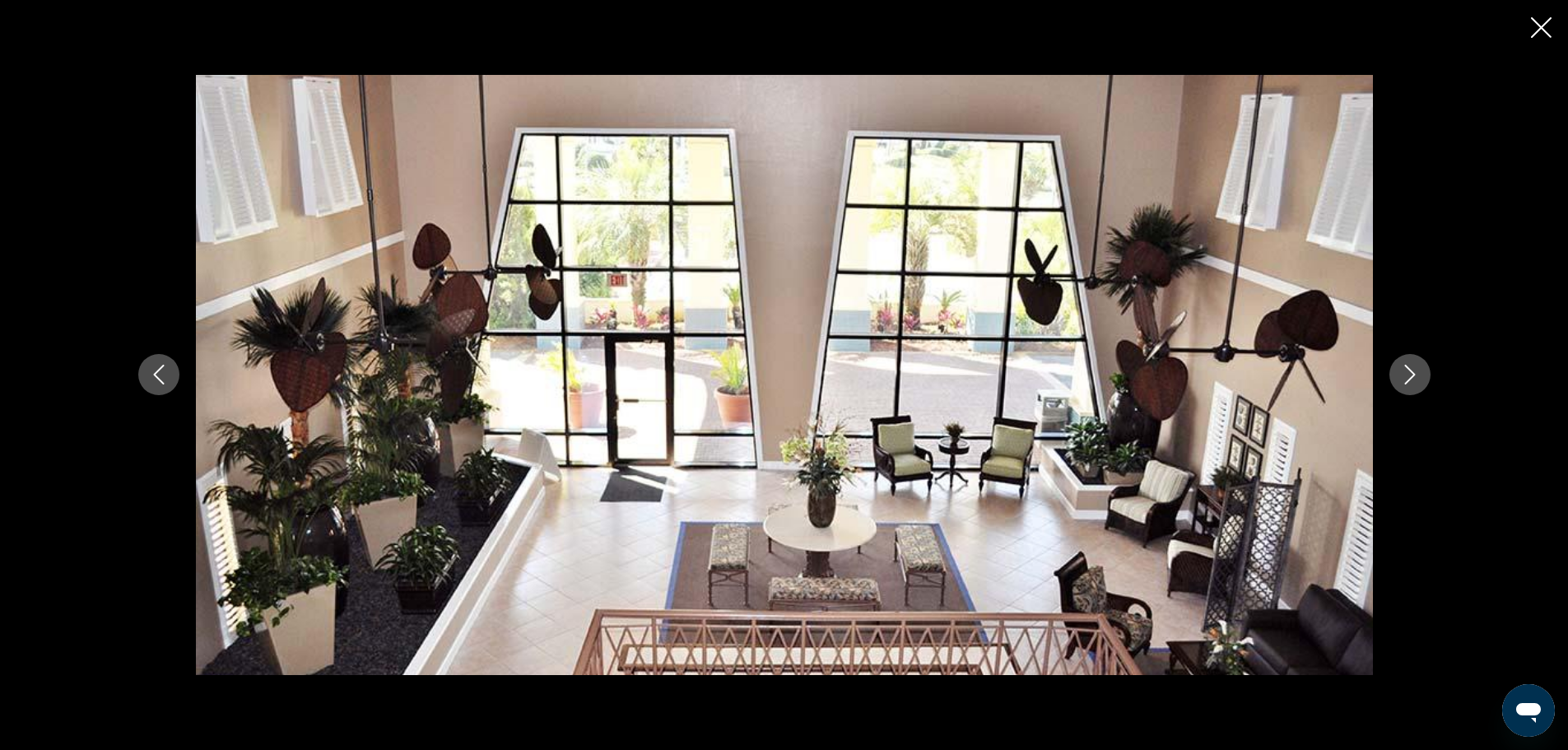
click at [1411, 375] on icon "Next image" at bounding box center [1410, 375] width 20 height 20
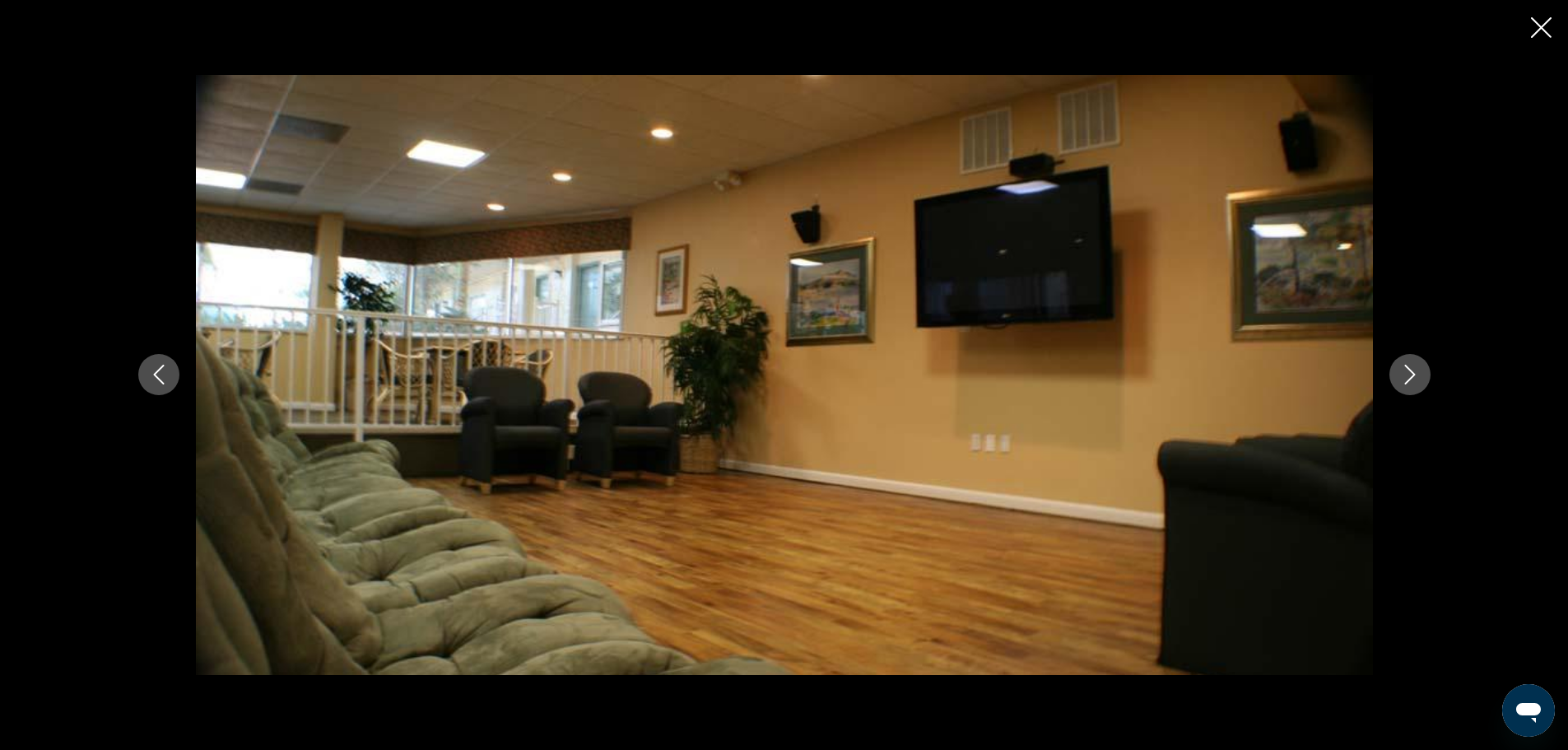
click at [1411, 375] on icon "Next image" at bounding box center [1410, 375] width 20 height 20
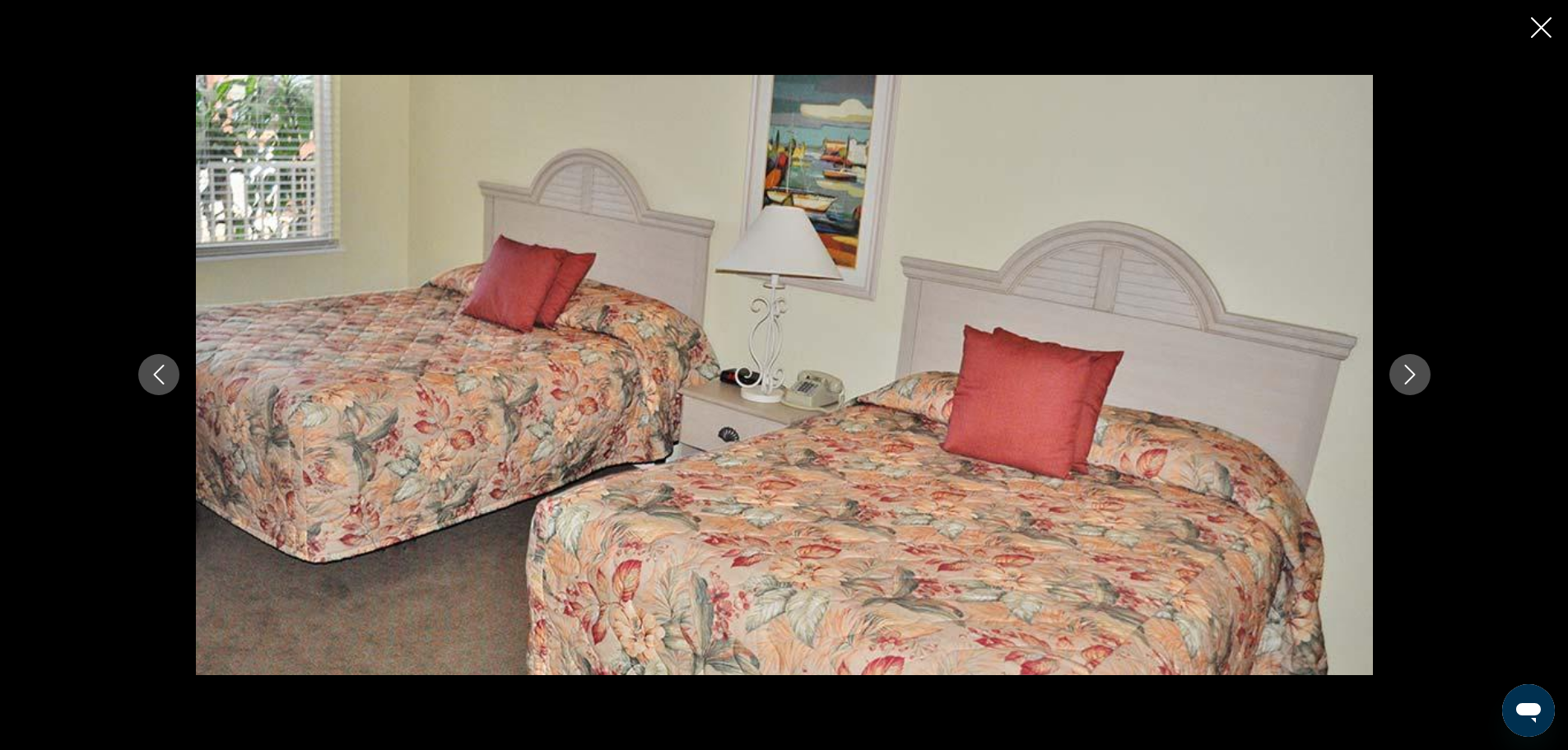
click at [1411, 375] on icon "Next image" at bounding box center [1410, 375] width 20 height 20
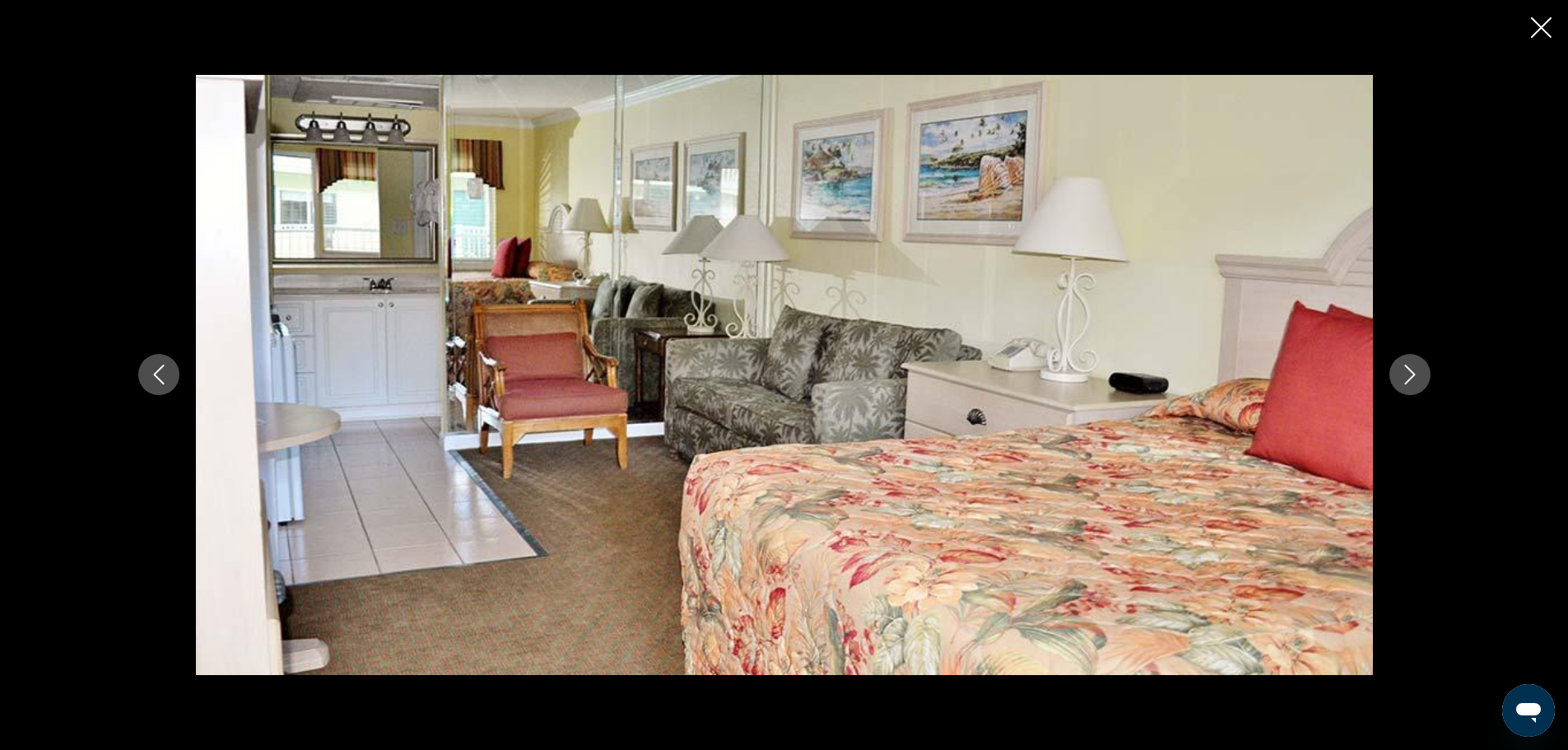
click at [1411, 375] on icon "Next image" at bounding box center [1410, 375] width 20 height 20
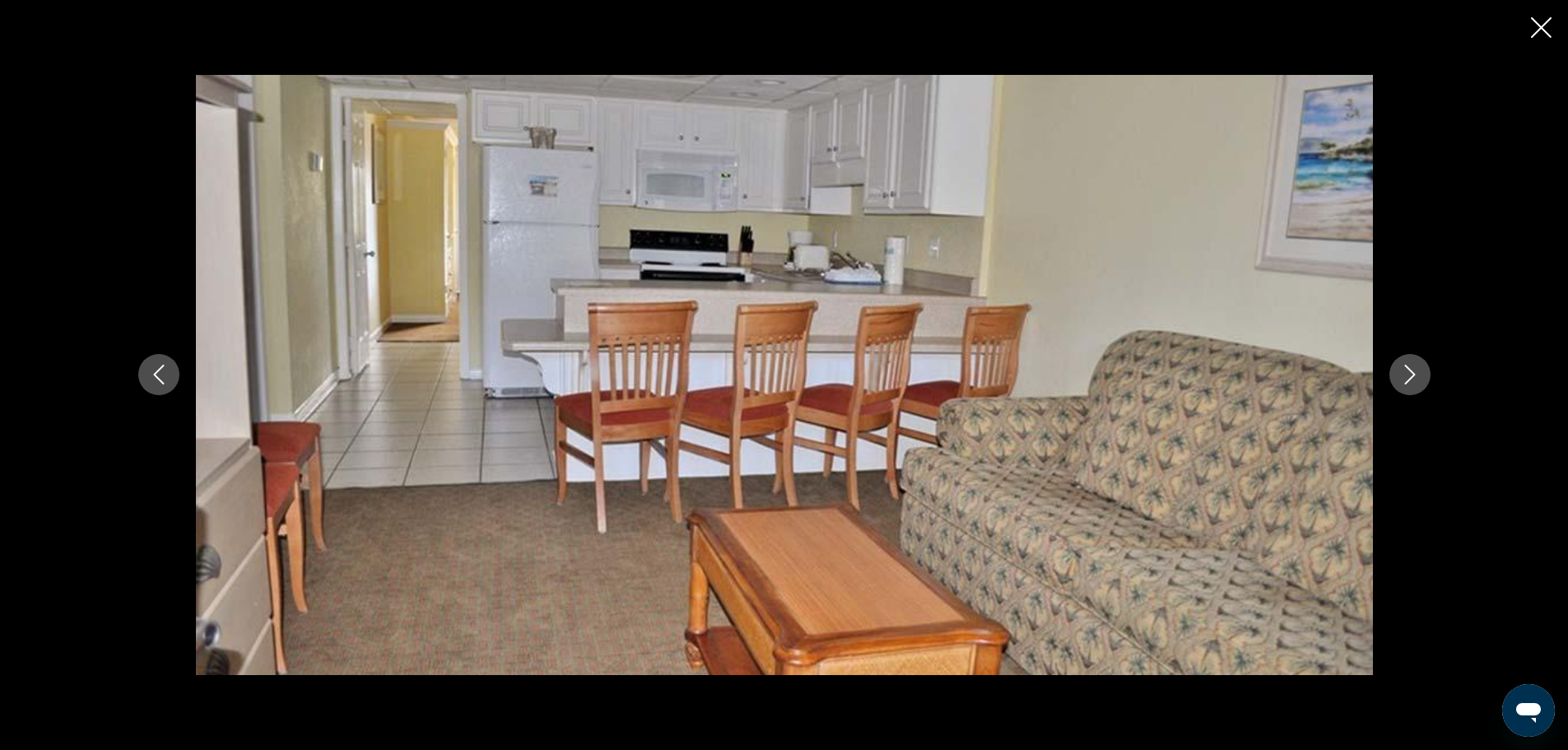
click at [1411, 375] on icon "Next image" at bounding box center [1410, 375] width 20 height 20
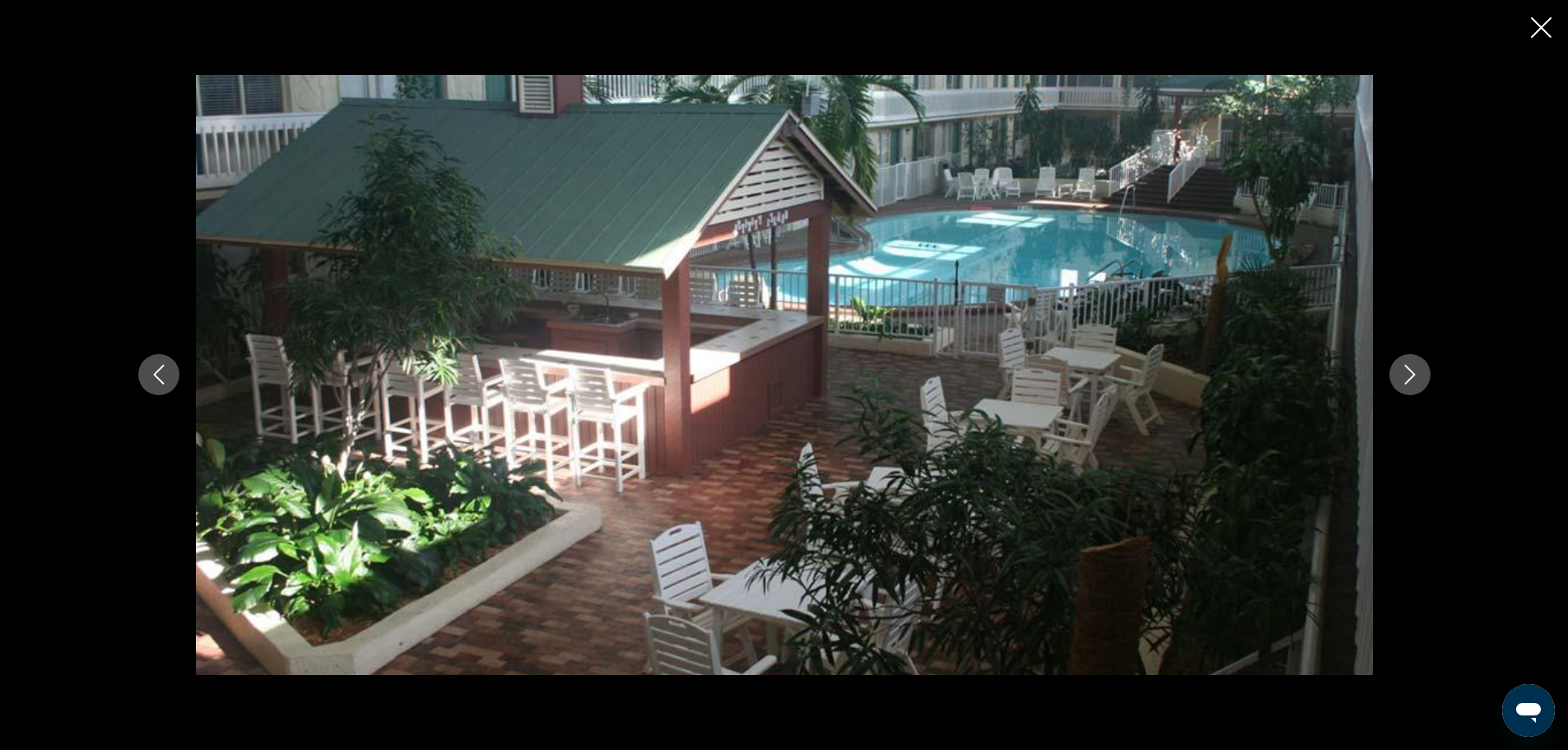
click at [1411, 375] on icon "Next image" at bounding box center [1410, 375] width 20 height 20
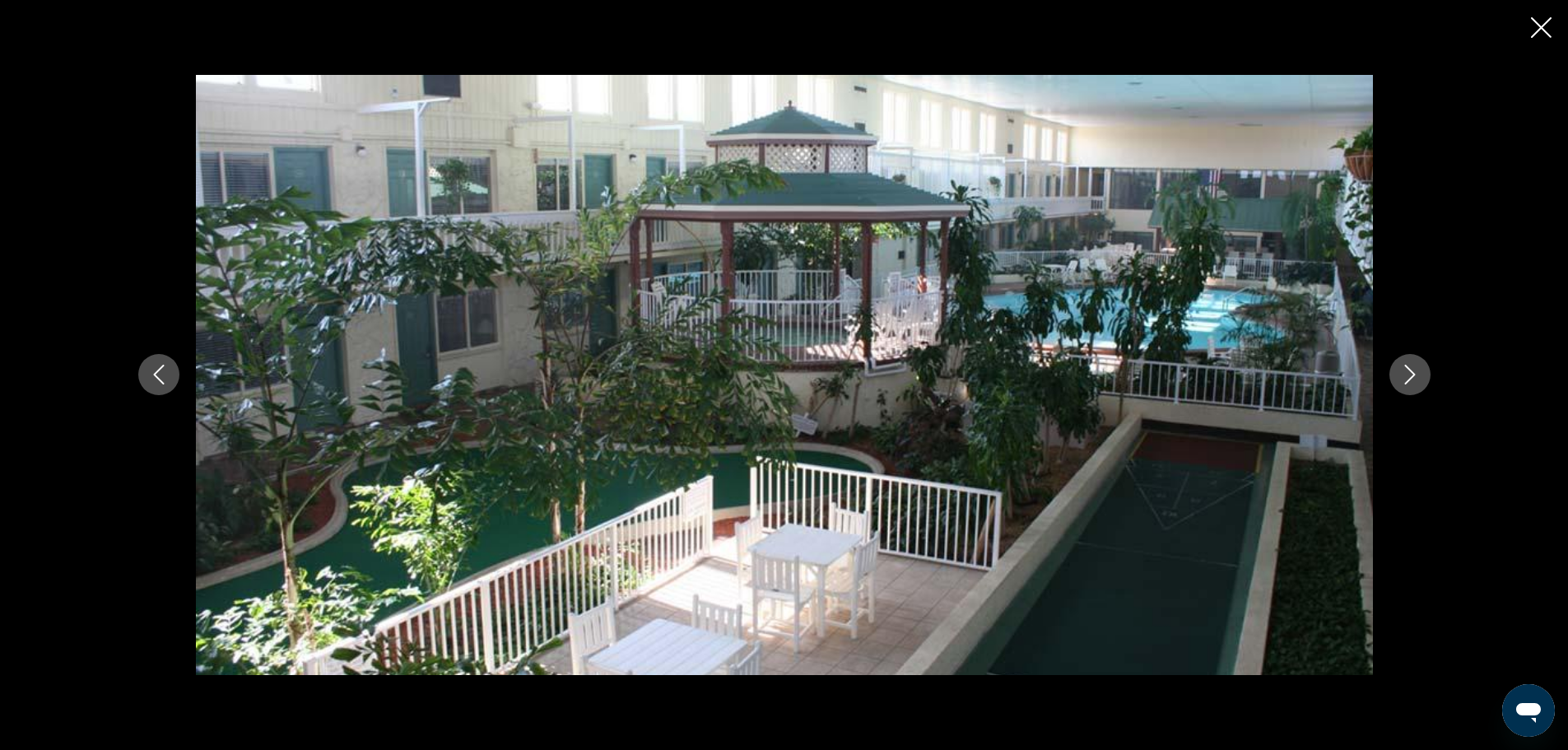
click at [1529, 28] on div "prev next" at bounding box center [784, 375] width 1568 height 750
click at [1538, 26] on icon "Close slideshow" at bounding box center [1542, 27] width 21 height 21
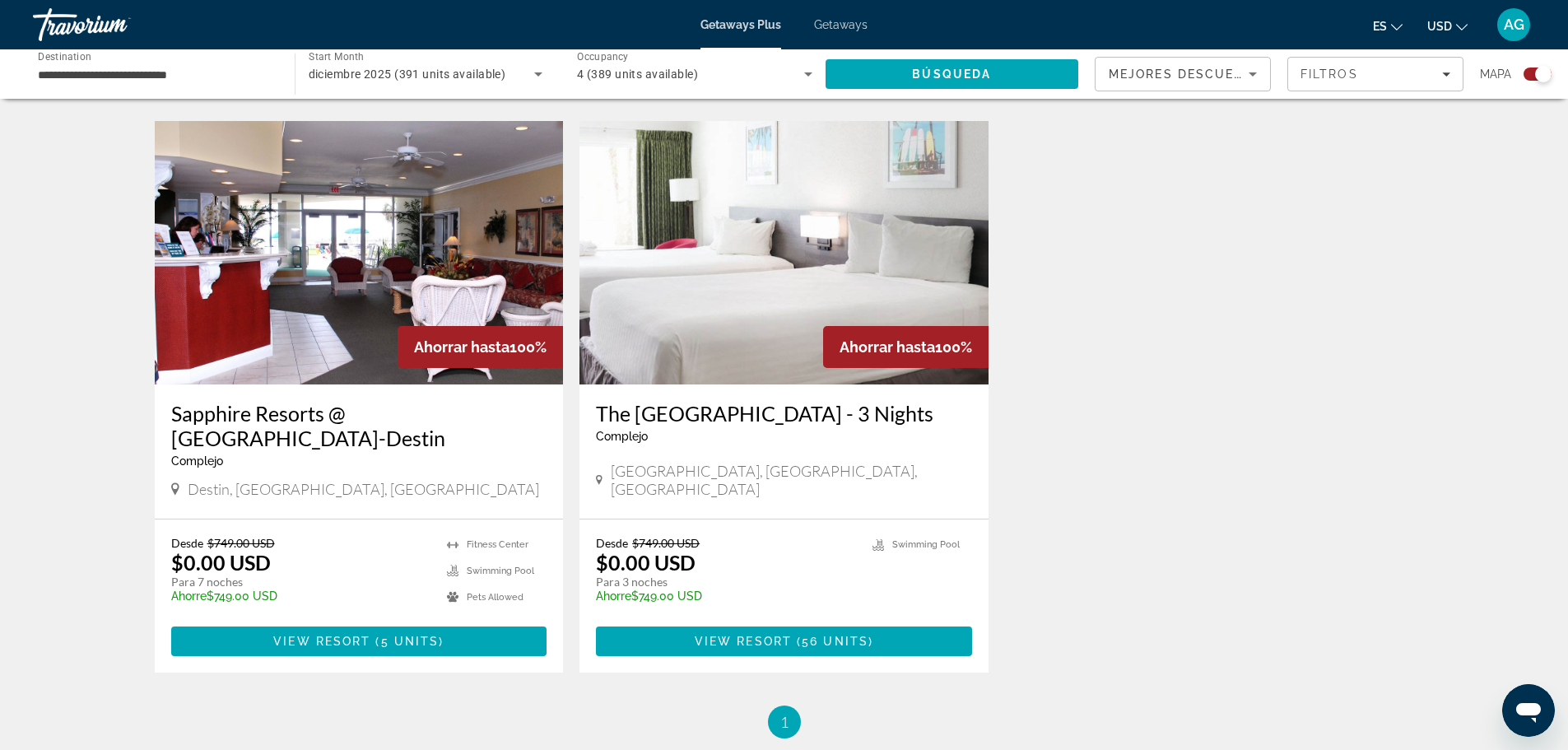
scroll to position [1729, 0]
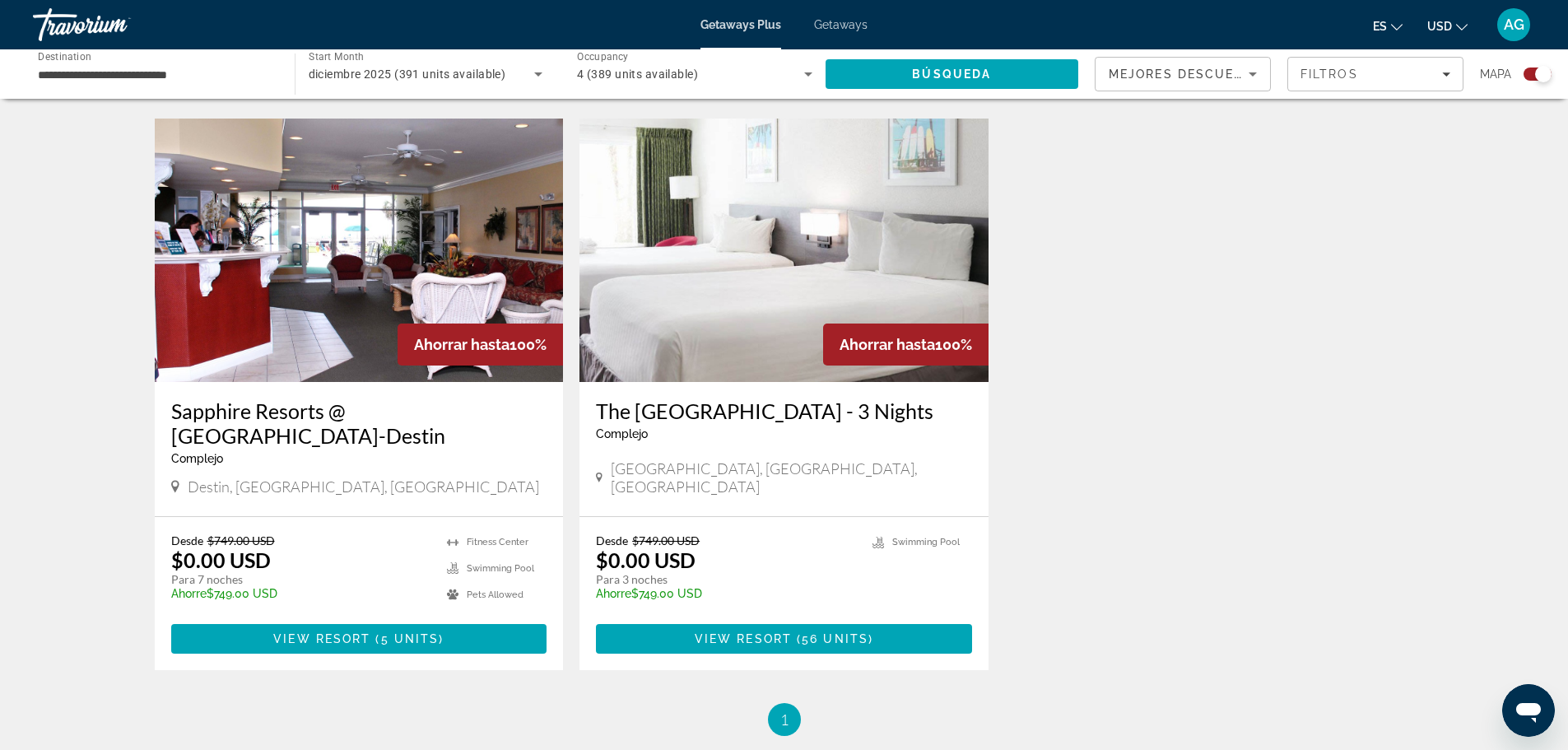
click at [354, 263] on img "Main content" at bounding box center [359, 250] width 409 height 263
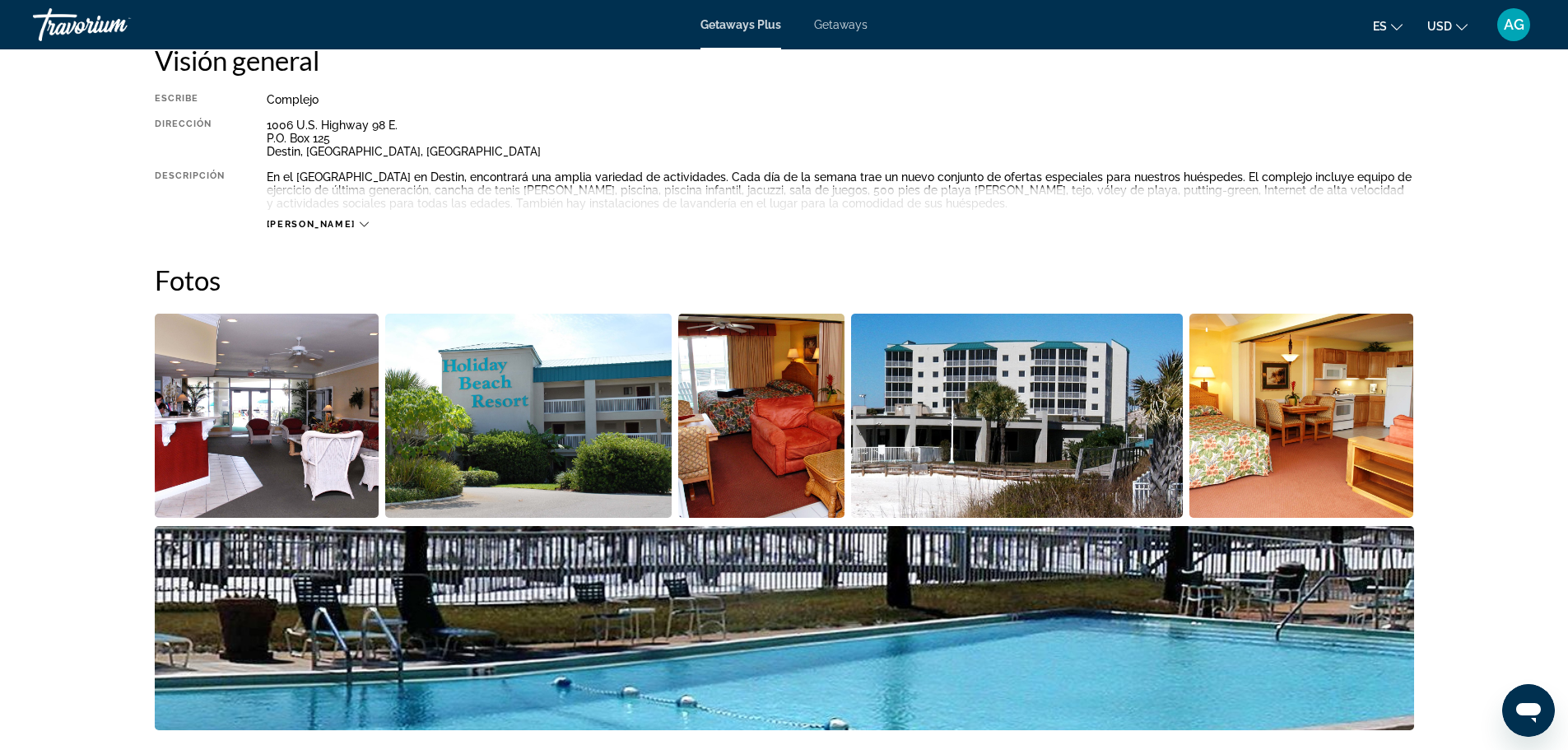
scroll to position [658, 0]
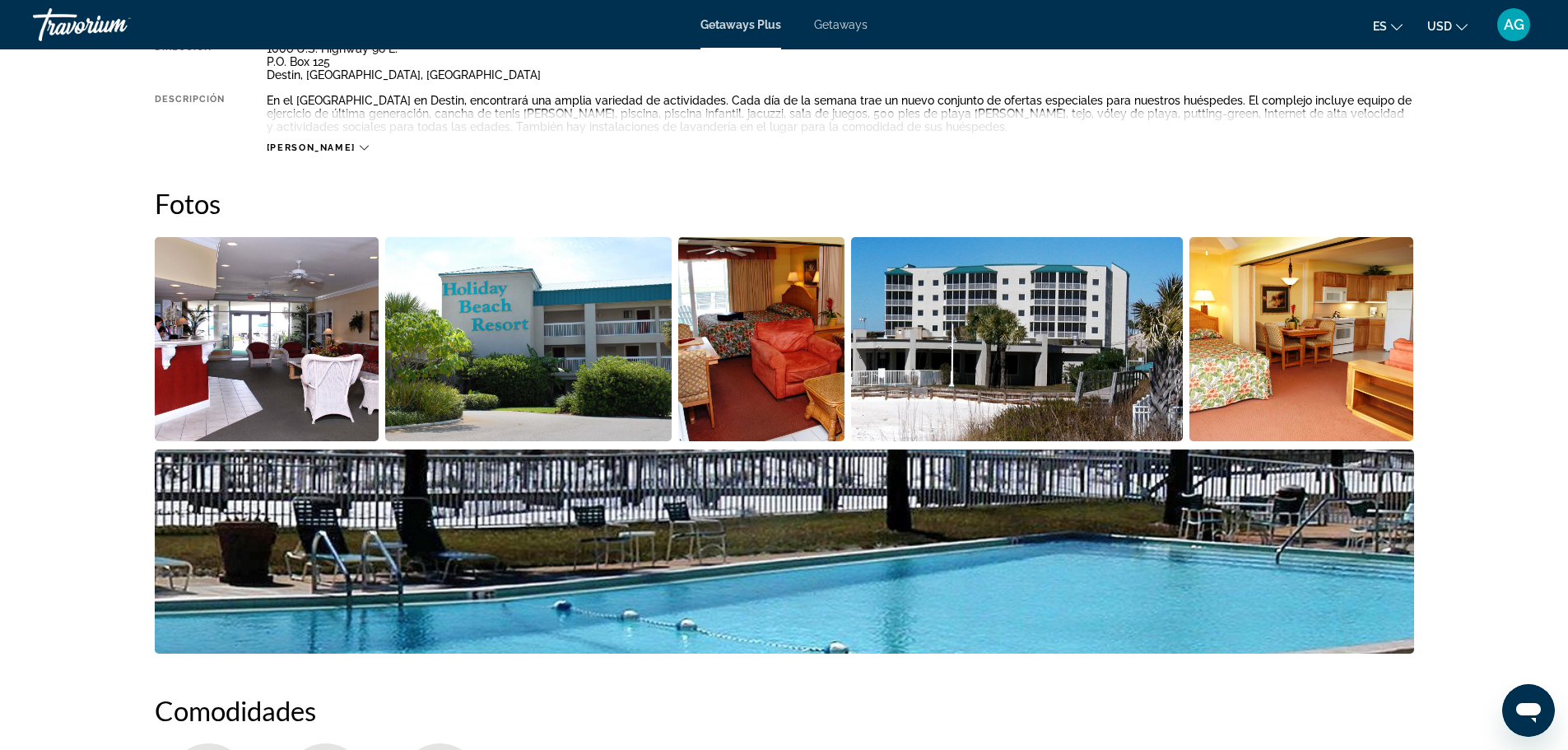
click at [1131, 555] on img "Open full-screen image slider" at bounding box center [784, 552] width 1260 height 205
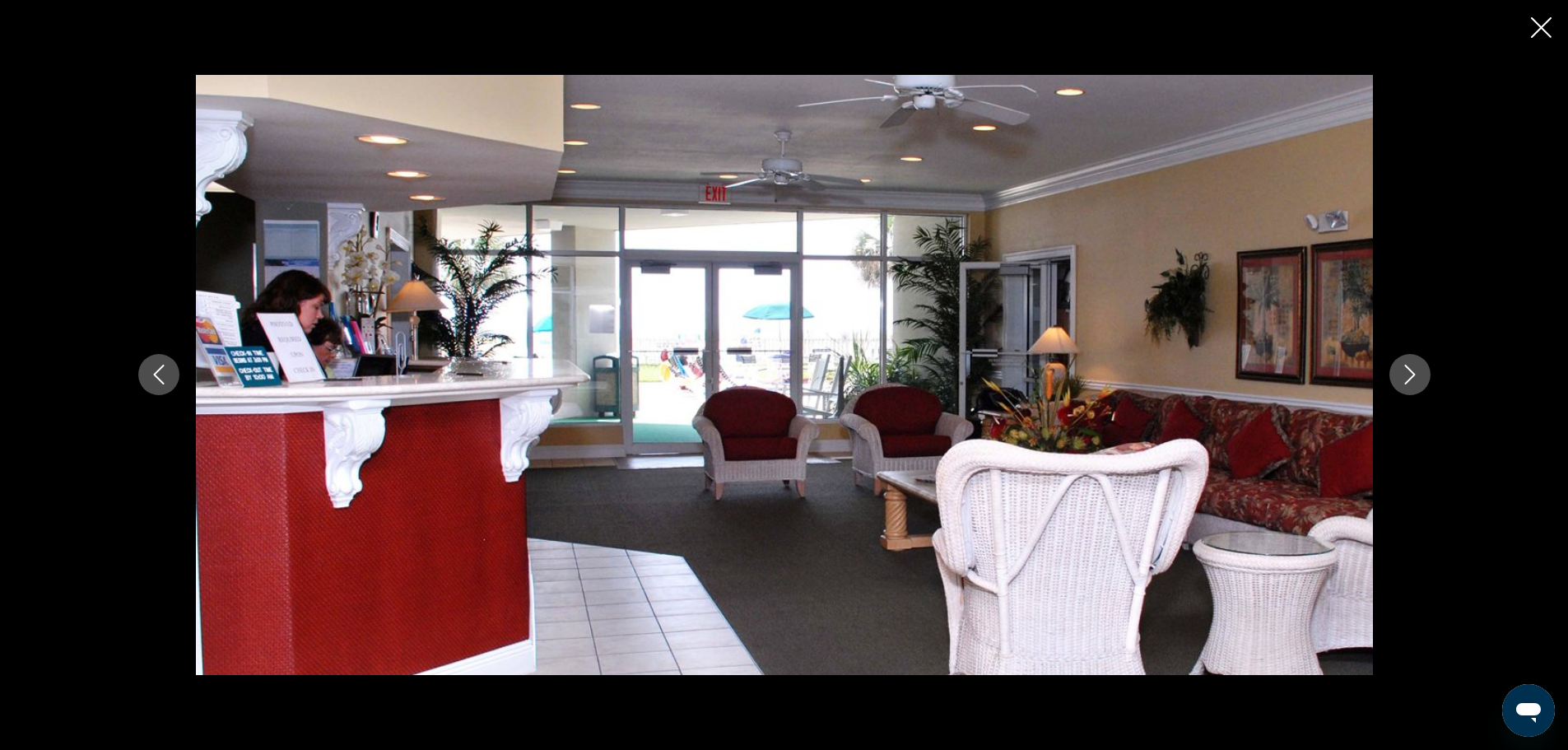
click at [1412, 377] on icon "Next image" at bounding box center [1409, 375] width 10 height 20
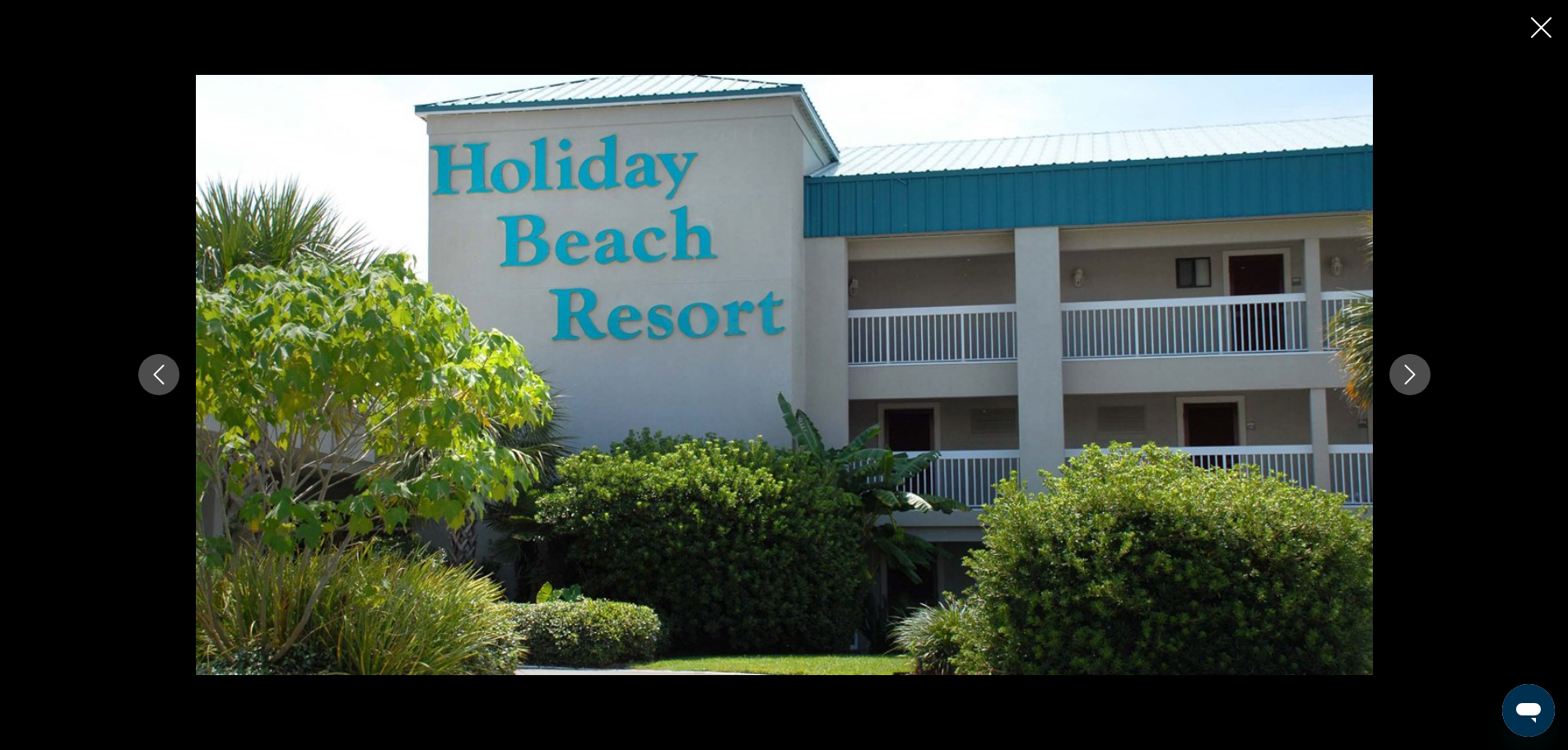
click at [1412, 377] on icon "Next image" at bounding box center [1409, 375] width 10 height 20
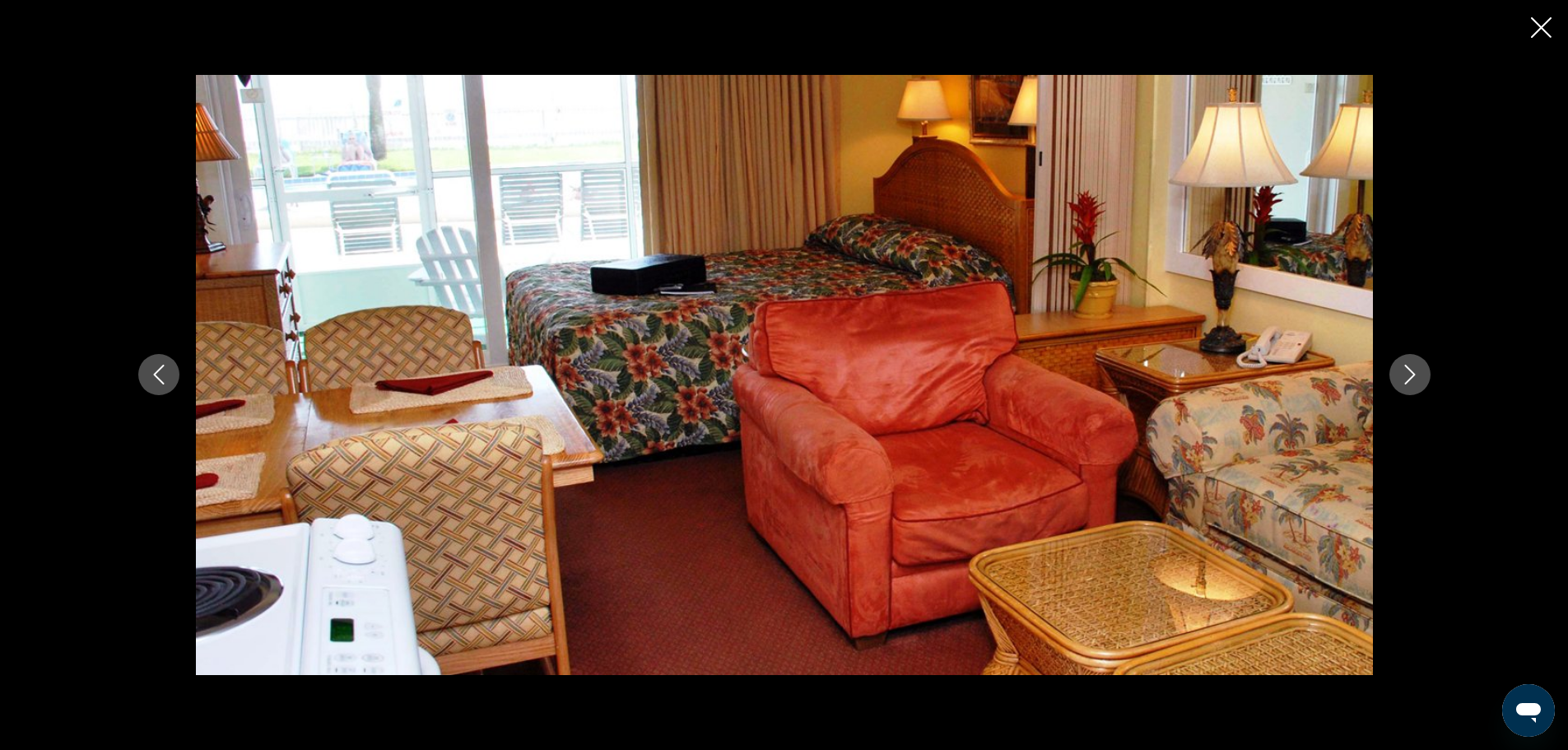
click at [1412, 377] on icon "Next image" at bounding box center [1409, 375] width 10 height 20
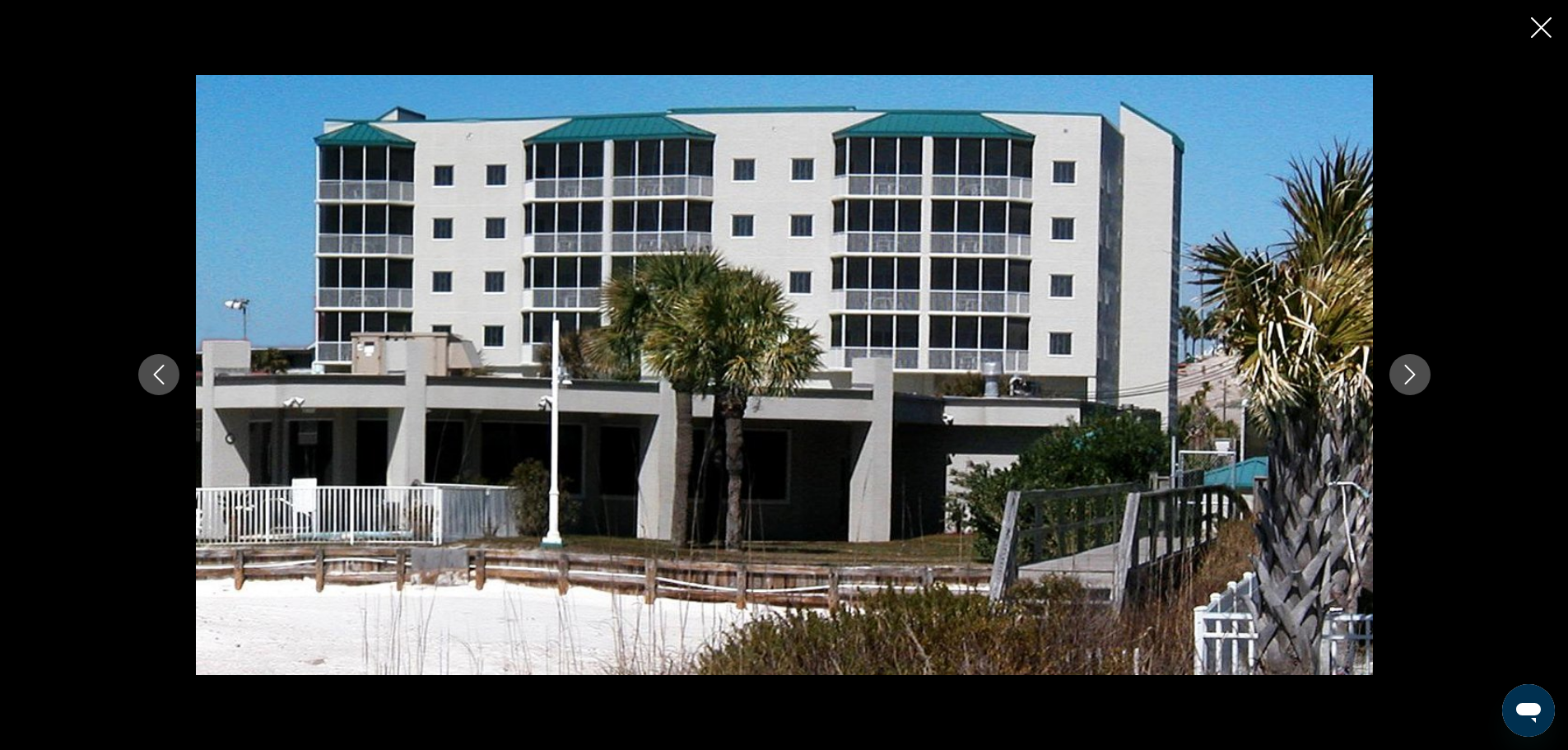
click at [1412, 379] on icon "Next image" at bounding box center [1410, 375] width 20 height 20
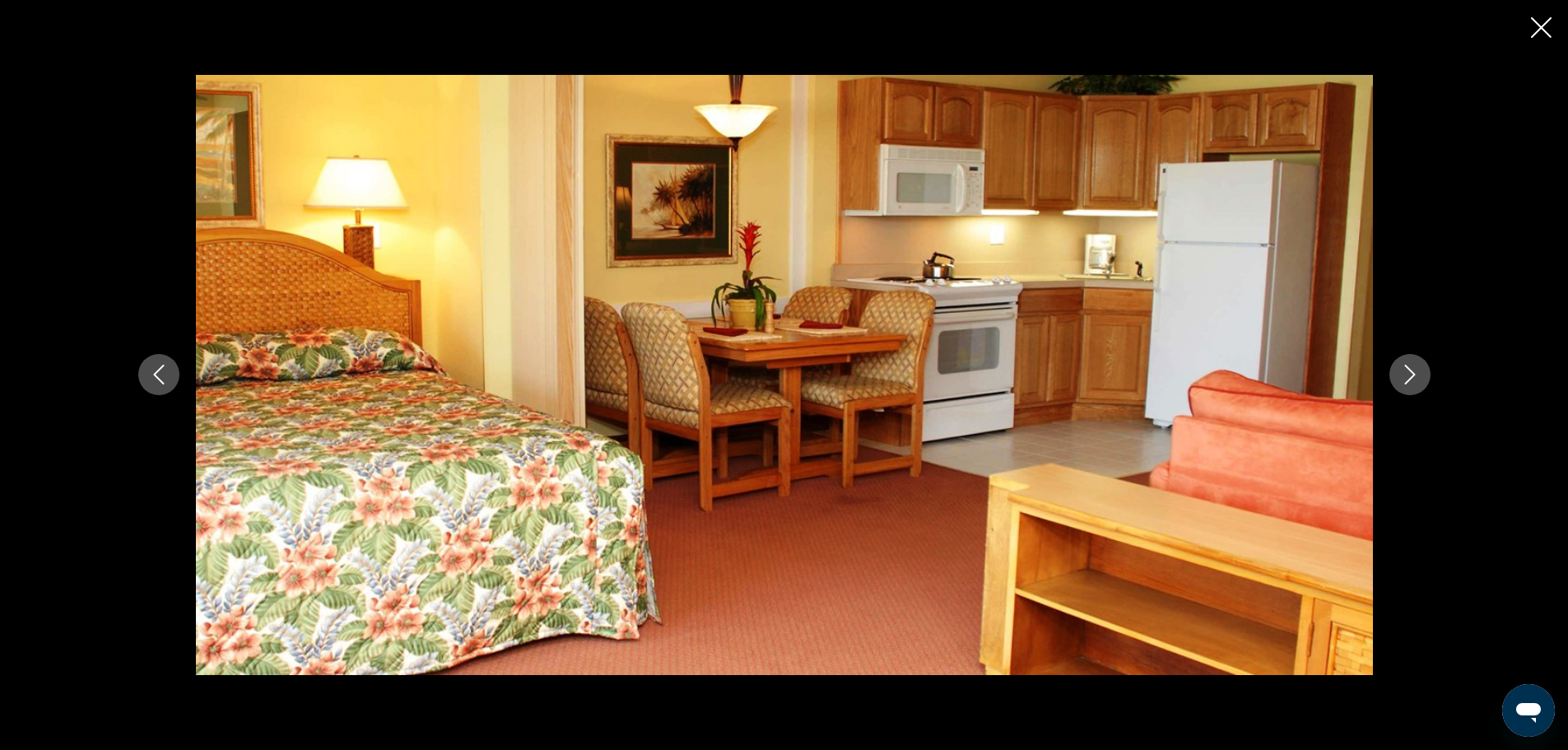
click at [1412, 379] on icon "Next image" at bounding box center [1410, 375] width 20 height 20
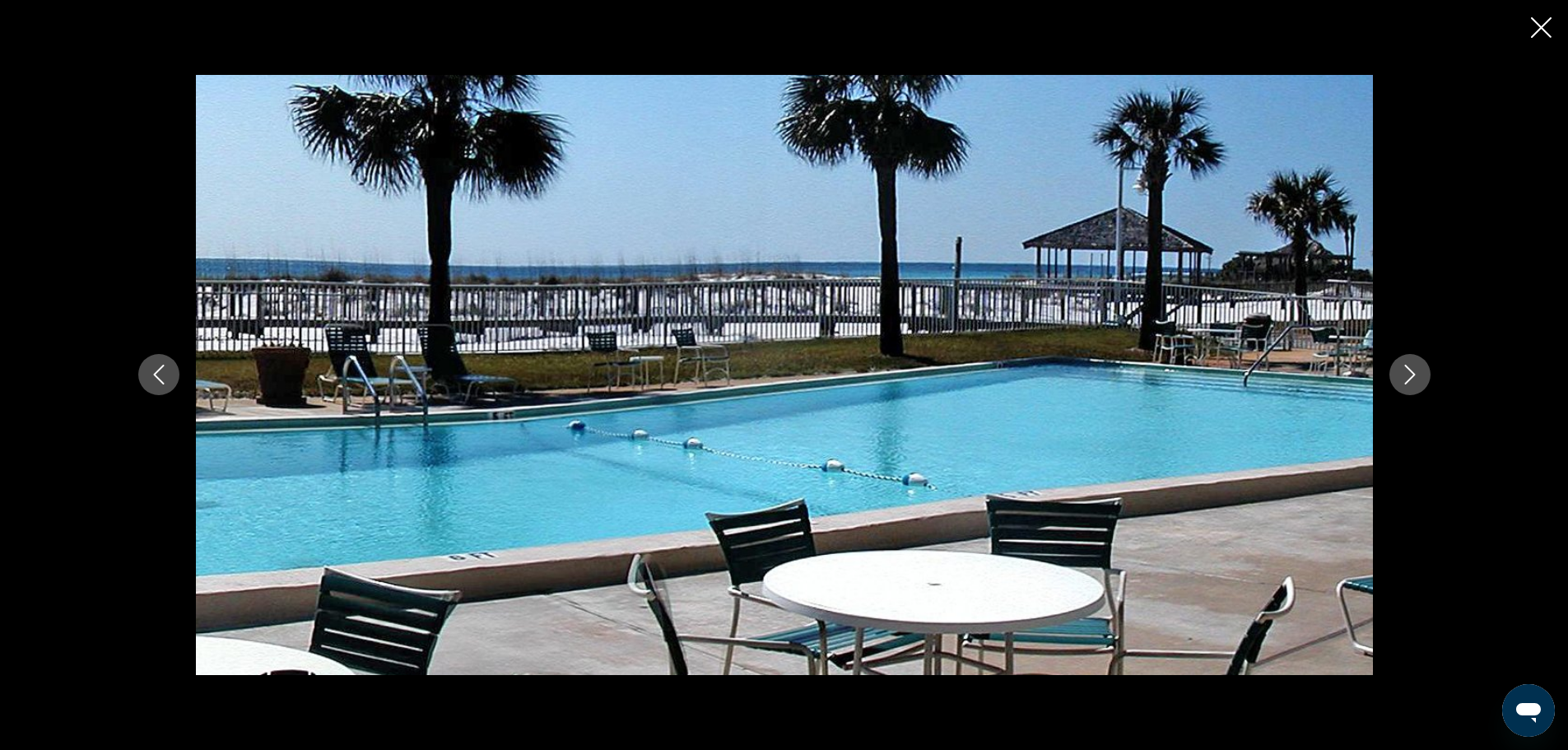
click at [1411, 375] on icon "Next image" at bounding box center [1410, 375] width 20 height 20
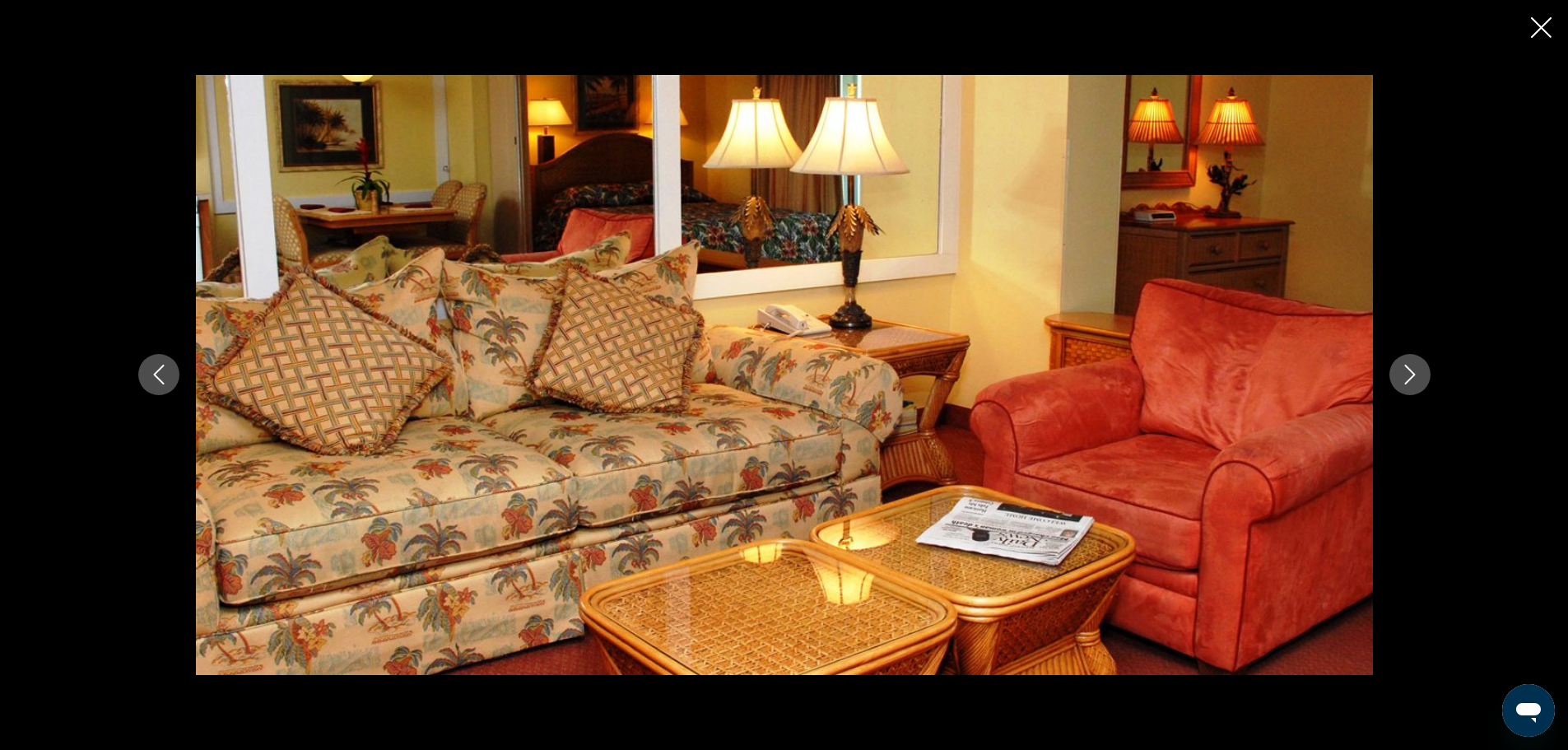
click at [1411, 374] on icon "Next image" at bounding box center [1410, 375] width 20 height 20
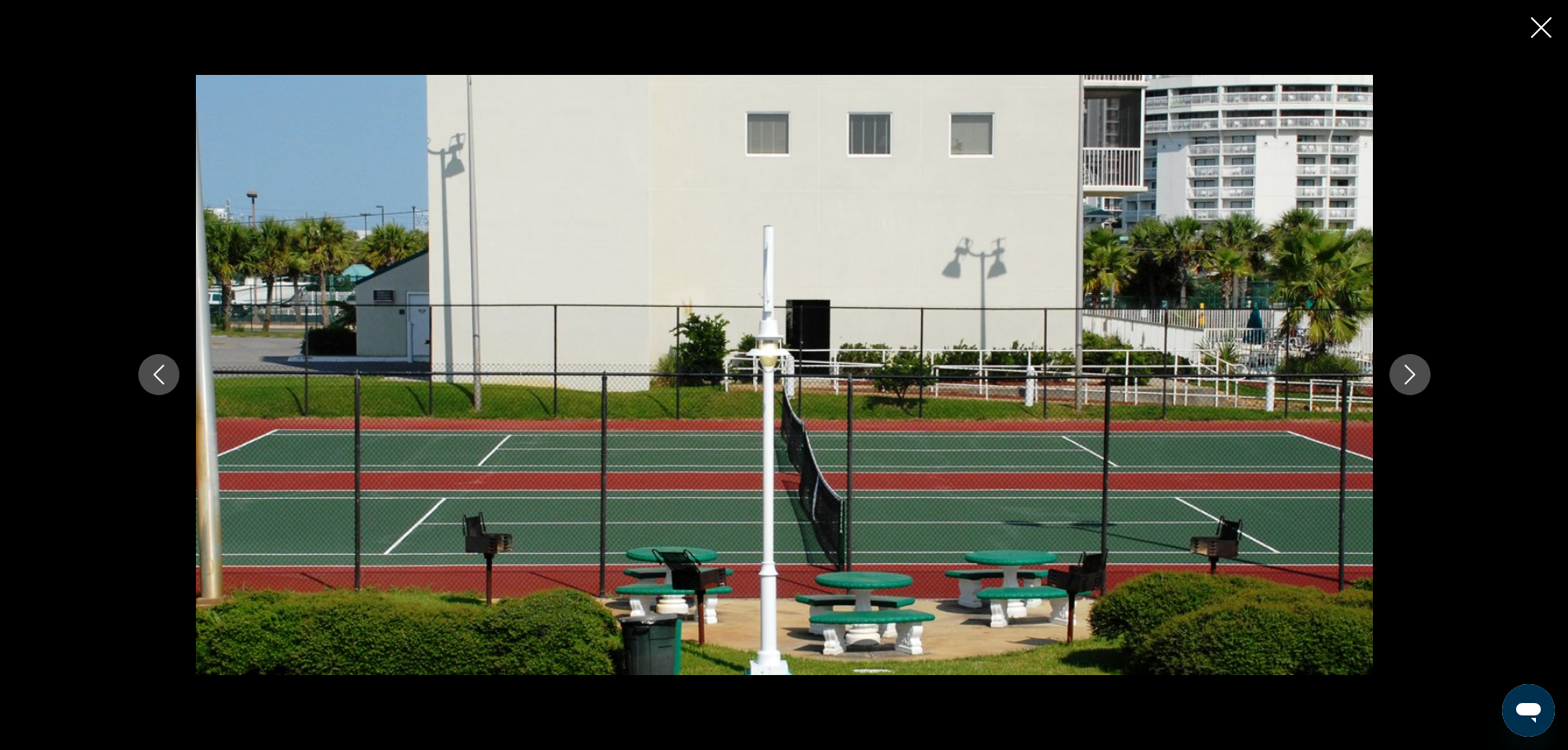
click at [1411, 374] on icon "Next image" at bounding box center [1410, 375] width 20 height 20
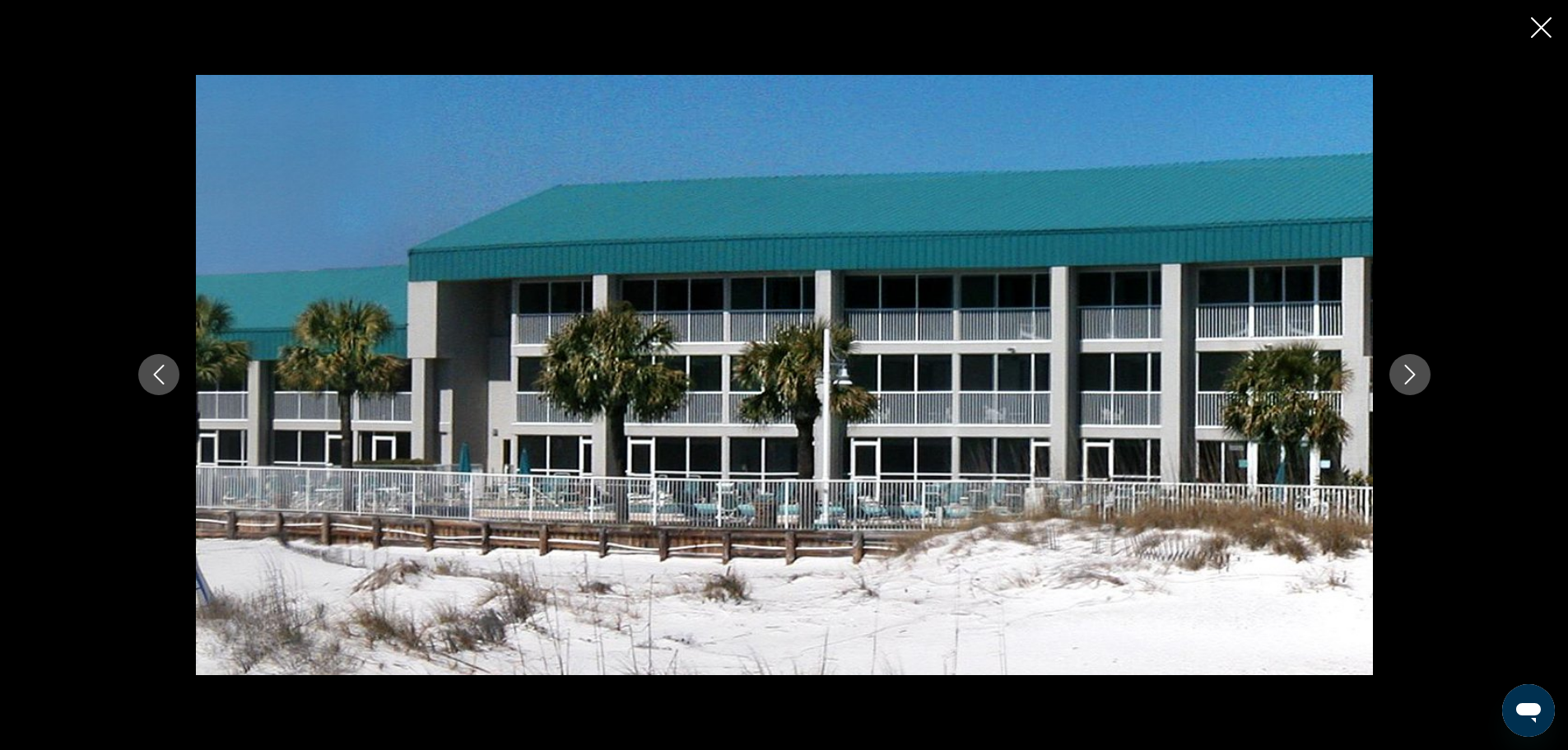
click at [1412, 374] on icon "Next image" at bounding box center [1409, 375] width 10 height 20
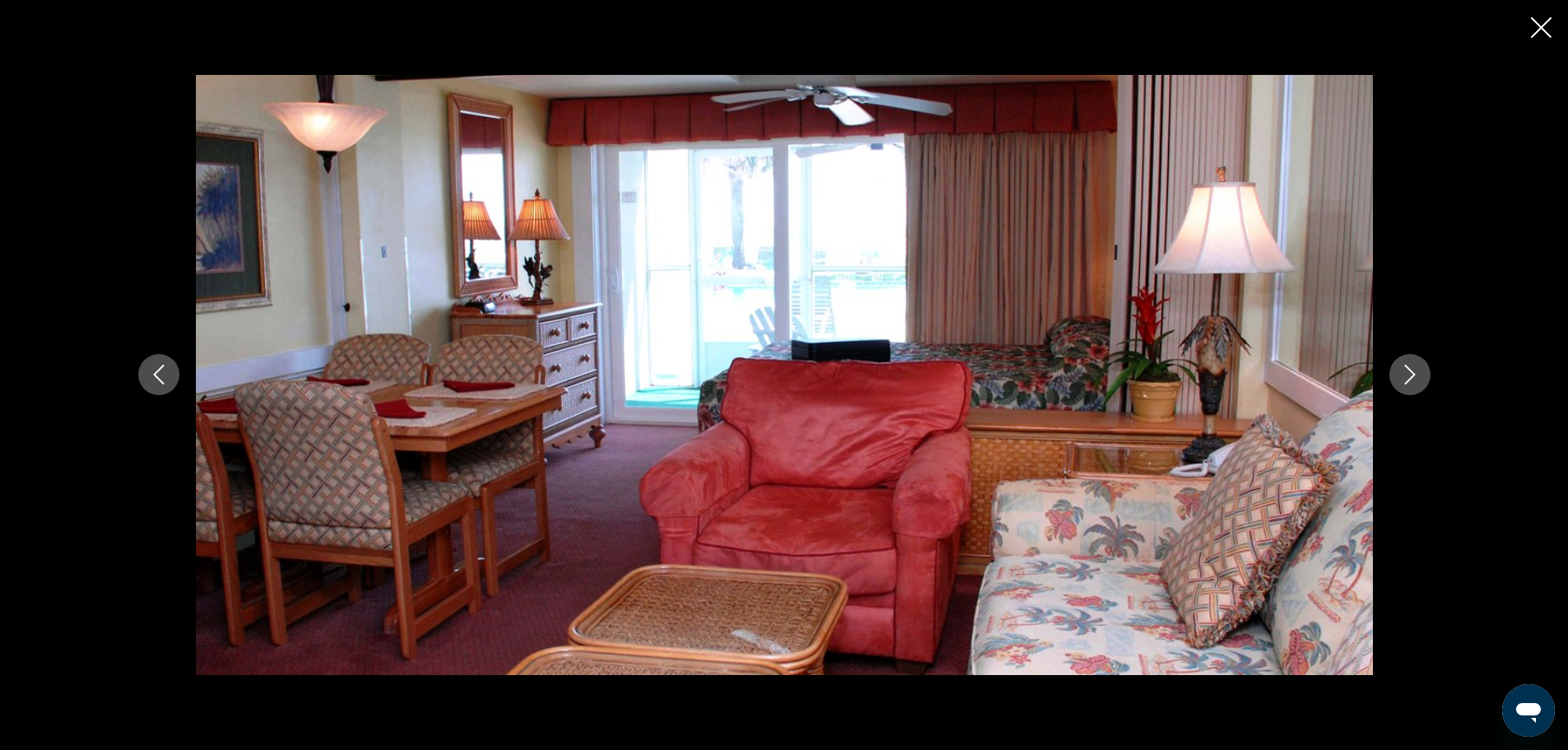
click at [1412, 374] on icon "Next image" at bounding box center [1409, 375] width 10 height 20
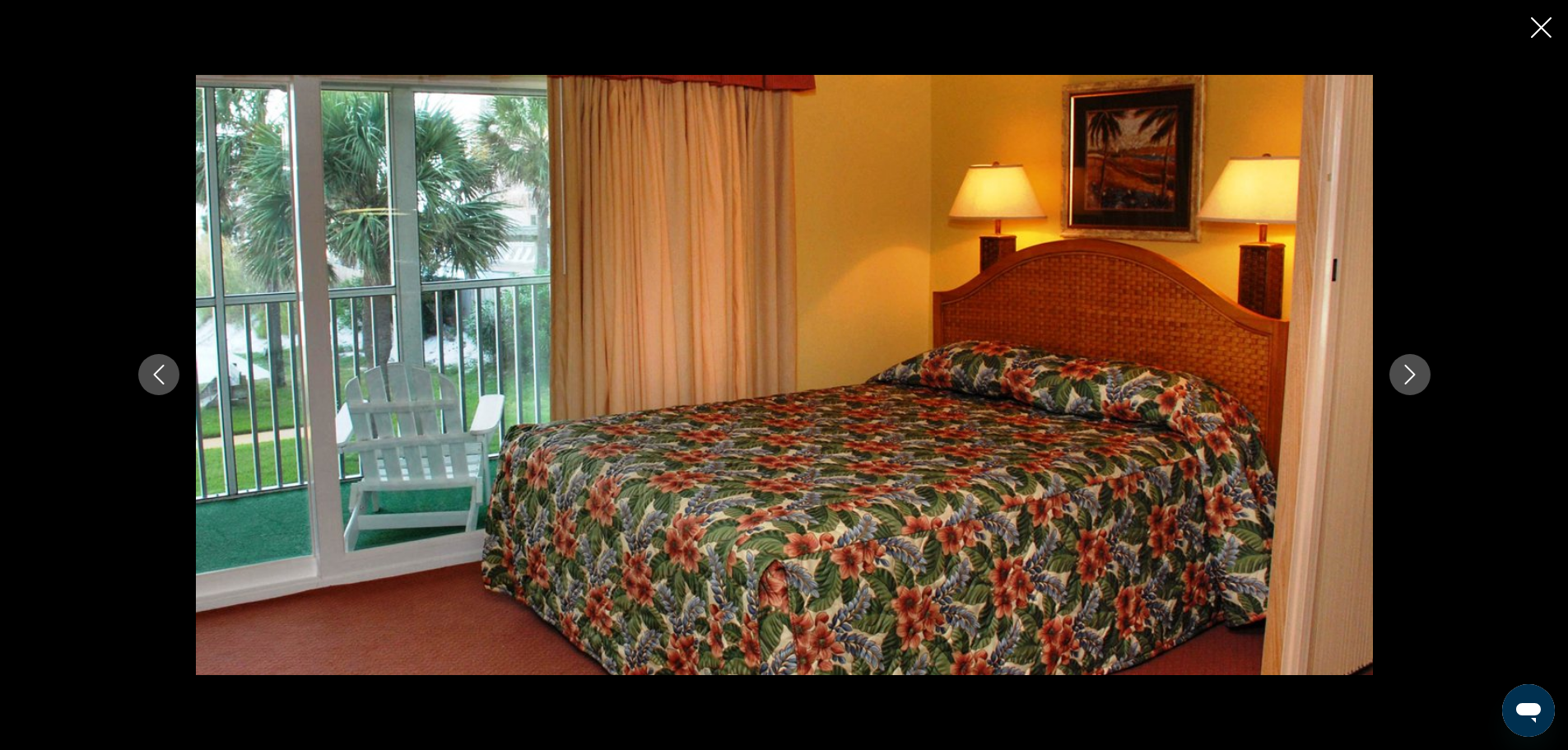
click at [1414, 375] on icon "Next image" at bounding box center [1409, 375] width 10 height 20
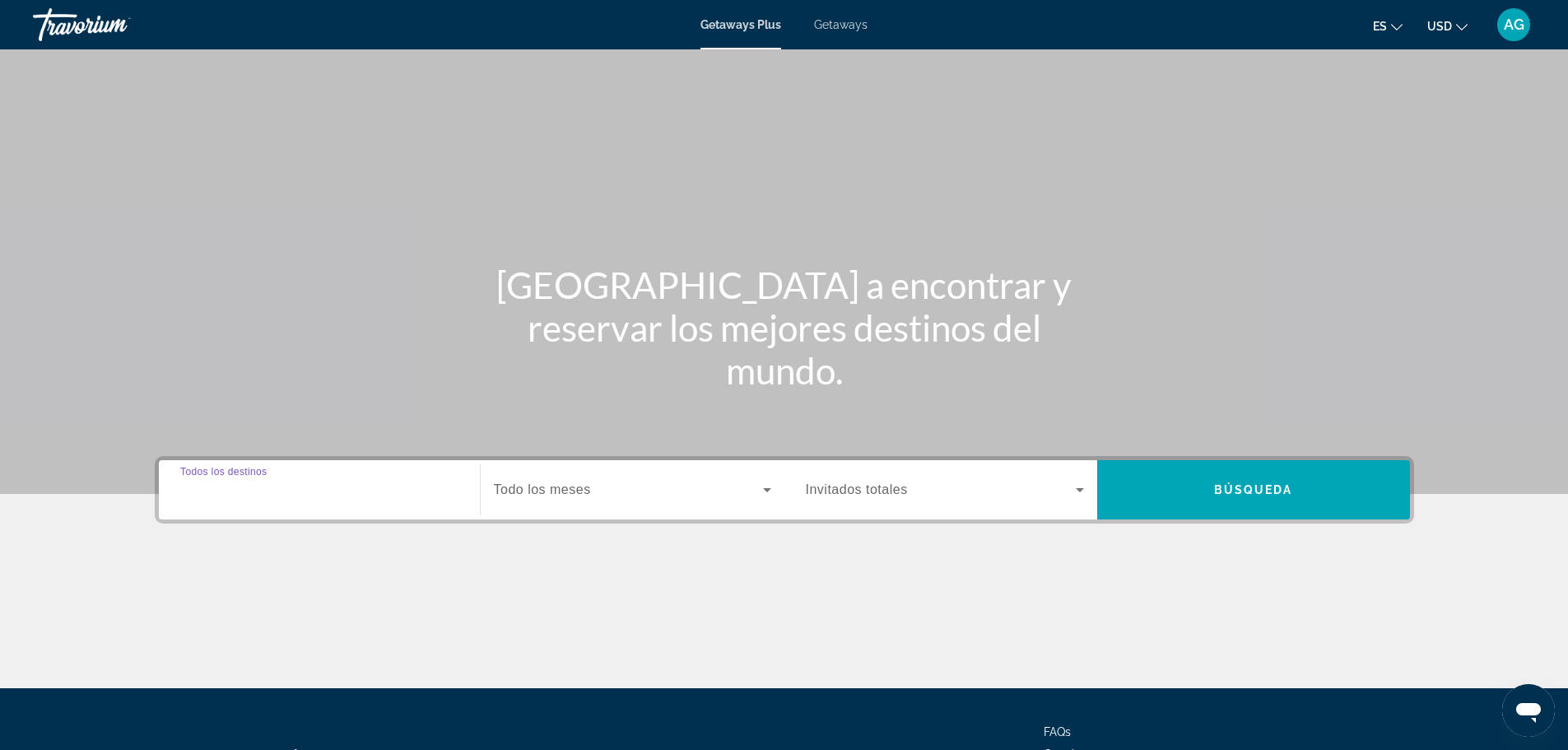
click at [327, 496] on input "Destination Todos los destinos" at bounding box center [319, 491] width 278 height 20
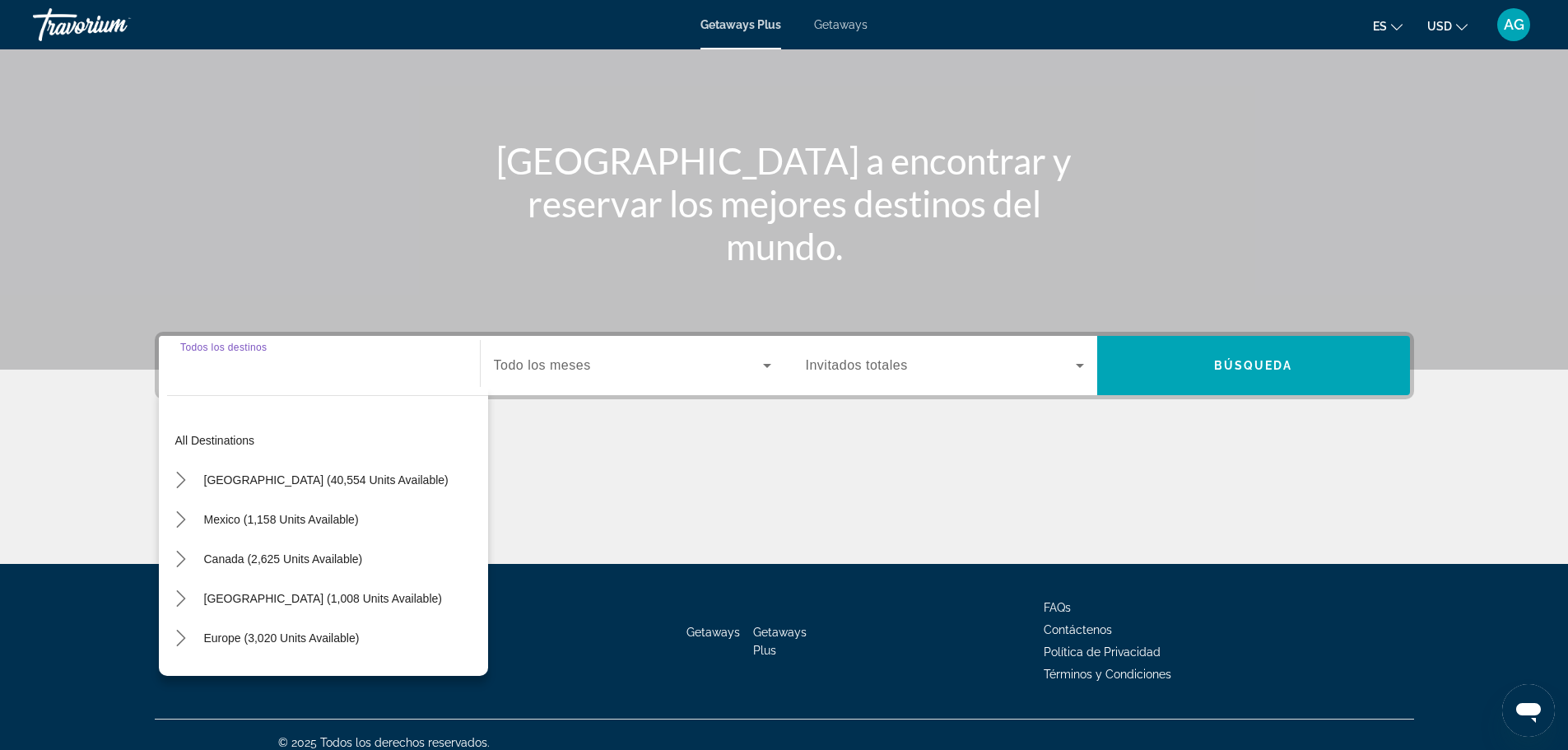
scroll to position [140, 0]
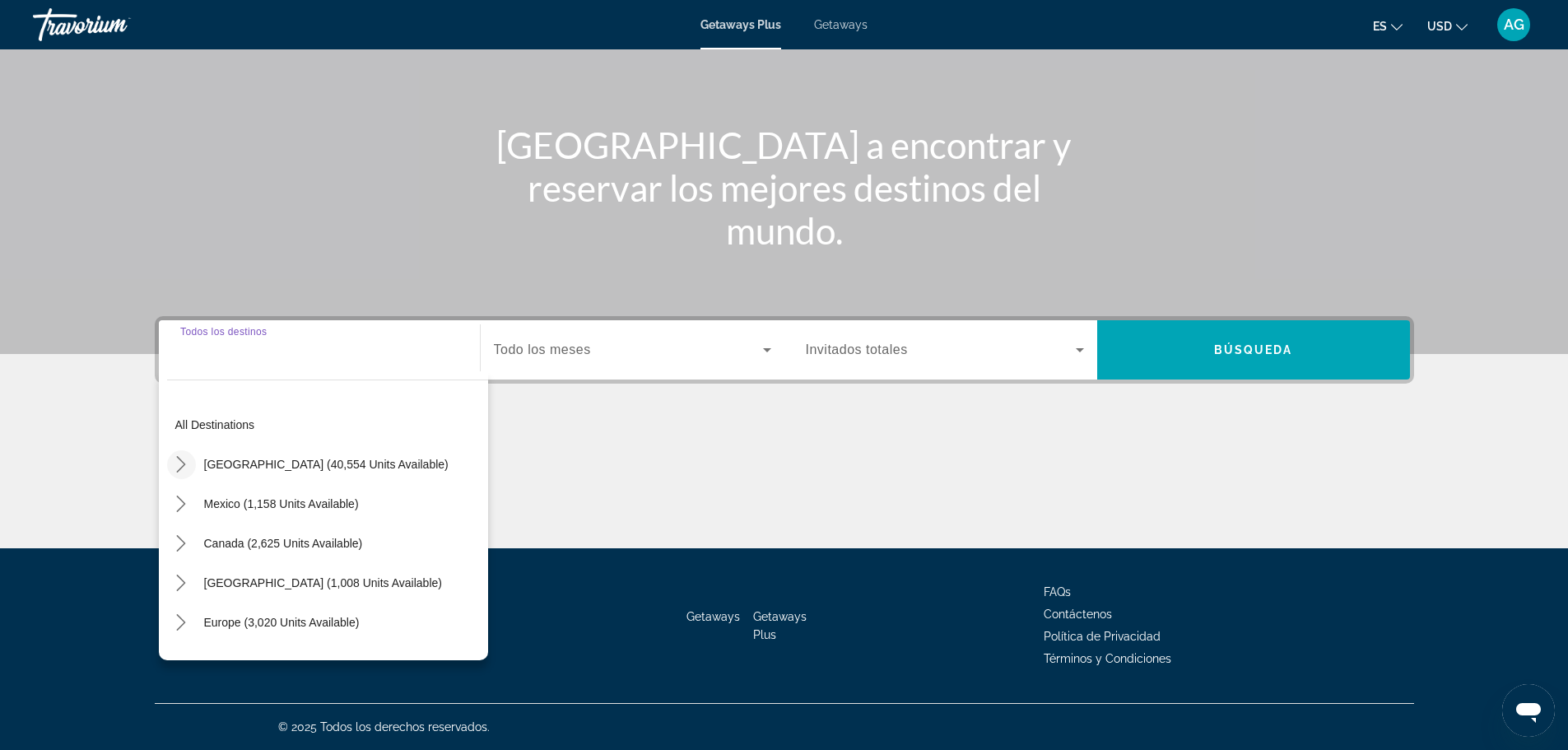
click at [170, 459] on mat-icon "Toggle United States (40,554 units available) submenu" at bounding box center [181, 465] width 29 height 29
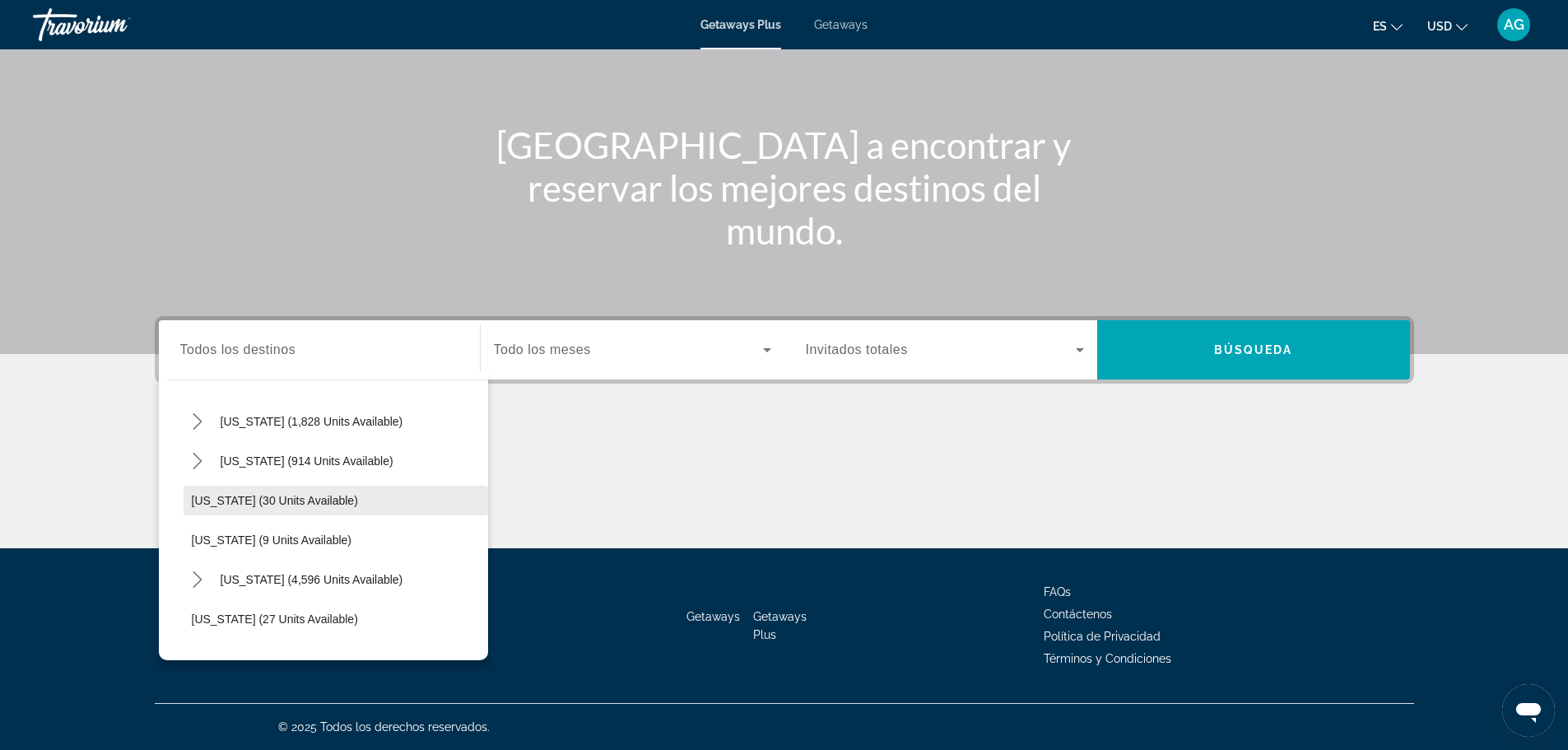
scroll to position [212, 0]
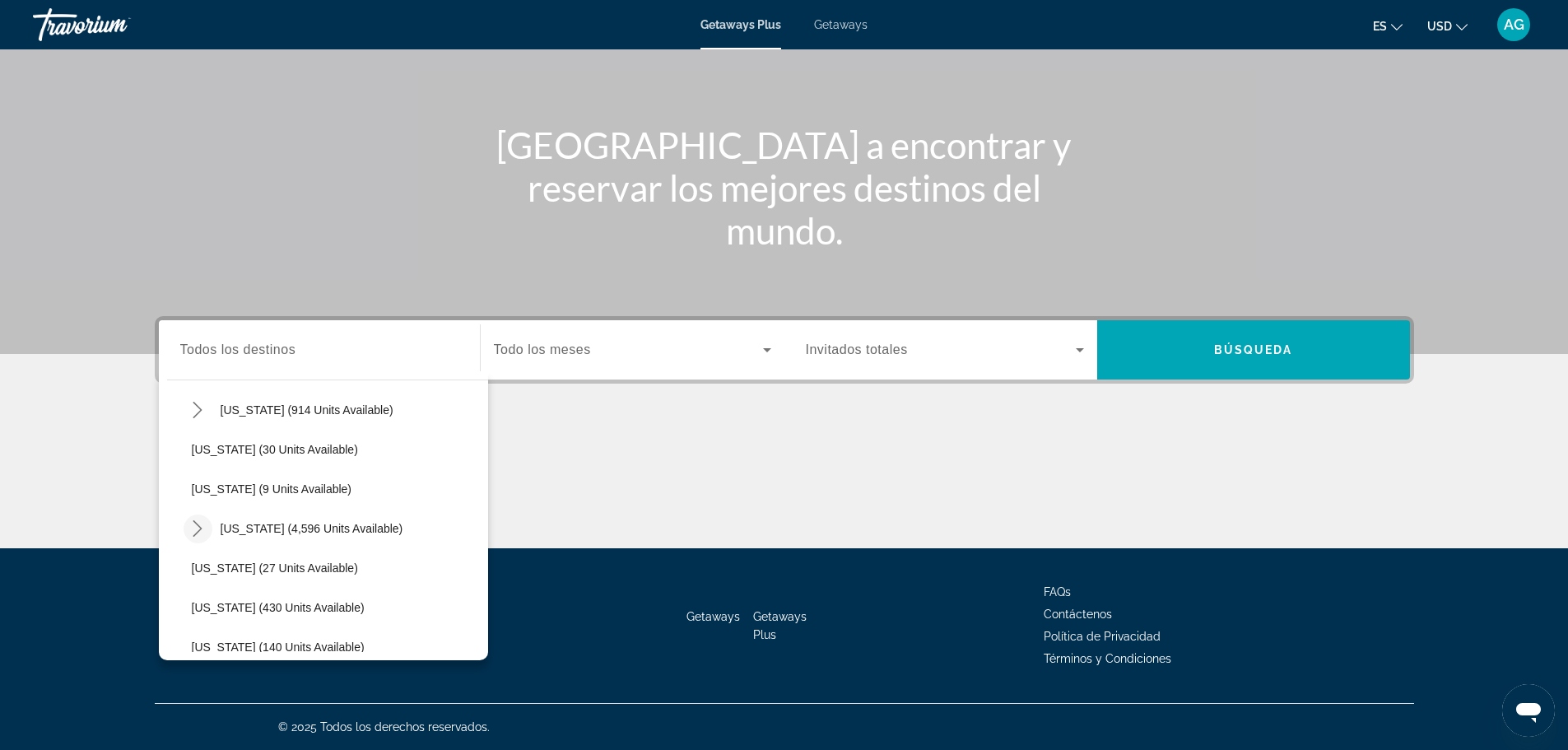
click at [198, 534] on icon "Toggle Florida (4,596 units available) submenu" at bounding box center [197, 528] width 16 height 16
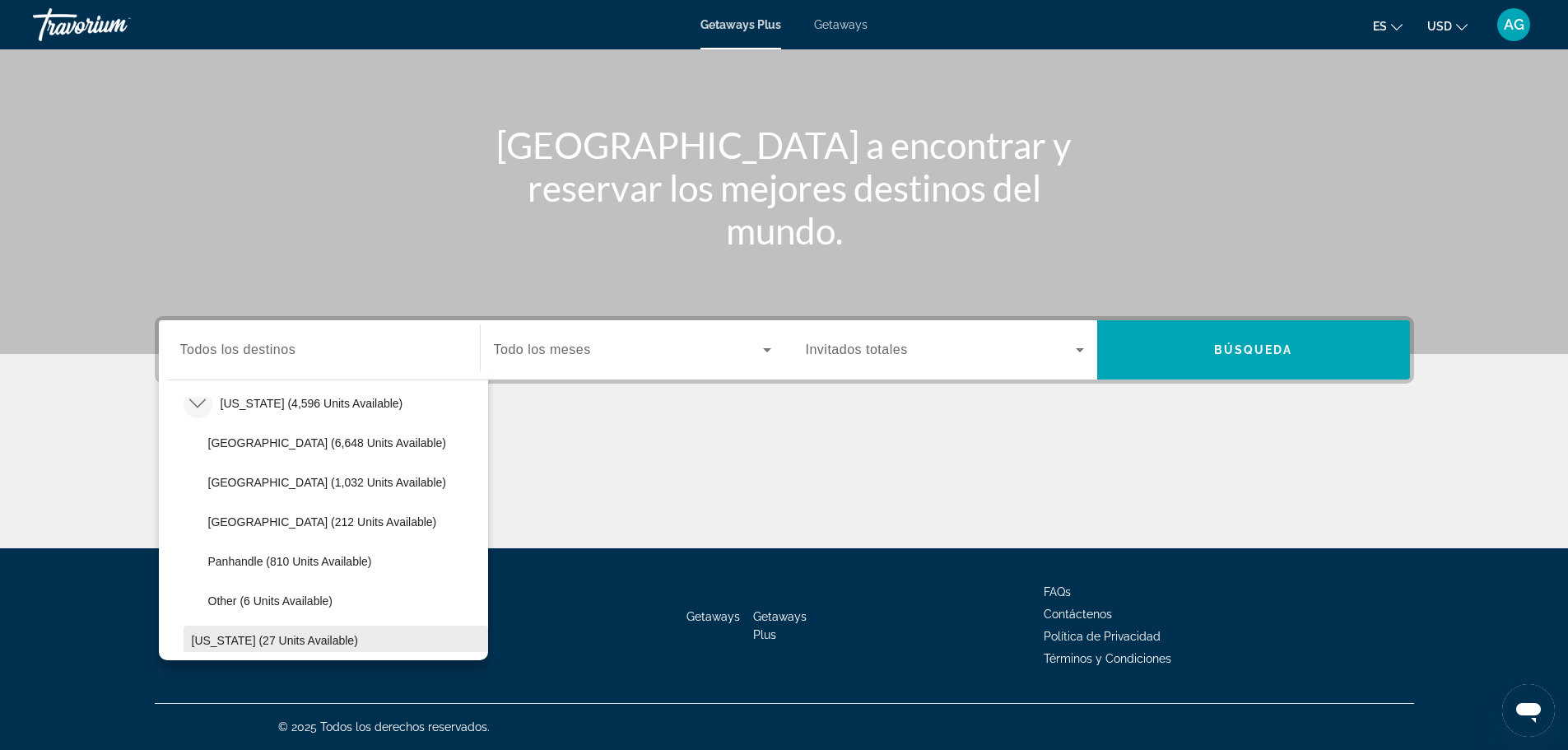
scroll to position [377, 0]
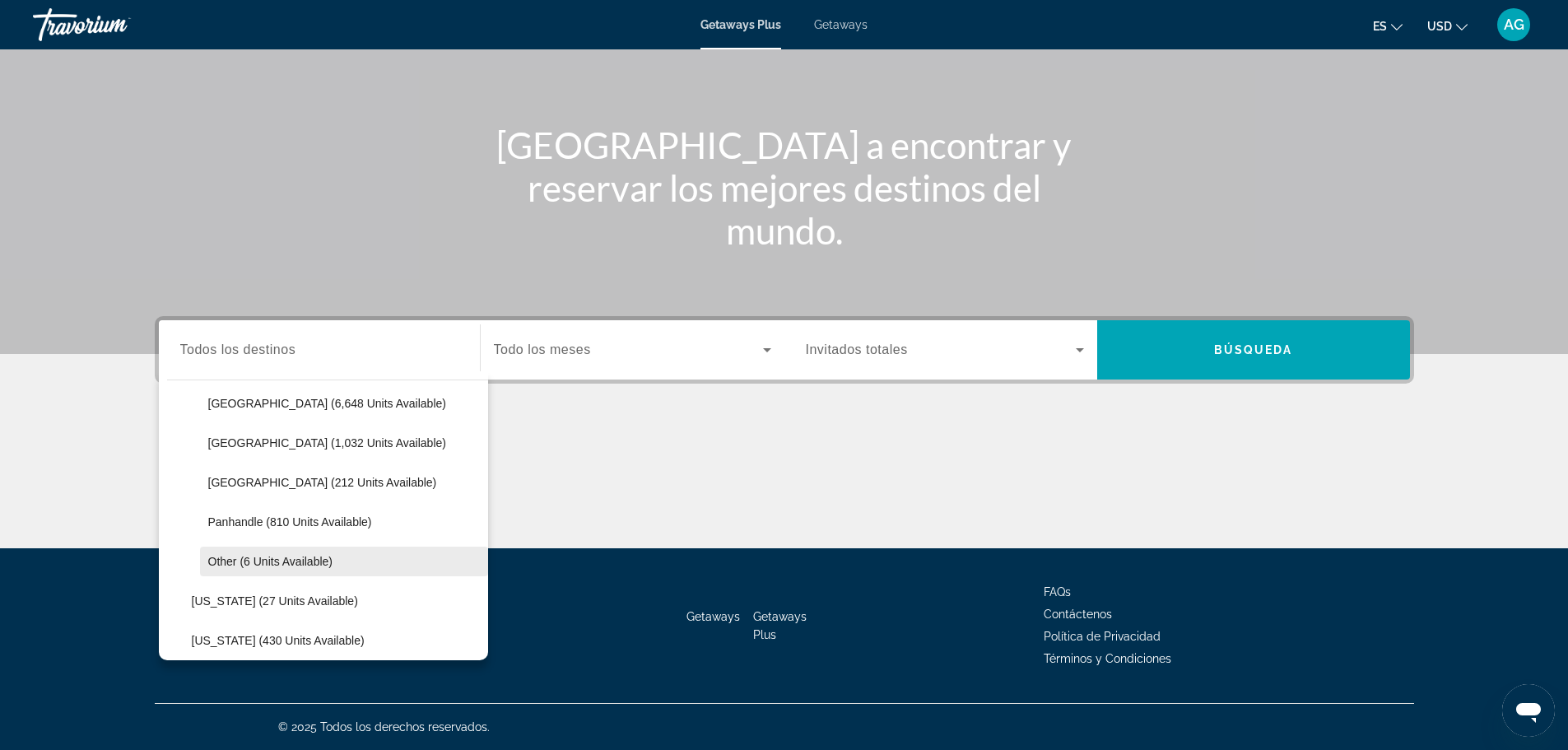
click at [346, 560] on span "Select destination: Other (6 units available)" at bounding box center [344, 561] width 289 height 40
type input "**********"
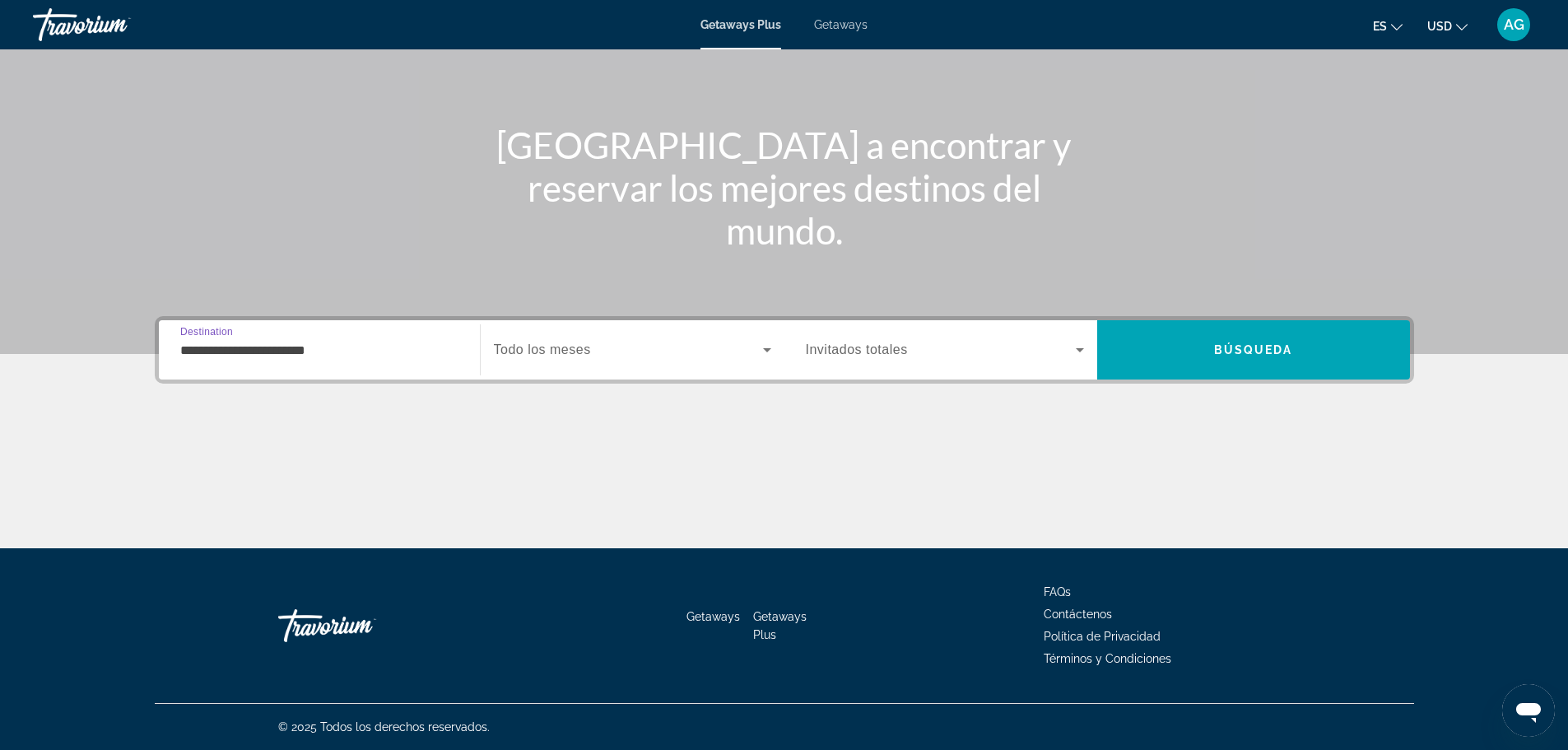
click at [540, 353] on span "Todo los meses" at bounding box center [542, 349] width 97 height 14
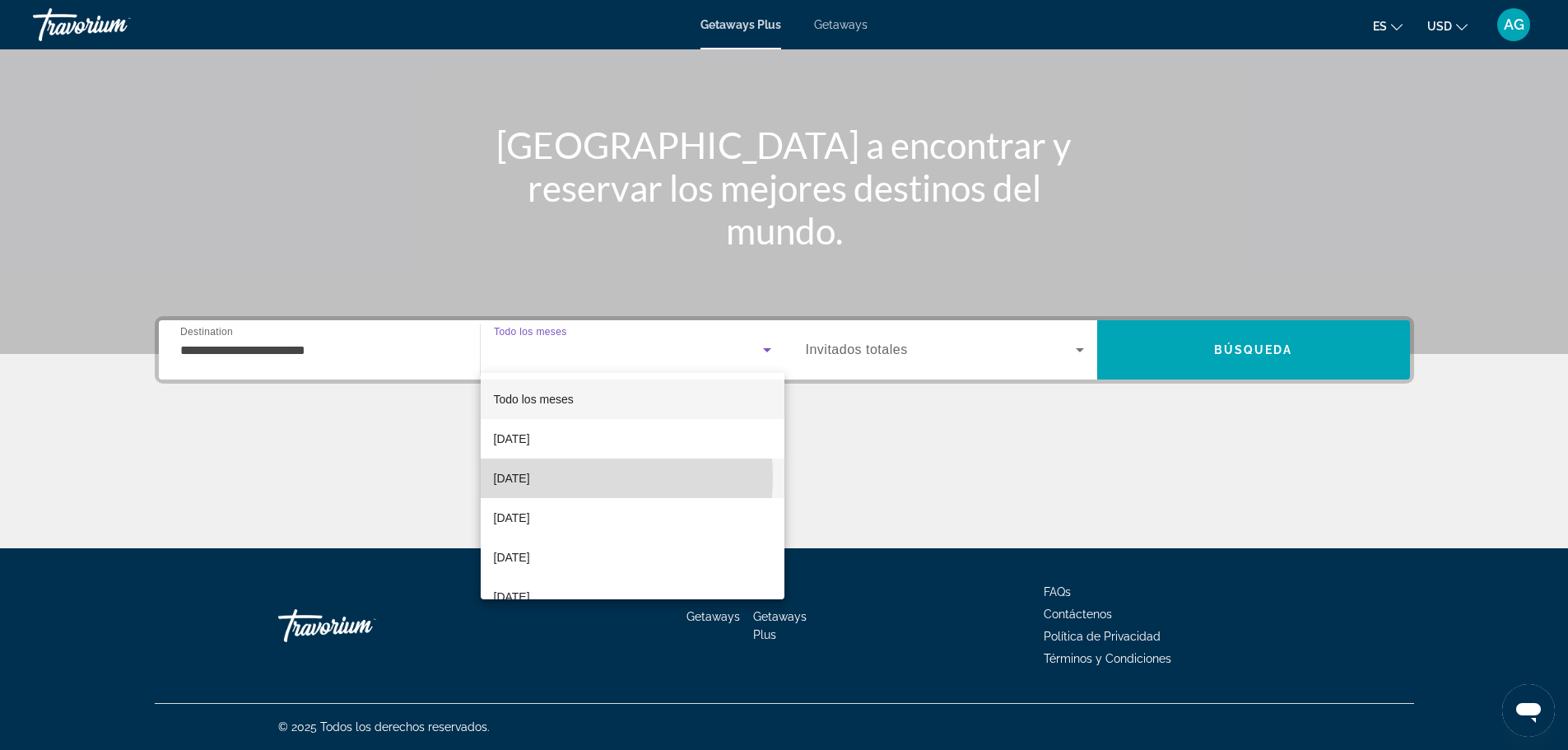
click at [530, 477] on span "[DATE]" at bounding box center [512, 478] width 36 height 20
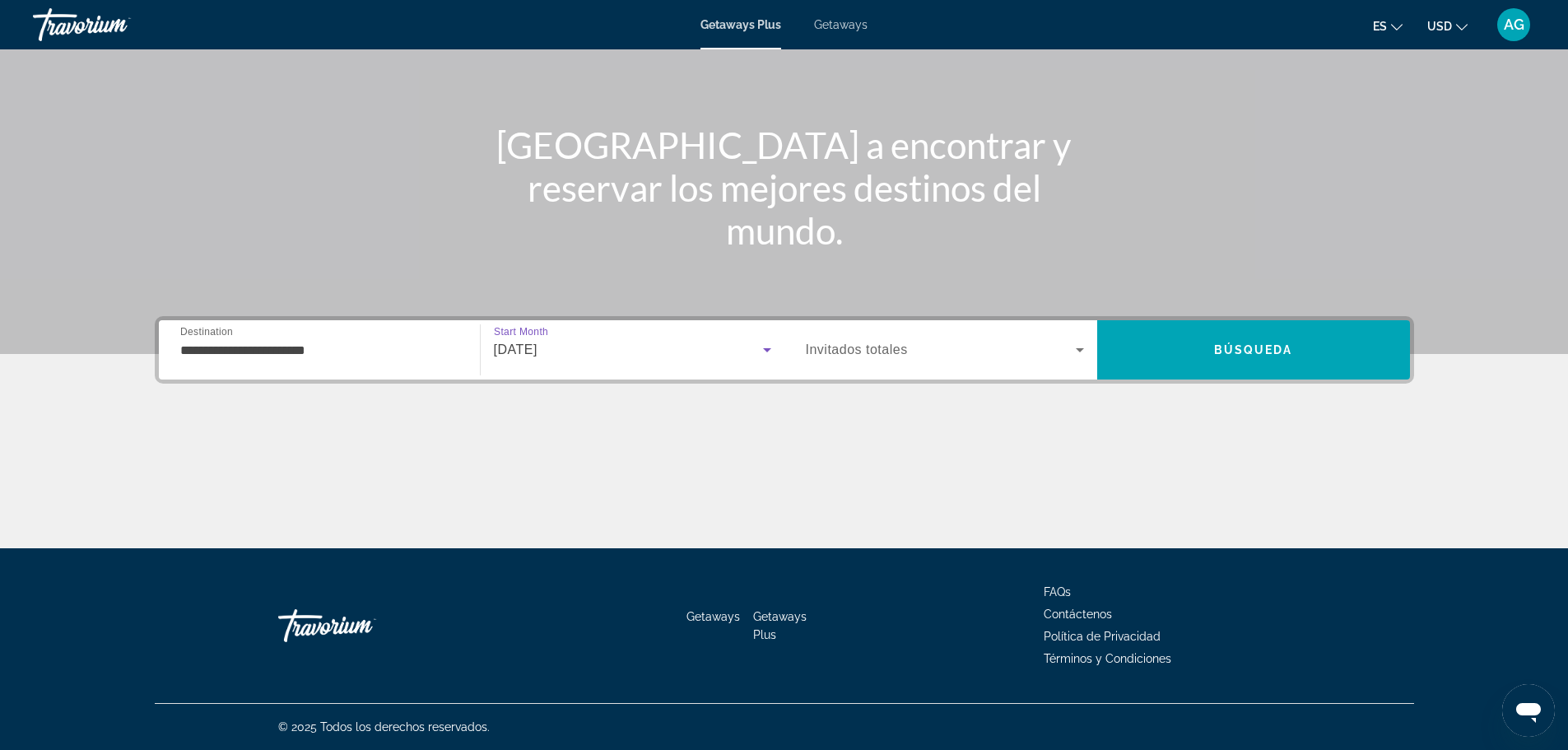
click at [1086, 347] on icon "Search widget" at bounding box center [1080, 350] width 20 height 20
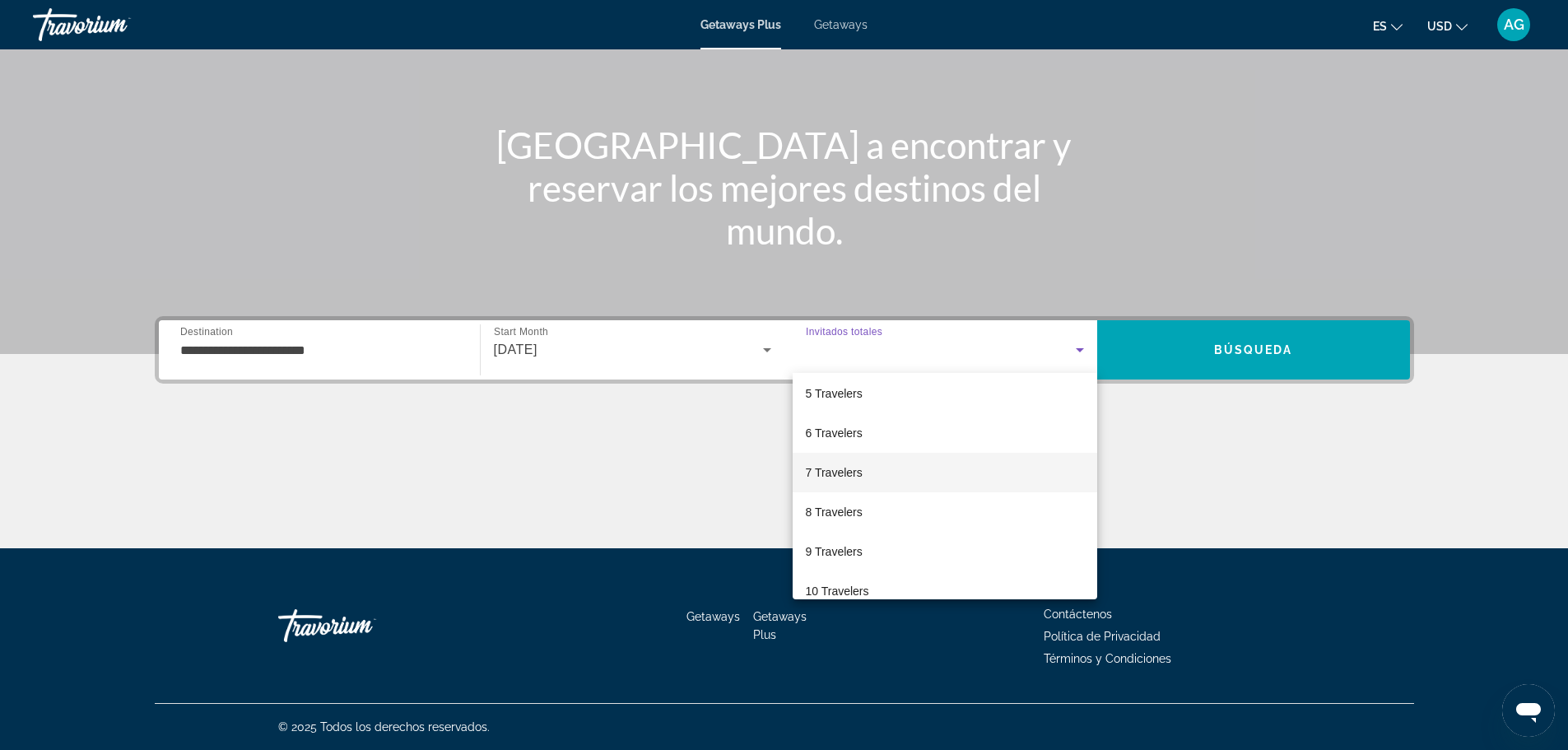
scroll to position [165, 0]
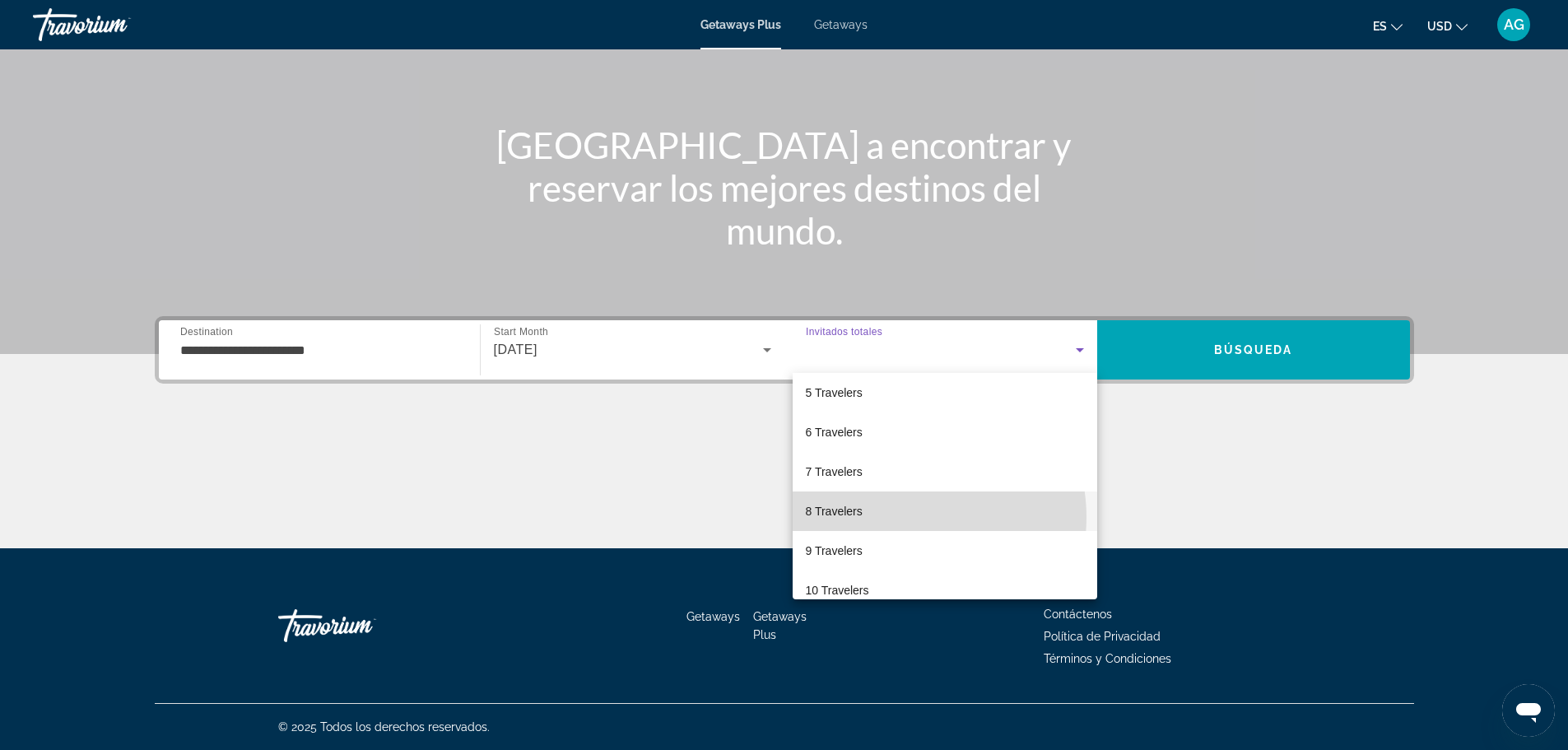
click at [911, 517] on mat-option "8 Travelers" at bounding box center [945, 511] width 305 height 40
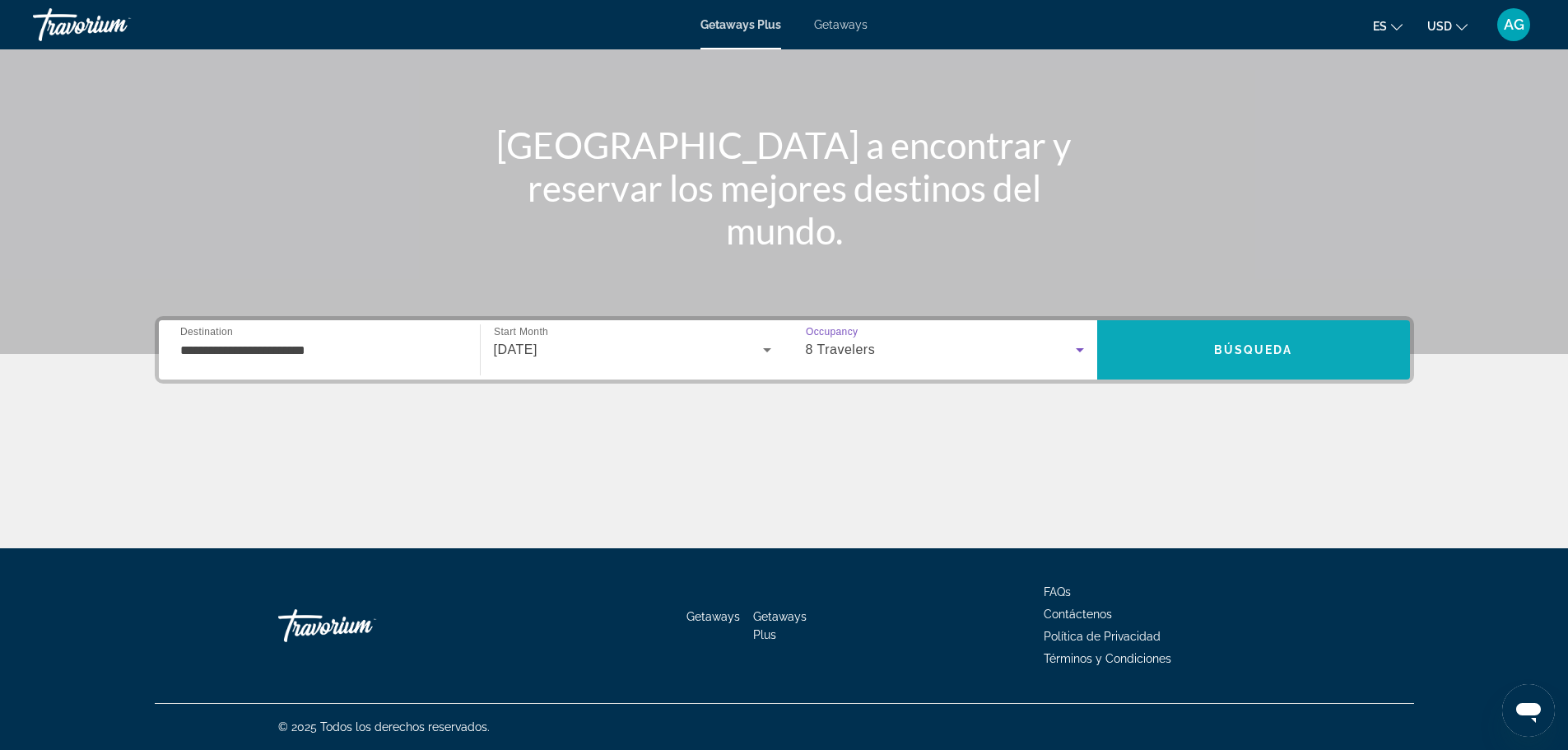
click at [1209, 360] on span "Search" at bounding box center [1254, 350] width 313 height 40
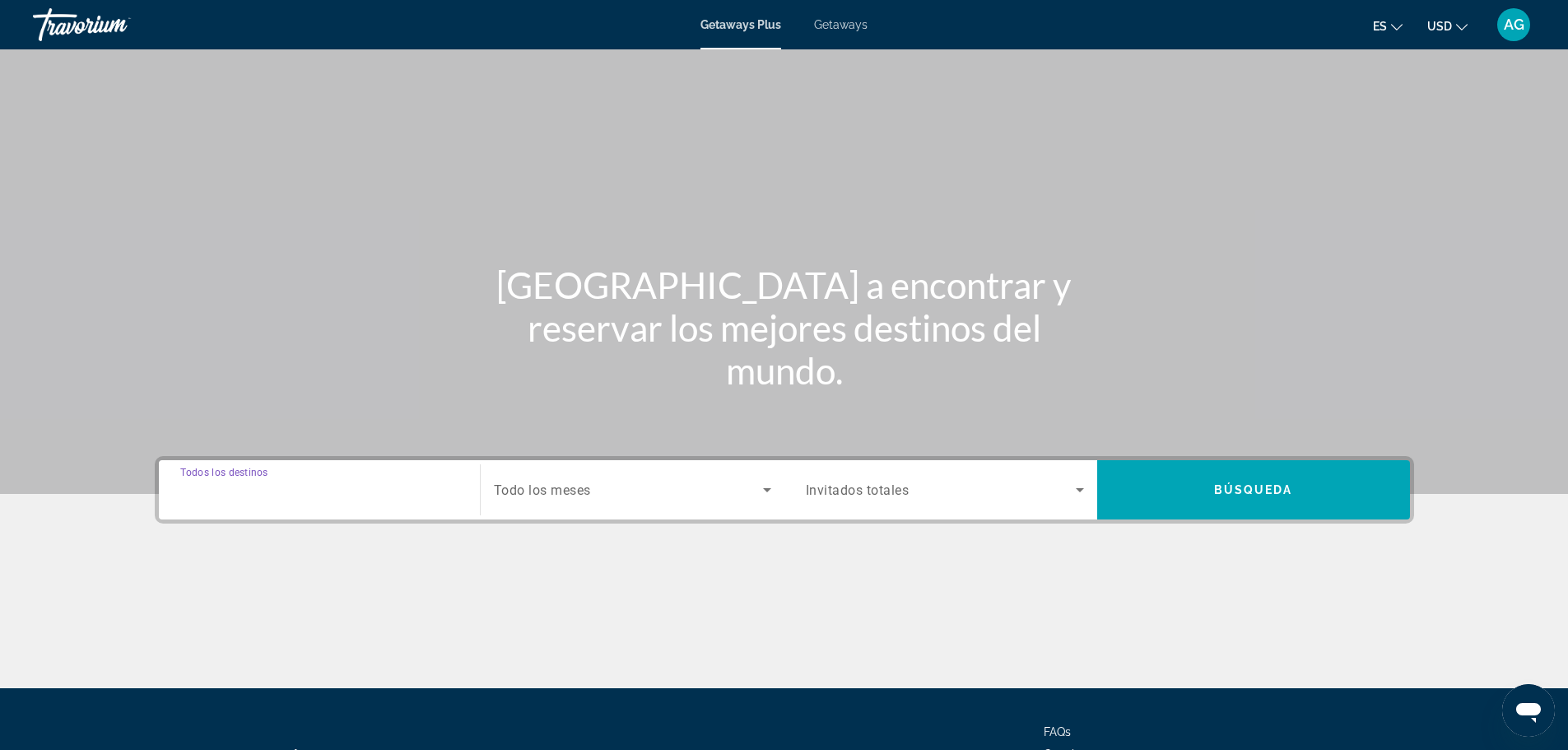
click at [340, 483] on input "Destination Todos los destinos" at bounding box center [319, 491] width 278 height 20
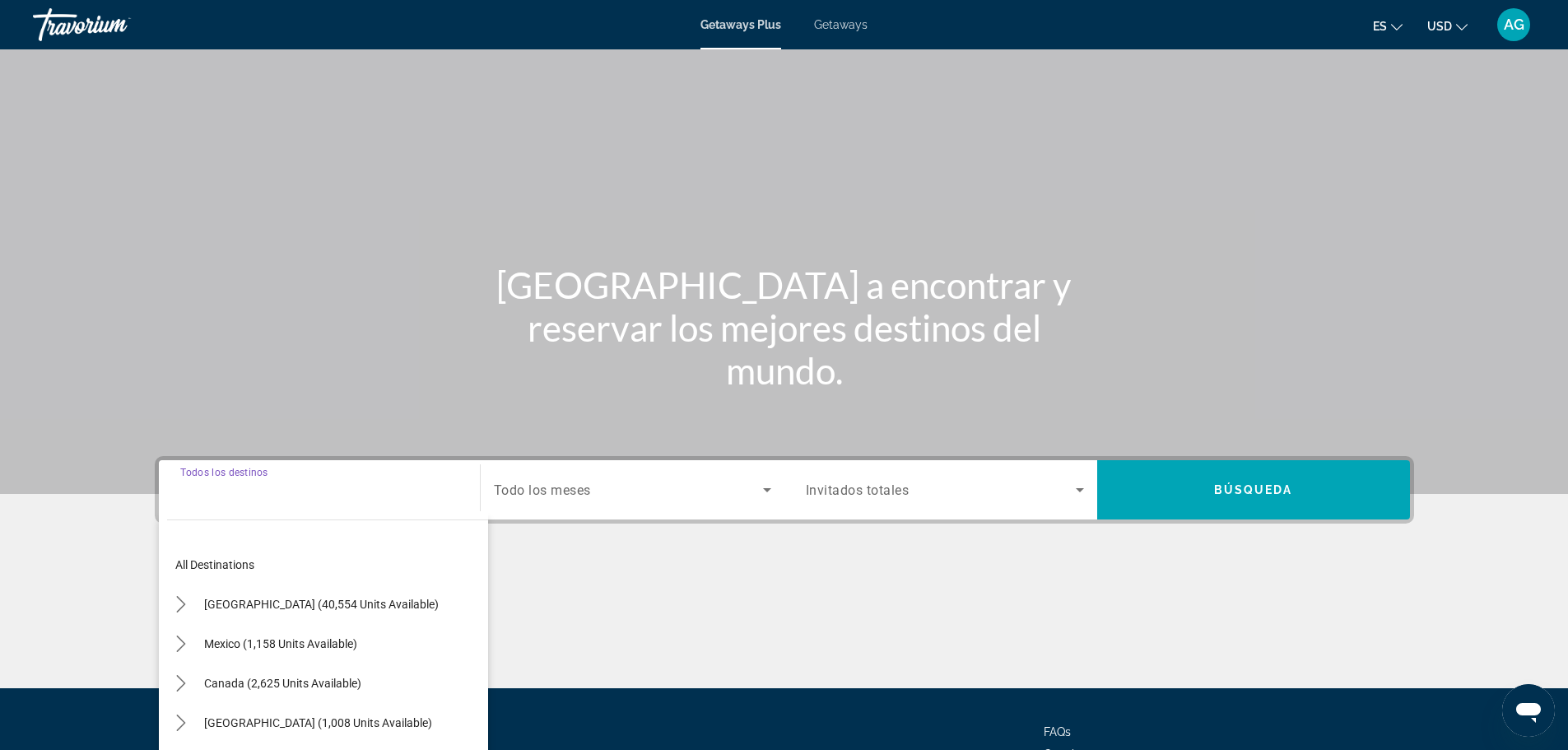
scroll to position [140, 0]
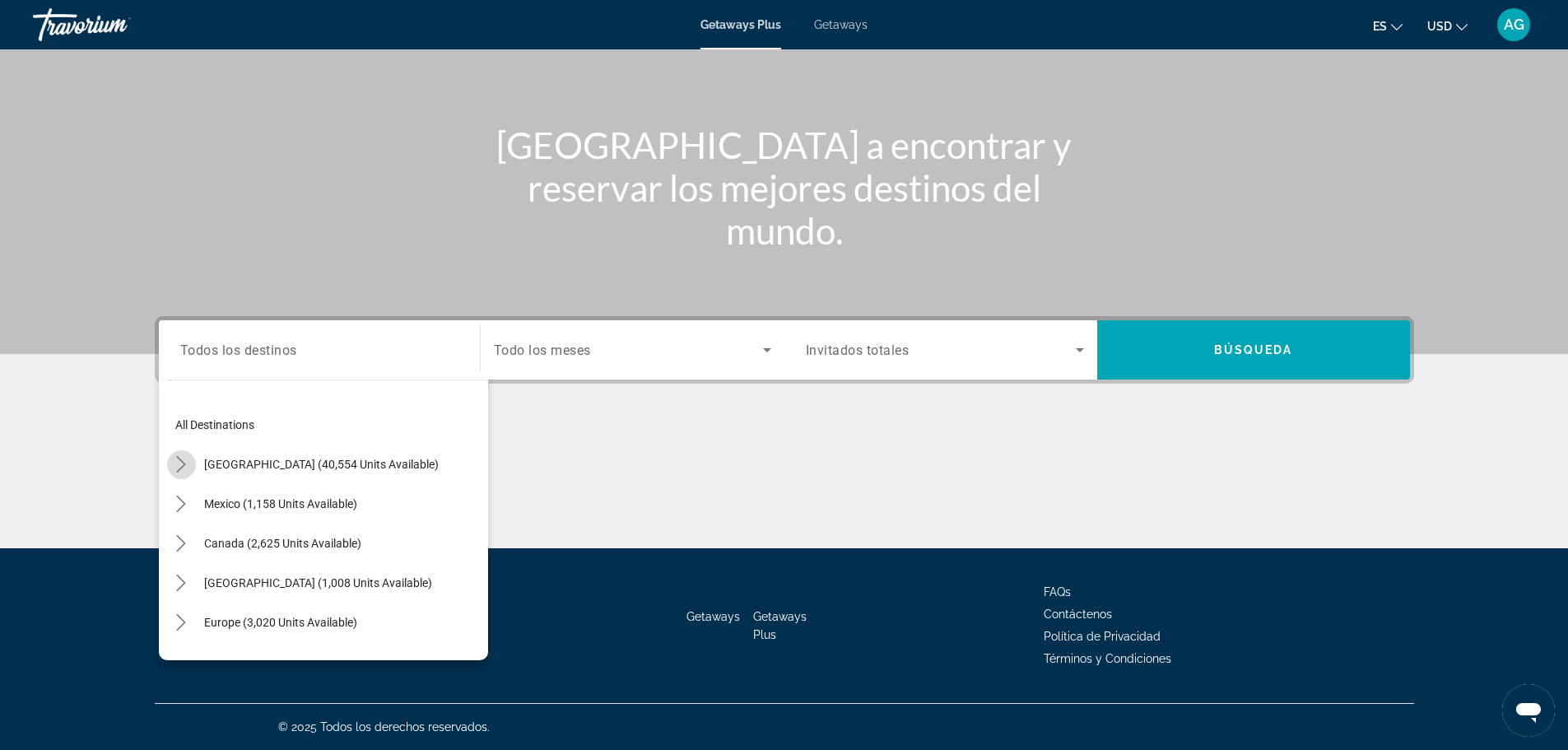
click at [190, 461] on mat-icon "Toggle United States (40,554 units available) submenu" at bounding box center [181, 465] width 29 height 29
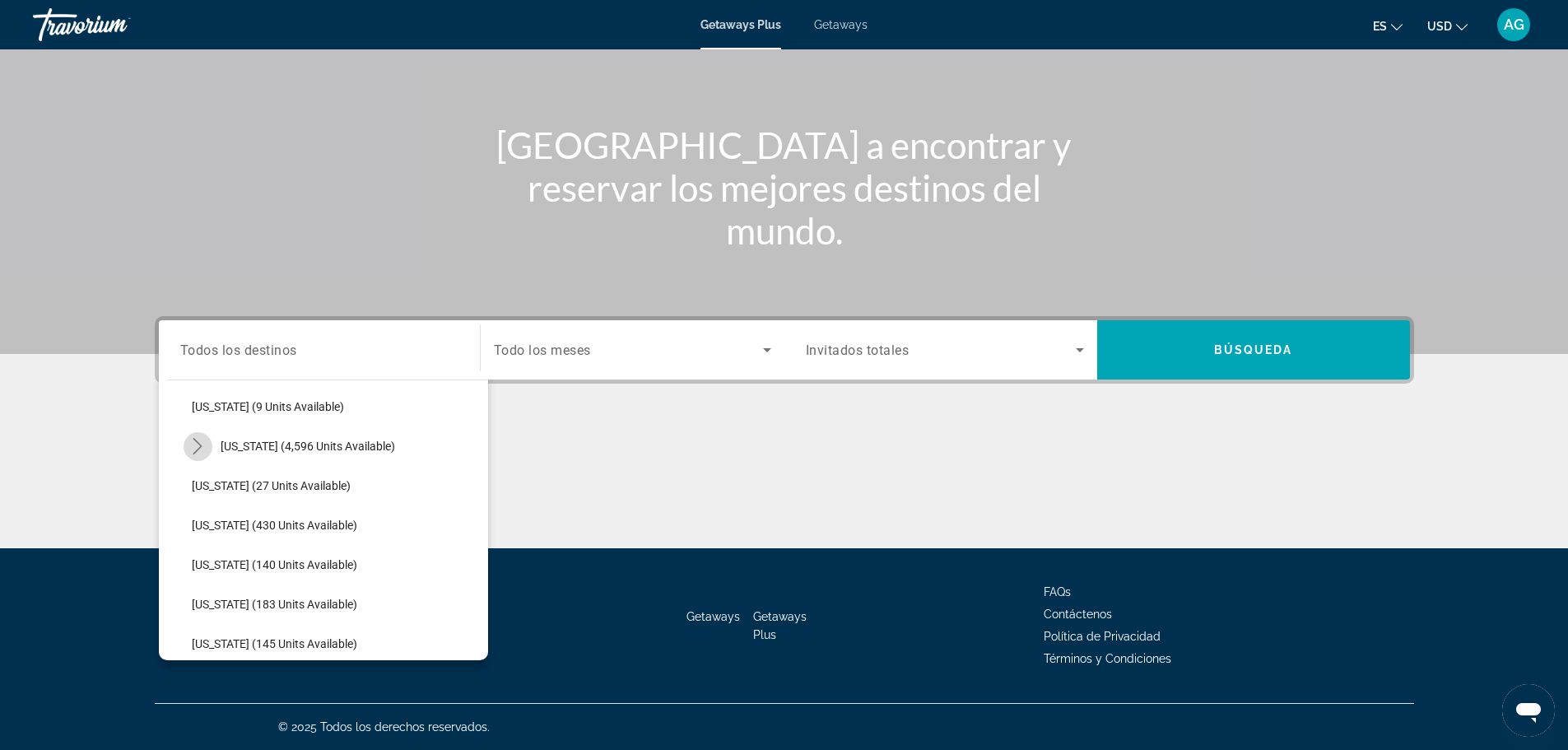
click at [195, 457] on mat-icon "Toggle Florida (4,596 units available) submenu" at bounding box center [198, 446] width 29 height 29
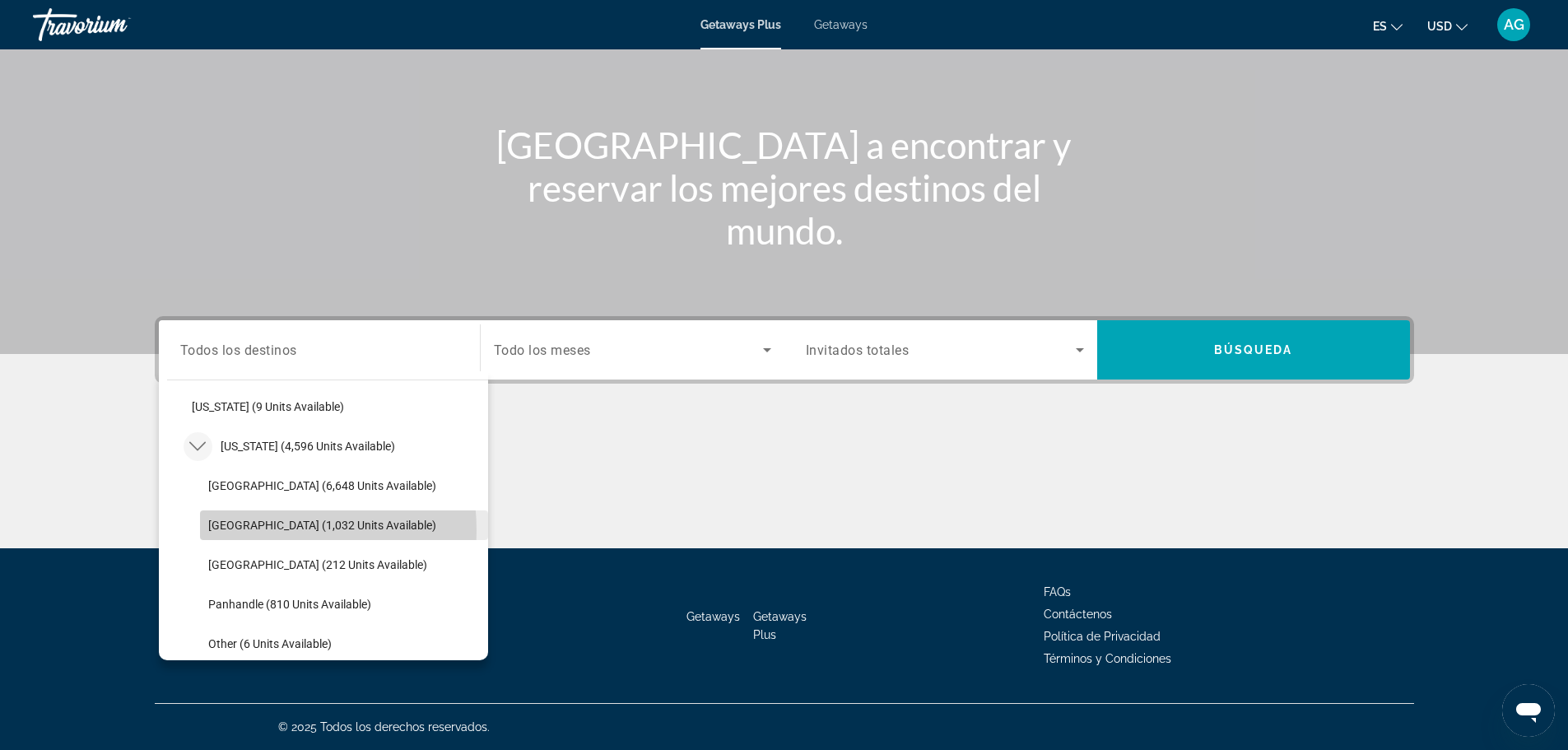
click at [239, 530] on span "[GEOGRAPHIC_DATA] (1,032 units available)" at bounding box center [322, 525] width 228 height 13
type input "**********"
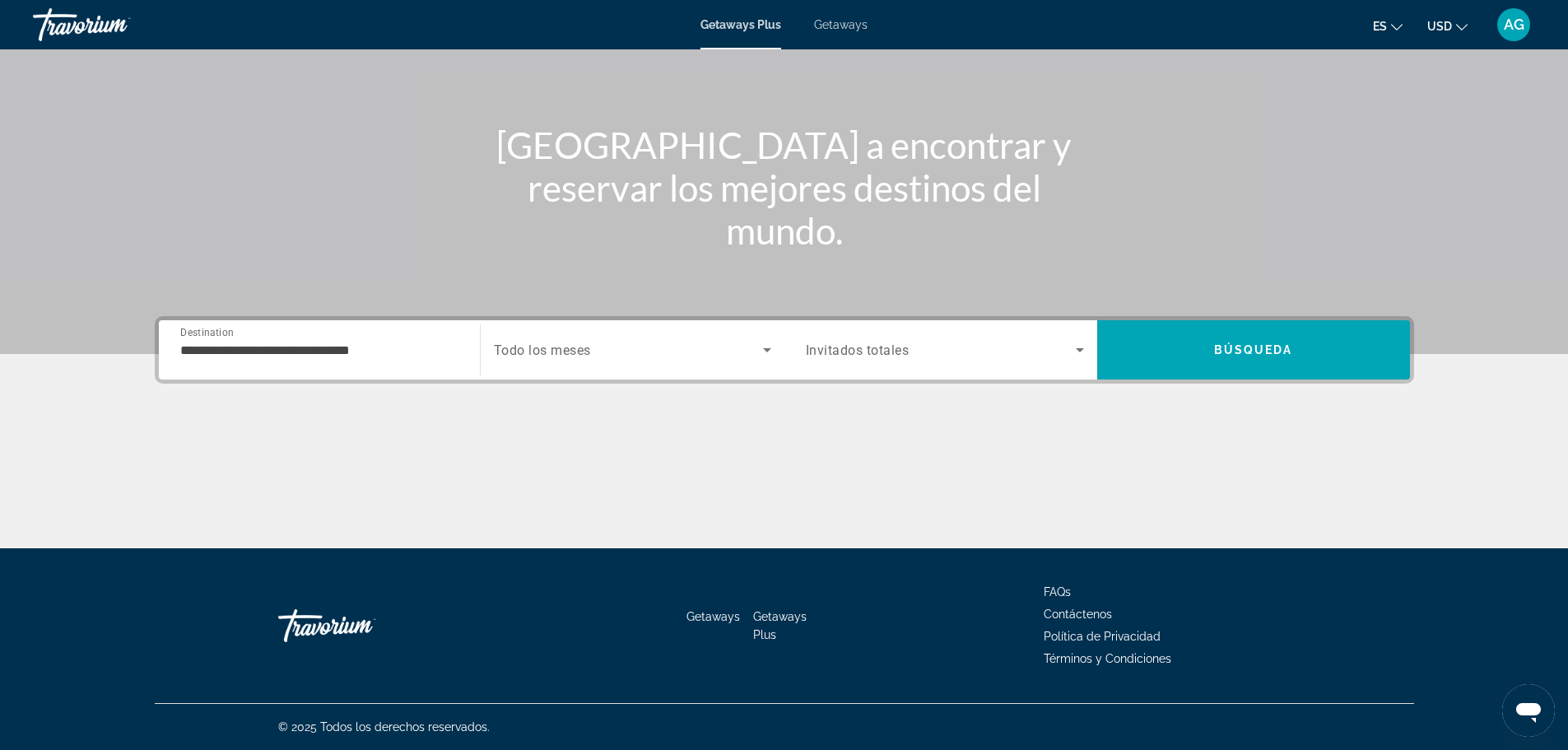
click at [523, 351] on span "Todo los meses" at bounding box center [542, 350] width 97 height 16
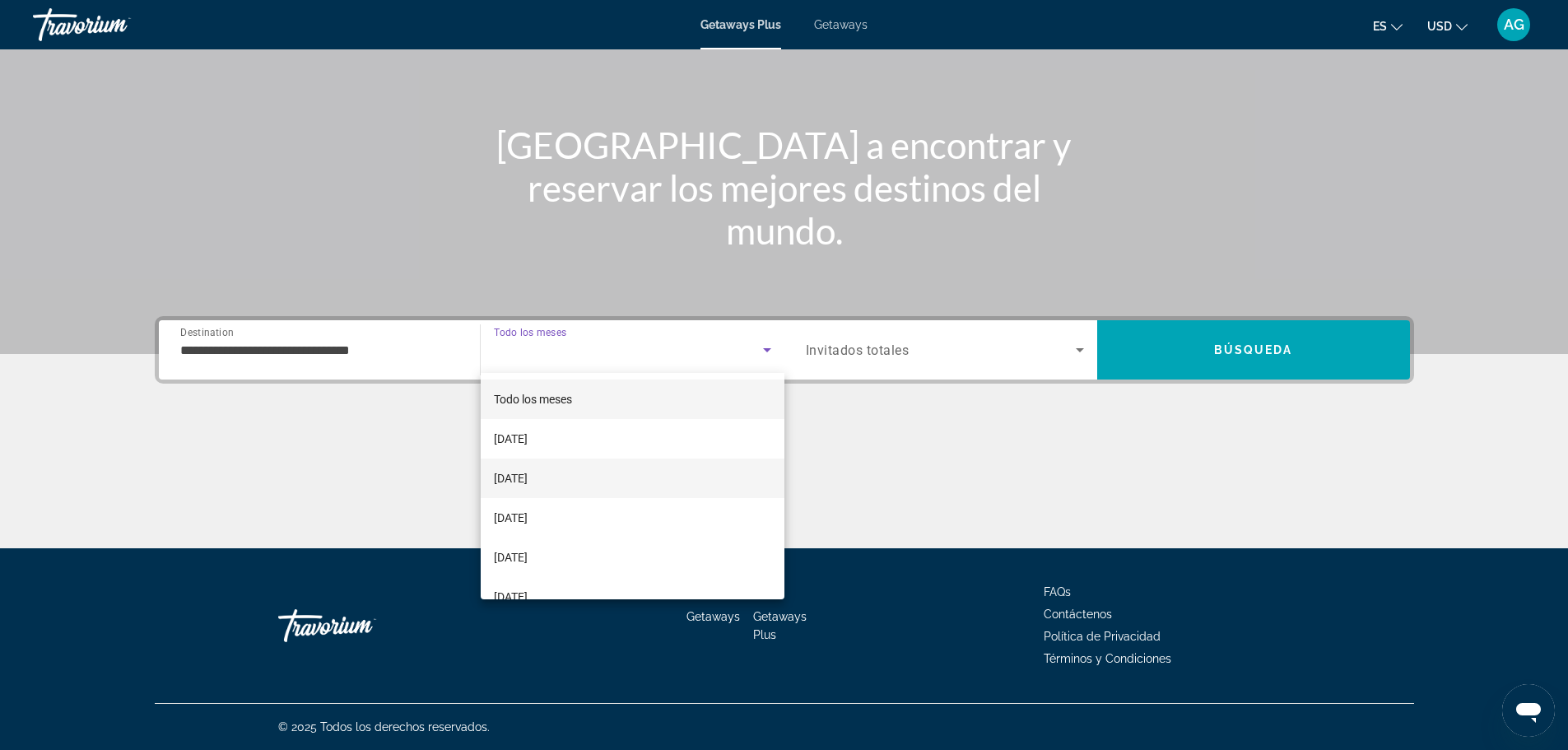
click at [528, 476] on span "[DATE]" at bounding box center [511, 478] width 34 height 20
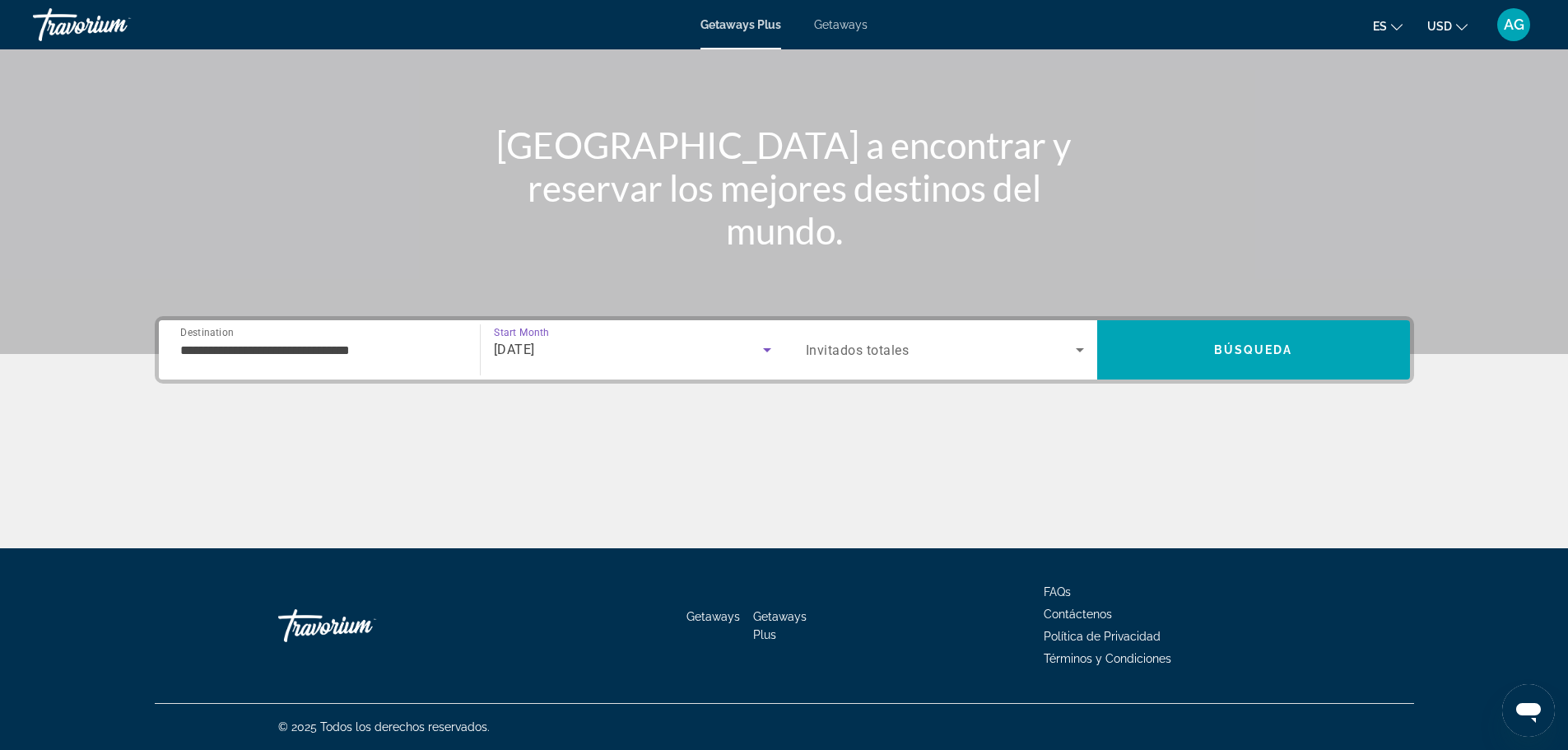
click at [997, 343] on span "Search widget" at bounding box center [941, 350] width 270 height 20
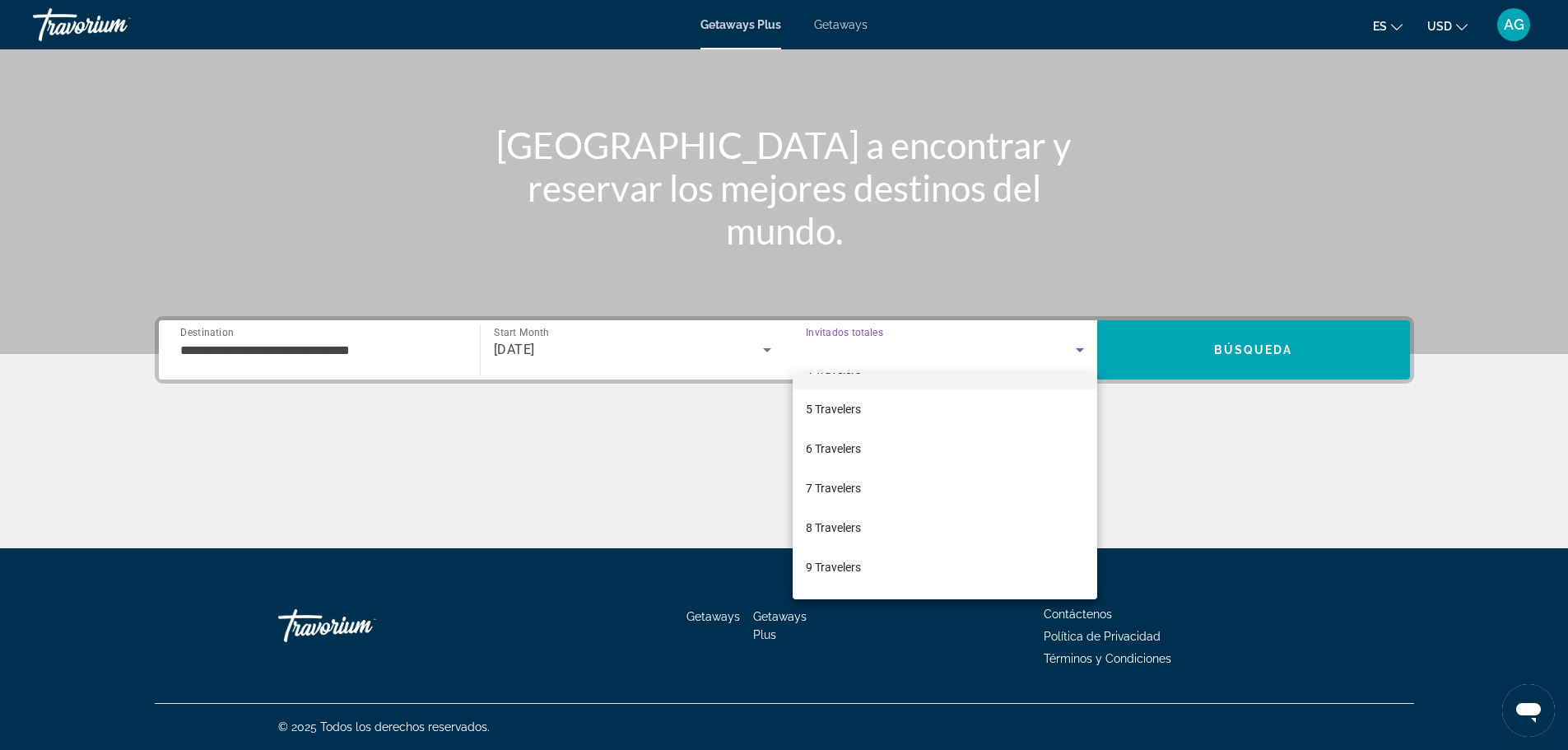
scroll to position [165, 0]
click at [877, 444] on mat-option "6 Travelers" at bounding box center [945, 432] width 305 height 40
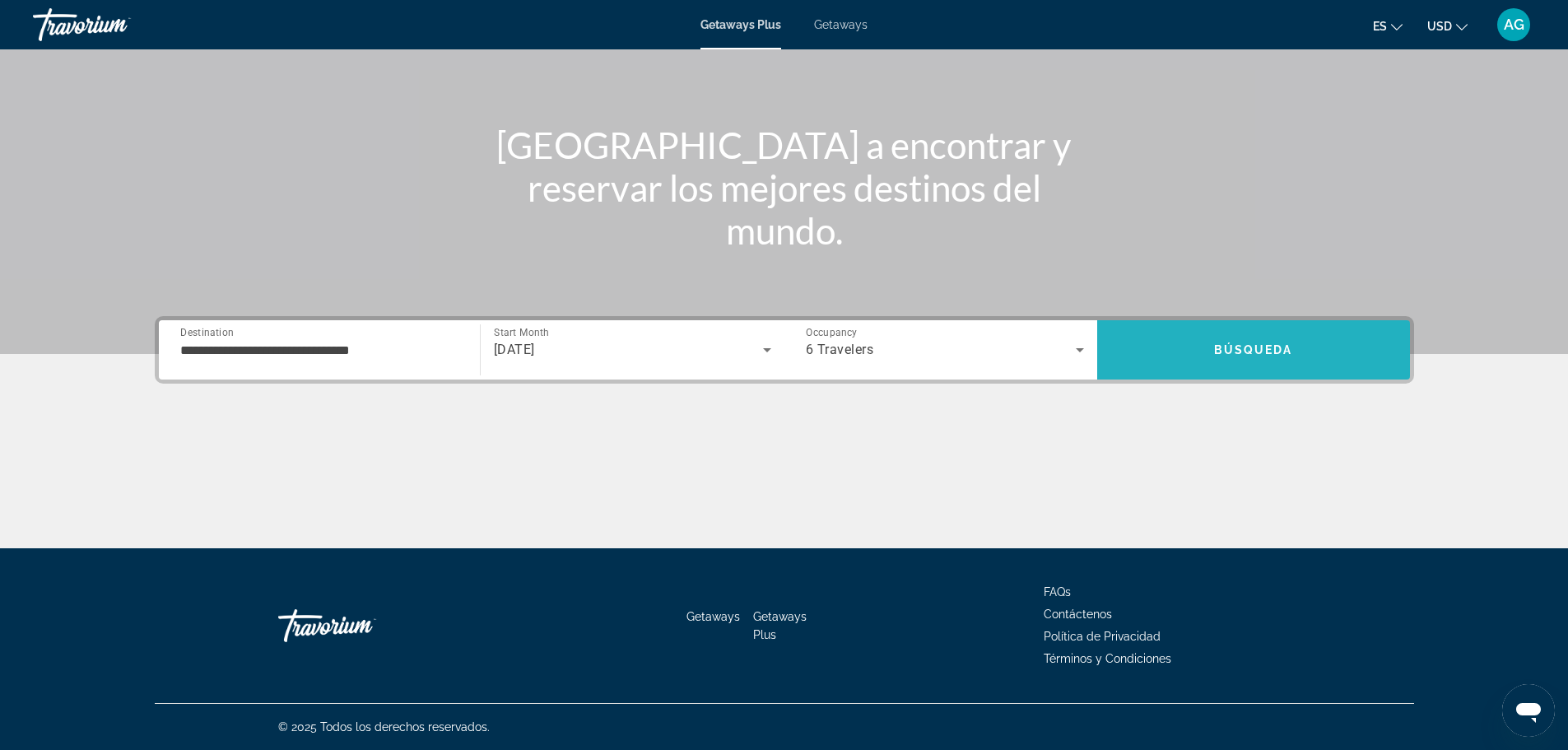
click at [1267, 354] on span "Búsqueda" at bounding box center [1254, 350] width 79 height 13
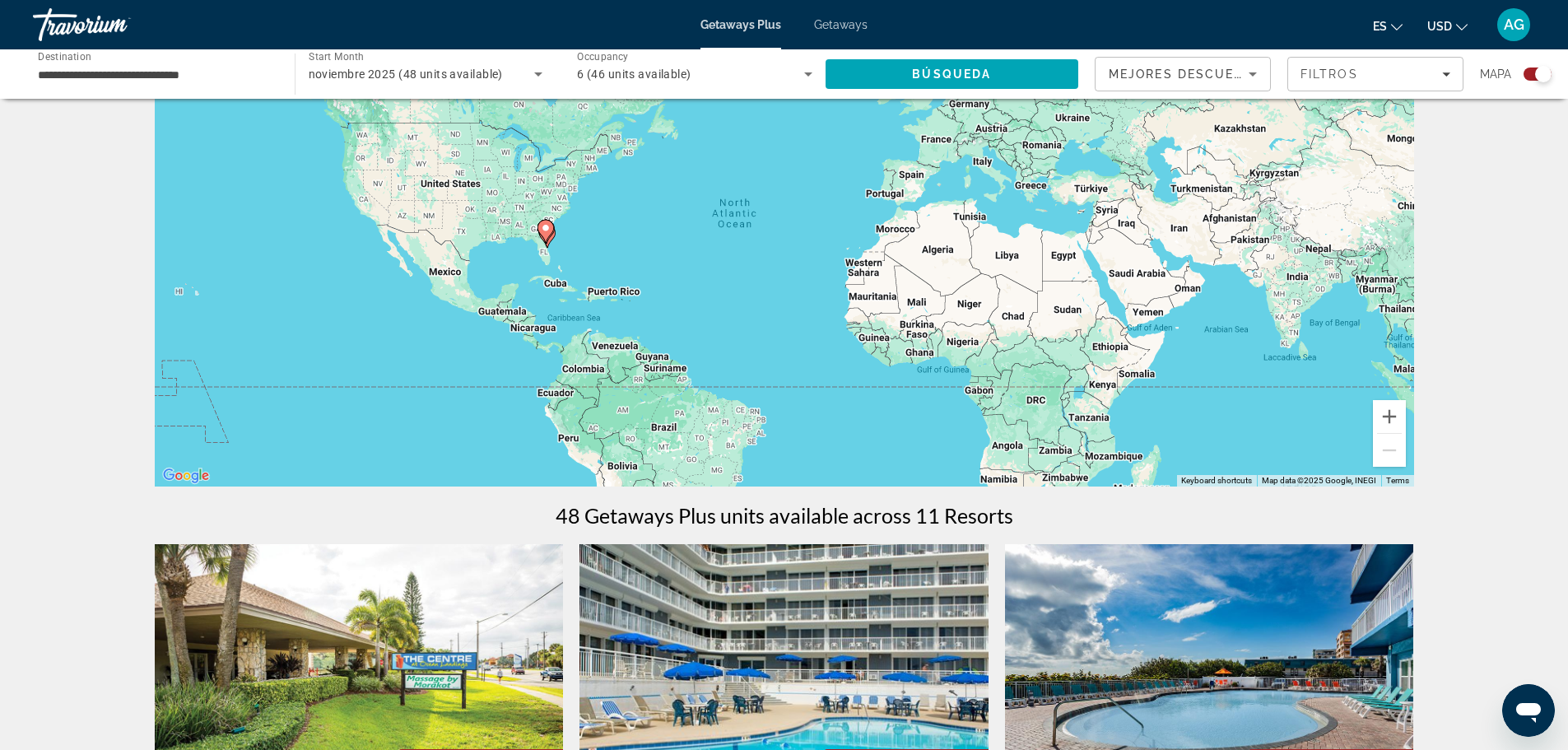
scroll to position [165, 0]
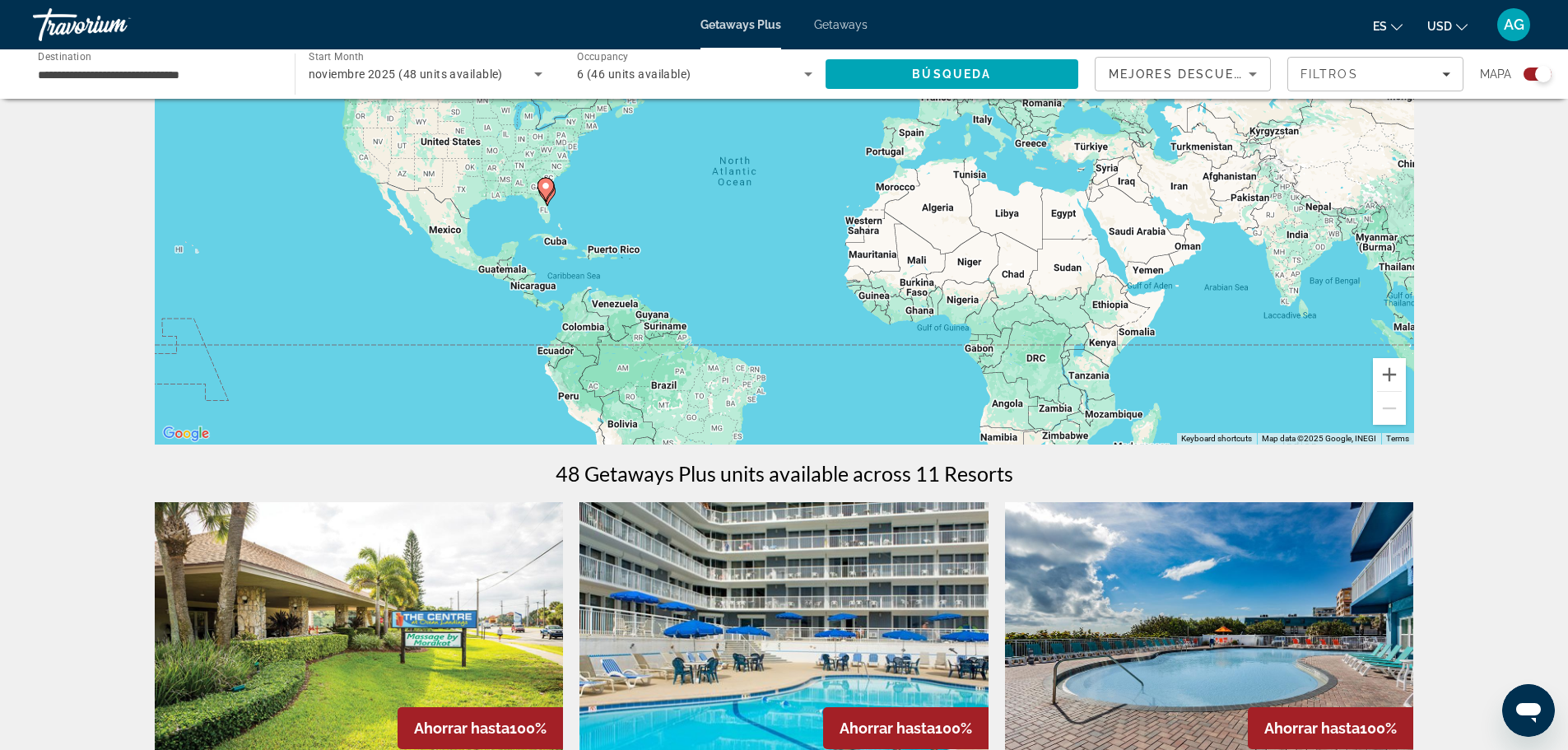
click at [549, 198] on gmp-advanced-marker "Main content" at bounding box center [545, 190] width 16 height 25
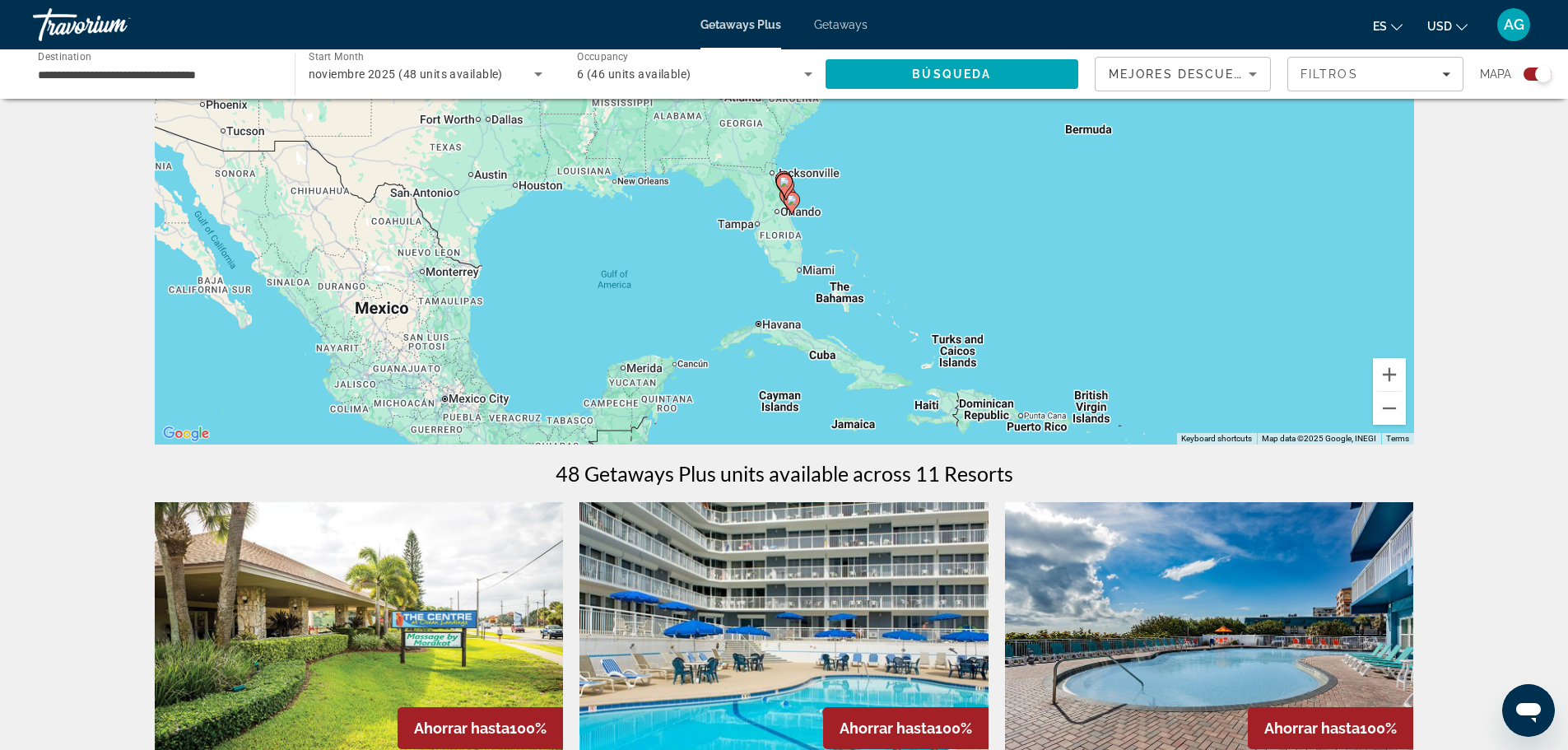
click at [789, 207] on icon "Main content" at bounding box center [791, 203] width 15 height 22
type input "**********"
